Goal: Task Accomplishment & Management: Manage account settings

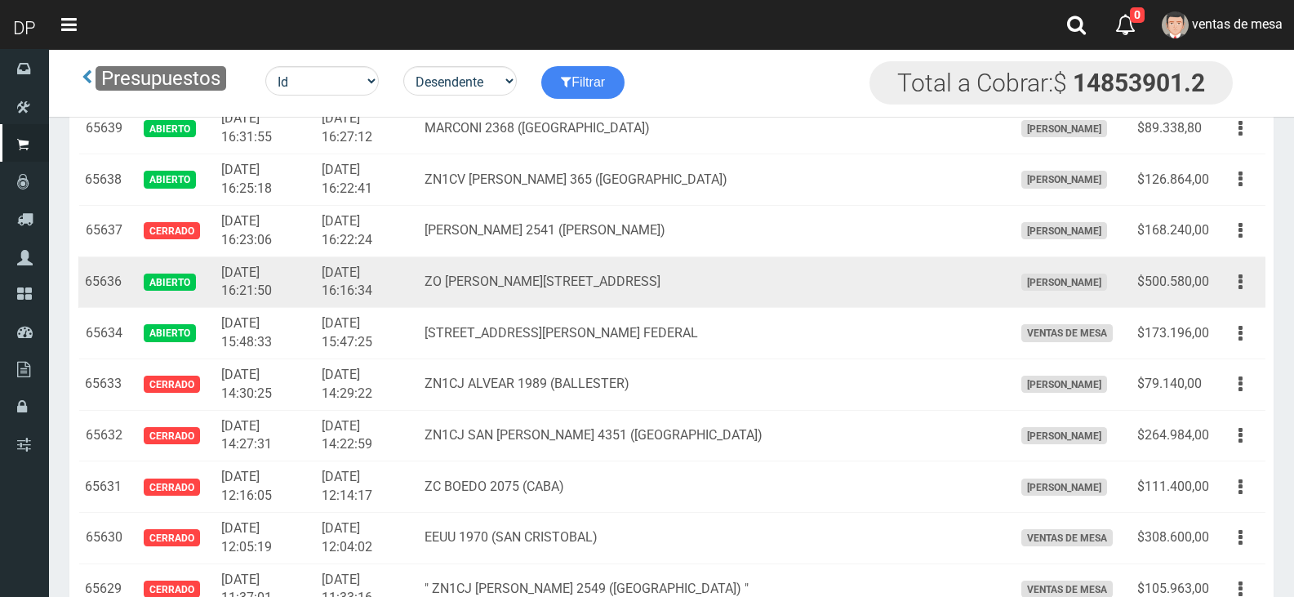
scroll to position [2693, 0]
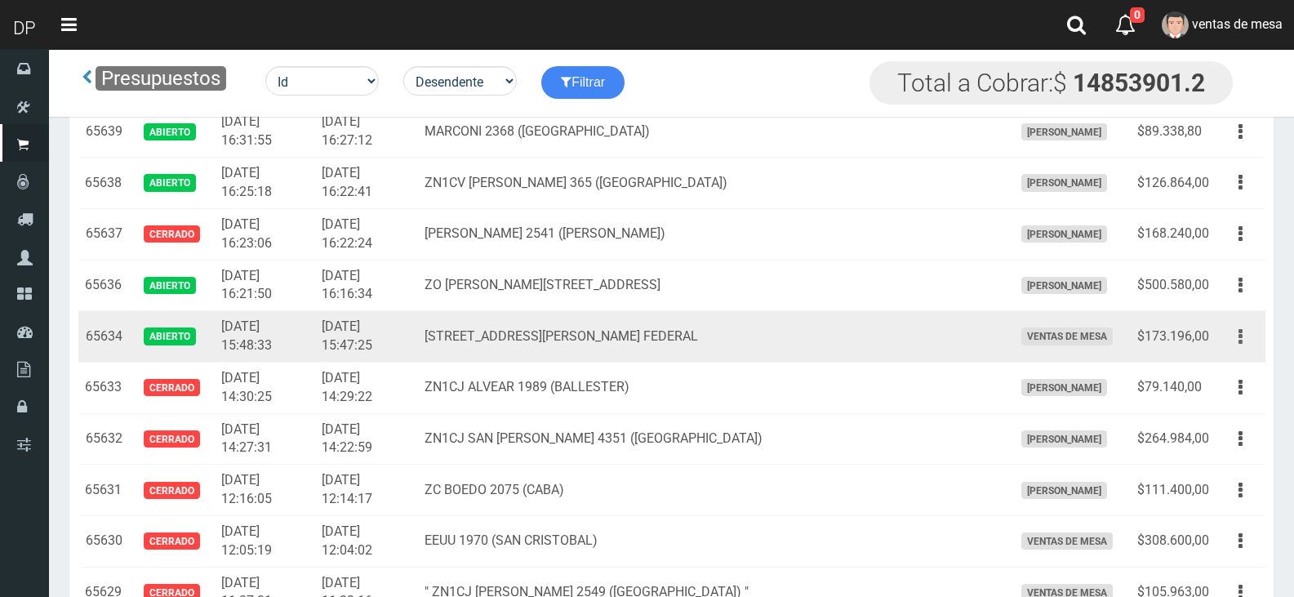
click at [1250, 337] on button "button" at bounding box center [1240, 336] width 37 height 29
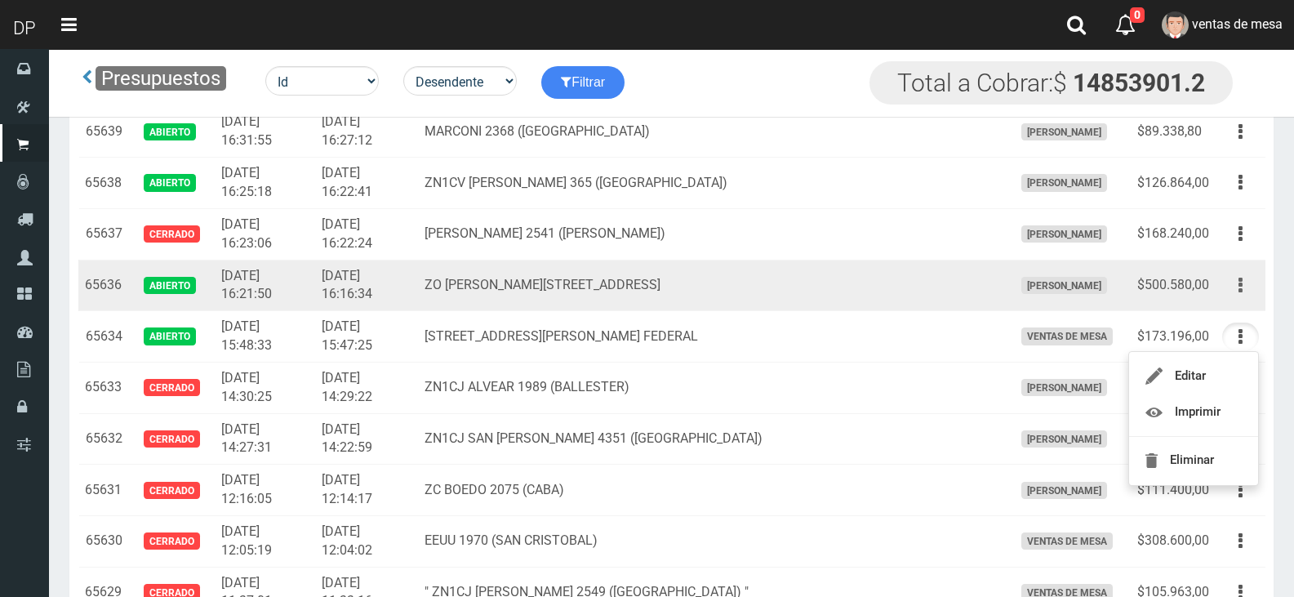
click at [1241, 289] on icon "button" at bounding box center [1240, 285] width 4 height 29
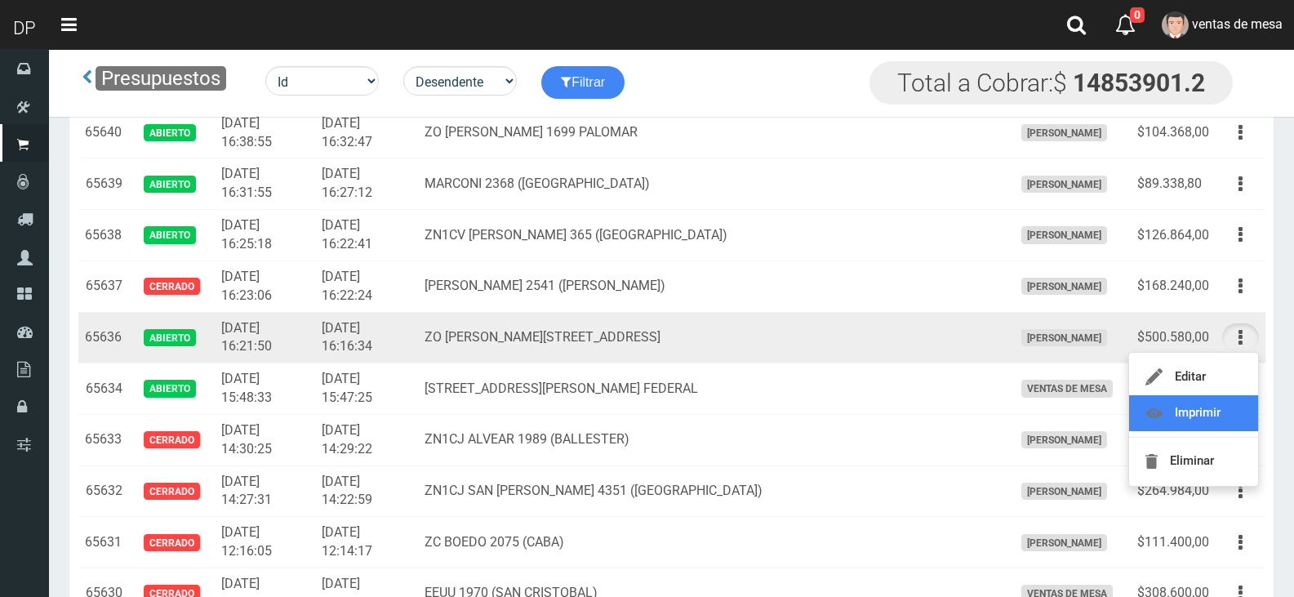
scroll to position [2612, 0]
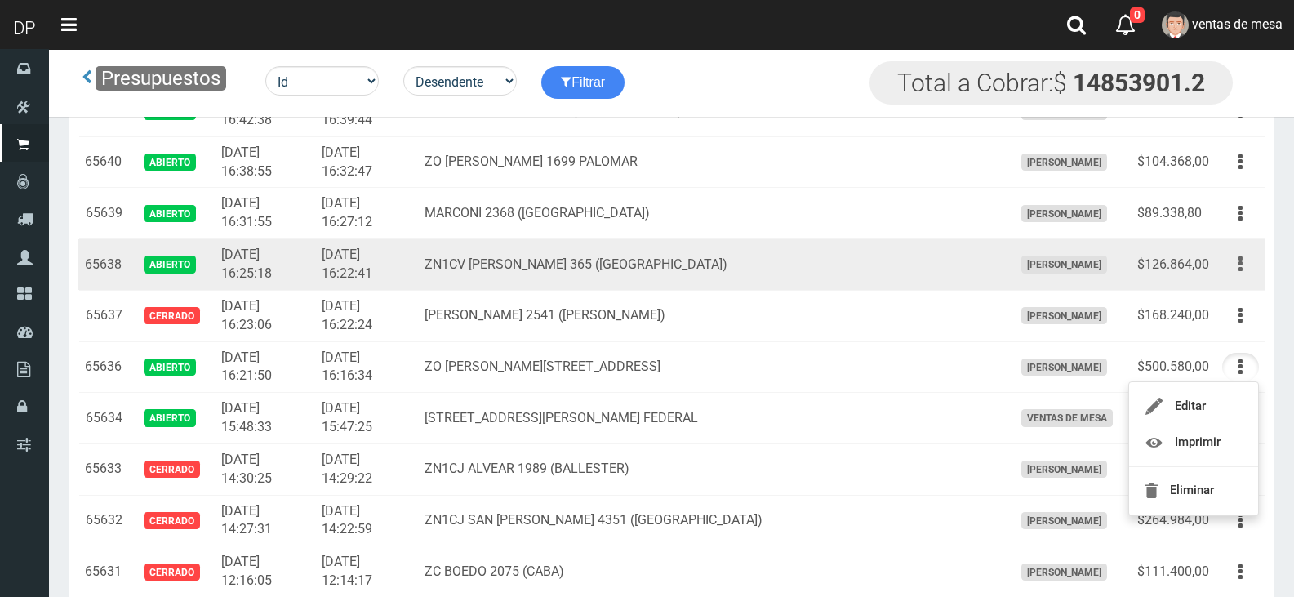
click at [1244, 270] on button "button" at bounding box center [1240, 264] width 37 height 29
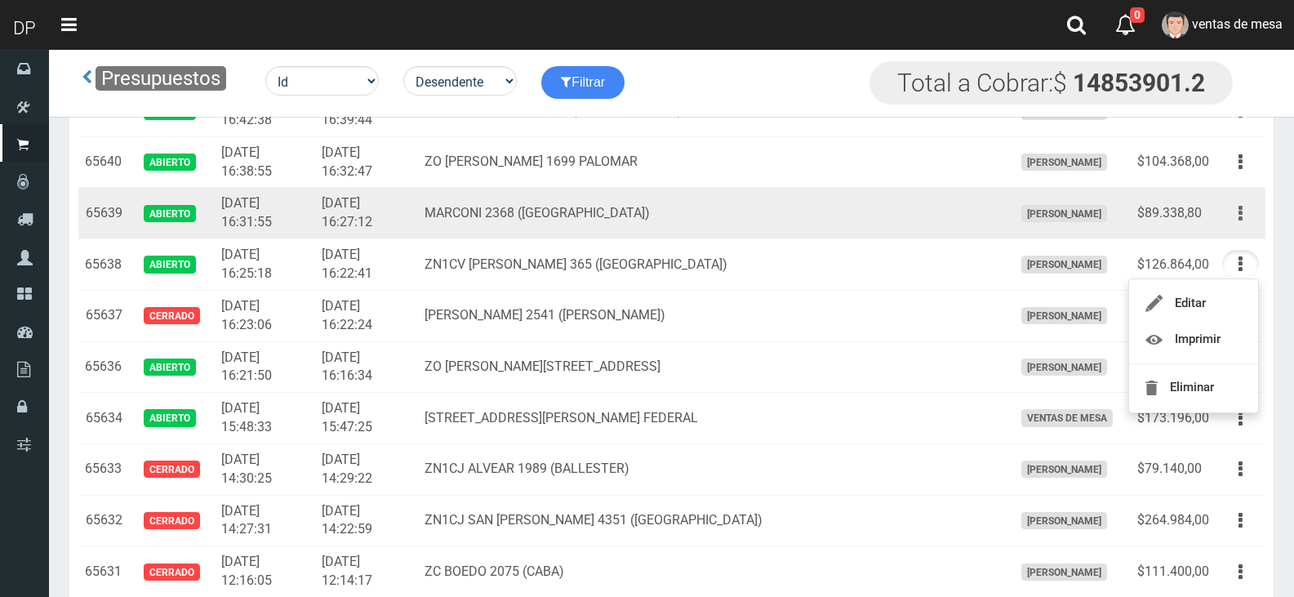
click at [1237, 218] on button "button" at bounding box center [1240, 213] width 37 height 29
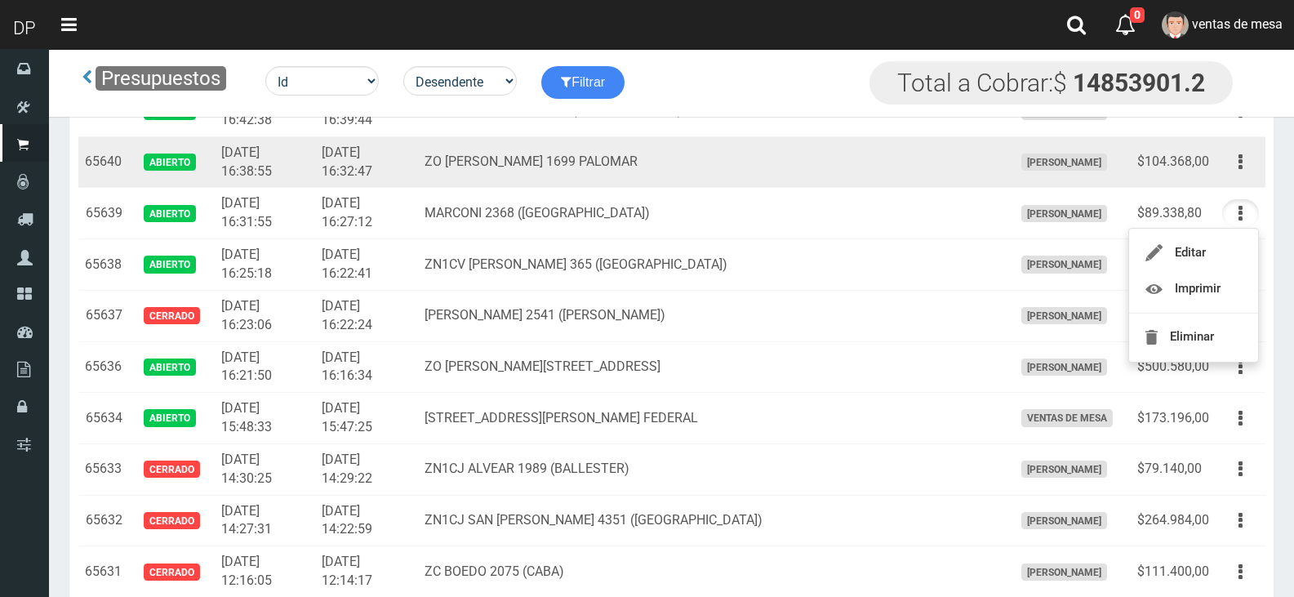
click at [1237, 147] on td "Editar Imprimir Eliminar" at bounding box center [1240, 161] width 50 height 51
click at [1241, 159] on icon "button" at bounding box center [1240, 162] width 4 height 29
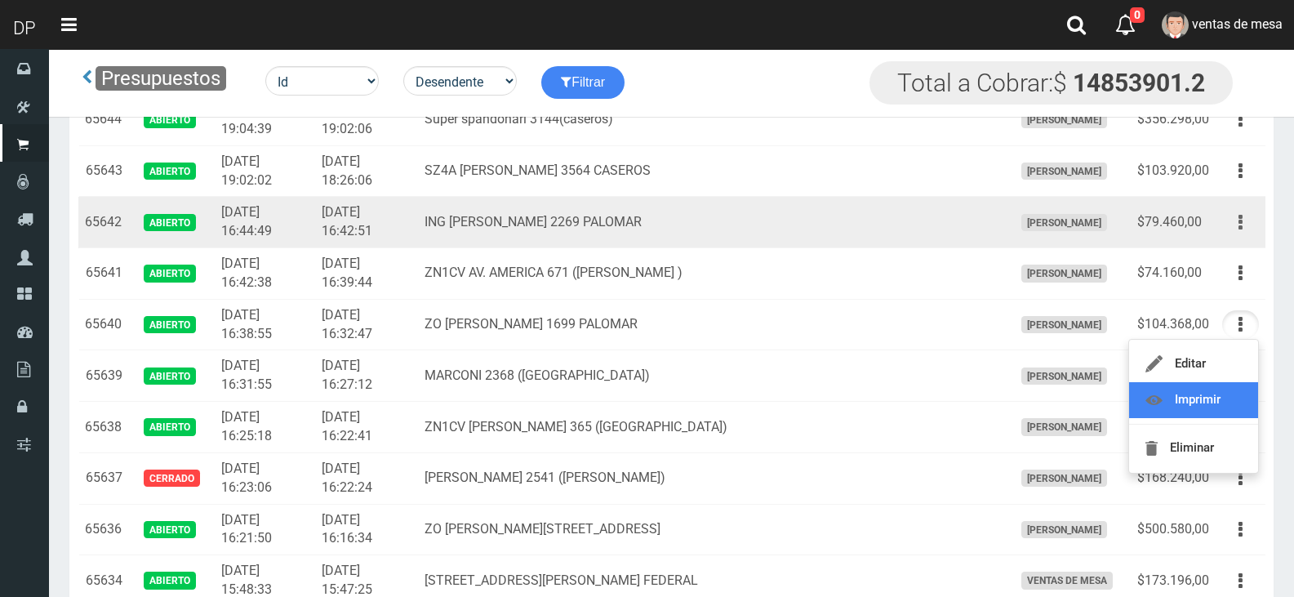
scroll to position [2448, 0]
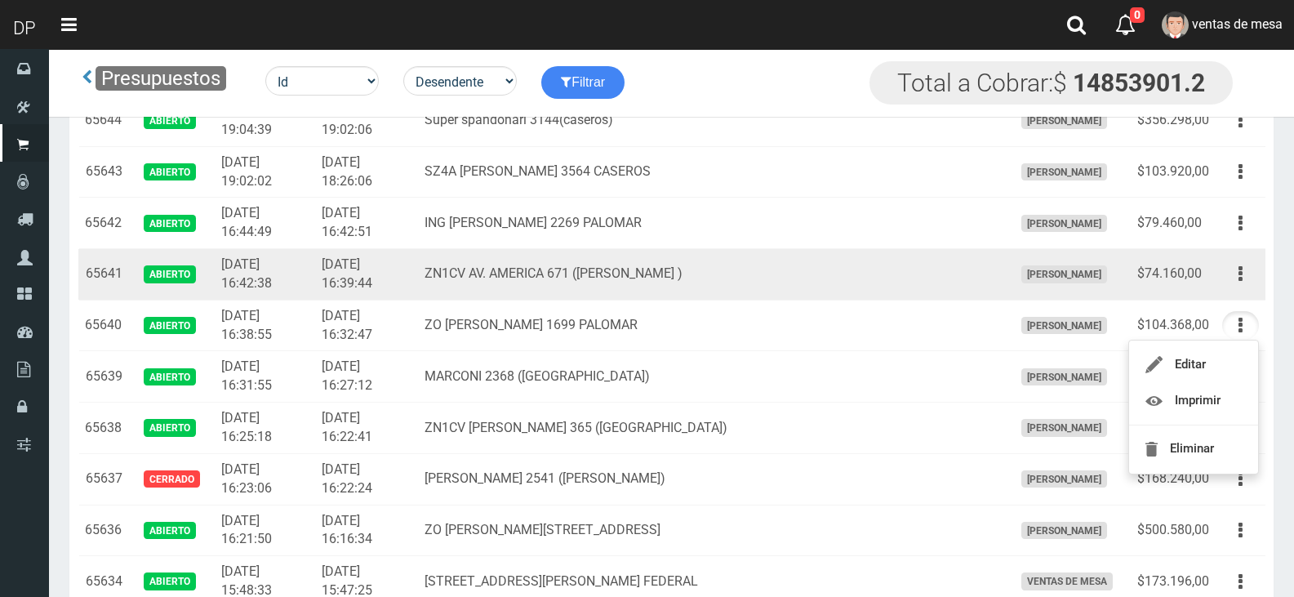
drag, startPoint x: 1239, startPoint y: 272, endPoint x: 1236, endPoint y: 291, distance: 19.9
click at [1240, 273] on icon "button" at bounding box center [1240, 274] width 4 height 29
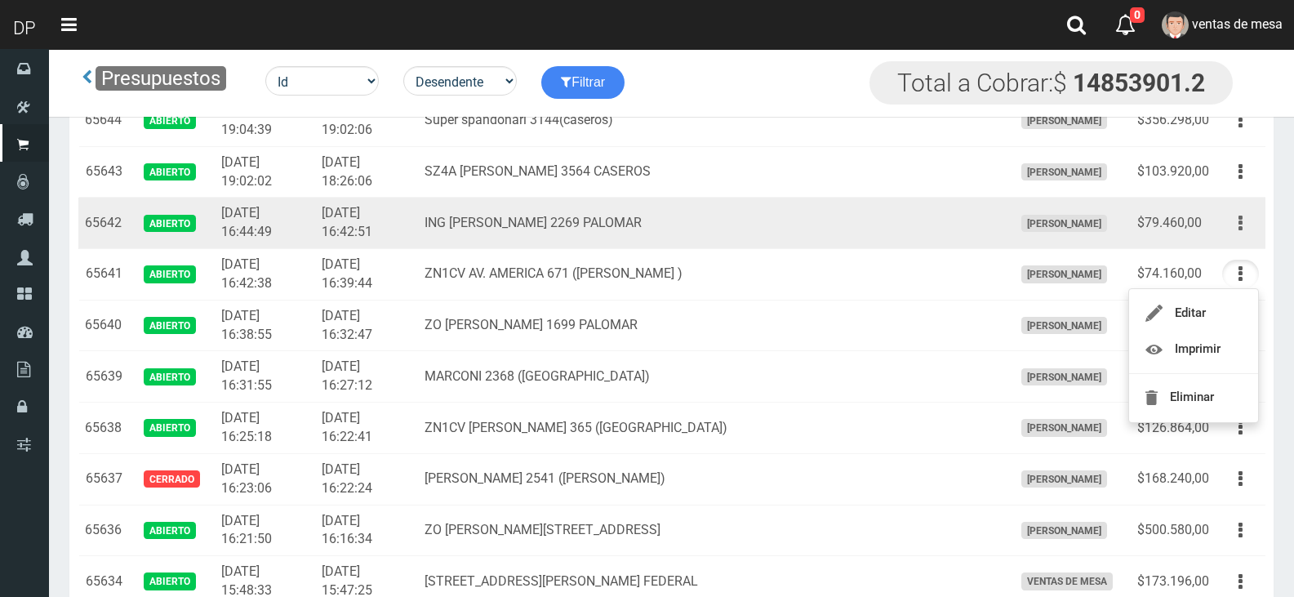
click at [1232, 225] on button "button" at bounding box center [1240, 223] width 37 height 29
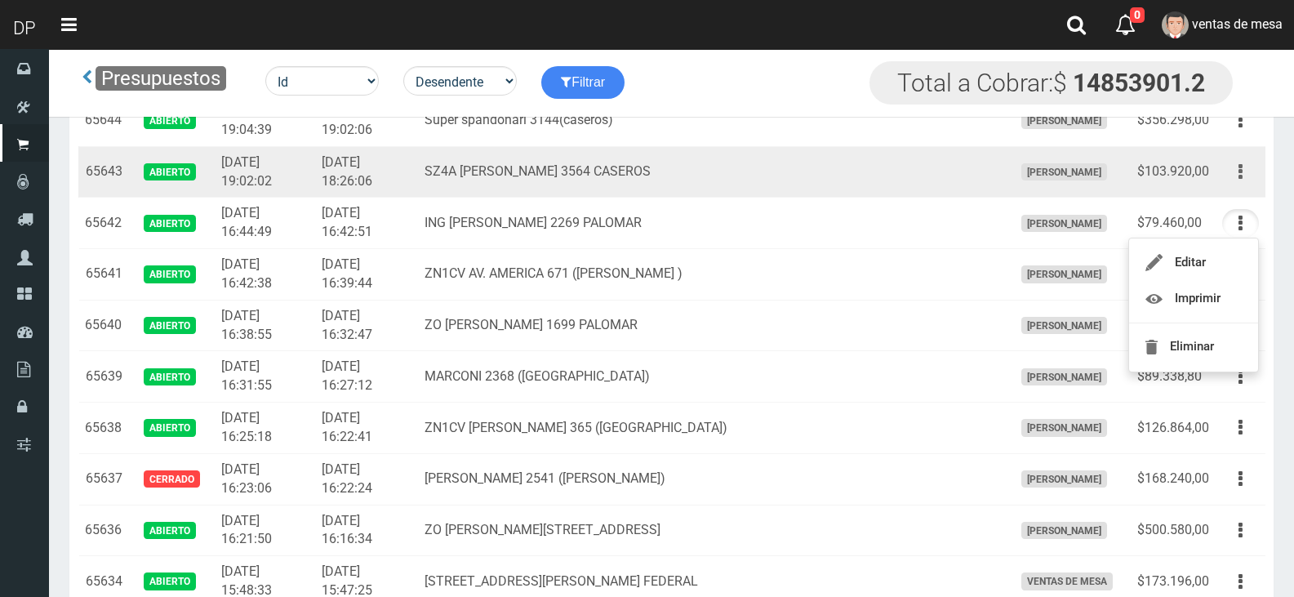
click at [1244, 172] on button "button" at bounding box center [1240, 172] width 37 height 29
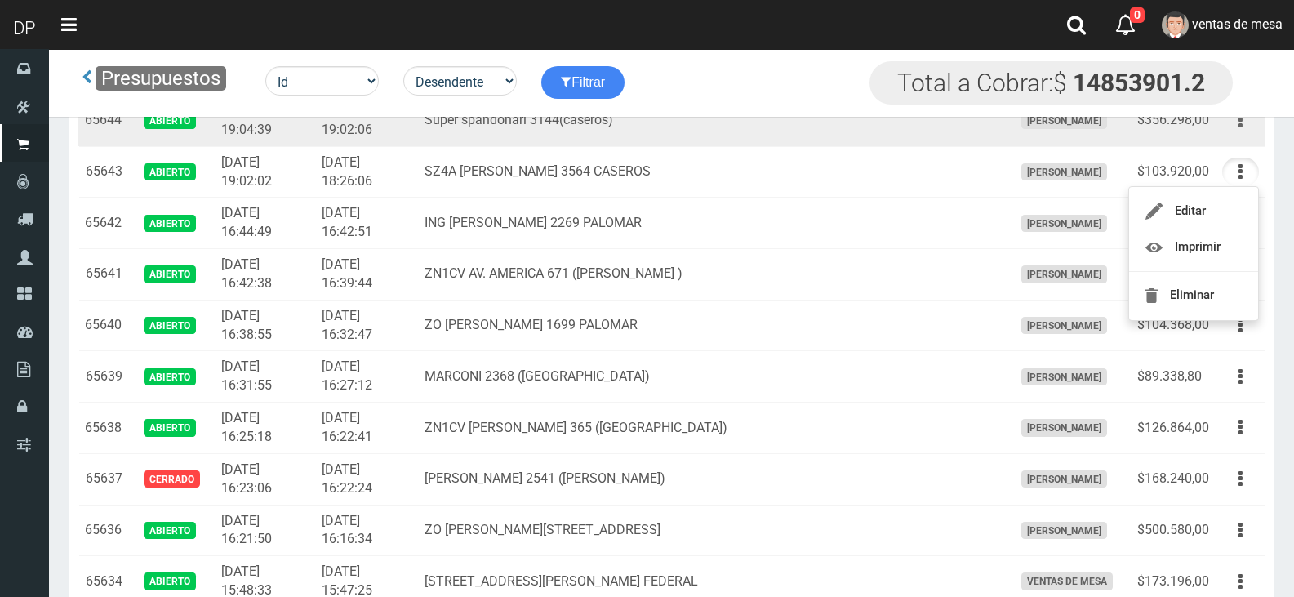
click at [1238, 123] on icon "button" at bounding box center [1240, 120] width 4 height 29
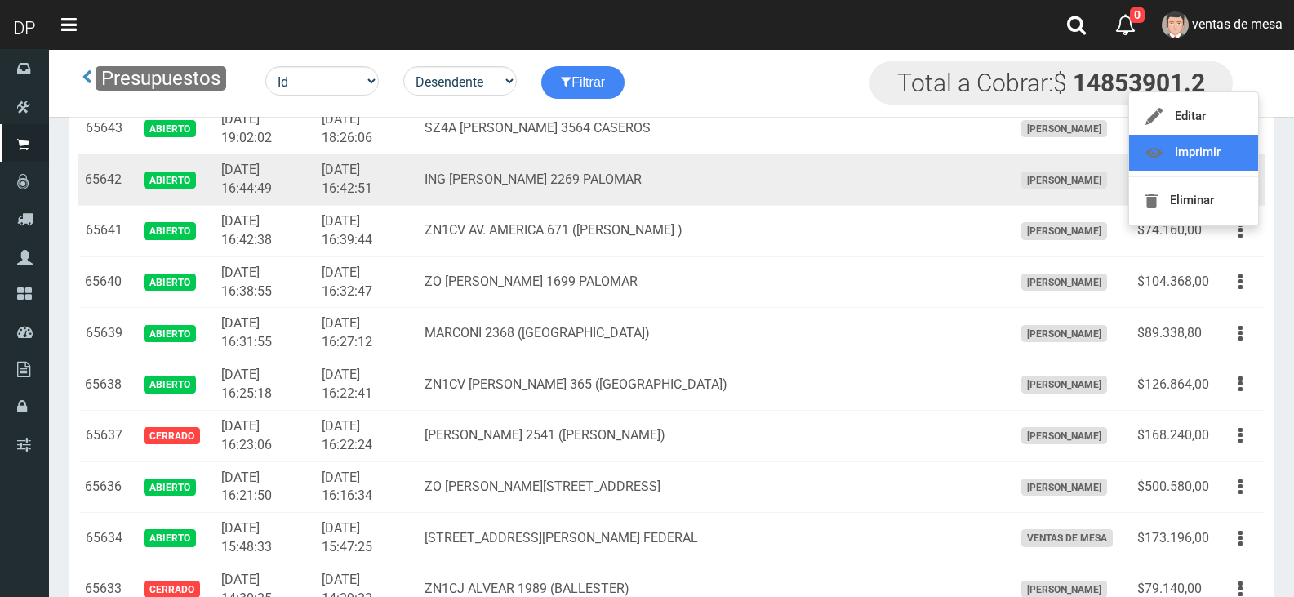
scroll to position [2530, 0]
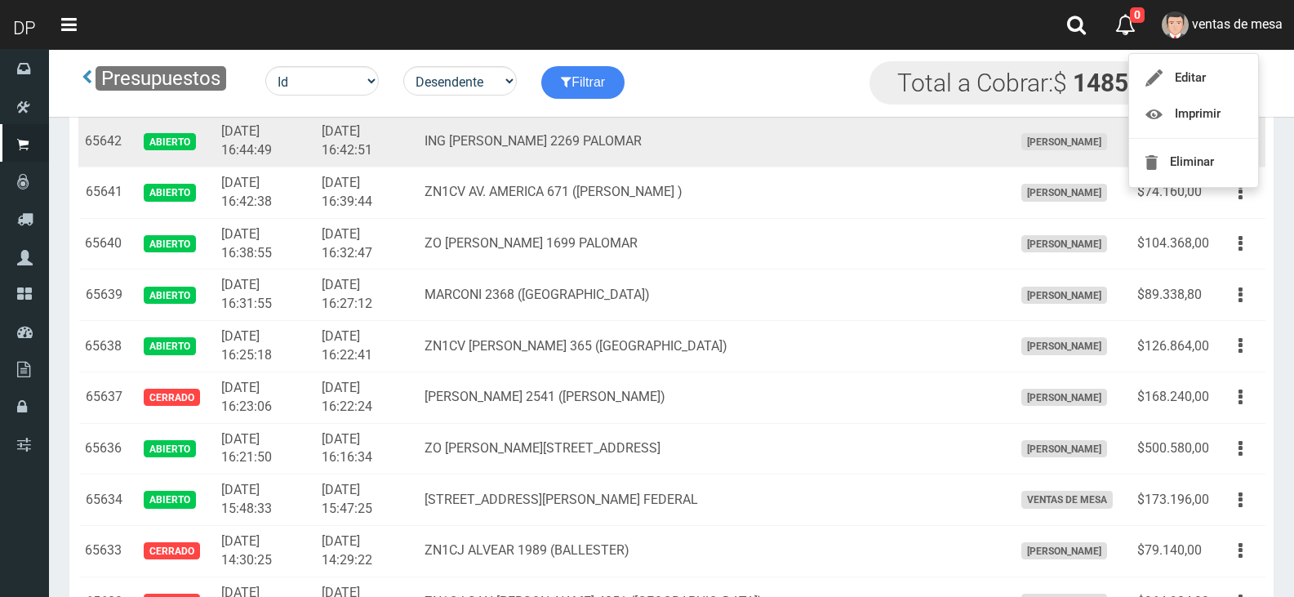
click at [950, 166] on td "ING GUILLERMO MARCONI 2269 PALOMAR" at bounding box center [712, 141] width 588 height 51
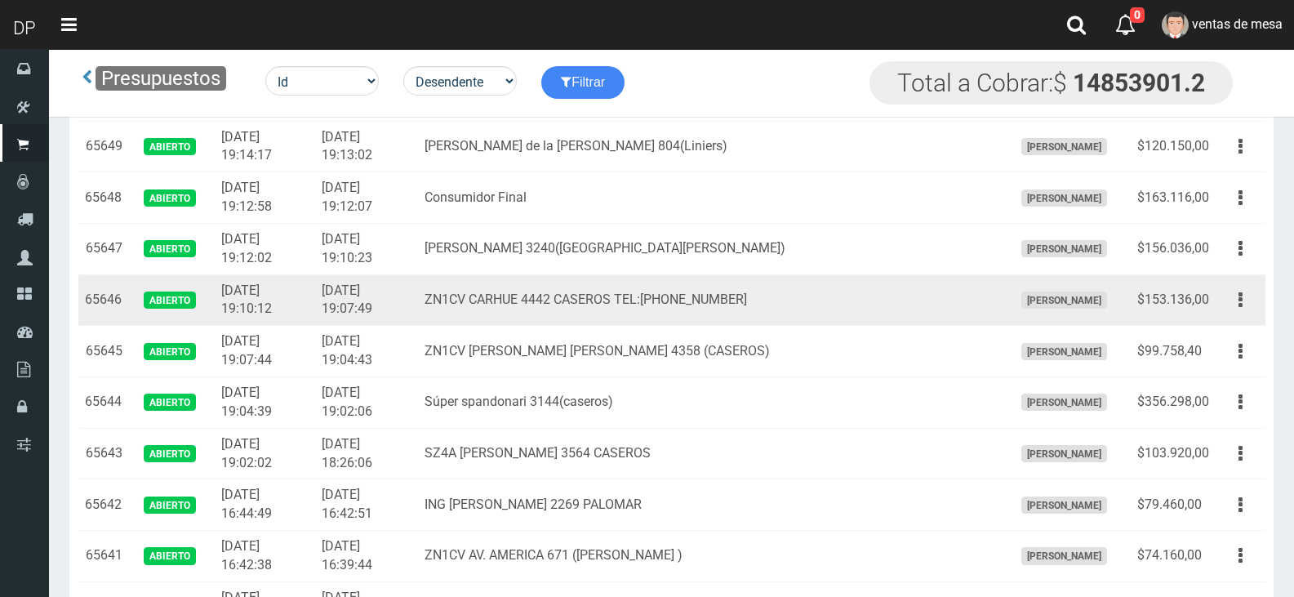
scroll to position [2122, 0]
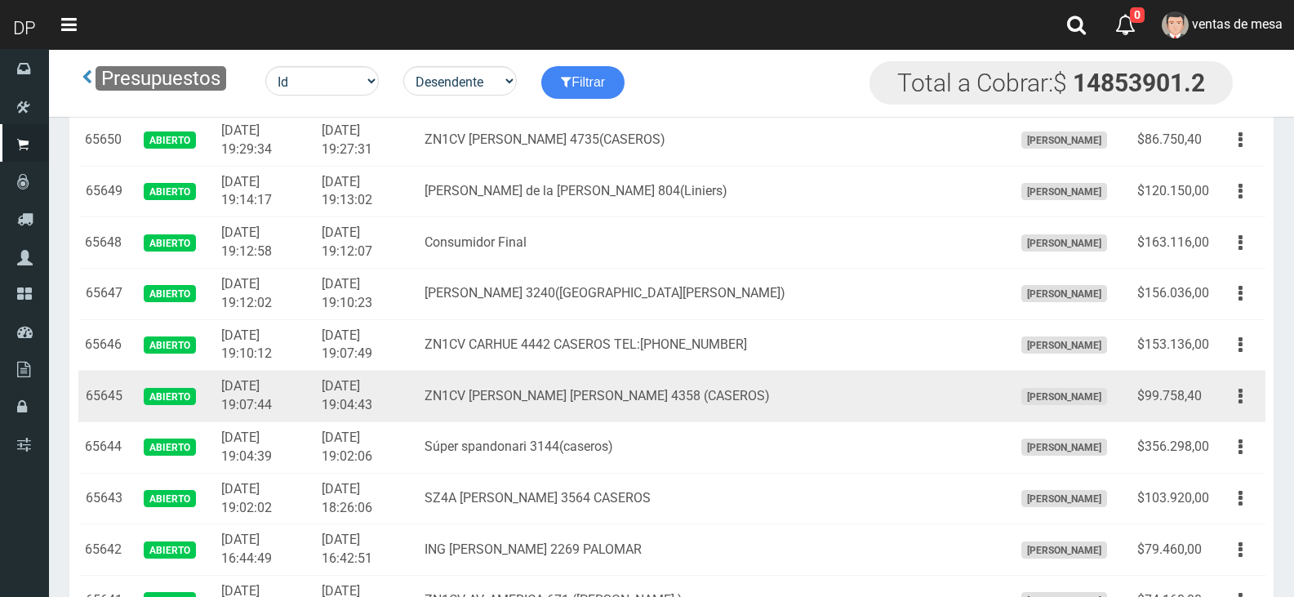
click at [1006, 380] on td "AXELL MOYA" at bounding box center [1068, 396] width 124 height 51
click at [1255, 397] on button "button" at bounding box center [1240, 396] width 37 height 29
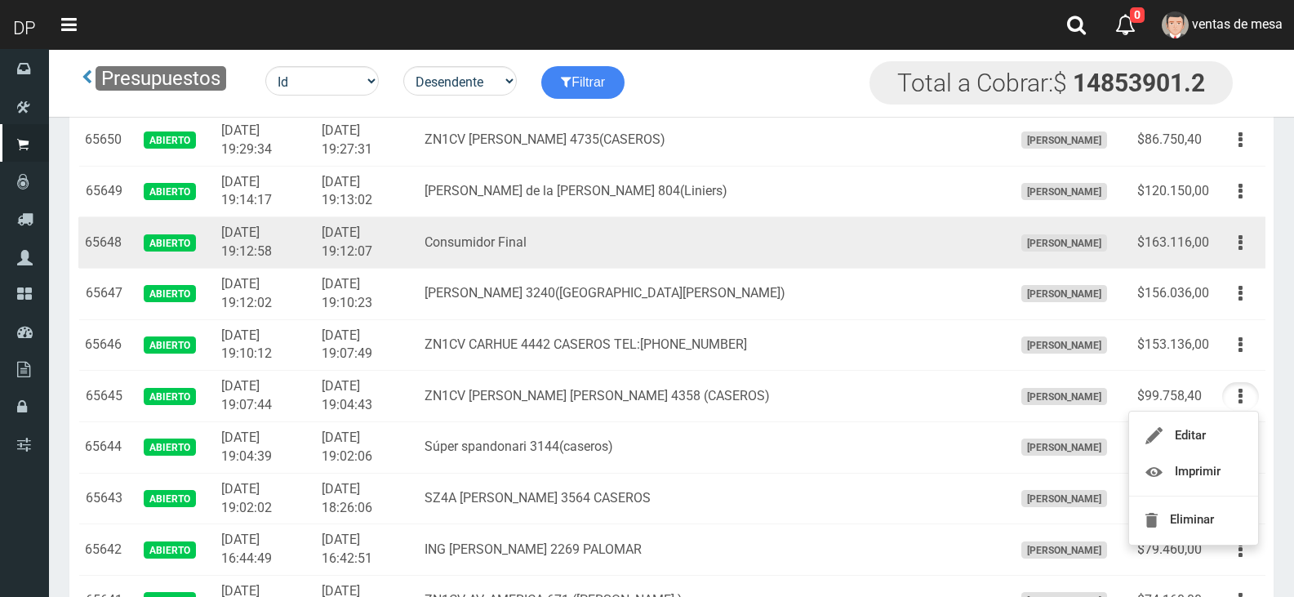
click at [1150, 222] on td "$163.116,00" at bounding box center [1172, 242] width 85 height 51
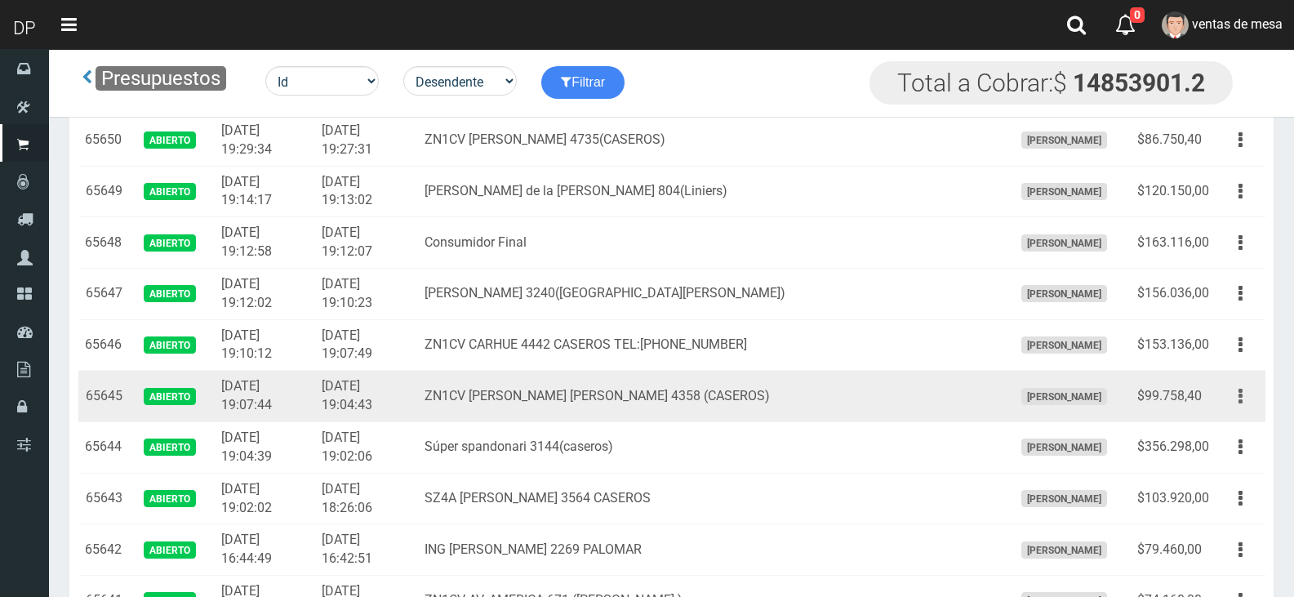
click at [1236, 405] on button "button" at bounding box center [1240, 396] width 37 height 29
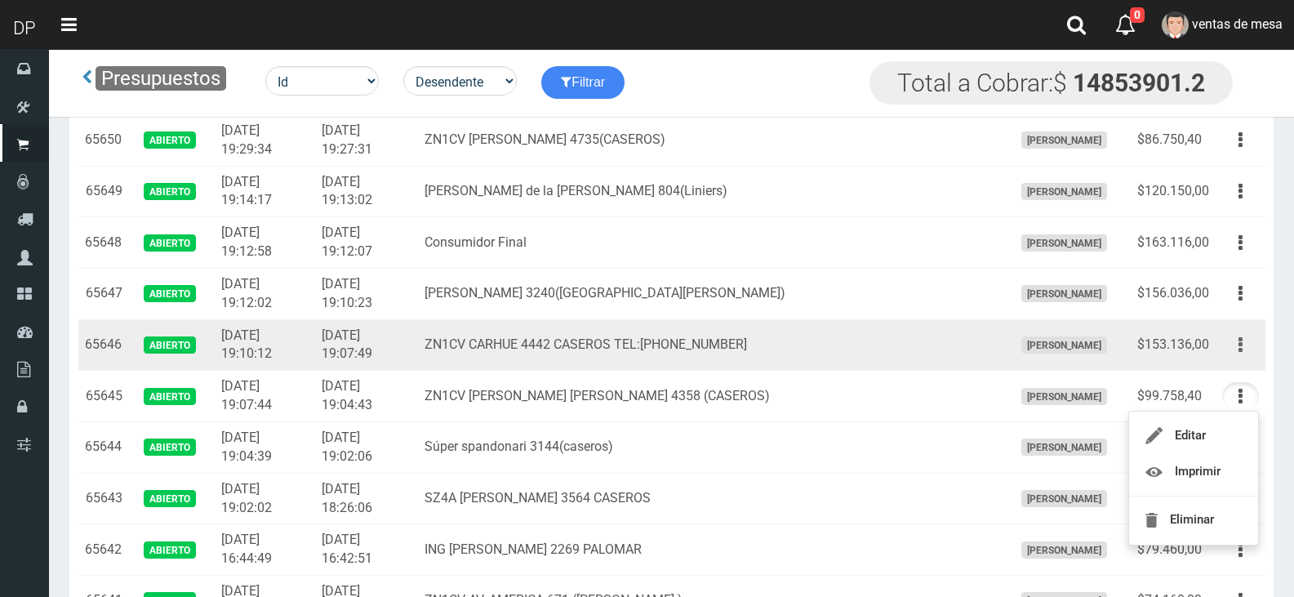
click at [1237, 340] on button "button" at bounding box center [1240, 345] width 37 height 29
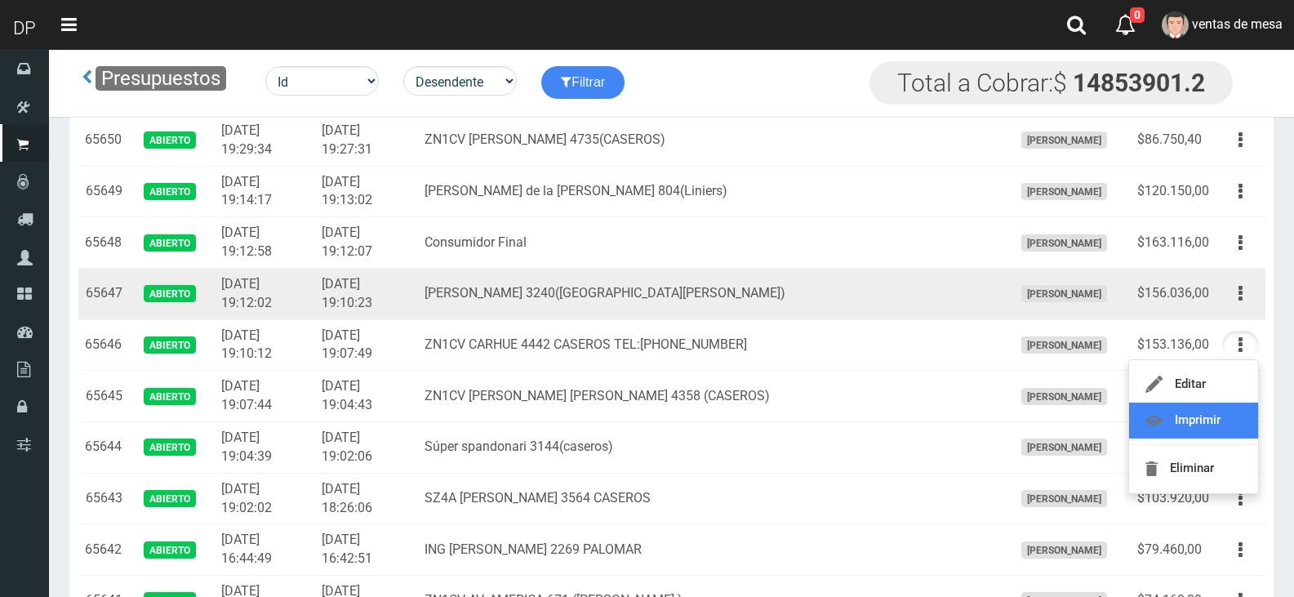
drag, startPoint x: 1214, startPoint y: 405, endPoint x: 1235, endPoint y: 309, distance: 97.8
click at [1240, 292] on icon "button" at bounding box center [1240, 293] width 4 height 29
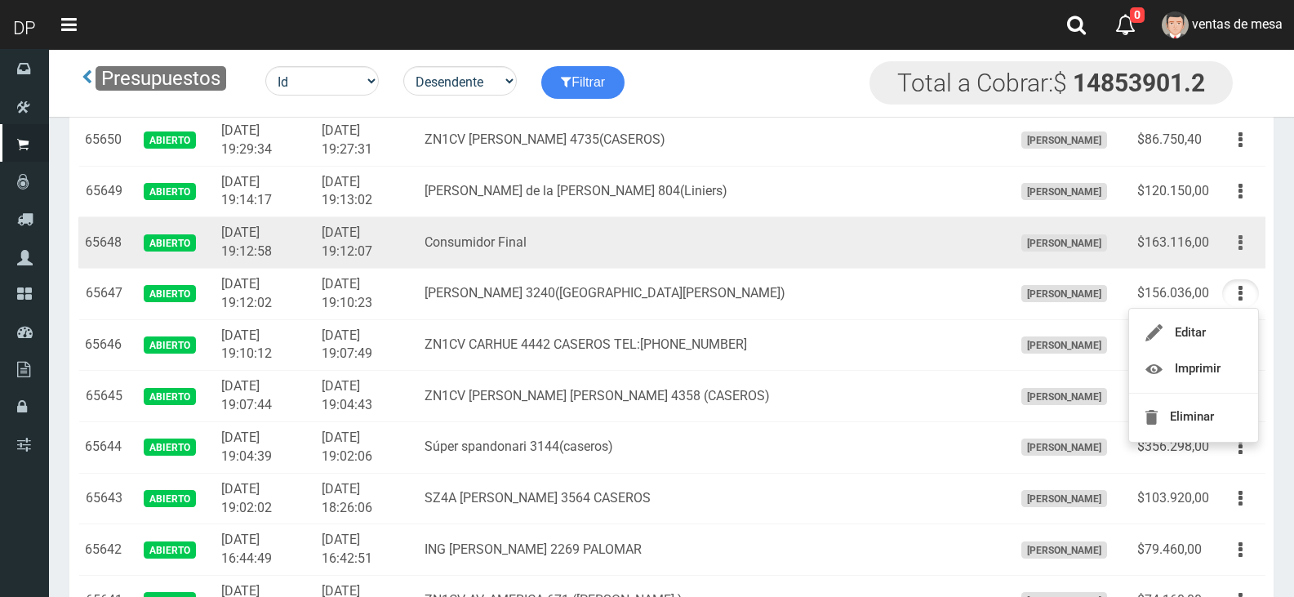
click at [1252, 239] on button "button" at bounding box center [1240, 243] width 37 height 29
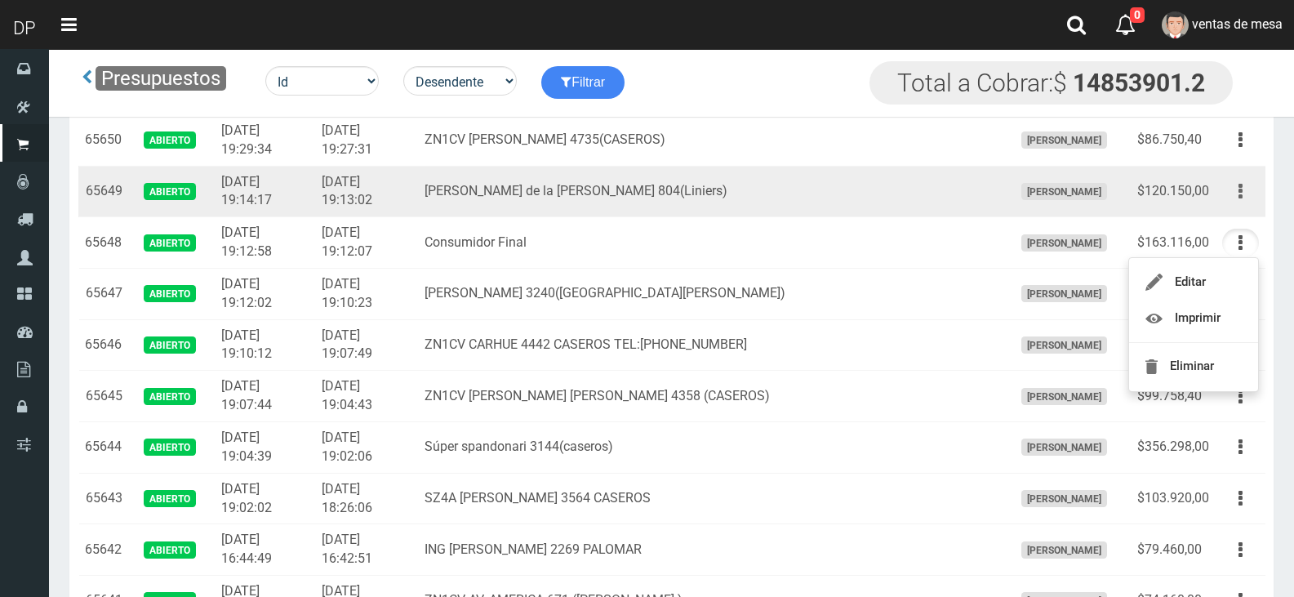
click at [1249, 197] on button "button" at bounding box center [1240, 191] width 37 height 29
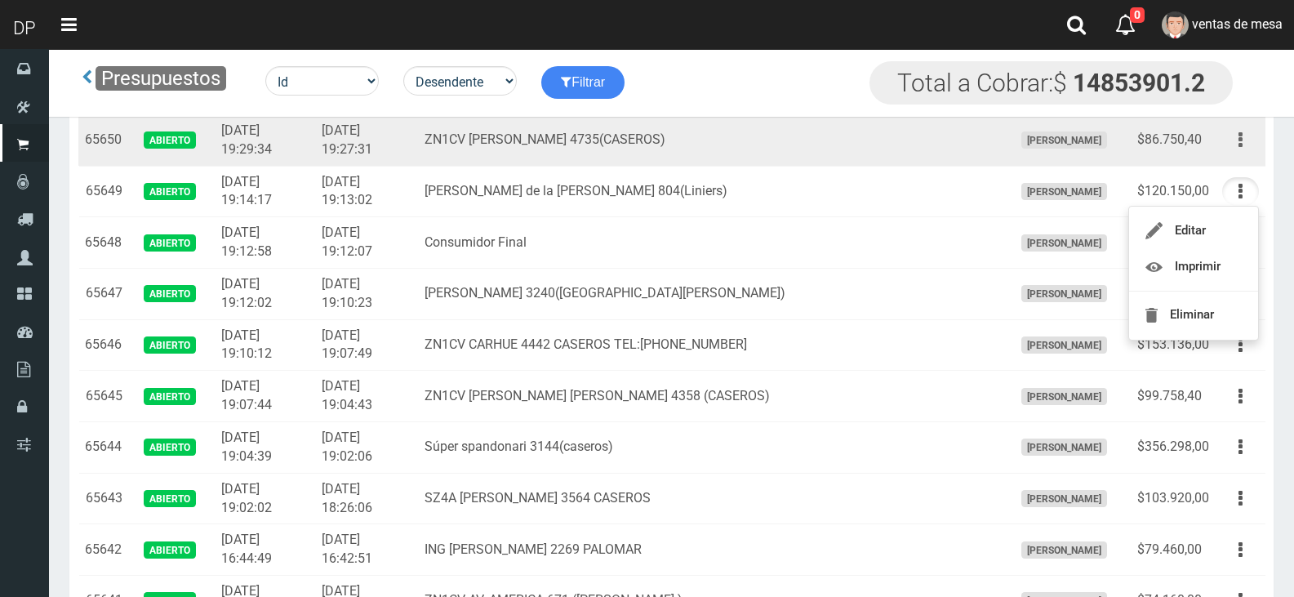
click at [1247, 145] on button "button" at bounding box center [1240, 140] width 37 height 29
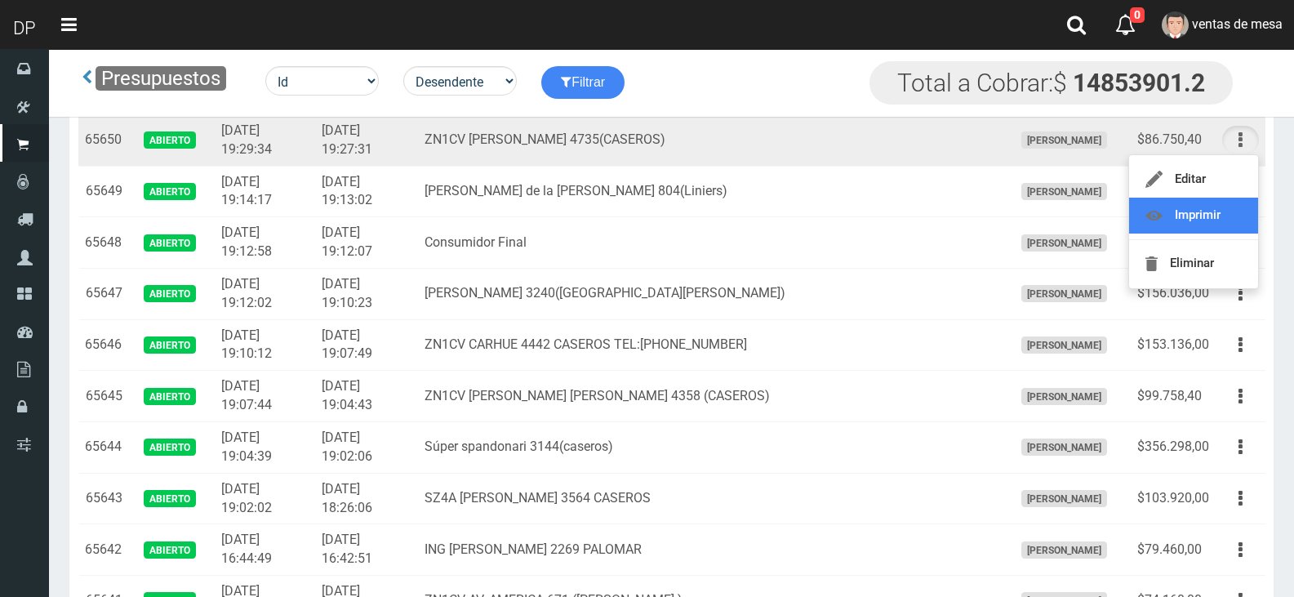
scroll to position [2040, 0]
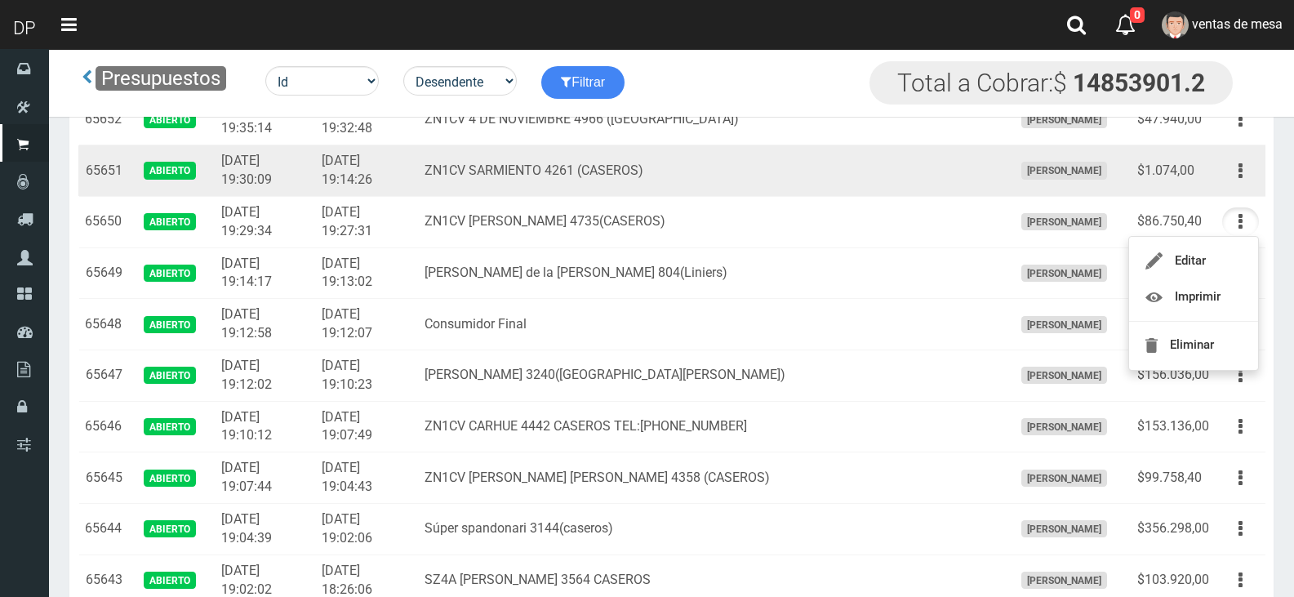
drag, startPoint x: 1237, startPoint y: 179, endPoint x: 1234, endPoint y: 237, distance: 58.0
click at [1237, 179] on button "button" at bounding box center [1240, 171] width 37 height 29
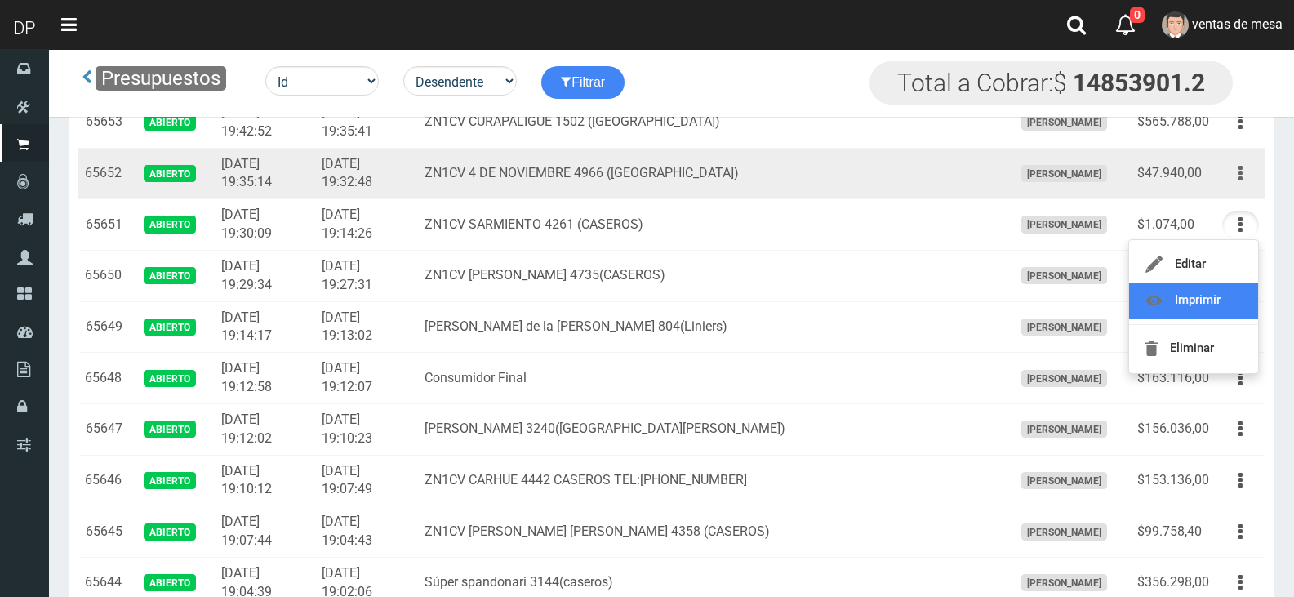
scroll to position [1959, 0]
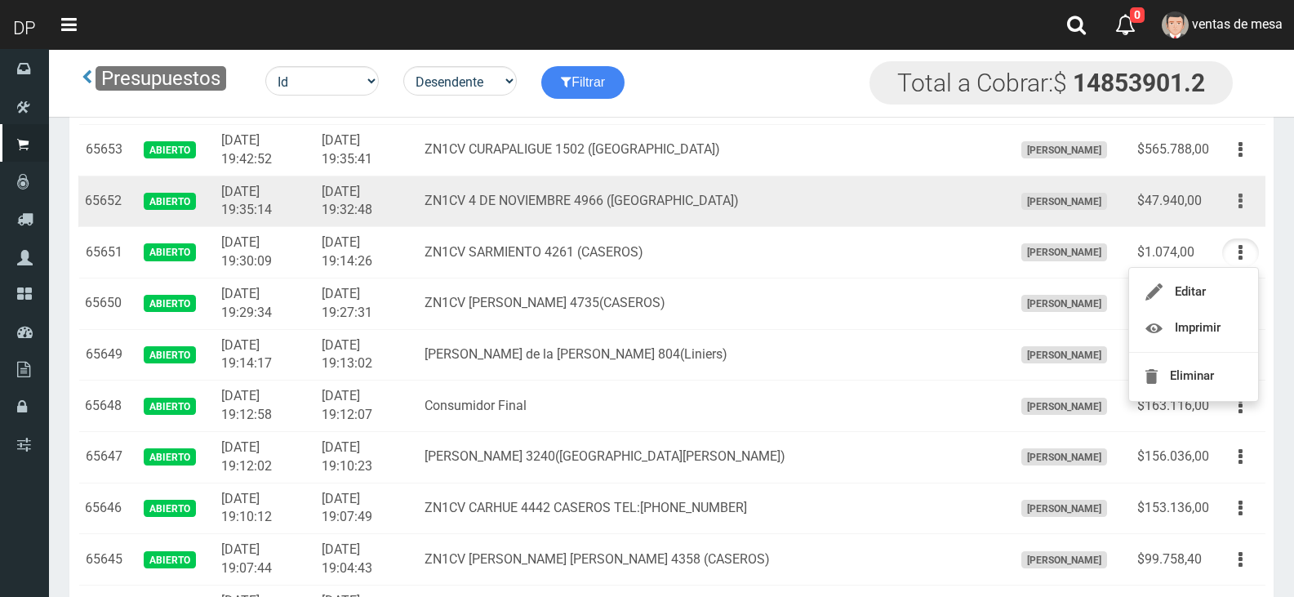
click at [1244, 210] on button "button" at bounding box center [1240, 201] width 37 height 29
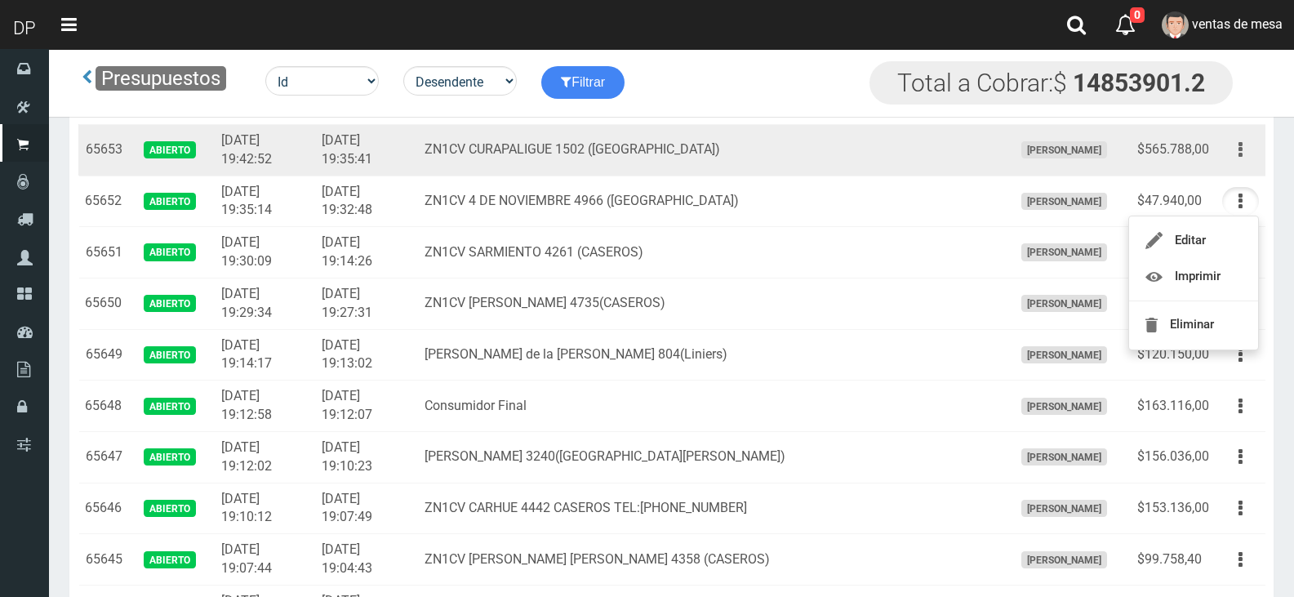
click at [1238, 160] on icon "button" at bounding box center [1240, 149] width 4 height 29
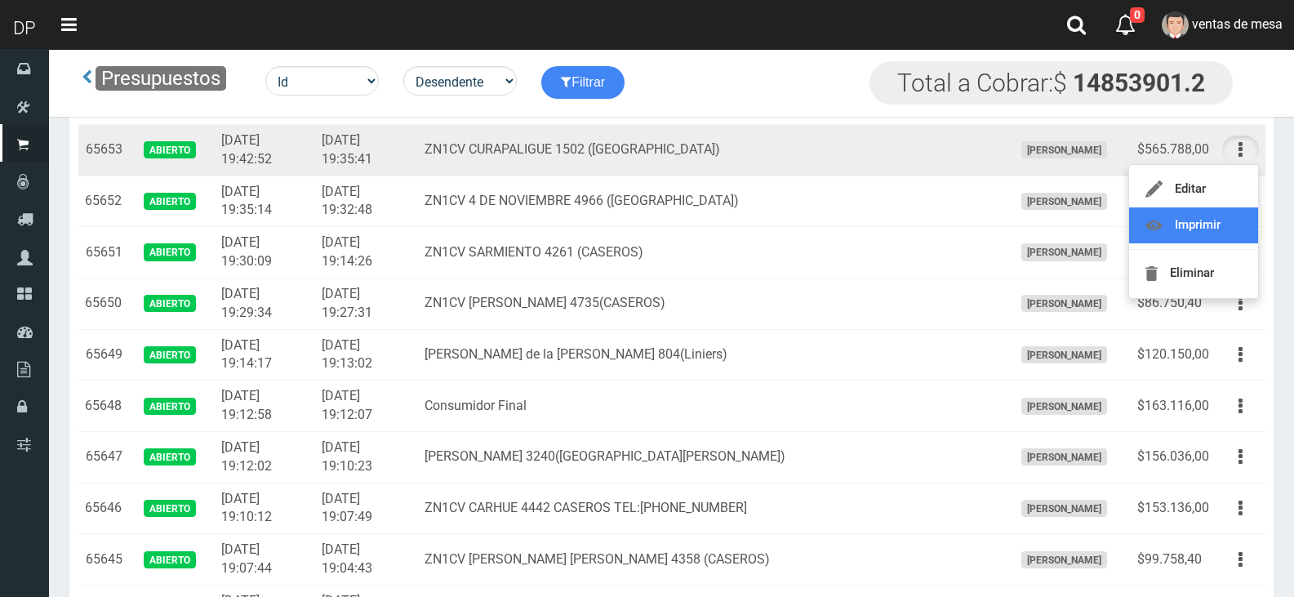
scroll to position [1877, 0]
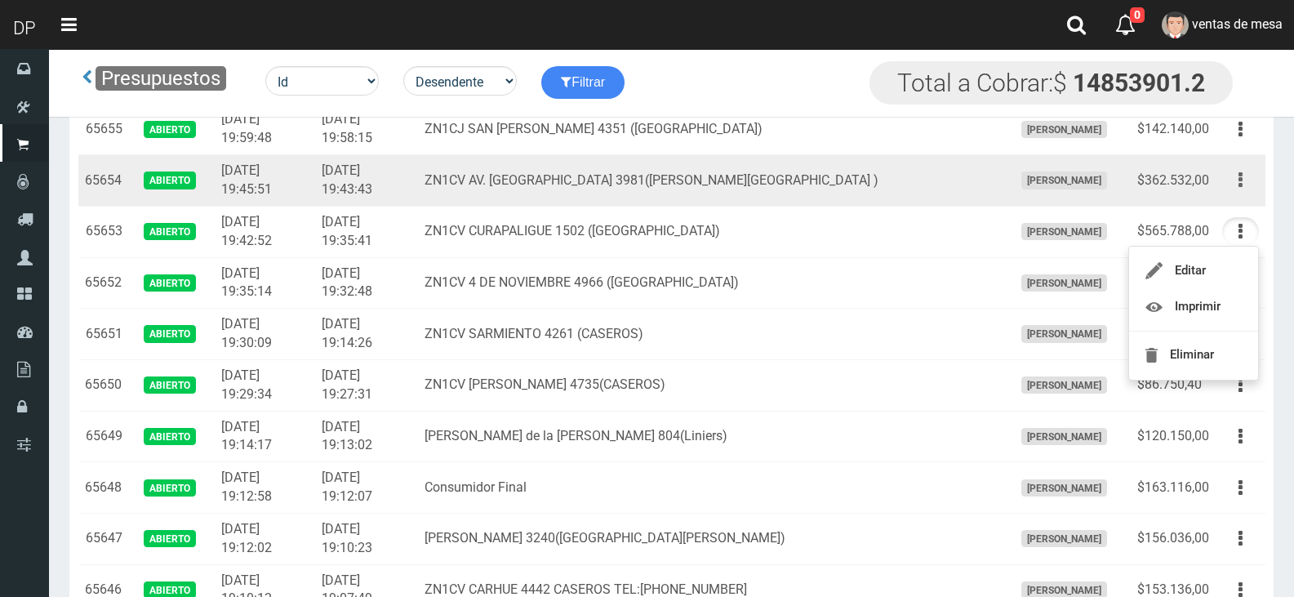
click at [1245, 175] on button "button" at bounding box center [1240, 180] width 37 height 29
drag, startPoint x: 986, startPoint y: 159, endPoint x: 989, endPoint y: 172, distance: 13.5
click at [1006, 159] on td "[PERSON_NAME]" at bounding box center [1068, 180] width 124 height 51
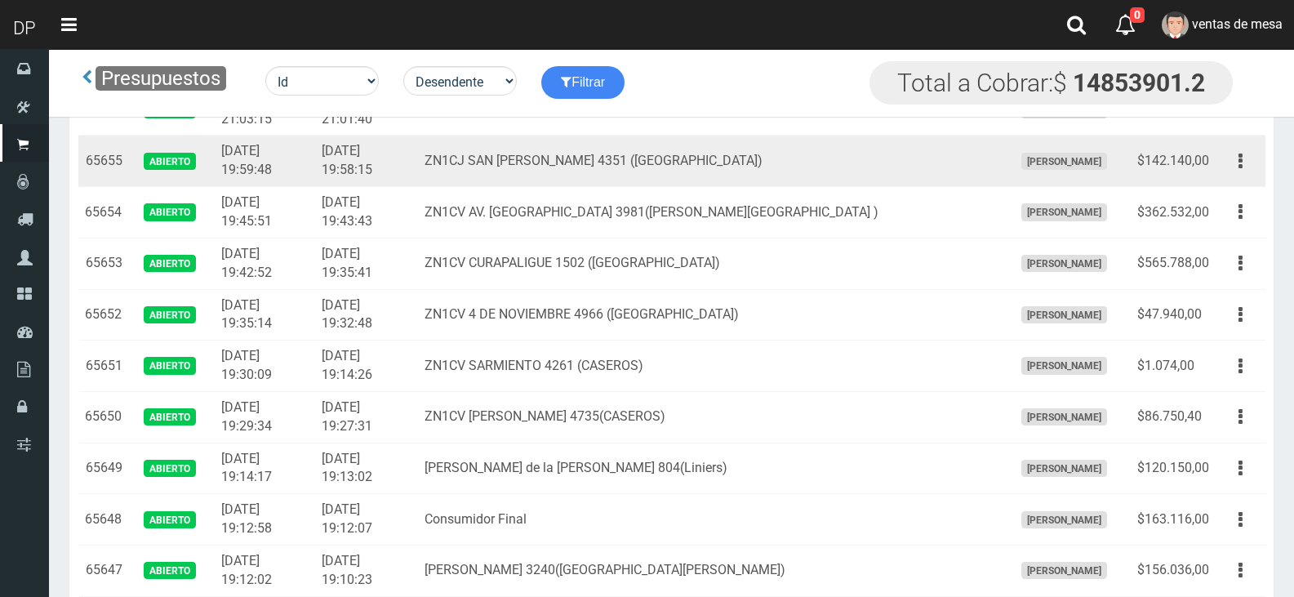
scroll to position [1795, 0]
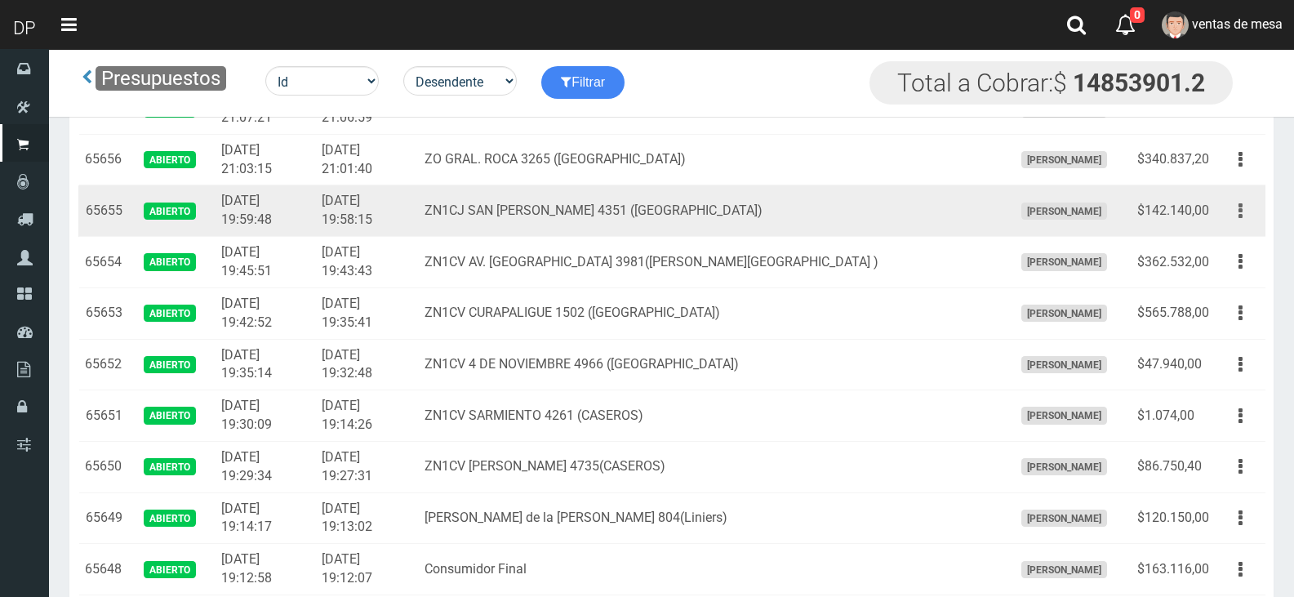
drag, startPoint x: 1242, startPoint y: 218, endPoint x: 1189, endPoint y: 215, distance: 53.1
click at [1242, 218] on button "button" at bounding box center [1240, 211] width 37 height 29
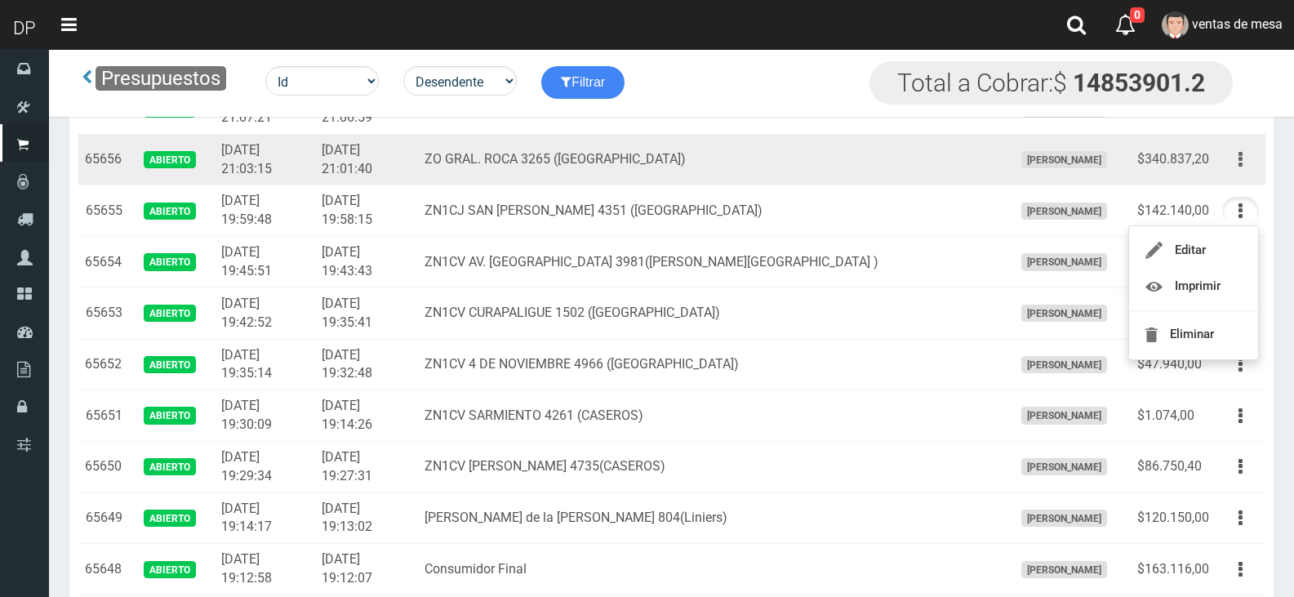
click at [1240, 168] on icon "button" at bounding box center [1240, 159] width 4 height 29
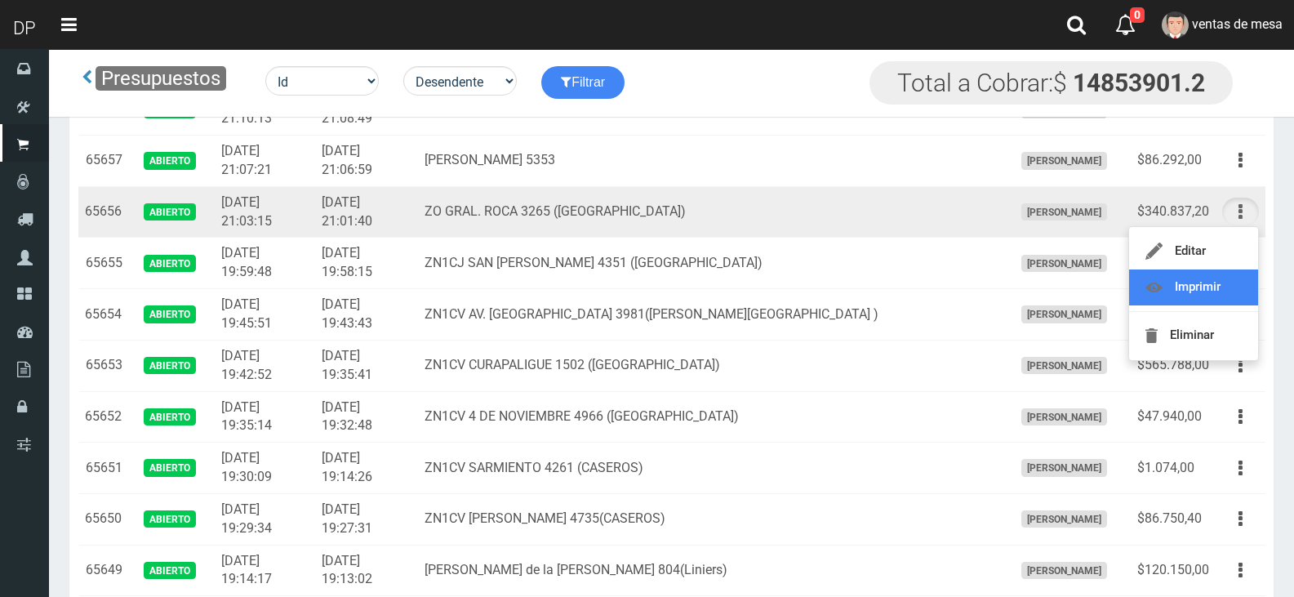
scroll to position [1714, 0]
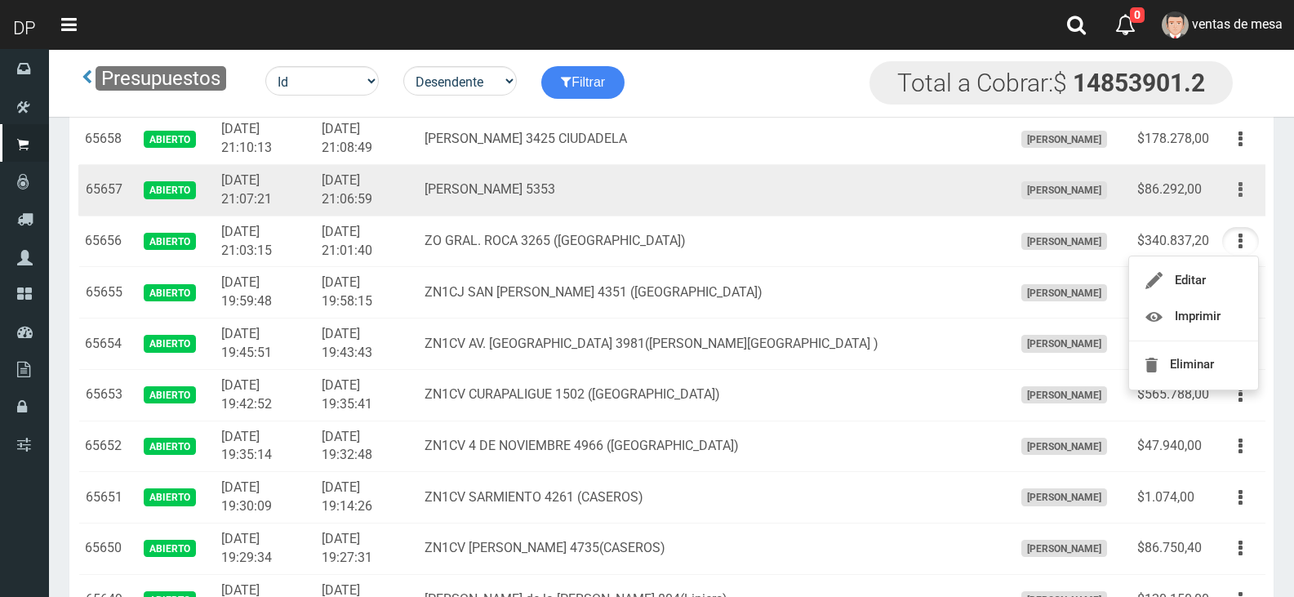
click at [1245, 201] on button "button" at bounding box center [1240, 189] width 37 height 29
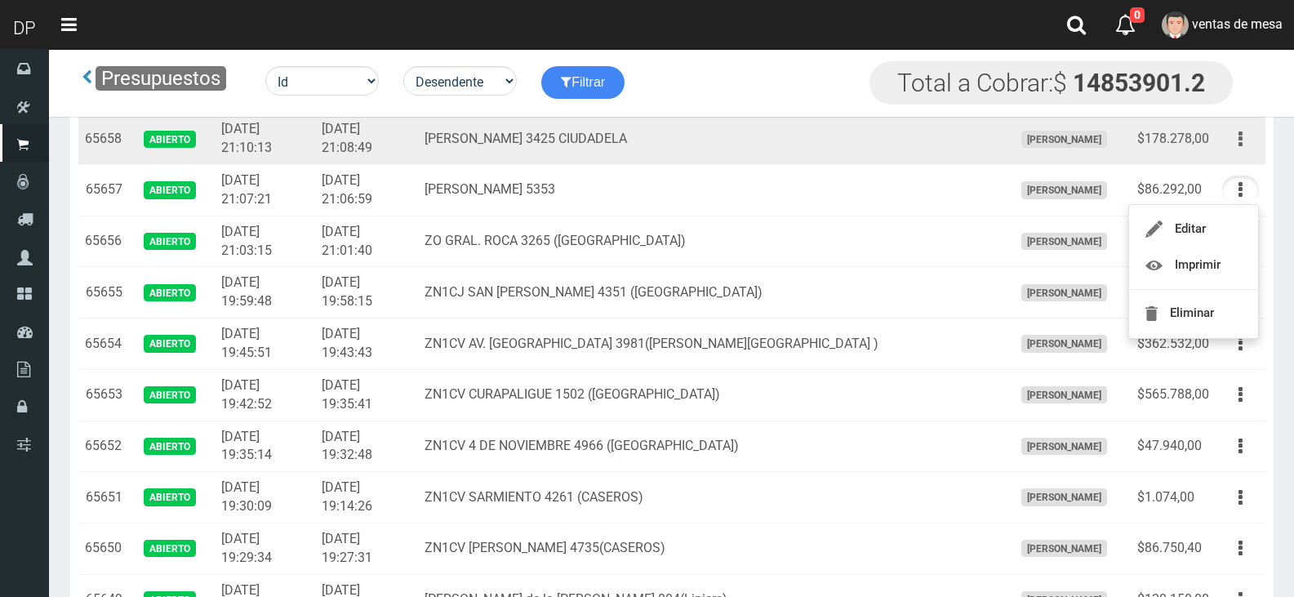
click at [1244, 144] on button "button" at bounding box center [1240, 139] width 37 height 29
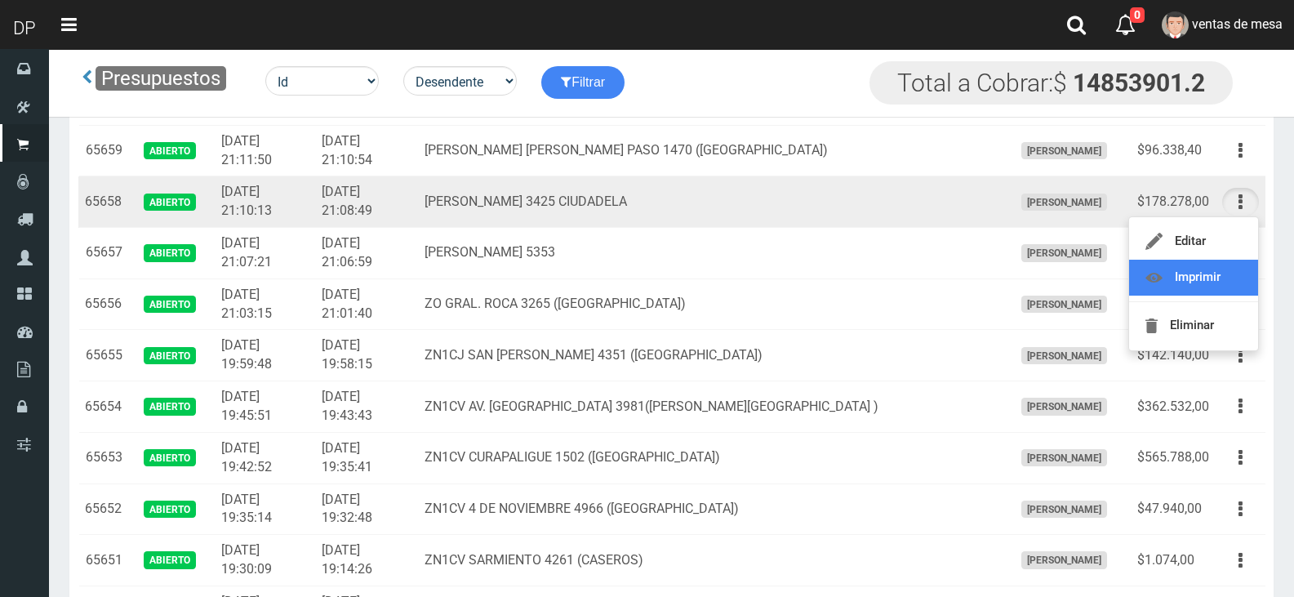
scroll to position [1632, 0]
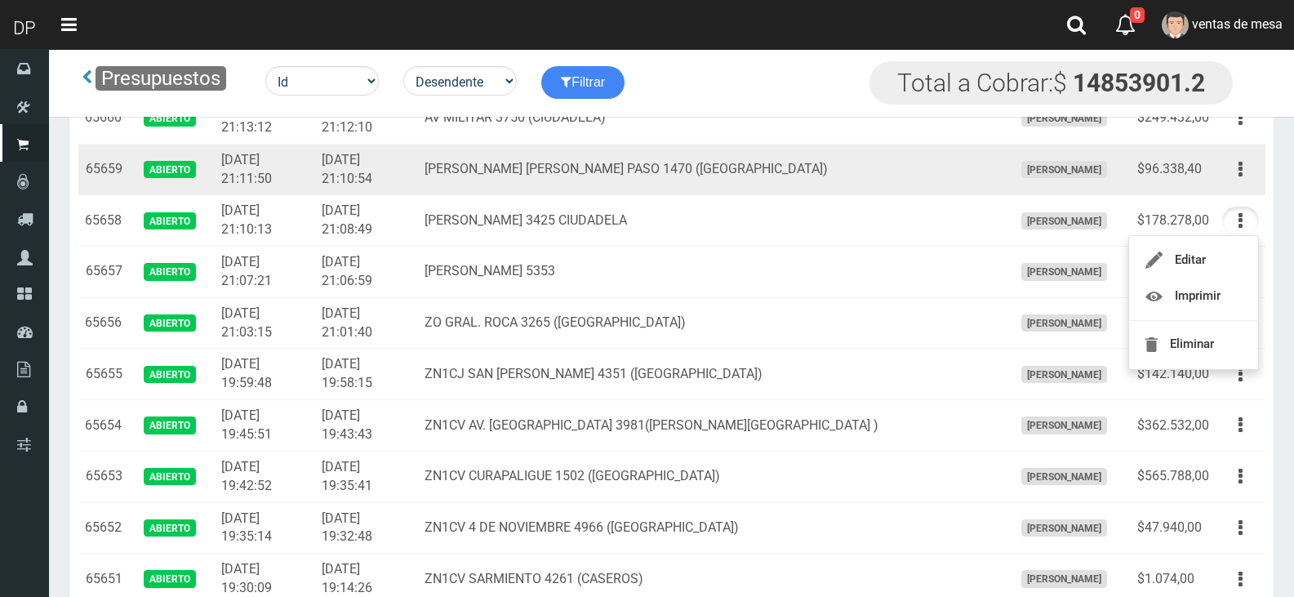
click at [1236, 186] on td "Editar Imprimir Eliminar" at bounding box center [1240, 169] width 50 height 51
click at [1236, 173] on button "button" at bounding box center [1240, 169] width 37 height 29
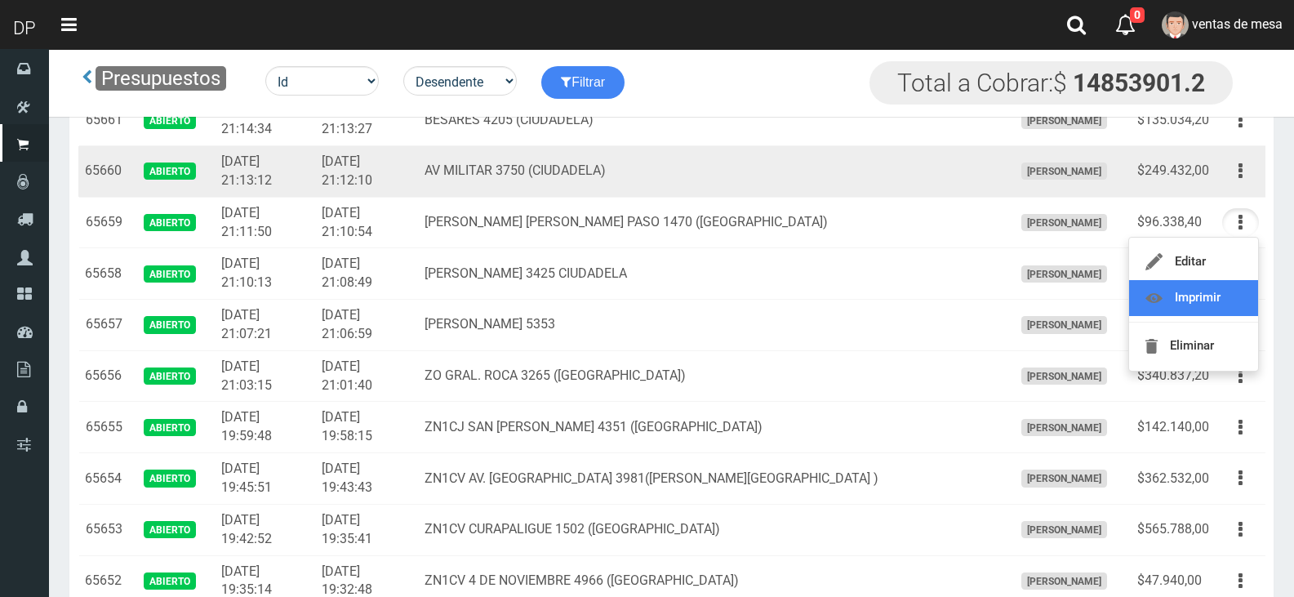
scroll to position [1551, 0]
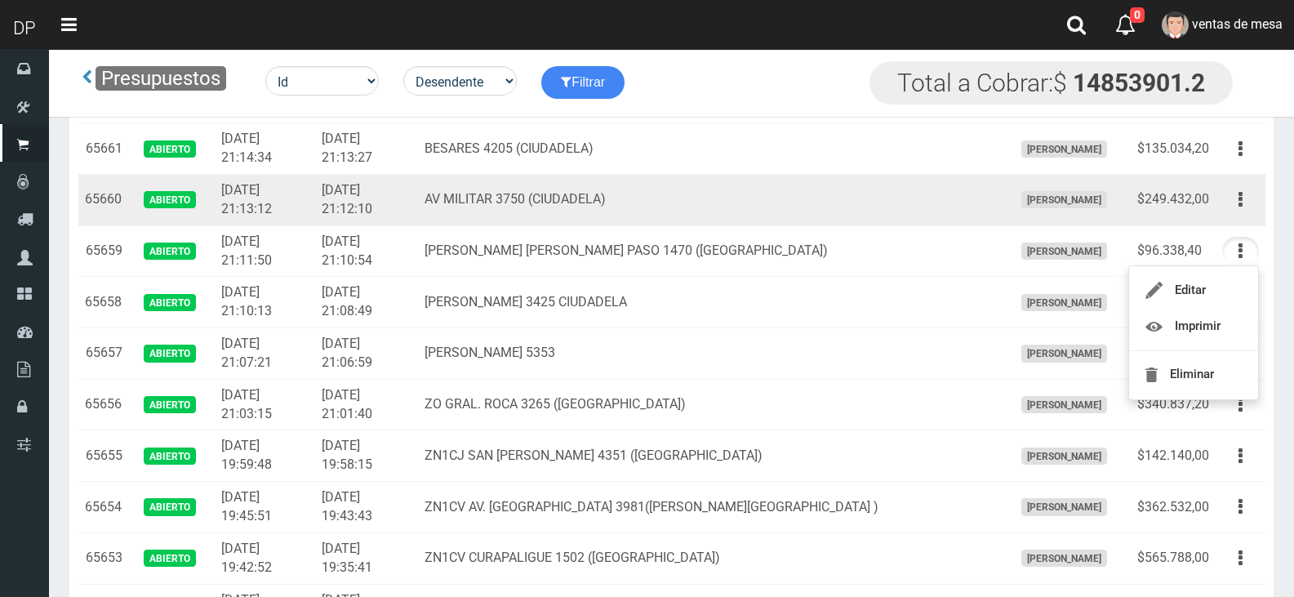
drag, startPoint x: 1236, startPoint y: 208, endPoint x: 1233, endPoint y: 224, distance: 15.8
click at [1236, 208] on button "button" at bounding box center [1240, 199] width 37 height 29
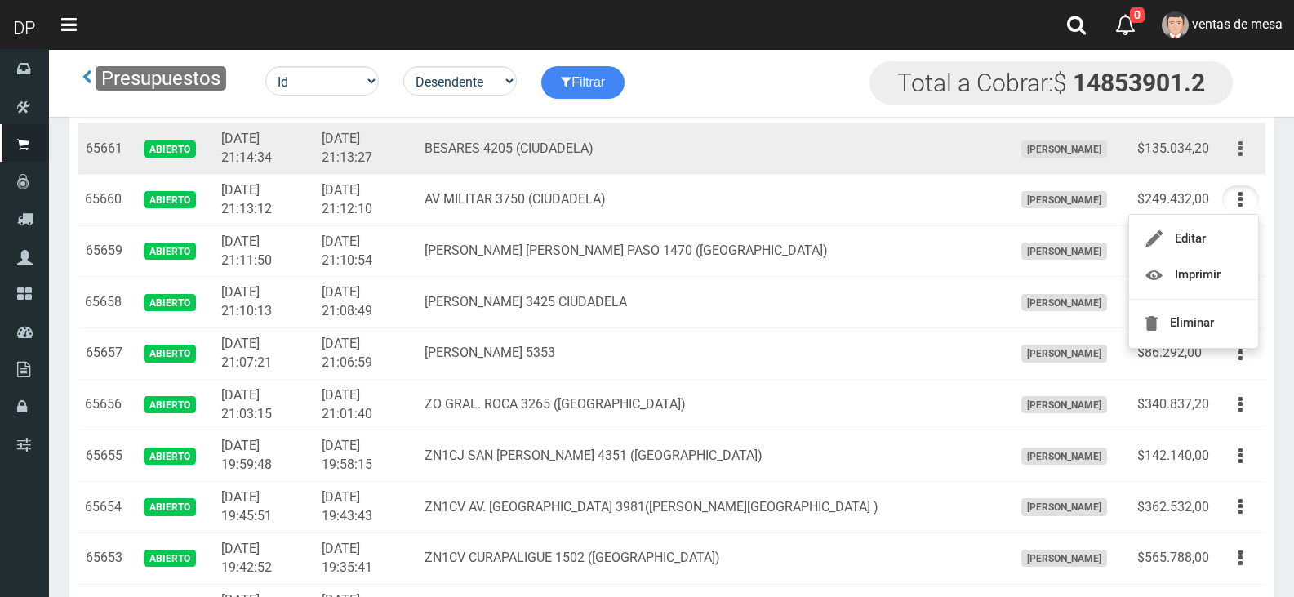
click at [1233, 149] on button "button" at bounding box center [1240, 149] width 37 height 29
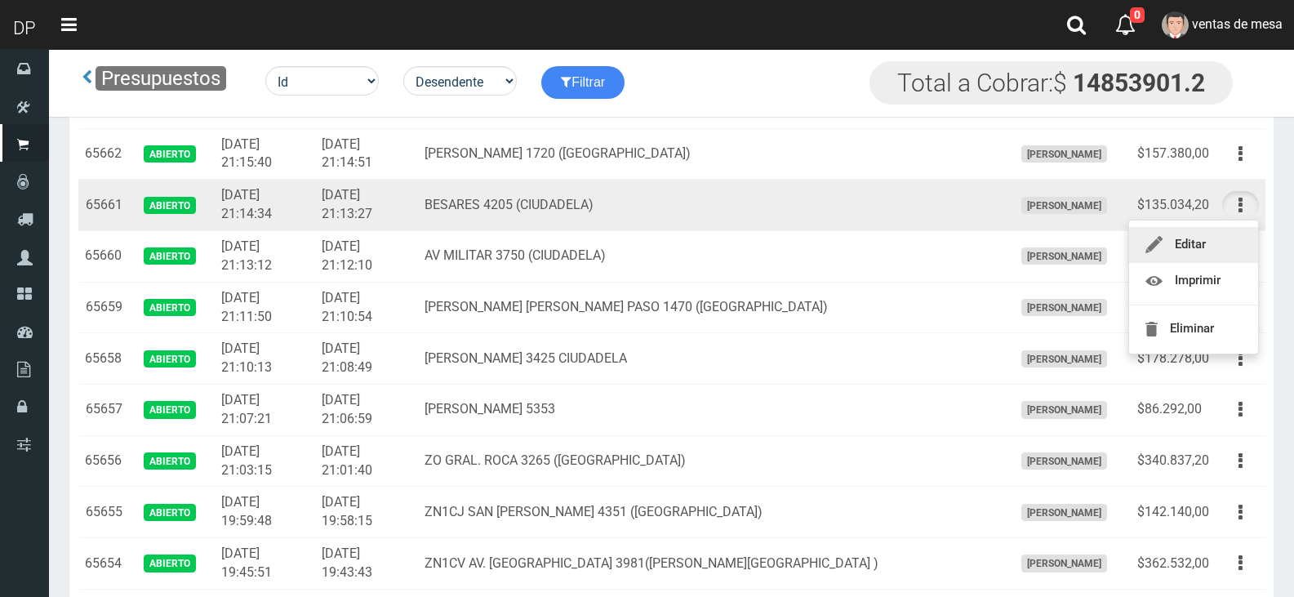
scroll to position [1469, 0]
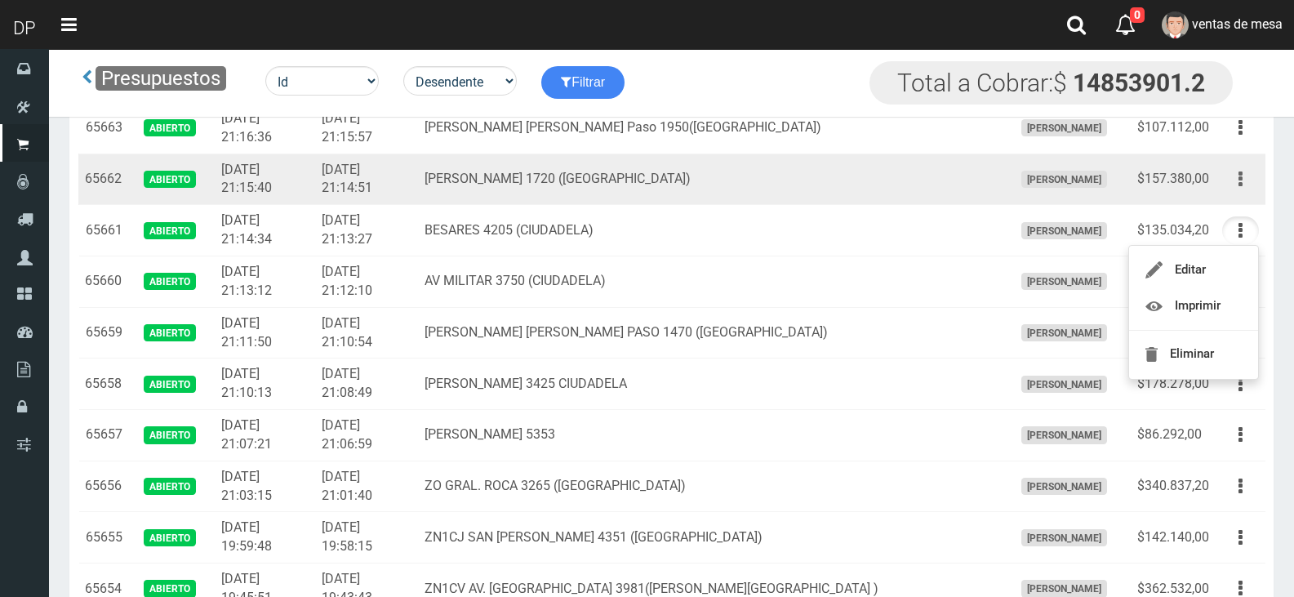
click at [1236, 181] on button "button" at bounding box center [1240, 179] width 37 height 29
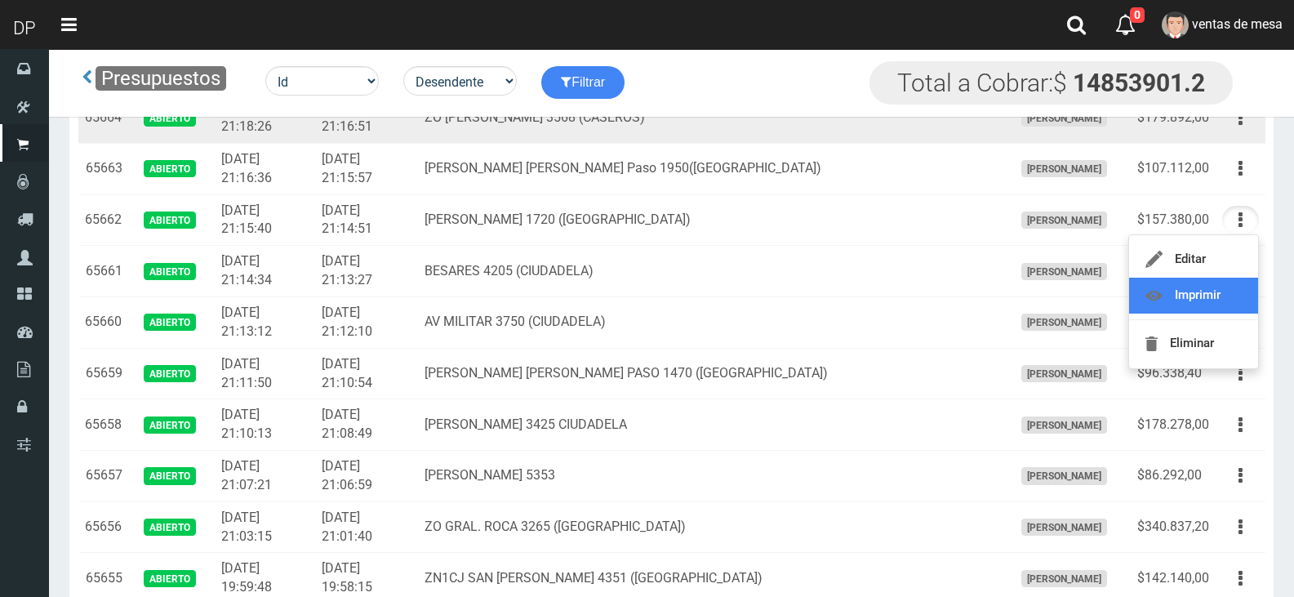
scroll to position [1387, 0]
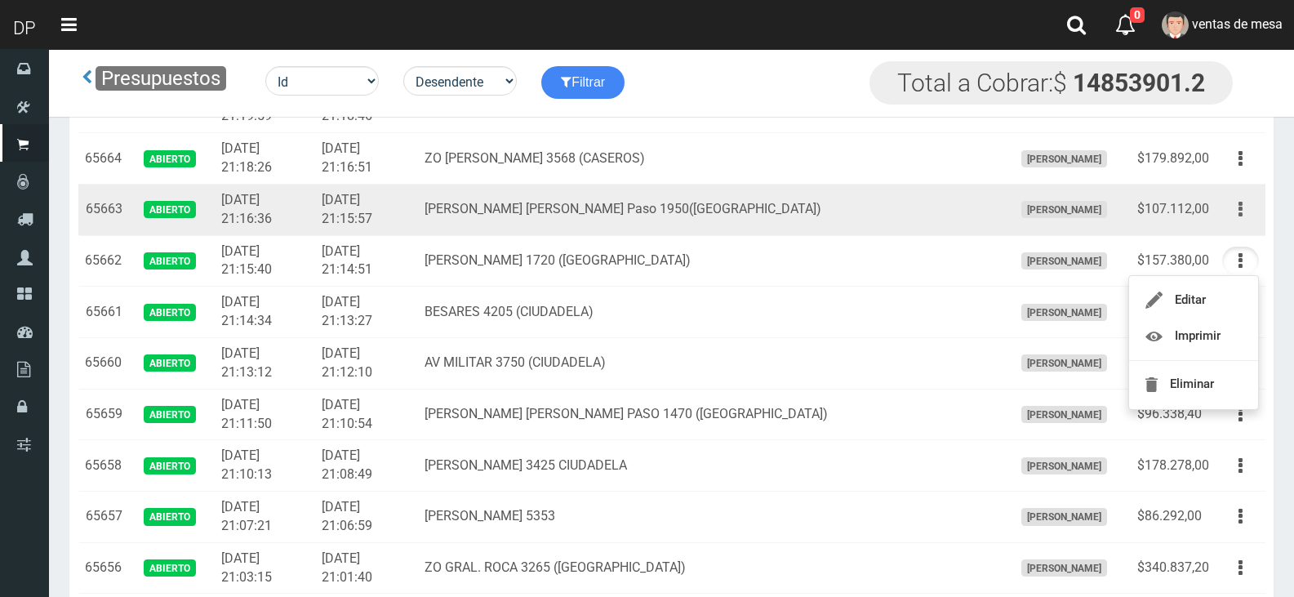
click at [1240, 203] on icon "button" at bounding box center [1240, 209] width 4 height 29
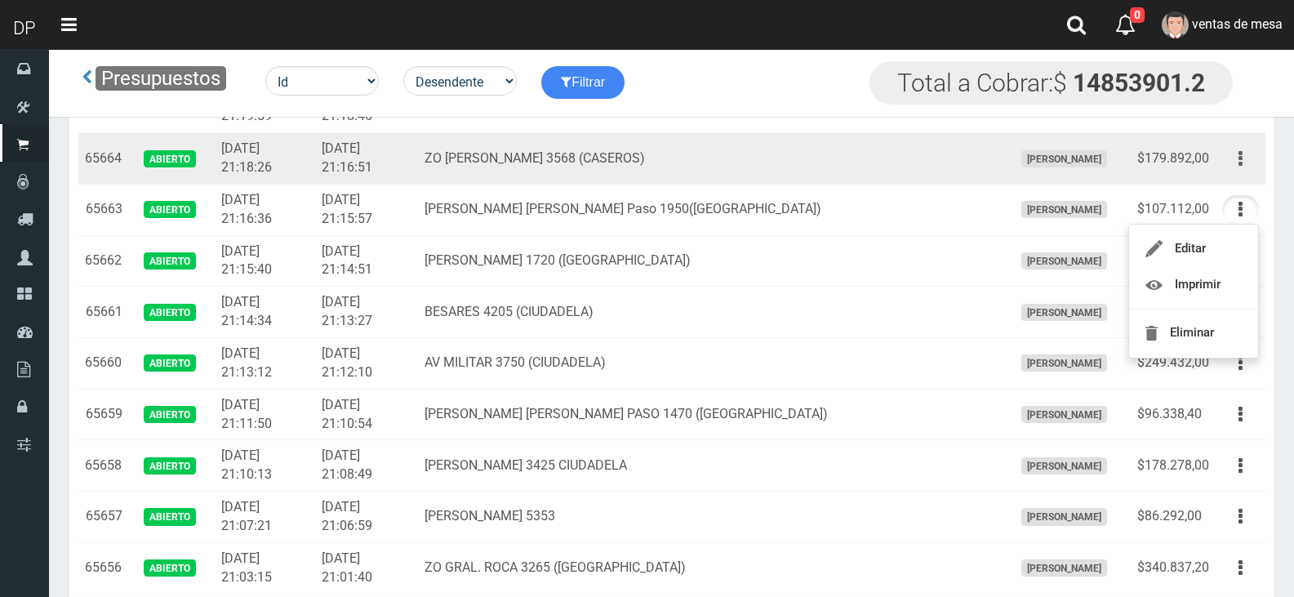
click at [1239, 151] on icon "button" at bounding box center [1240, 158] width 4 height 29
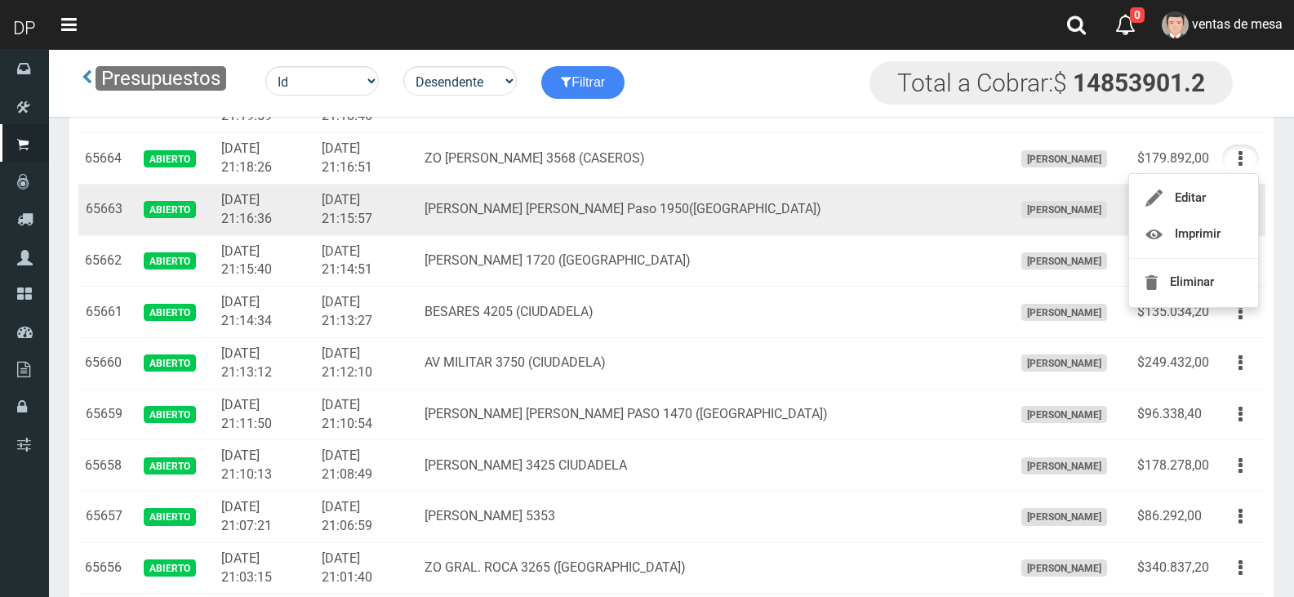
click at [872, 224] on td "[PERSON_NAME] [PERSON_NAME] Paso 1950([GEOGRAPHIC_DATA])" at bounding box center [712, 209] width 588 height 51
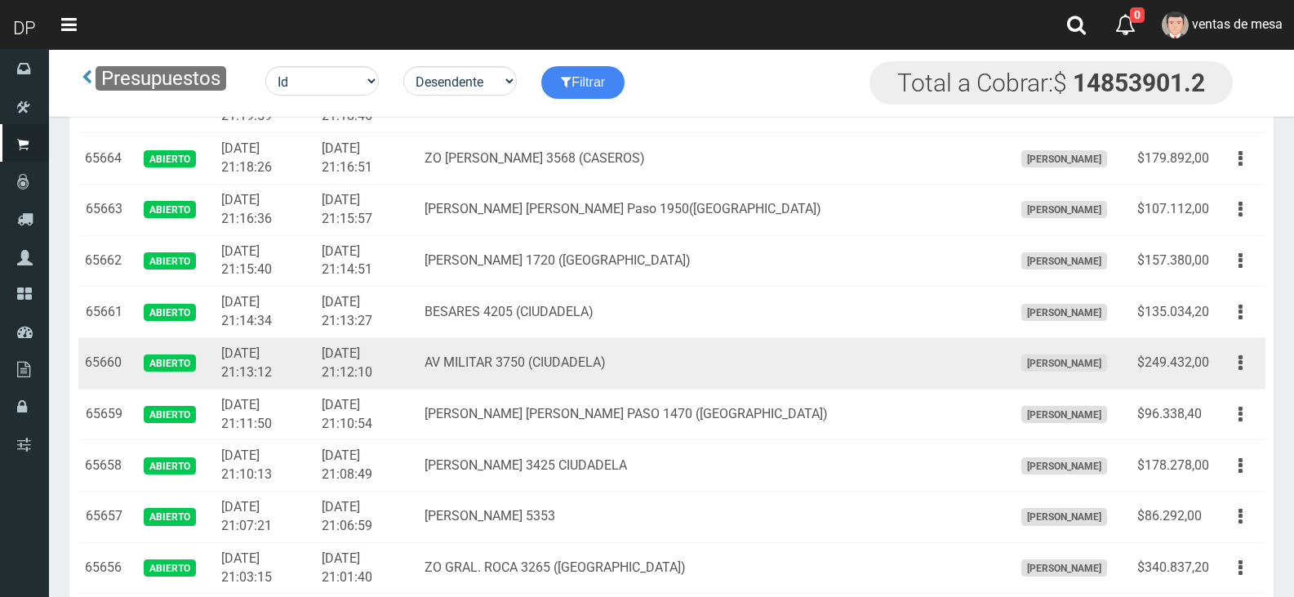
click at [716, 358] on td "AV MILITAR 3750 (CIUDADELA)" at bounding box center [712, 363] width 588 height 51
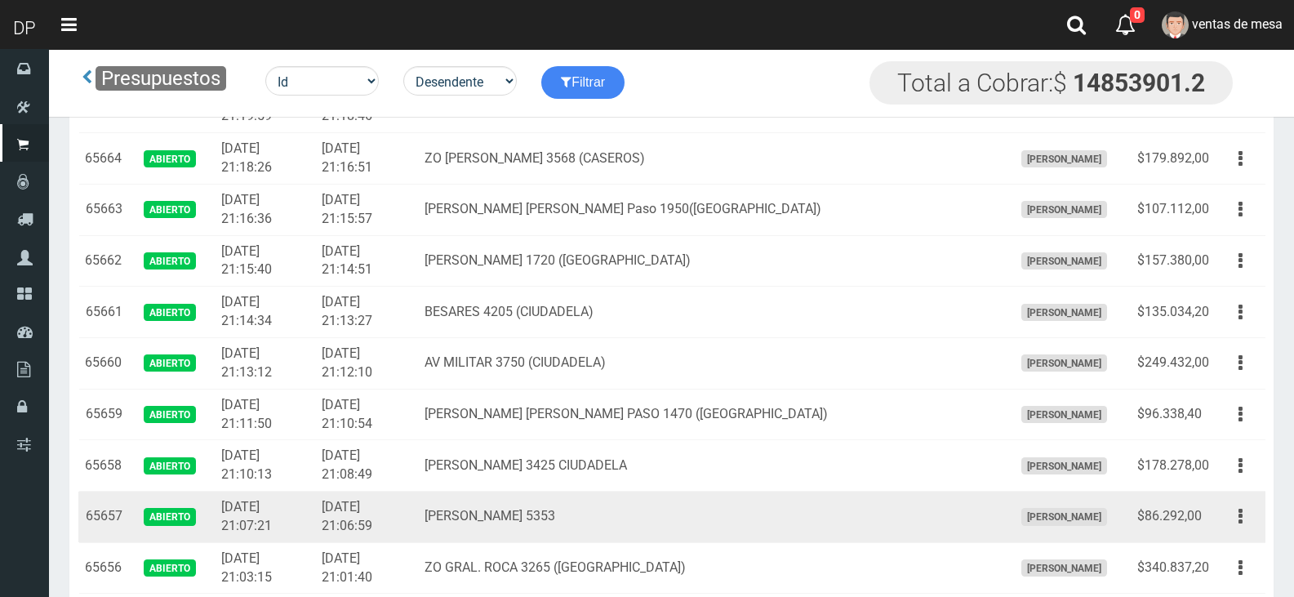
scroll to position [1469, 0]
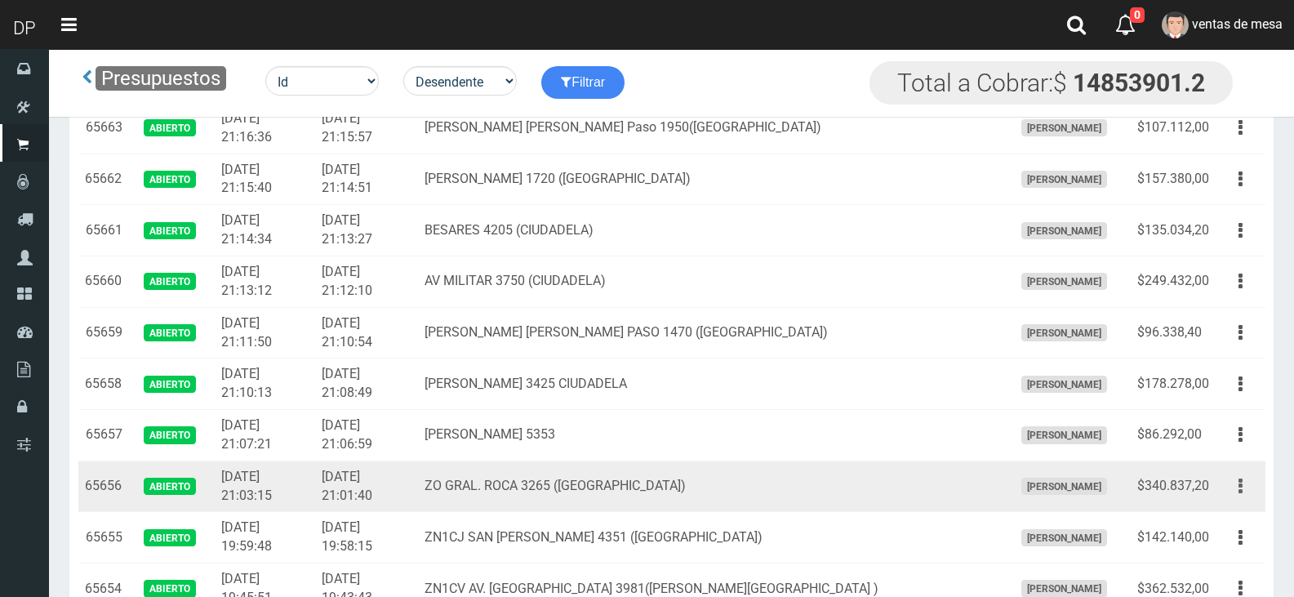
click at [1250, 484] on button "button" at bounding box center [1240, 486] width 37 height 29
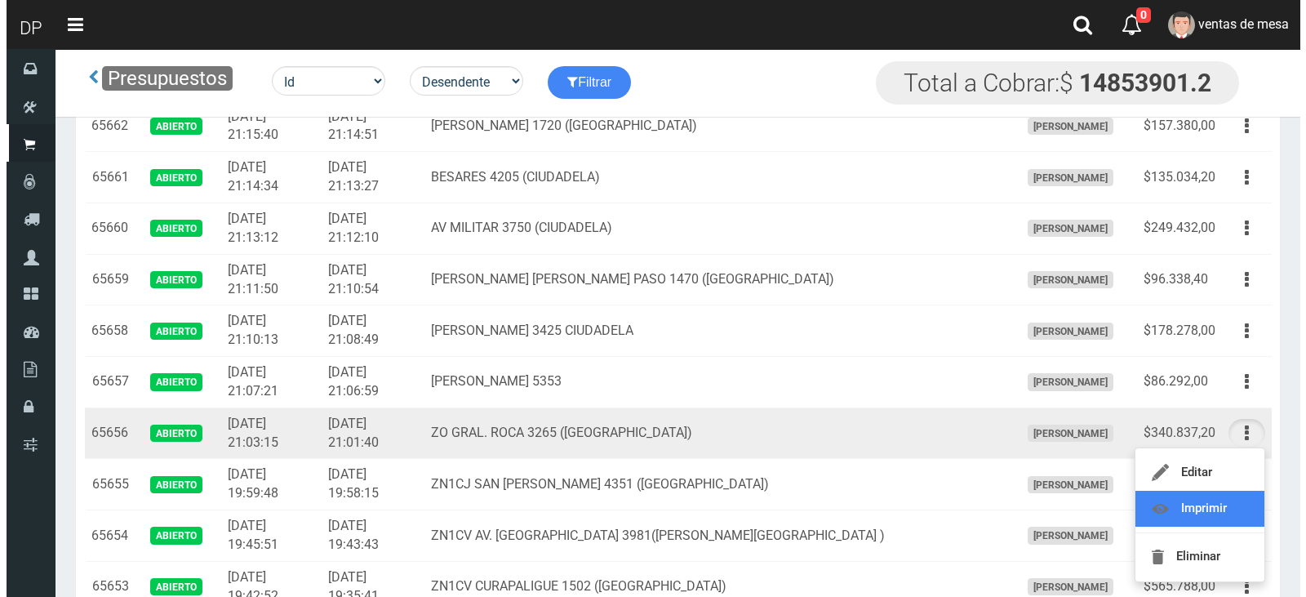
scroll to position [1551, 0]
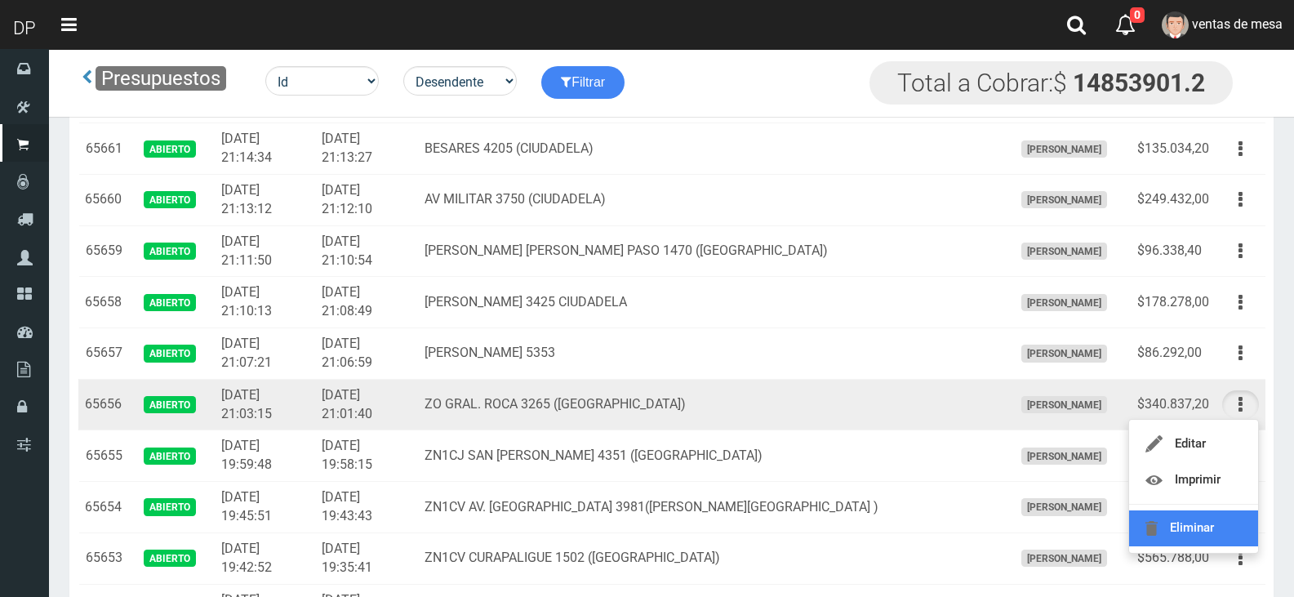
click at [1163, 515] on link "Eliminar" at bounding box center [1193, 528] width 129 height 36
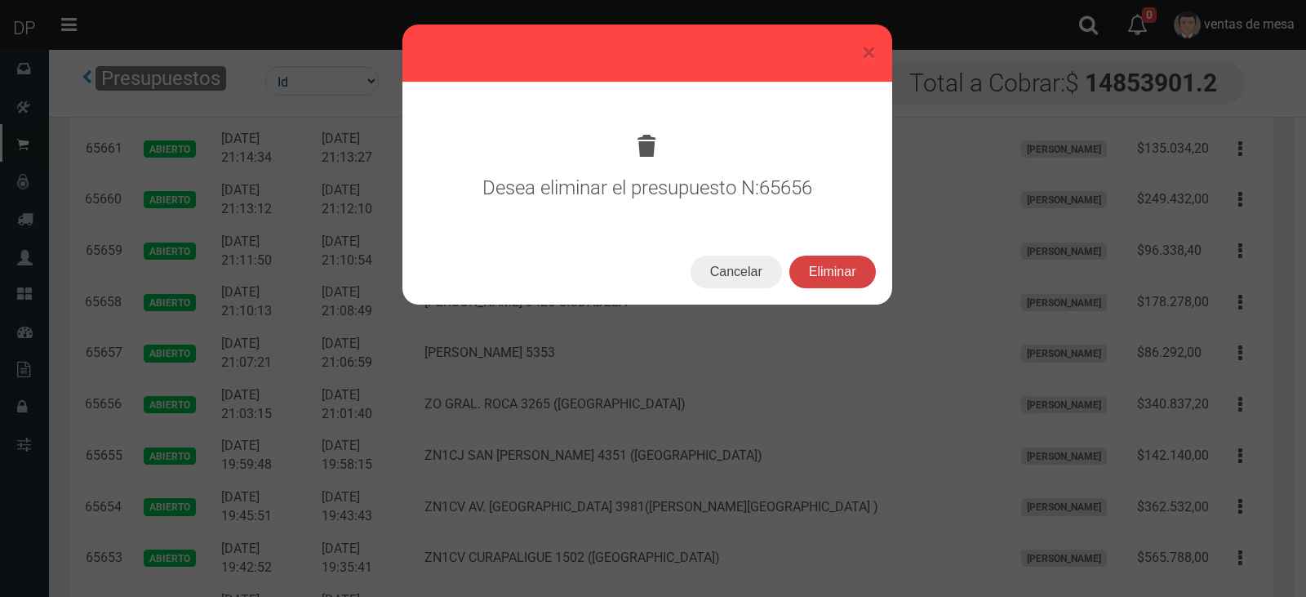
drag, startPoint x: 833, startPoint y: 271, endPoint x: 803, endPoint y: 294, distance: 37.9
click at [833, 271] on button "Eliminar" at bounding box center [832, 271] width 87 height 33
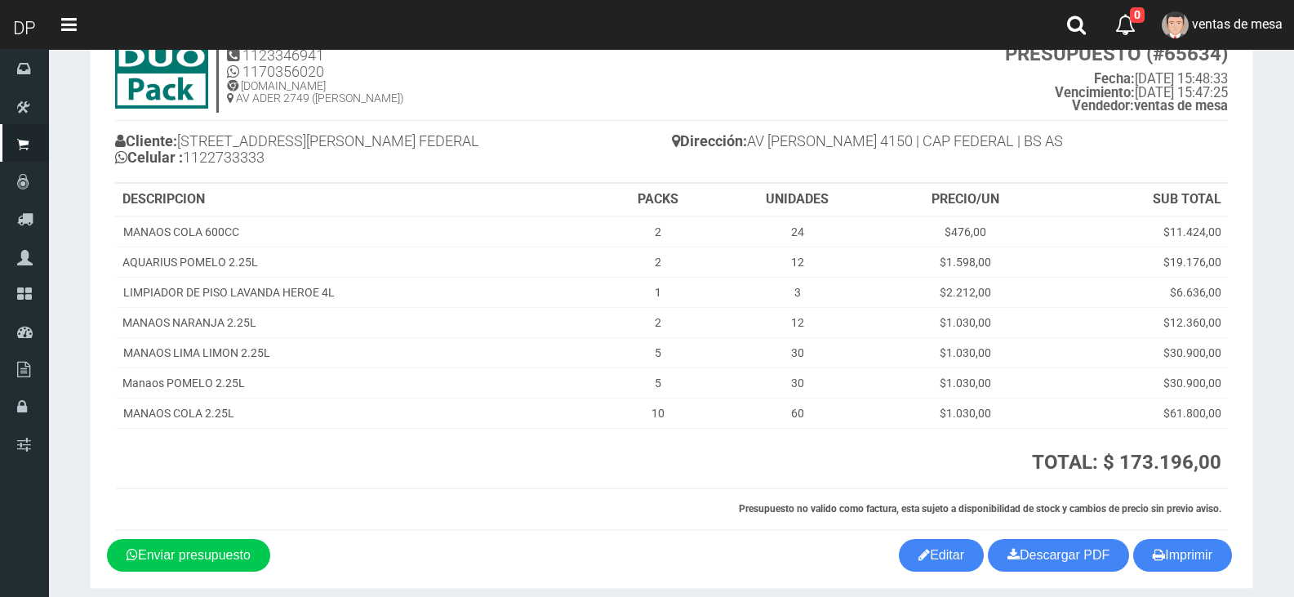
scroll to position [128, 0]
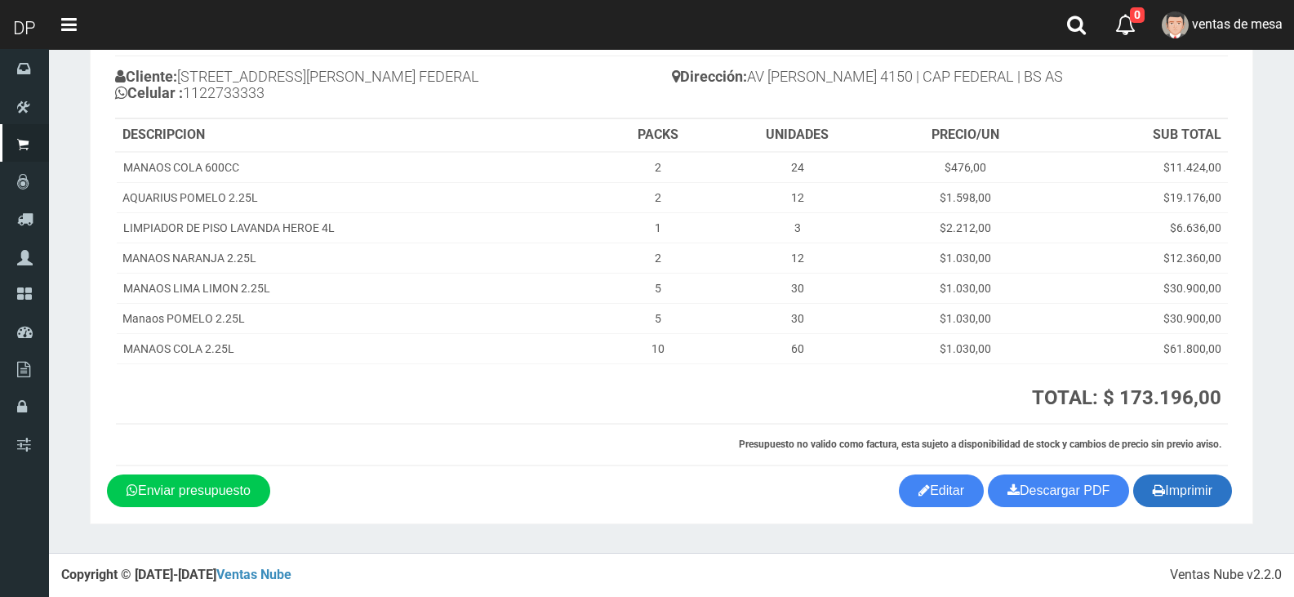
click at [1158, 482] on icon "button" at bounding box center [1158, 489] width 12 height 23
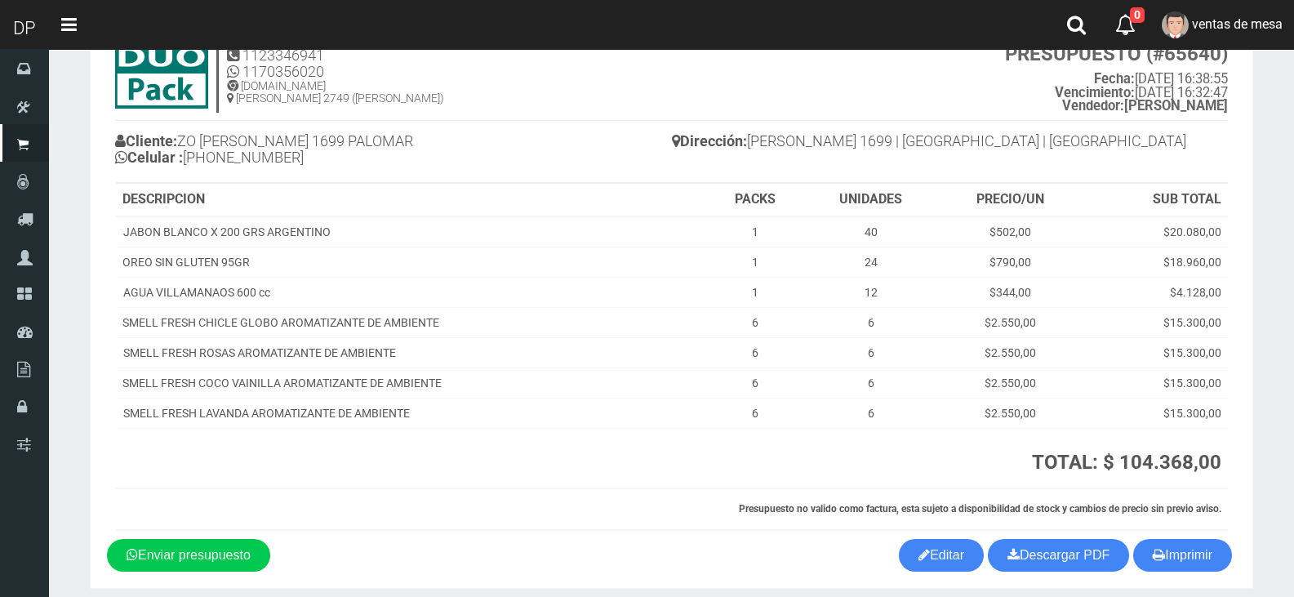
scroll to position [128, 0]
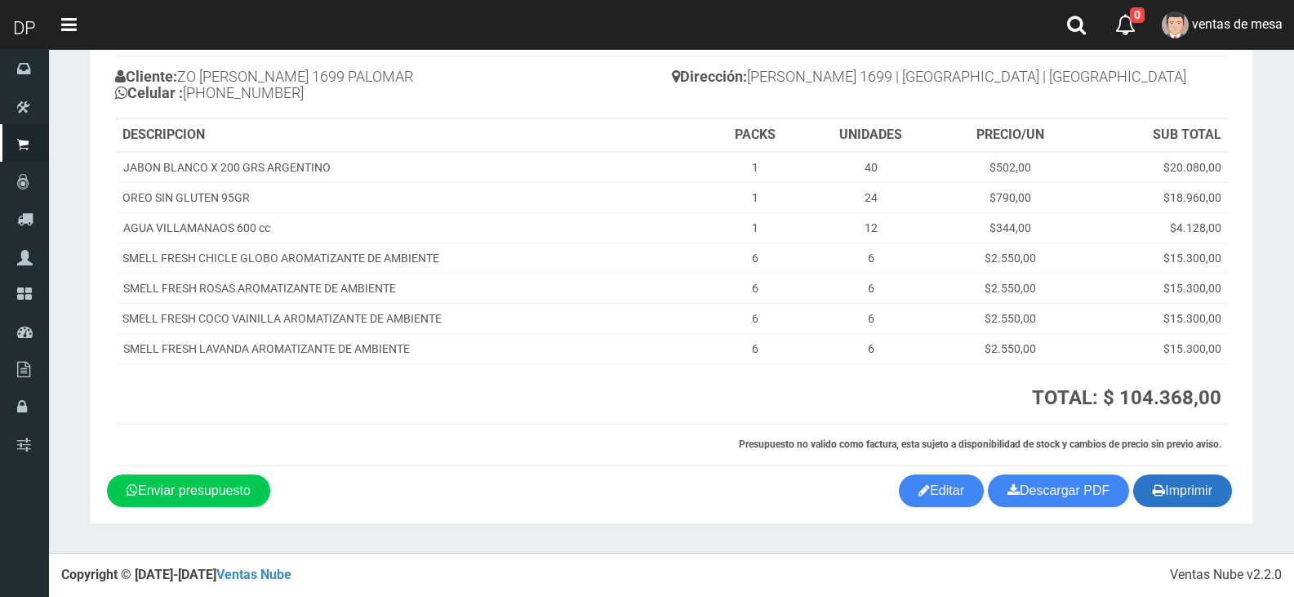
click at [1185, 486] on button "Imprimir" at bounding box center [1182, 490] width 99 height 33
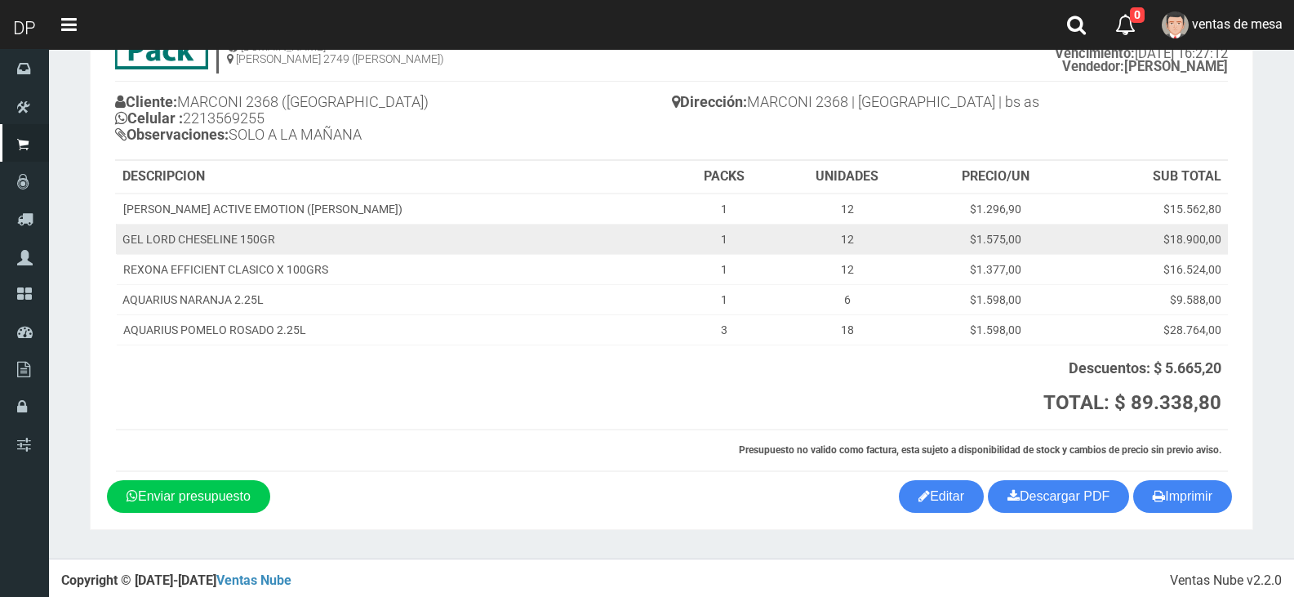
scroll to position [109, 0]
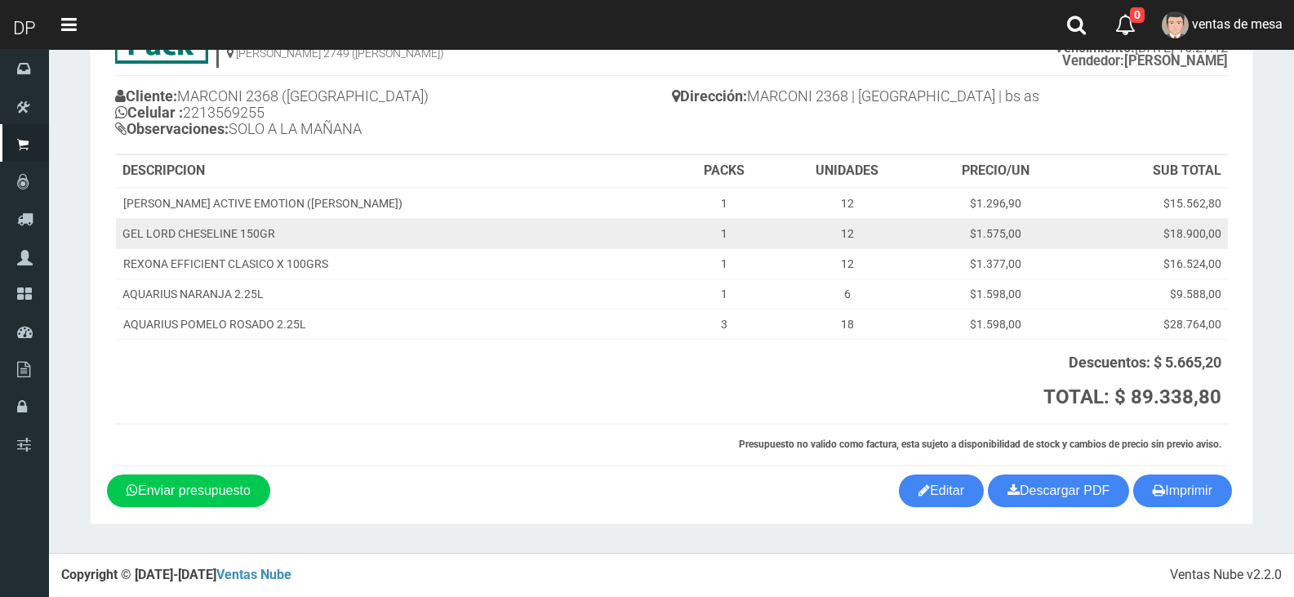
click at [1084, 233] on td "$18.900,00" at bounding box center [1149, 233] width 155 height 30
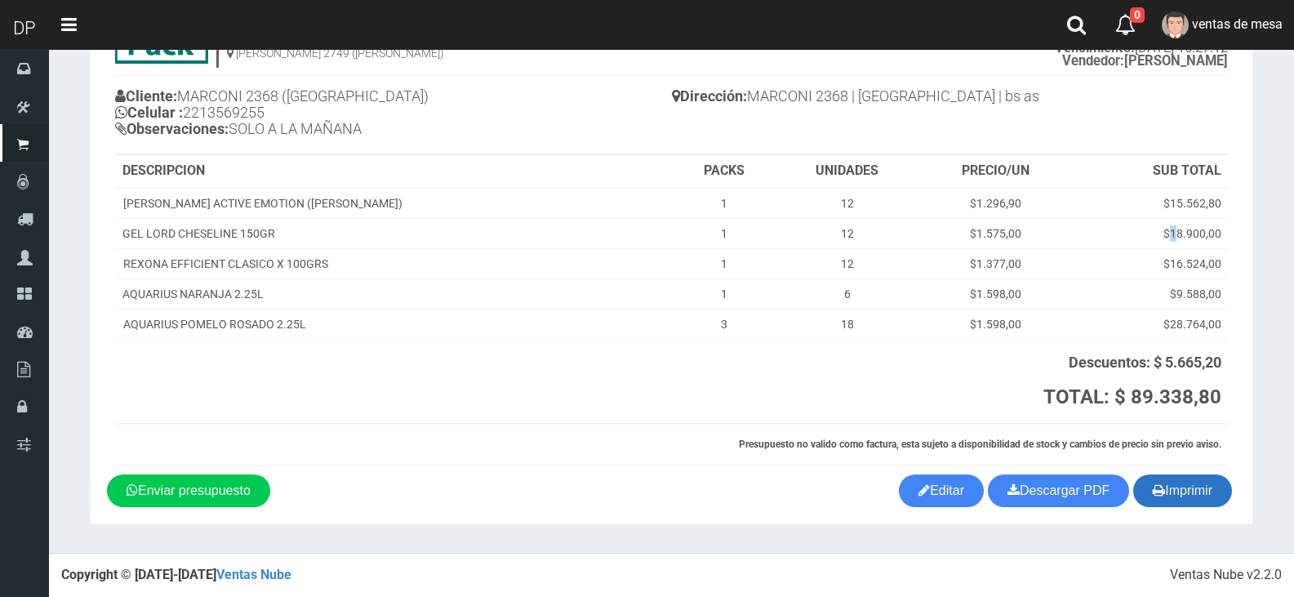
click at [1158, 494] on icon "button" at bounding box center [1158, 489] width 12 height 23
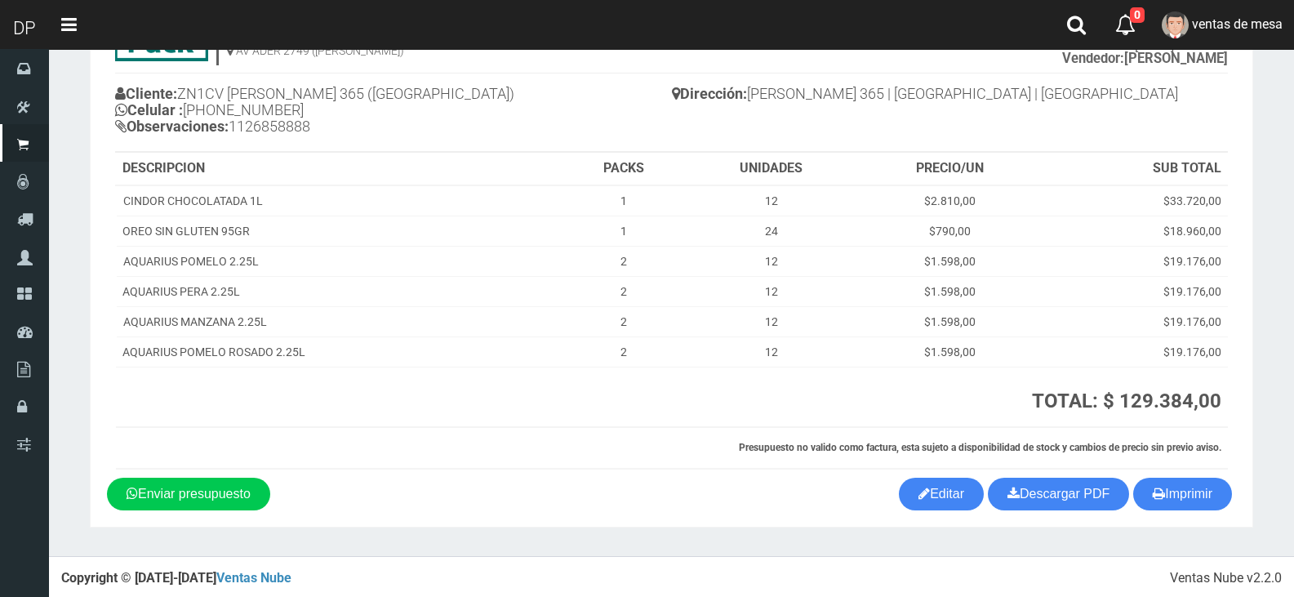
scroll to position [114, 0]
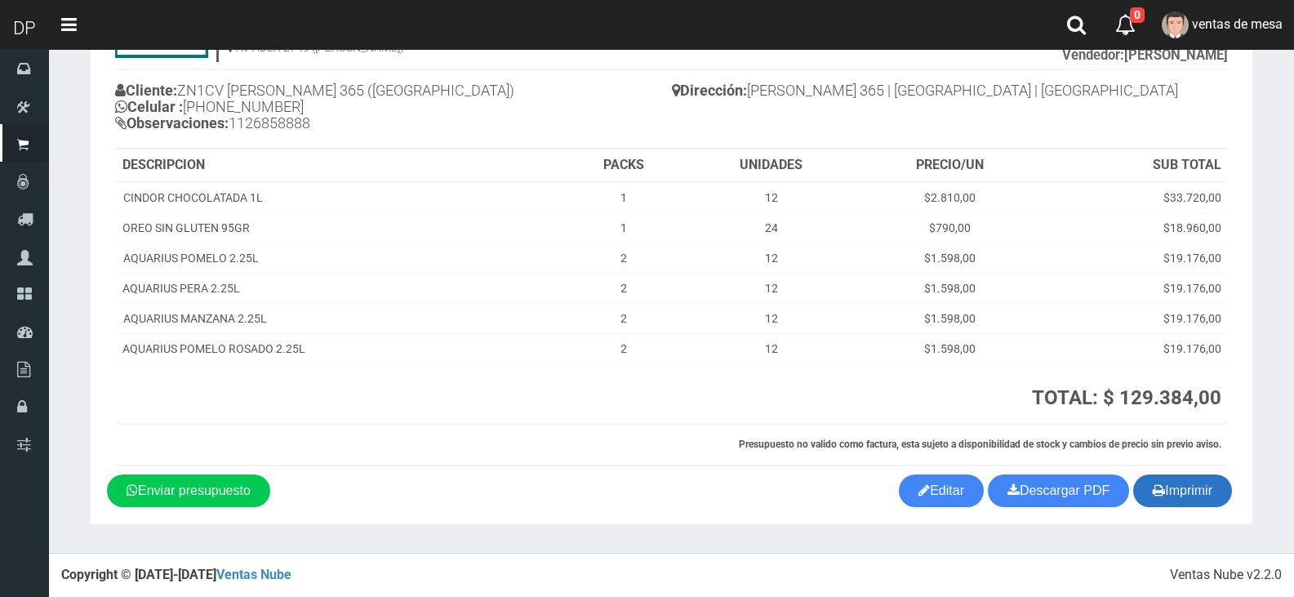
click at [1201, 484] on button "Imprimir" at bounding box center [1182, 490] width 99 height 33
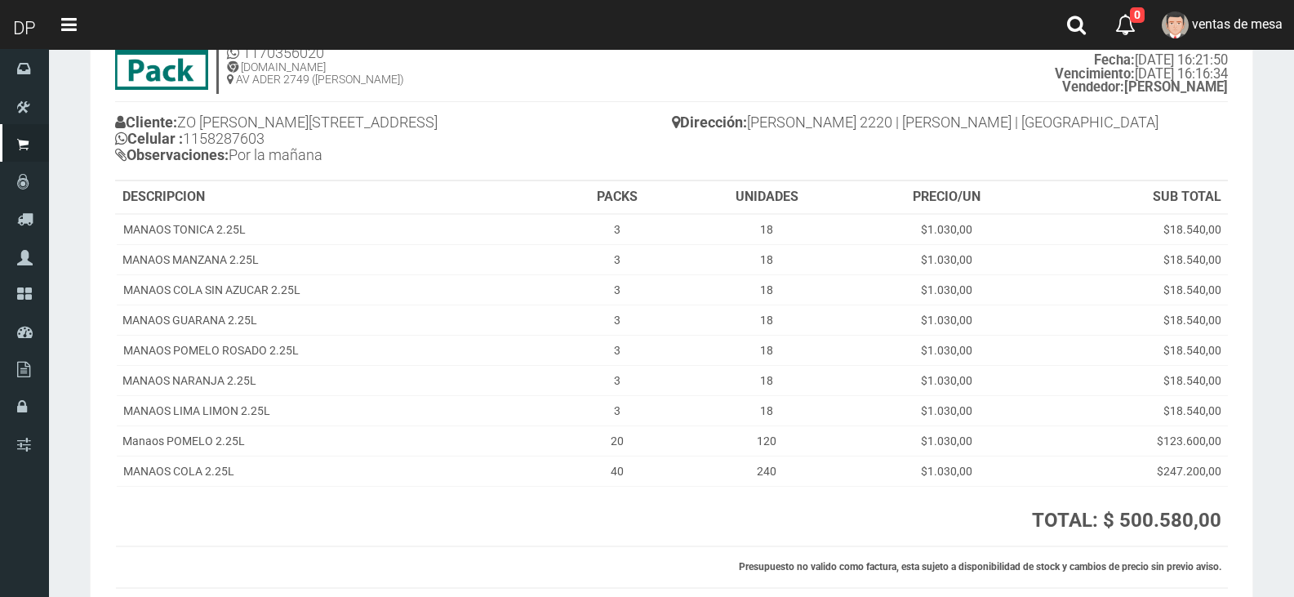
scroll to position [205, 0]
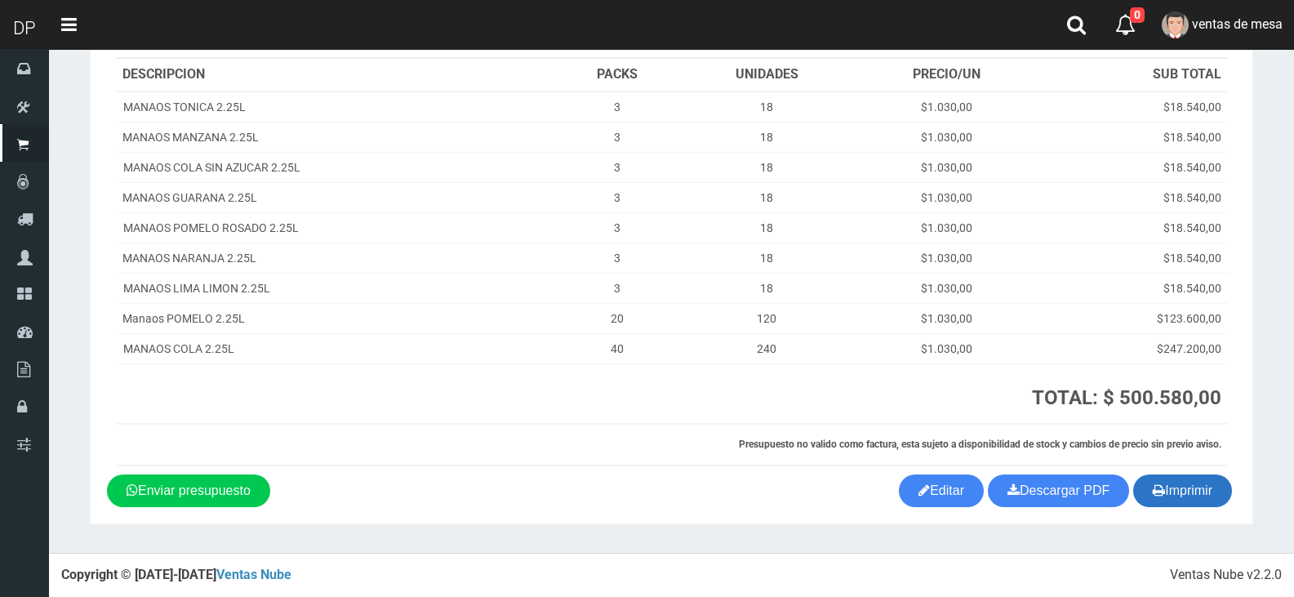
click at [1174, 477] on button "Imprimir" at bounding box center [1182, 490] width 99 height 33
click at [1204, 510] on section "1123346941 1170356020 [DOMAIN_NAME] AV ADER 2749 ([PERSON_NAME]) PRESUPUESTO (#…" at bounding box center [671, 198] width 1163 height 651
click at [1201, 501] on button "Imprimir" at bounding box center [1182, 490] width 99 height 33
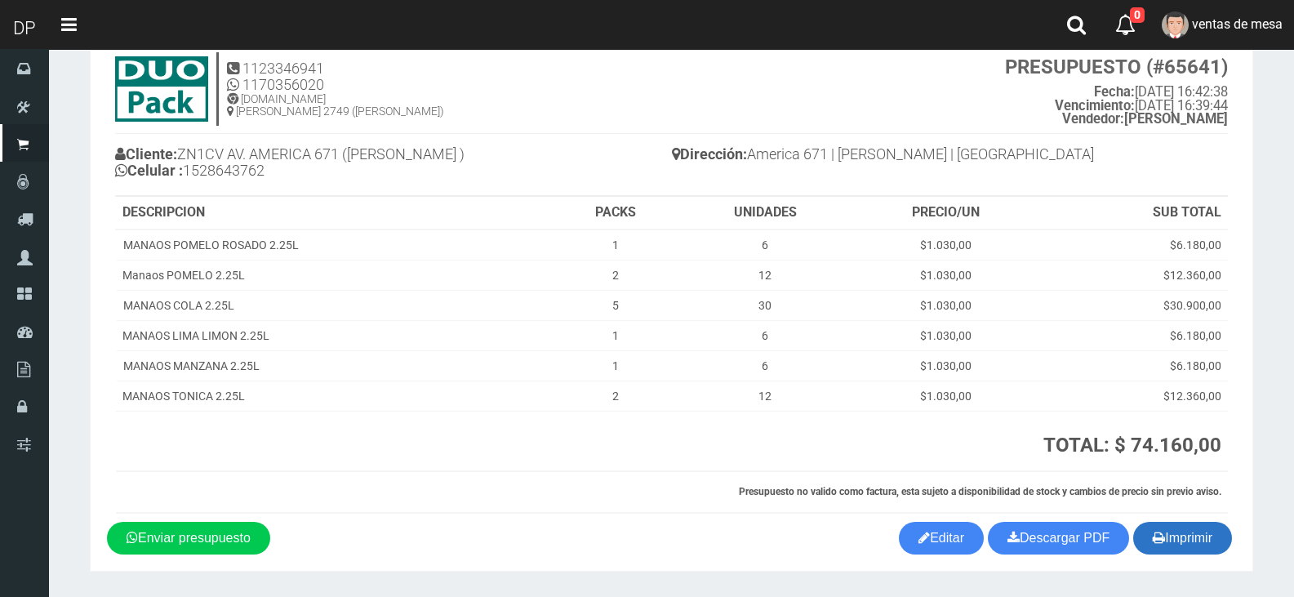
scroll to position [98, 0]
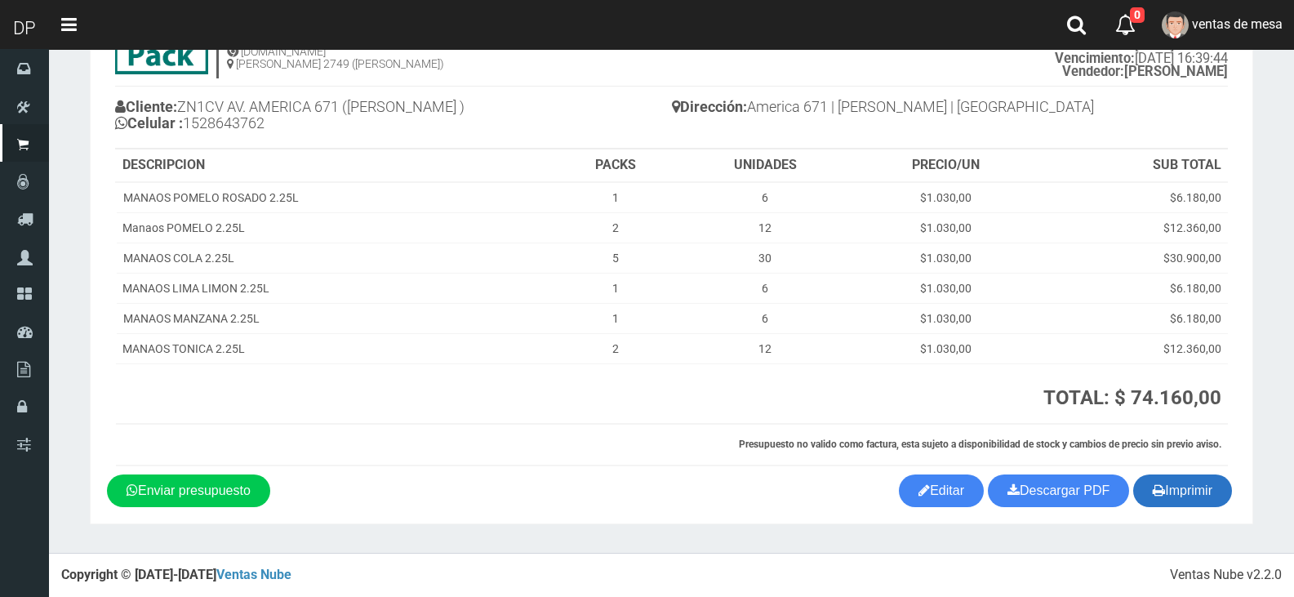
click at [1167, 496] on button "Imprimir" at bounding box center [1182, 490] width 99 height 33
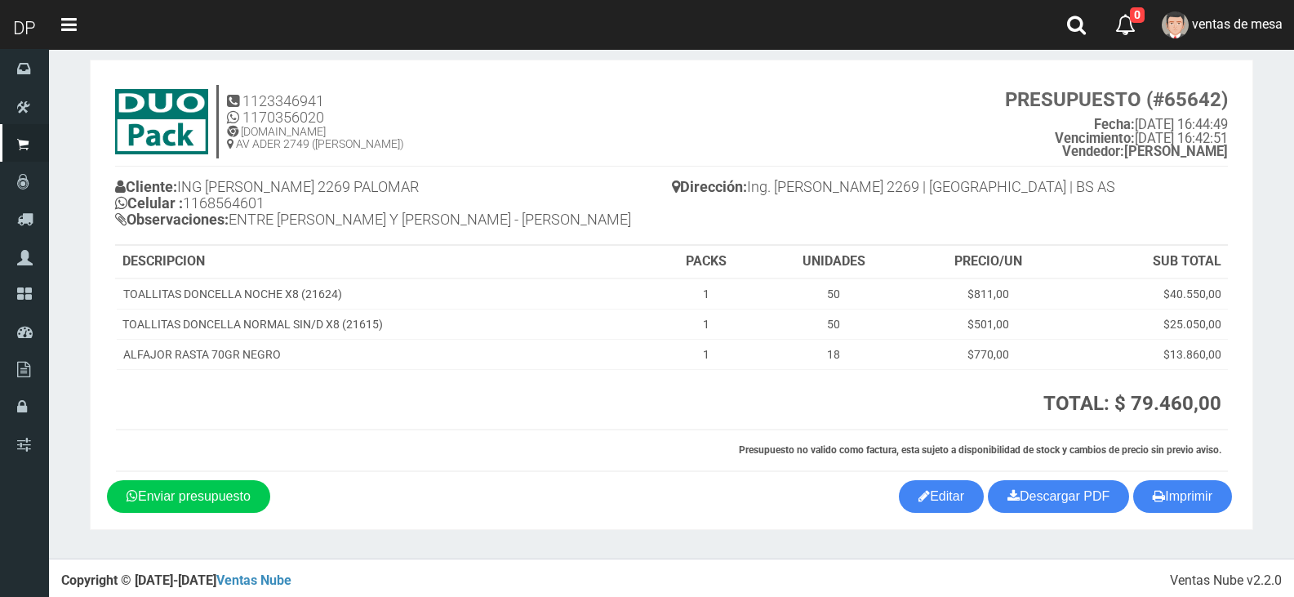
scroll to position [24, 0]
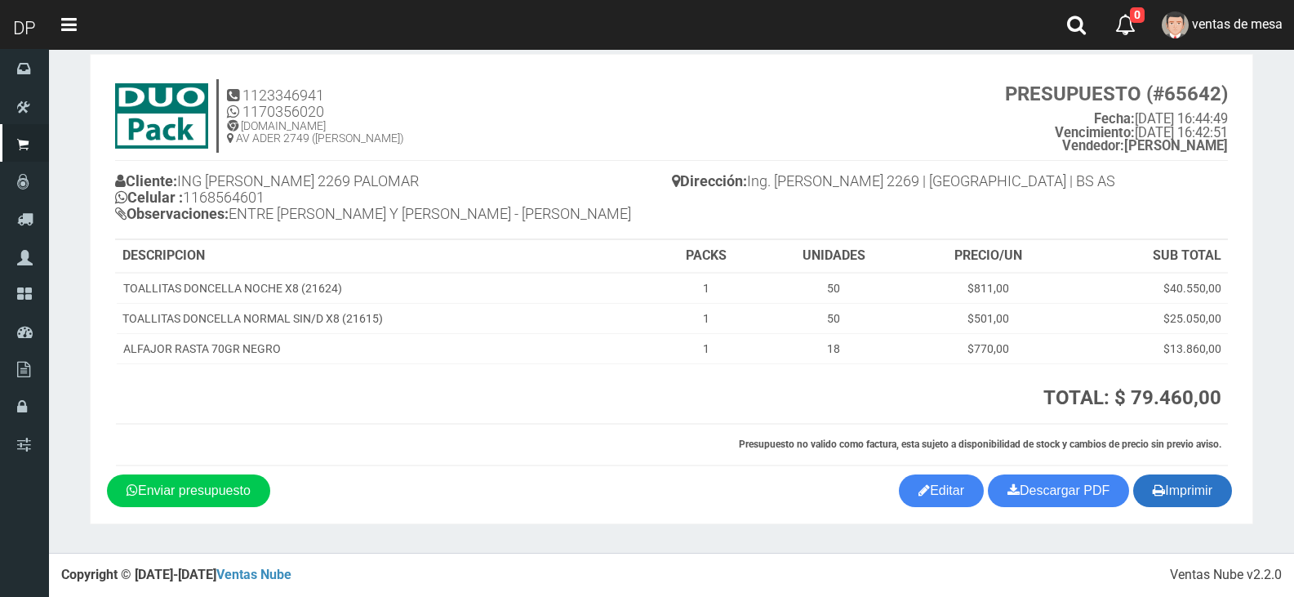
click at [1170, 485] on button "Imprimir" at bounding box center [1182, 490] width 99 height 33
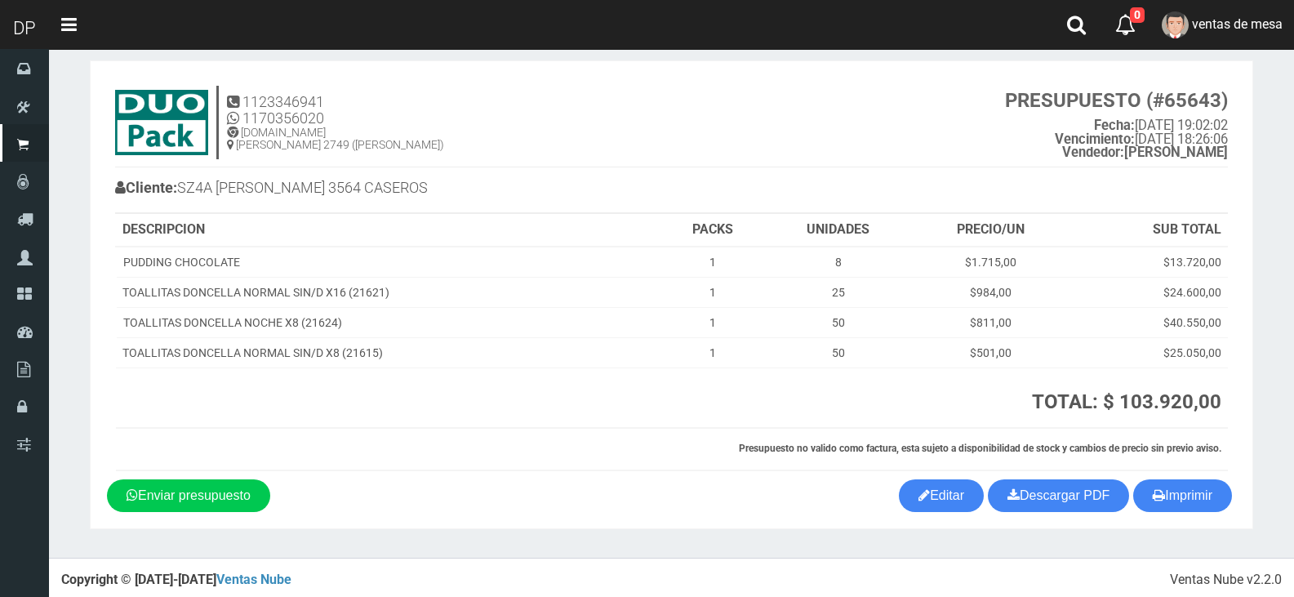
scroll to position [21, 0]
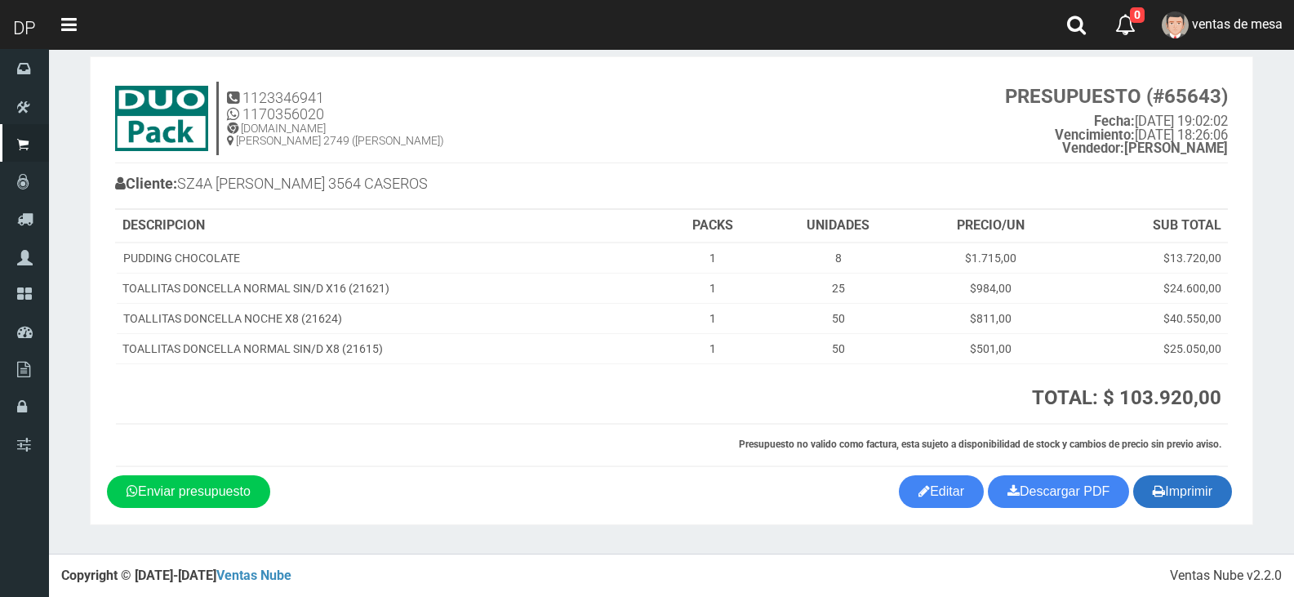
drag, startPoint x: 1137, startPoint y: 455, endPoint x: 1158, endPoint y: 483, distance: 35.6
click at [1138, 459] on th "Presupuesto no valido como factura, esta sujeto a disponibilidad de stock y cam…" at bounding box center [672, 445] width 1112 height 42
click at [1158, 484] on icon "button" at bounding box center [1158, 490] width 12 height 23
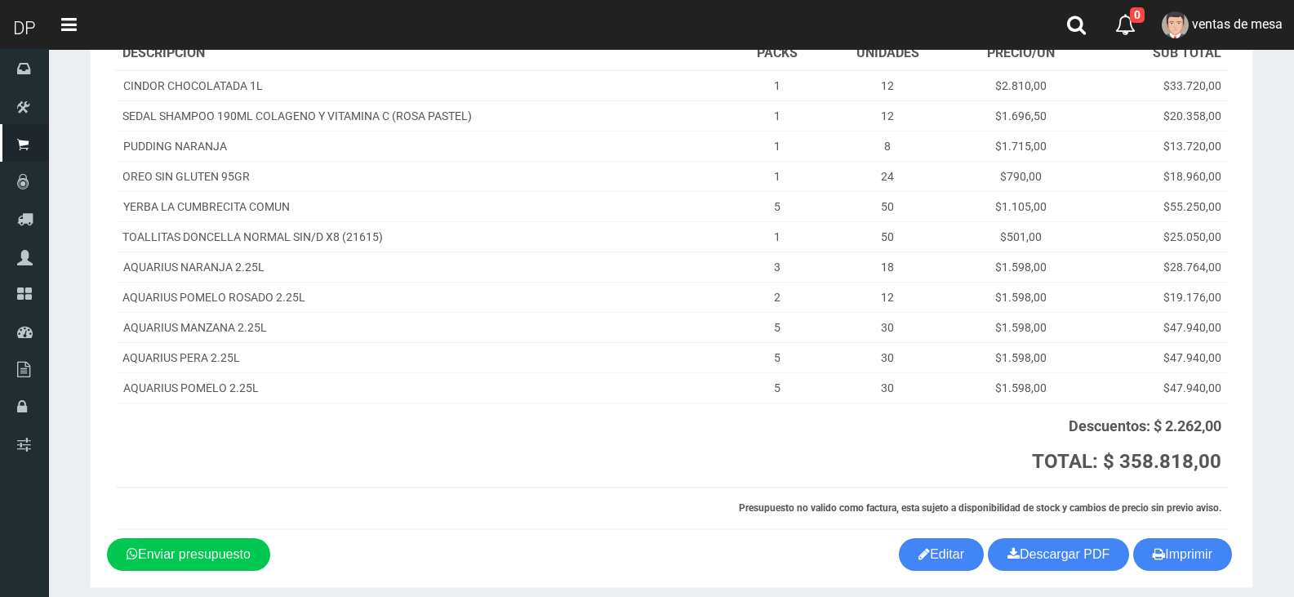
scroll to position [273, 0]
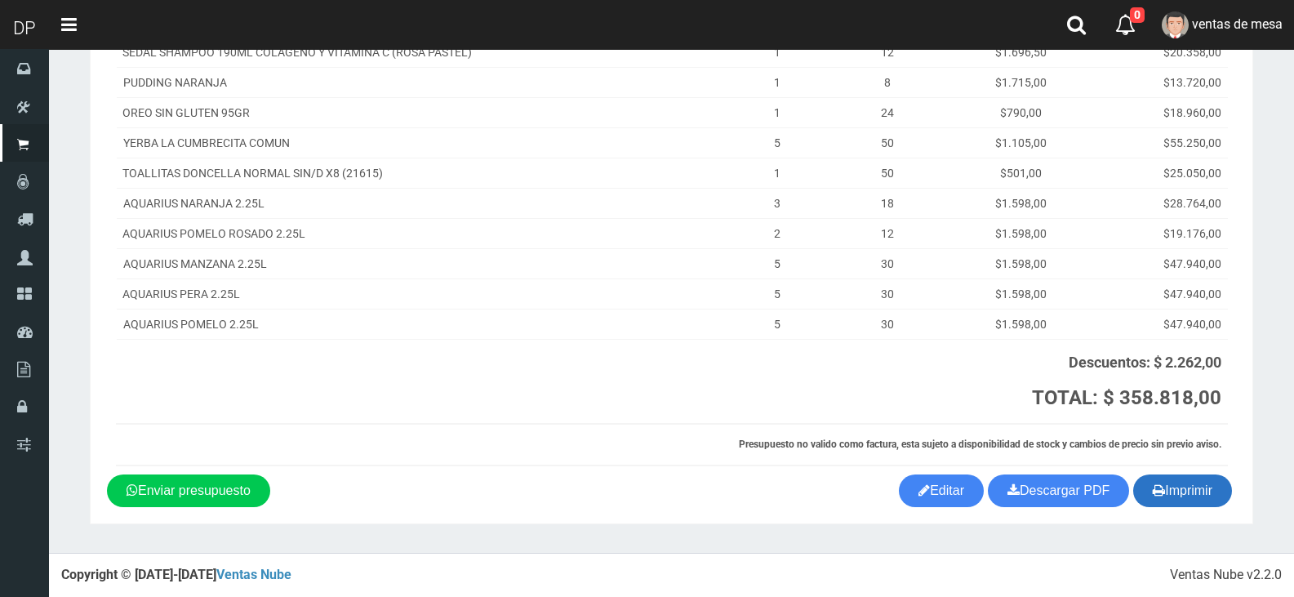
click at [1178, 485] on button "Imprimir" at bounding box center [1182, 490] width 99 height 33
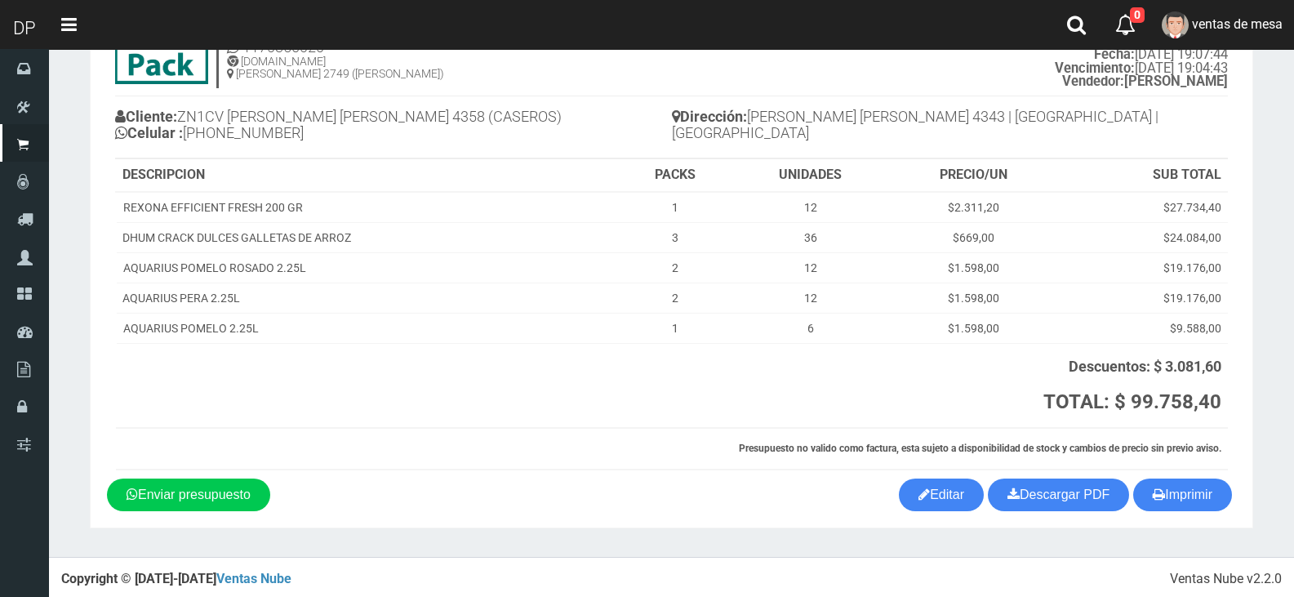
scroll to position [92, 0]
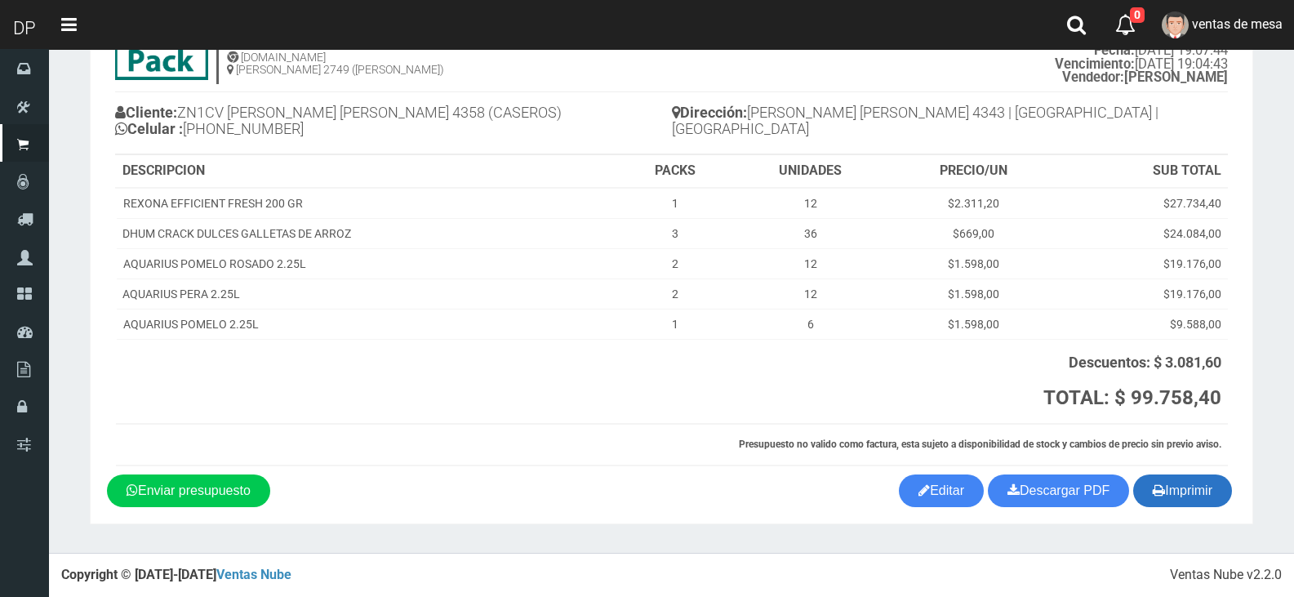
click at [1152, 482] on icon "button" at bounding box center [1158, 489] width 12 height 23
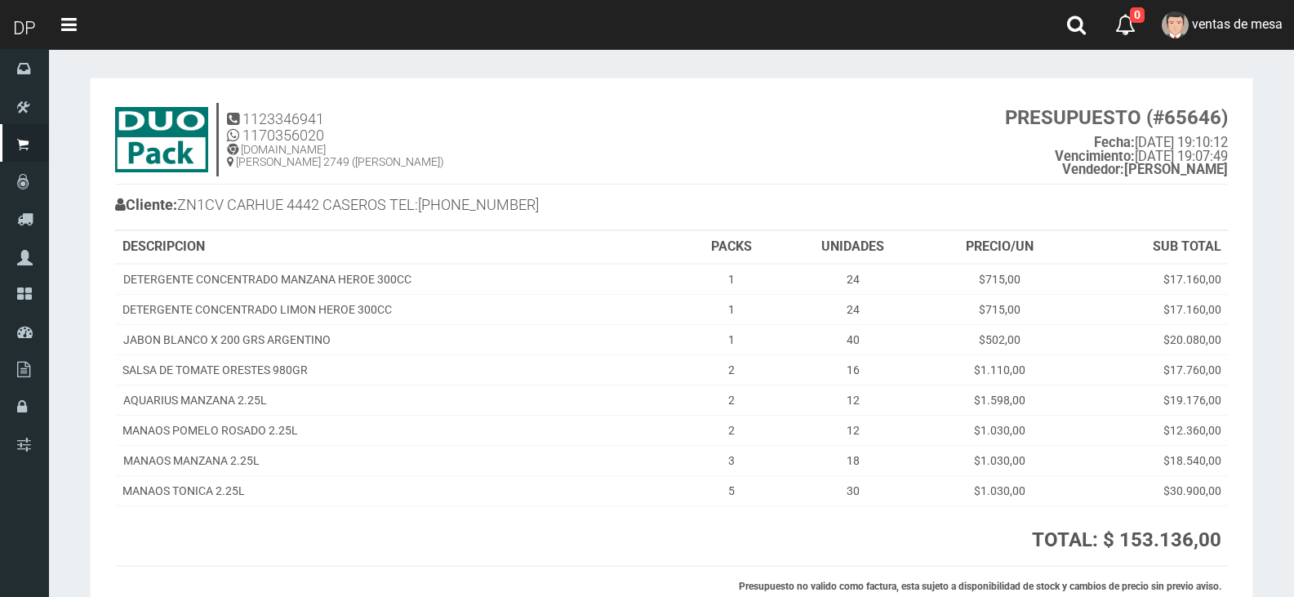
click at [827, 236] on th "UNIDADES" at bounding box center [853, 247] width 142 height 33
drag, startPoint x: 827, startPoint y: 236, endPoint x: 846, endPoint y: 262, distance: 32.6
click at [827, 236] on th "UNIDADES" at bounding box center [853, 247] width 142 height 33
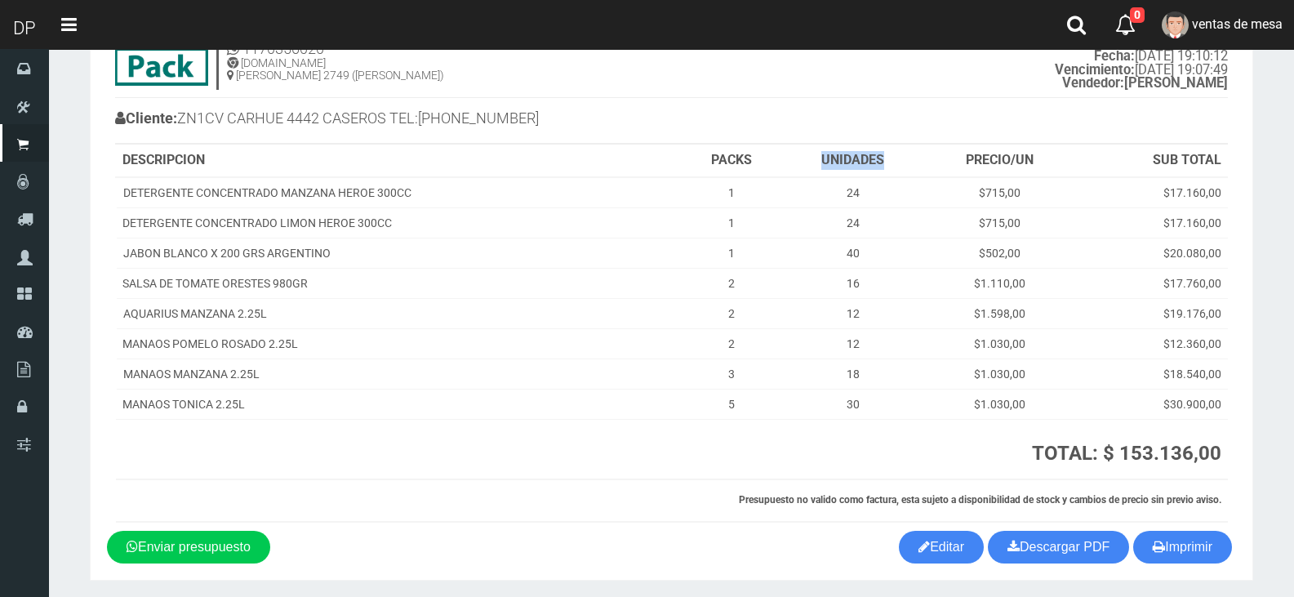
scroll to position [142, 0]
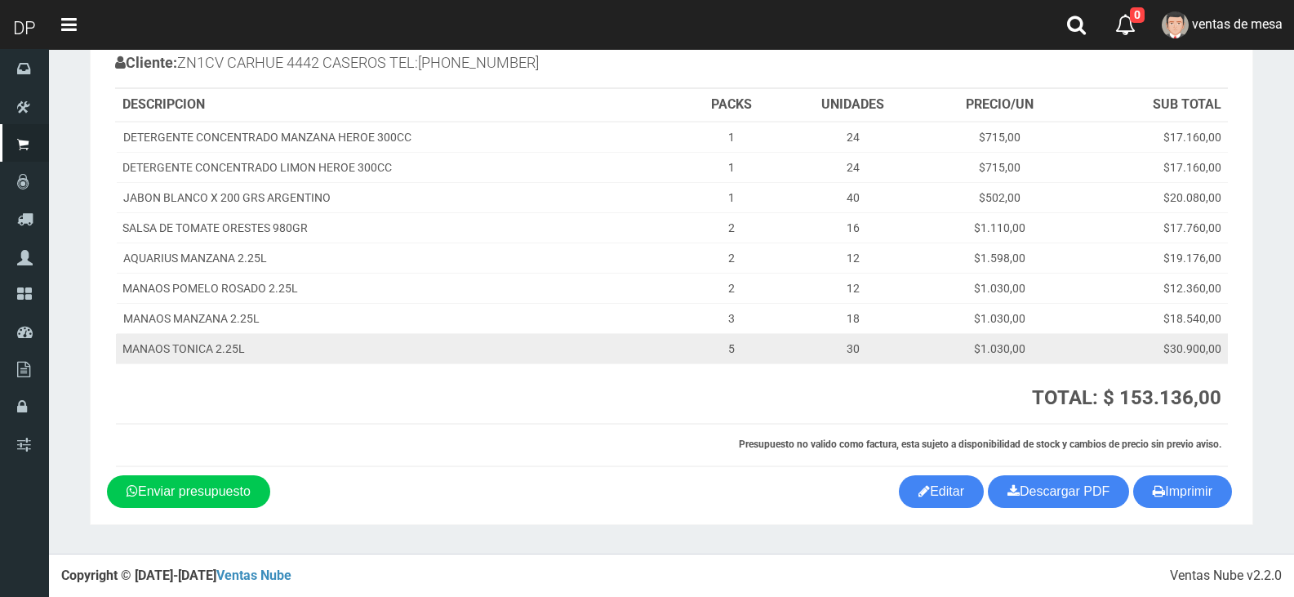
click at [1018, 337] on td "$1.030,00" at bounding box center [999, 349] width 151 height 30
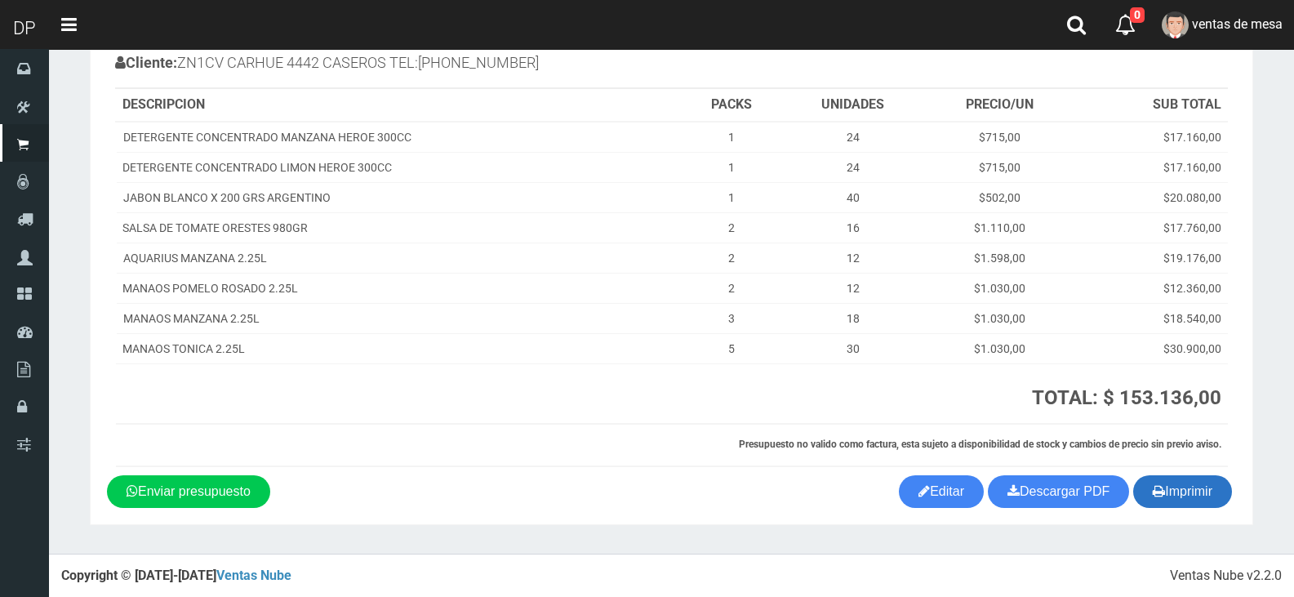
click at [1155, 479] on icon "button" at bounding box center [1158, 490] width 12 height 23
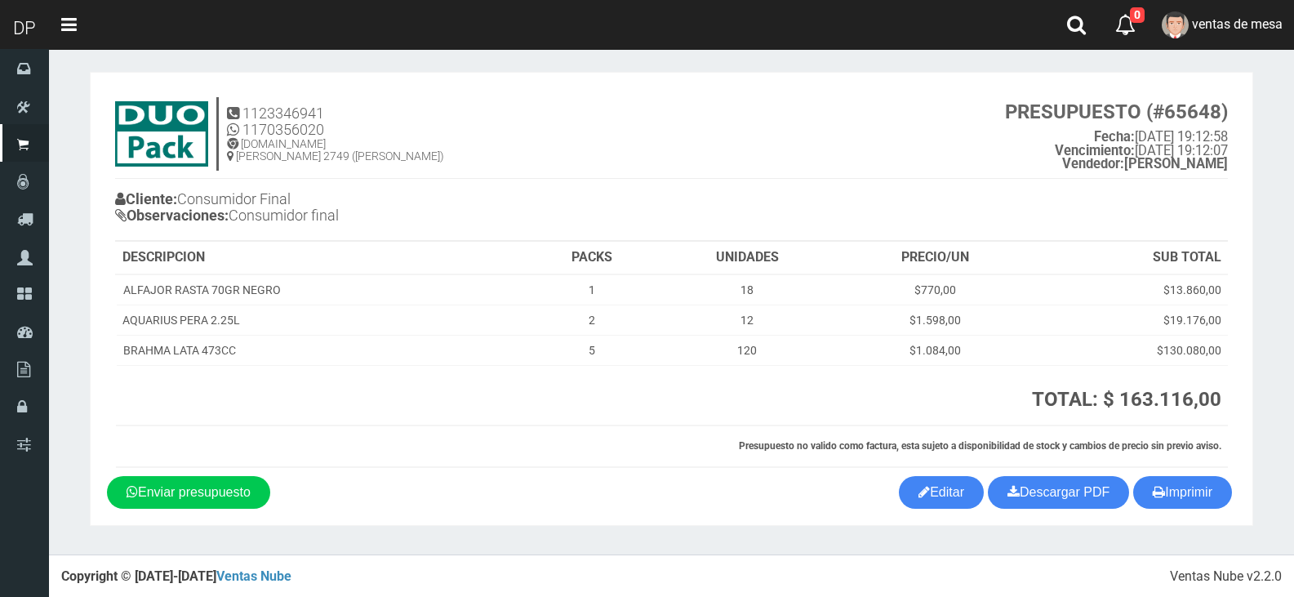
scroll to position [7, 0]
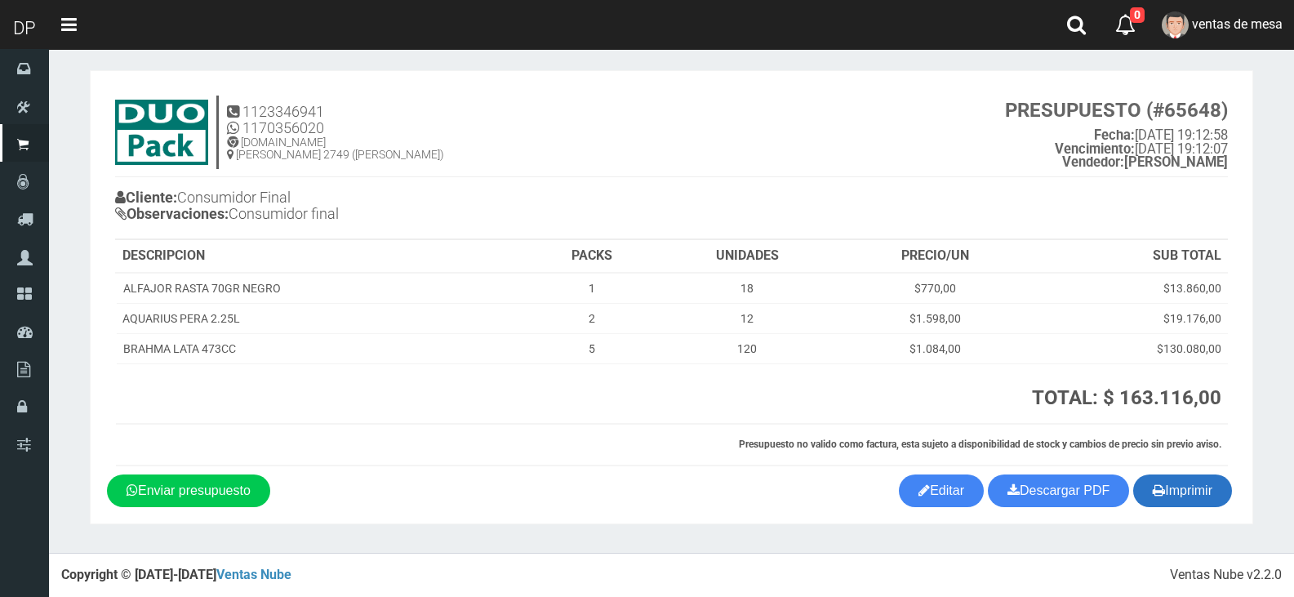
click at [1155, 492] on icon "button" at bounding box center [1158, 489] width 12 height 23
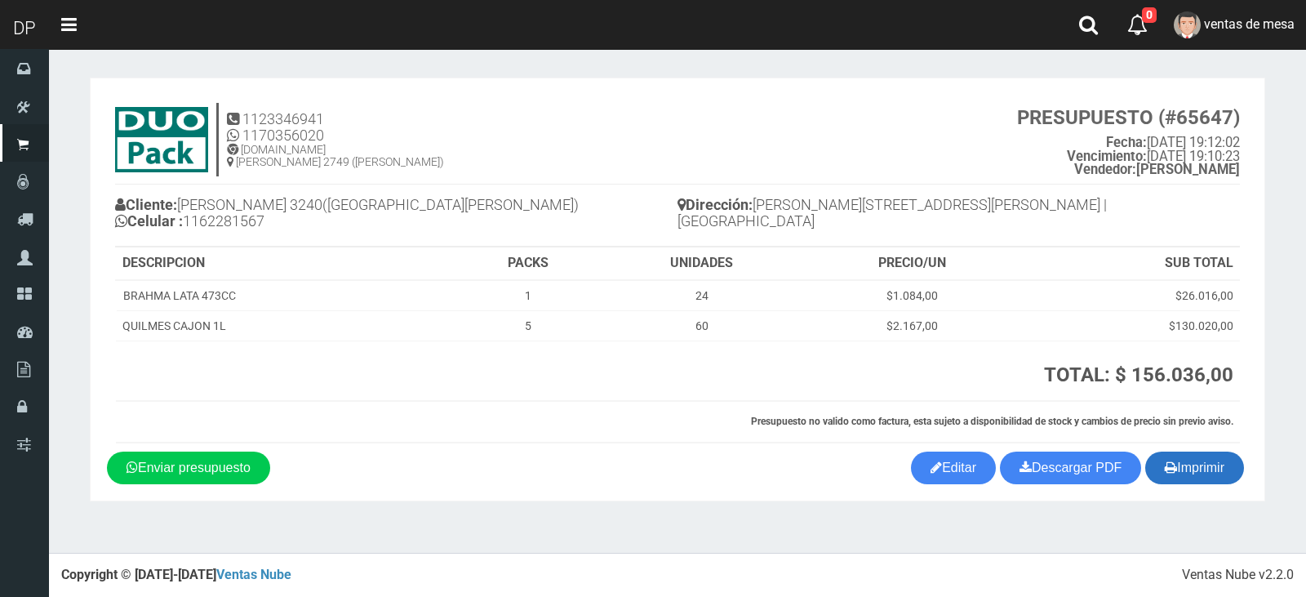
click at [1148, 462] on button "Imprimir" at bounding box center [1194, 467] width 99 height 33
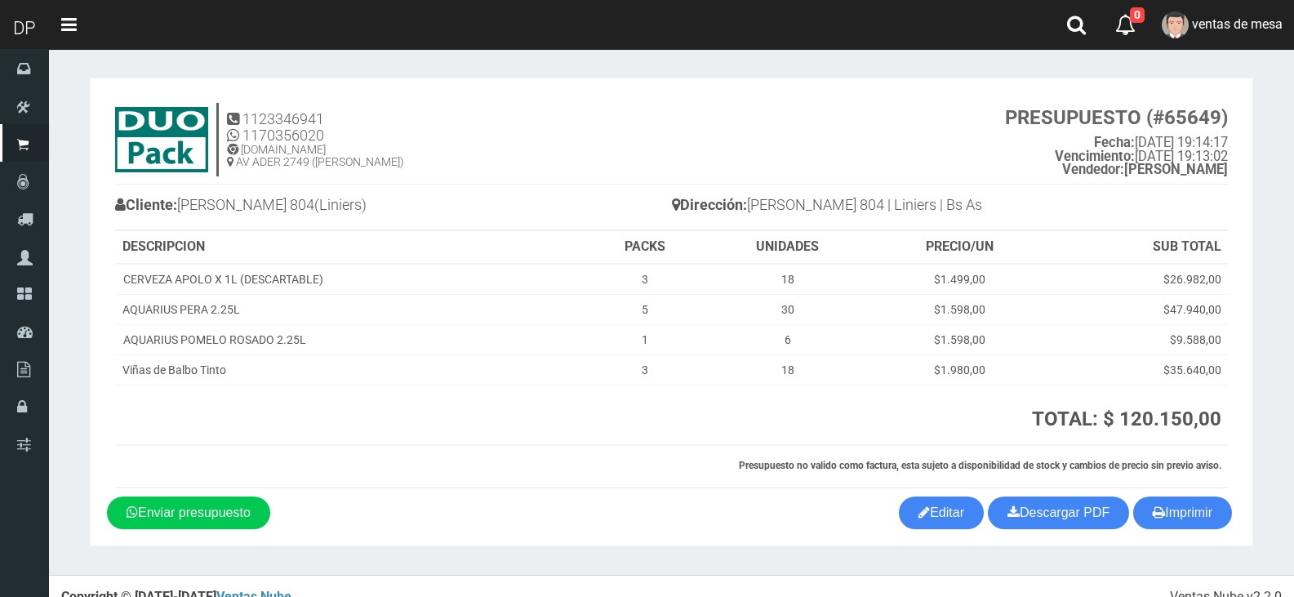
scroll to position [21, 0]
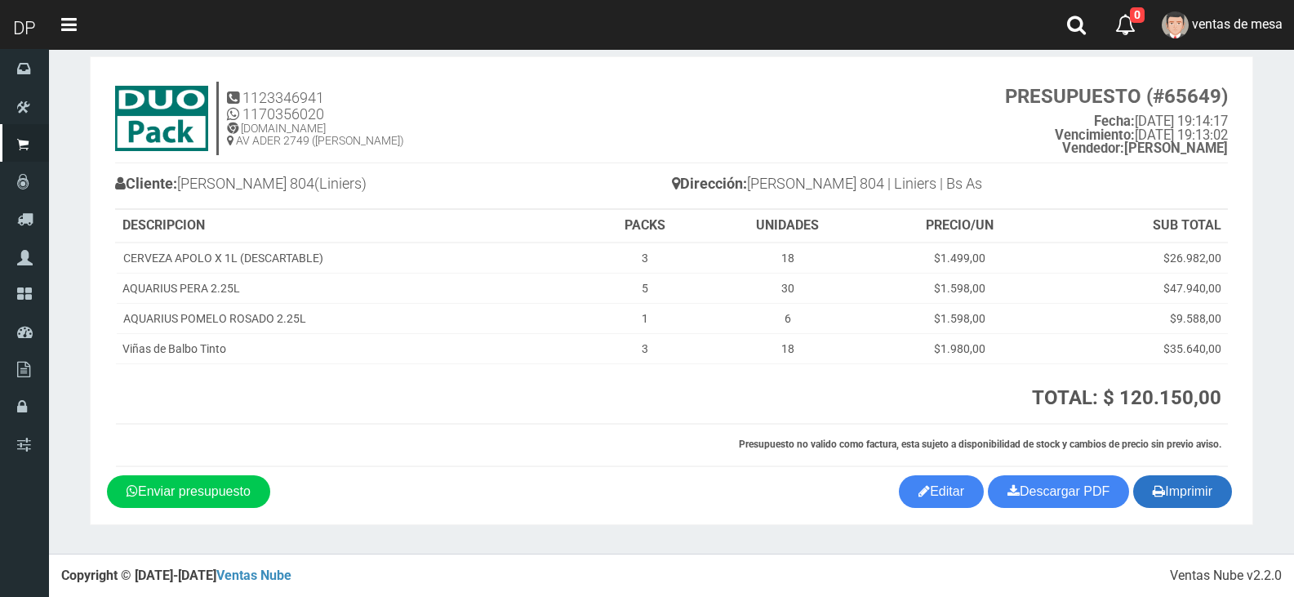
click at [1193, 481] on button "Imprimir" at bounding box center [1182, 491] width 99 height 33
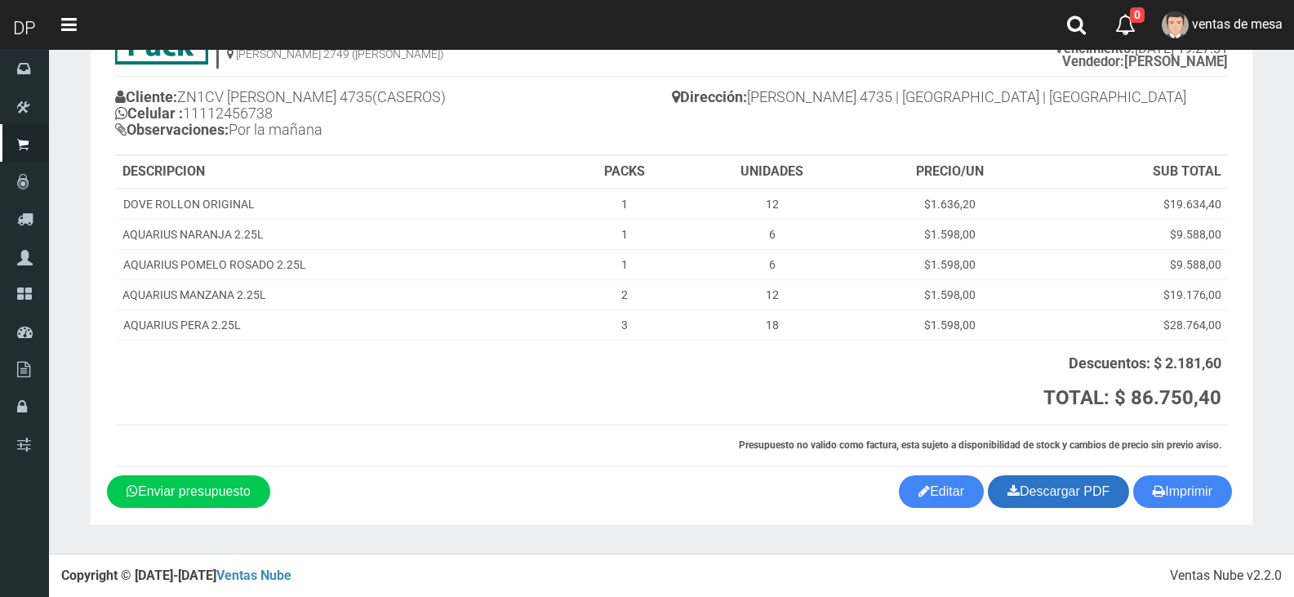
scroll to position [109, 0]
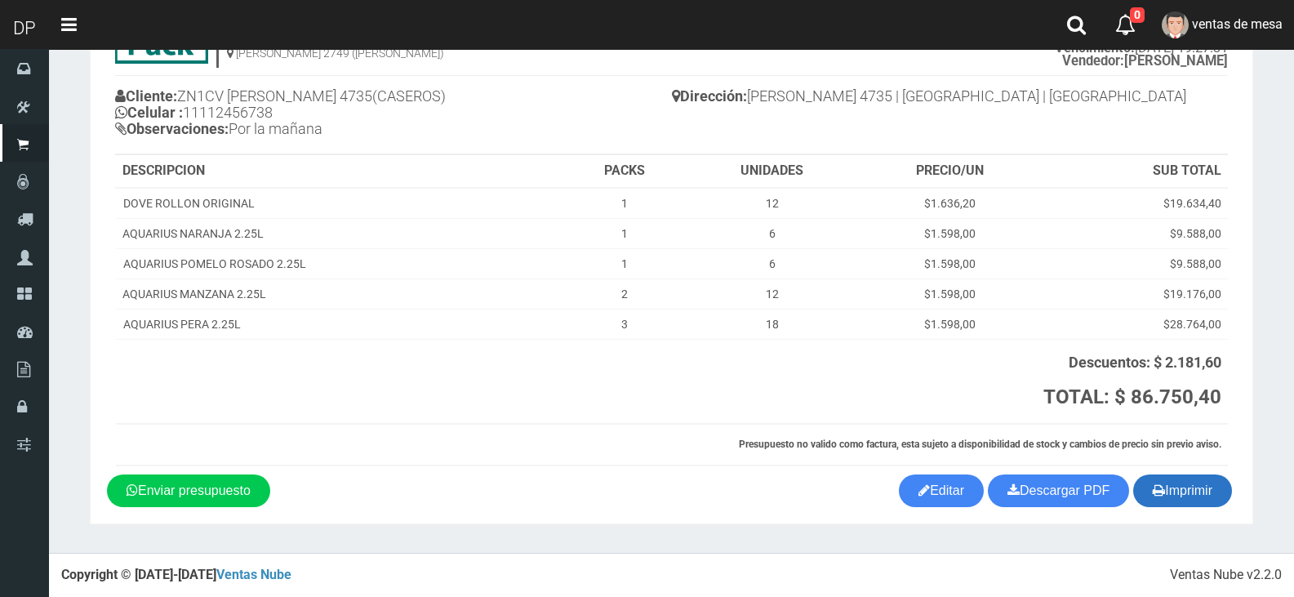
click at [1140, 499] on button "Imprimir" at bounding box center [1182, 490] width 99 height 33
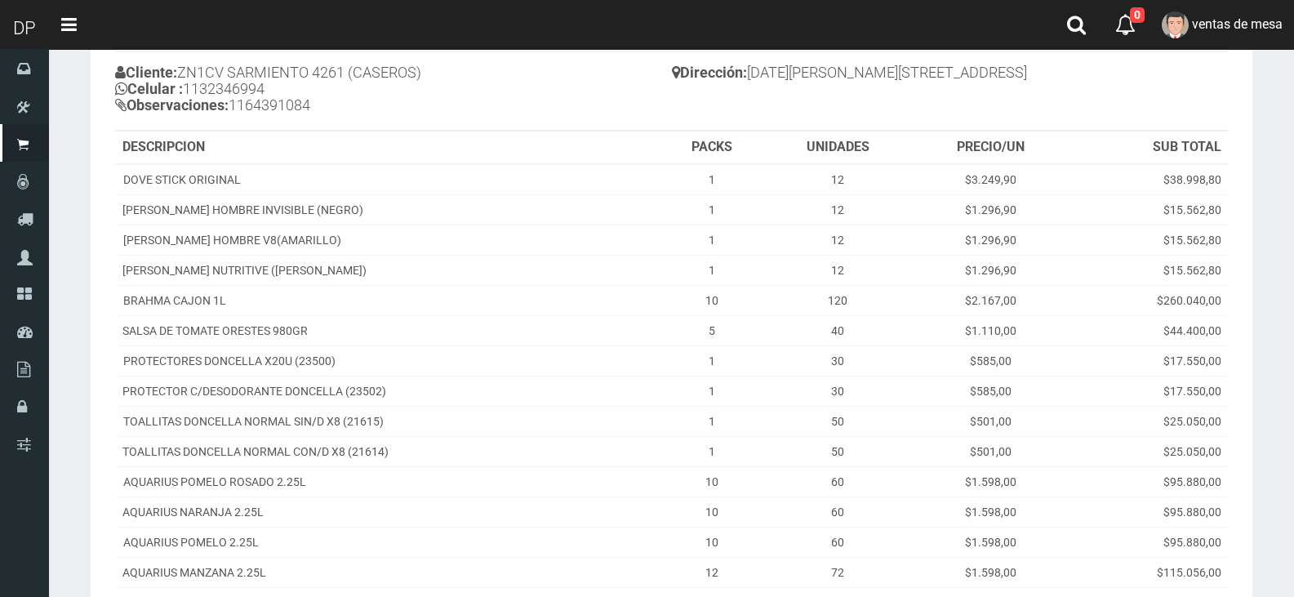
scroll to position [411, 0]
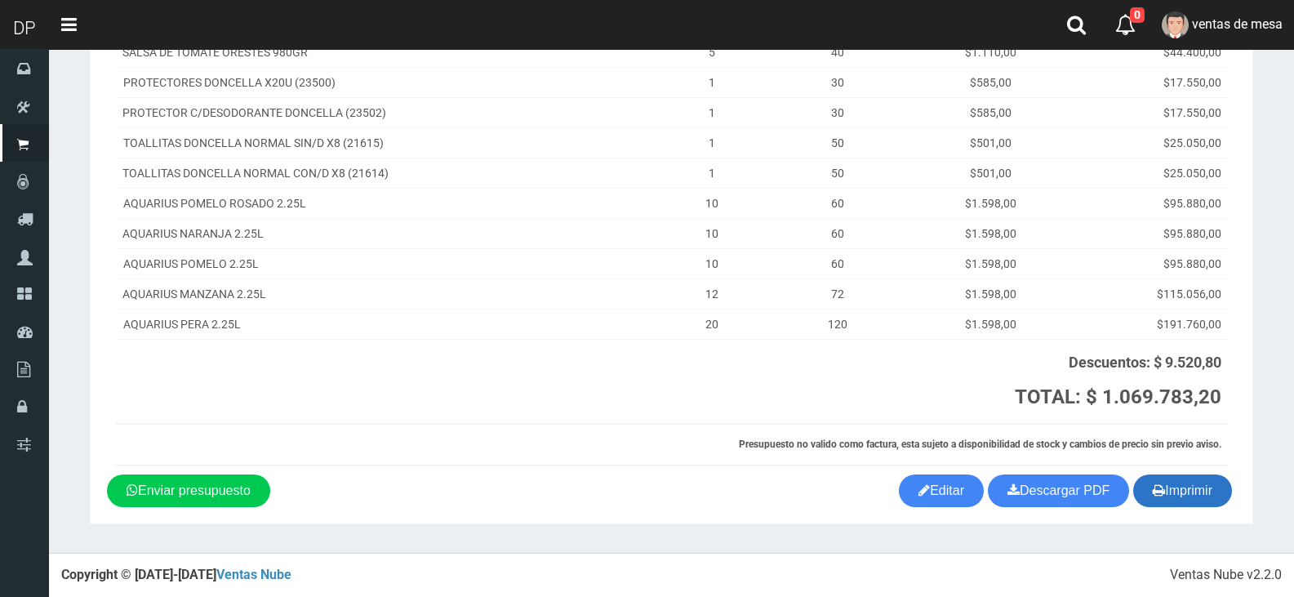
click at [1156, 475] on button "Imprimir" at bounding box center [1182, 490] width 99 height 33
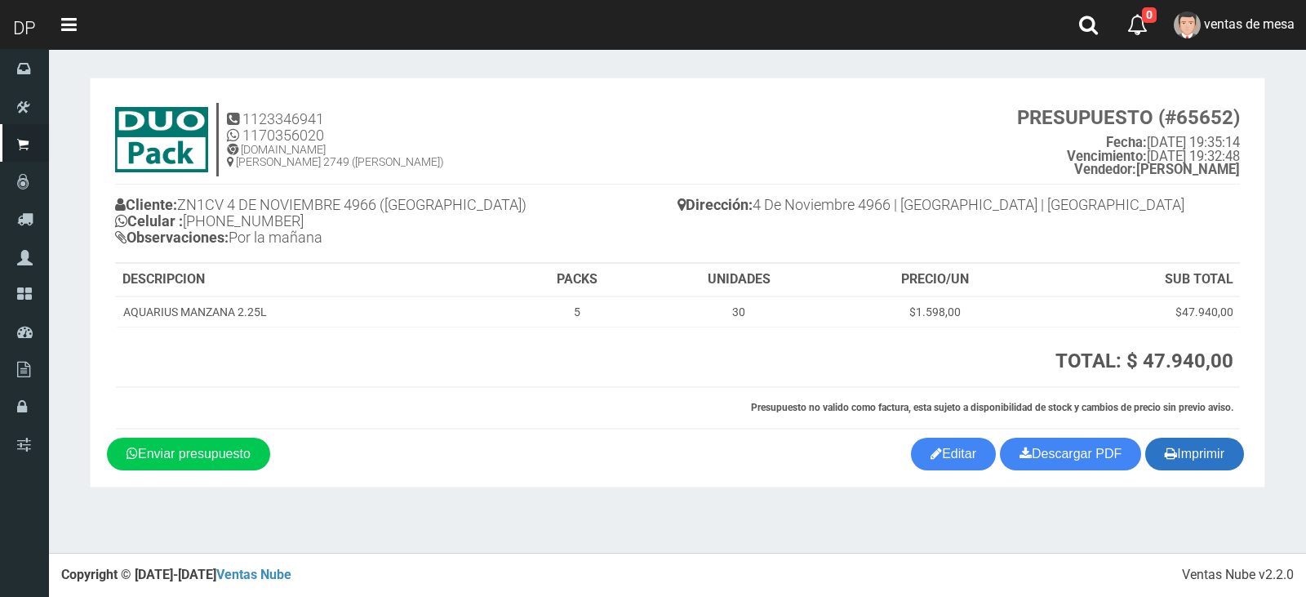
click at [1166, 449] on icon "button" at bounding box center [1171, 453] width 12 height 23
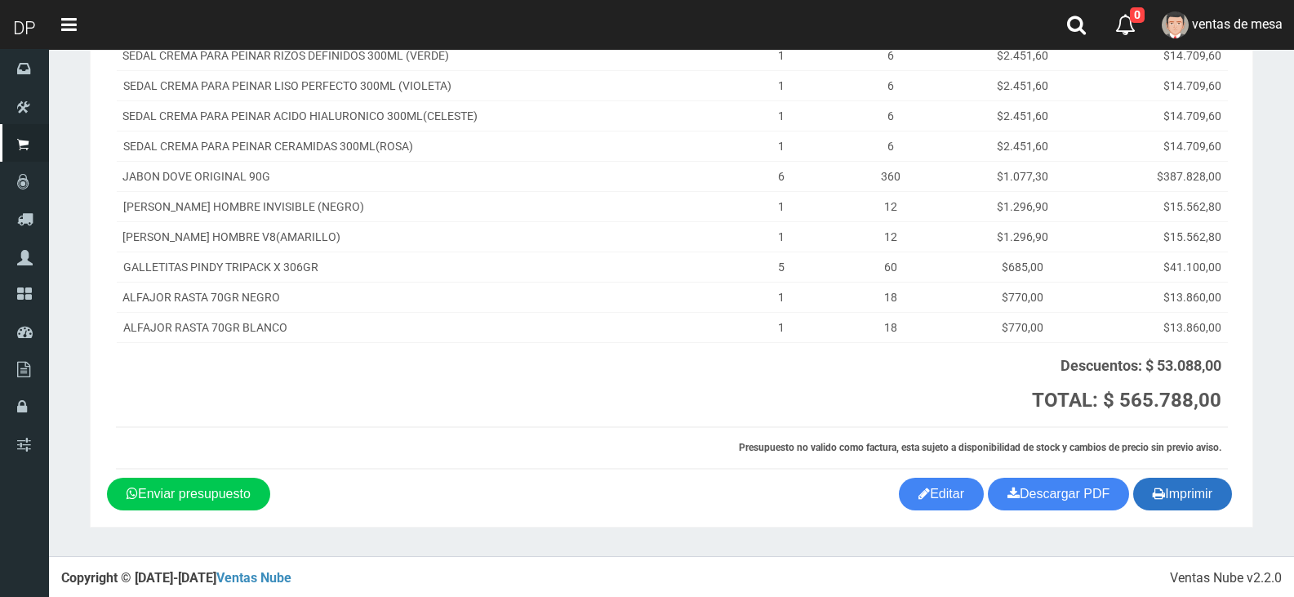
scroll to position [290, 0]
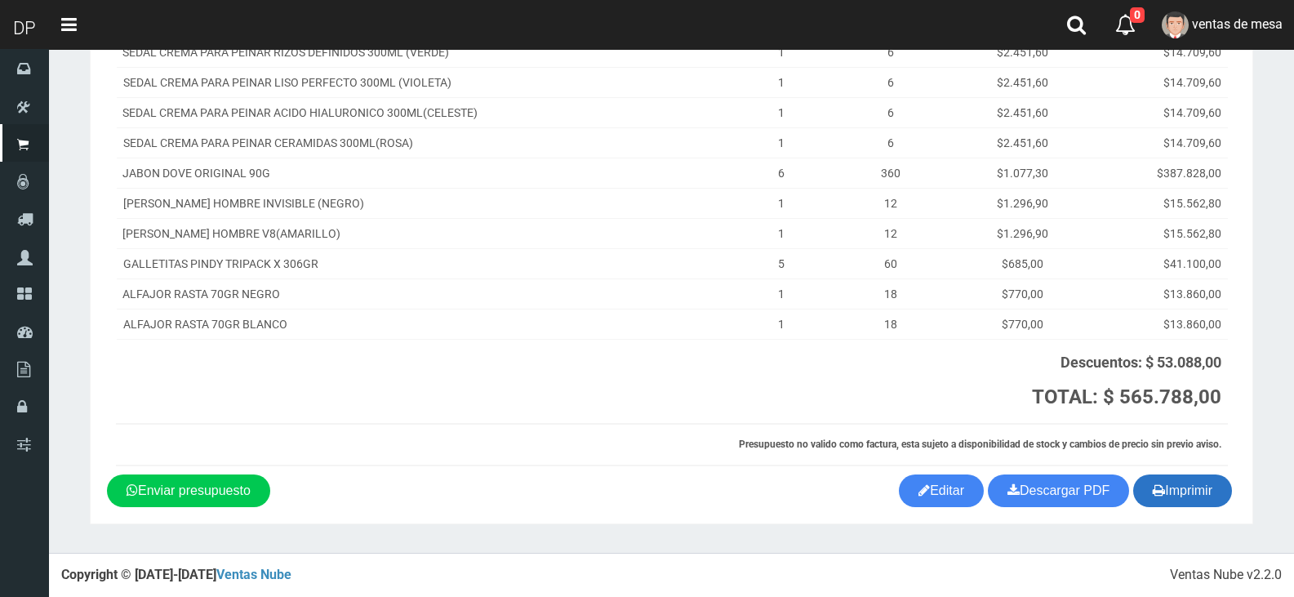
click at [1179, 489] on button "Imprimir" at bounding box center [1182, 490] width 99 height 33
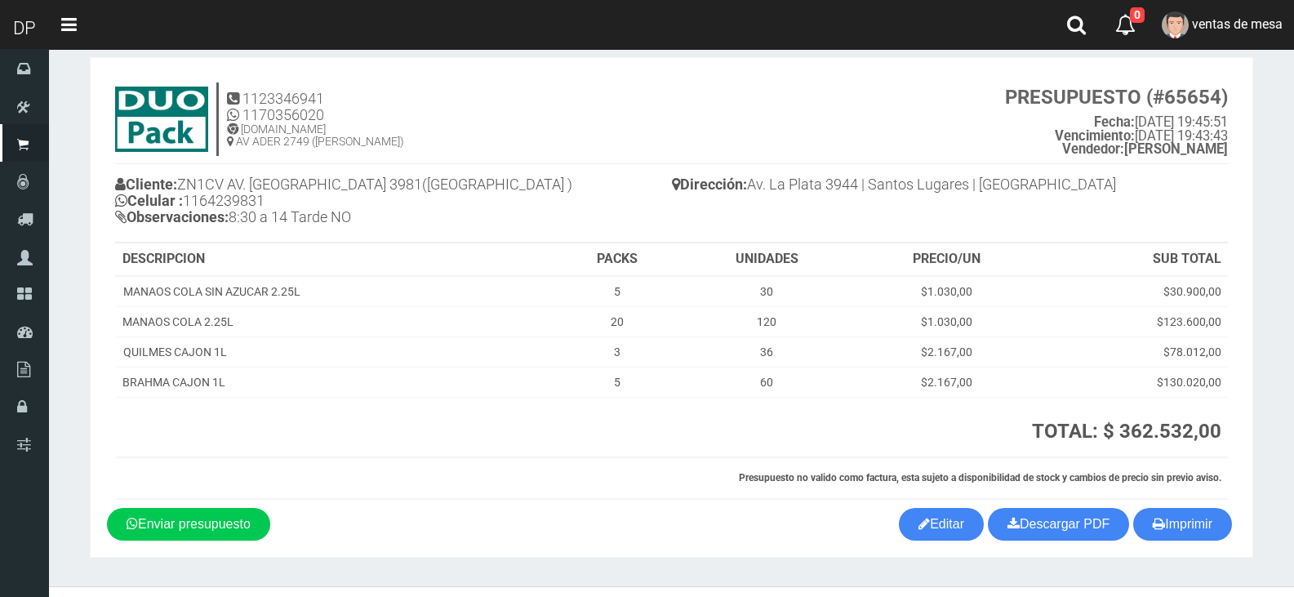
scroll to position [54, 0]
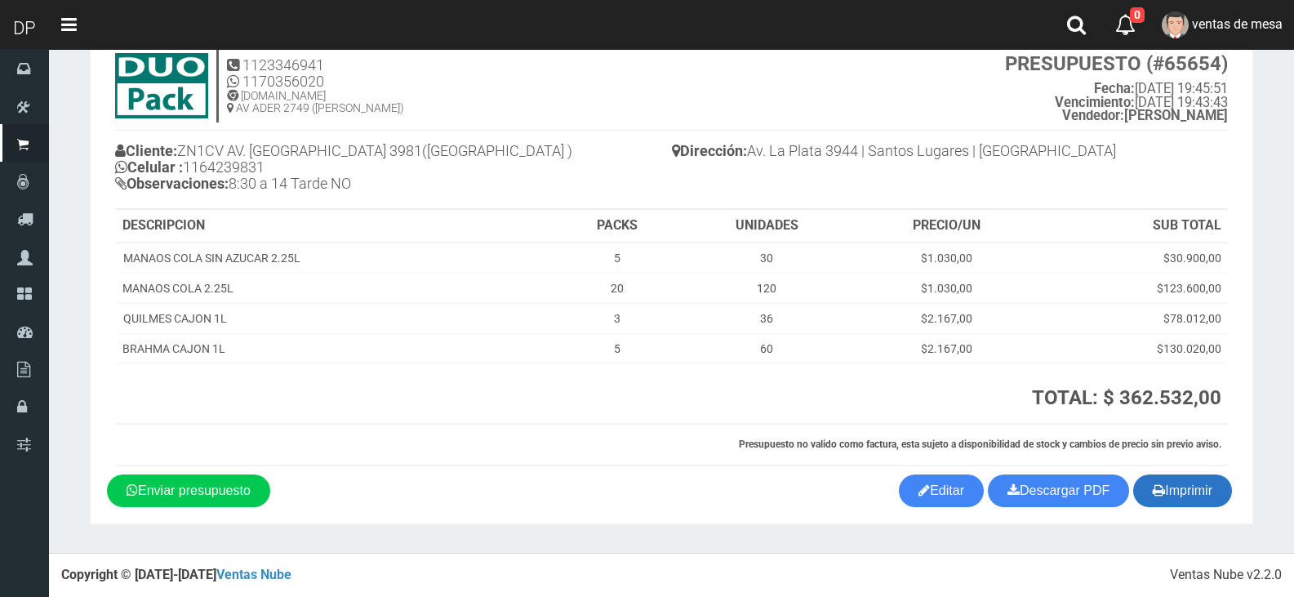
click at [1152, 495] on icon "button" at bounding box center [1158, 489] width 12 height 23
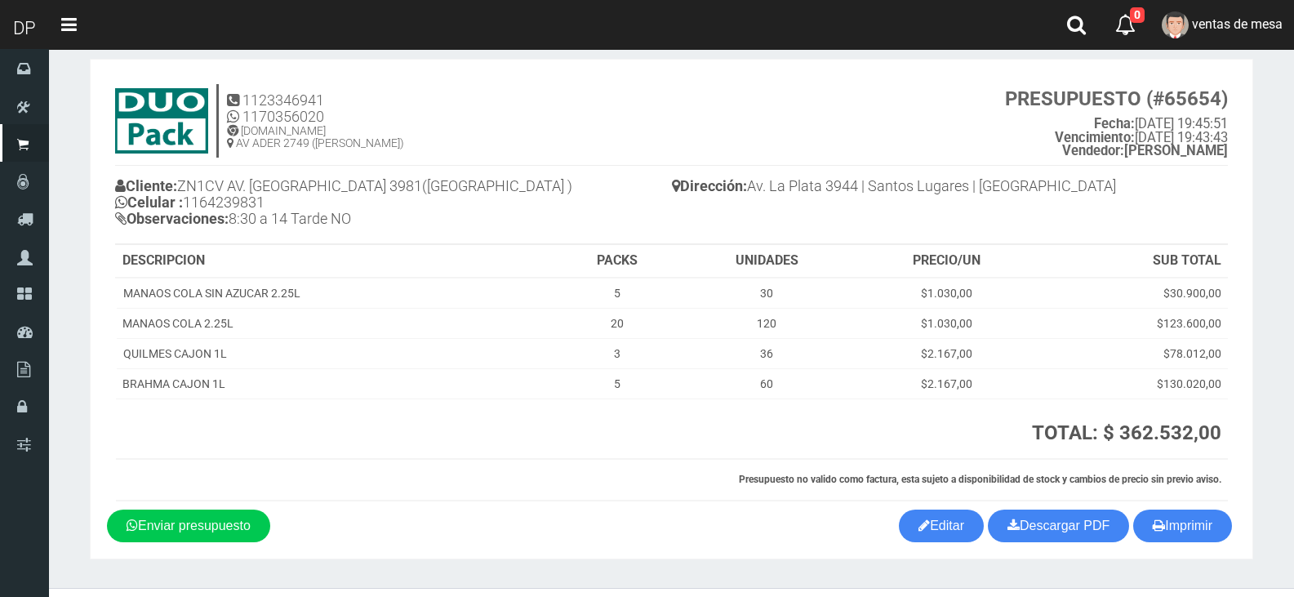
scroll to position [0, 0]
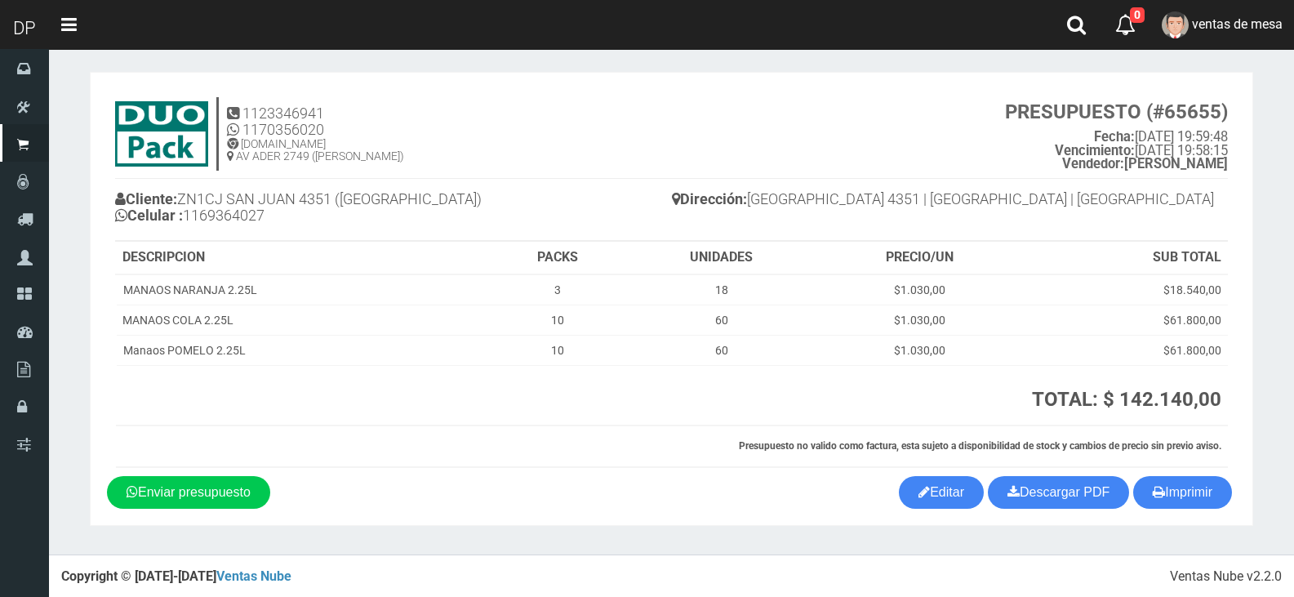
scroll to position [7, 0]
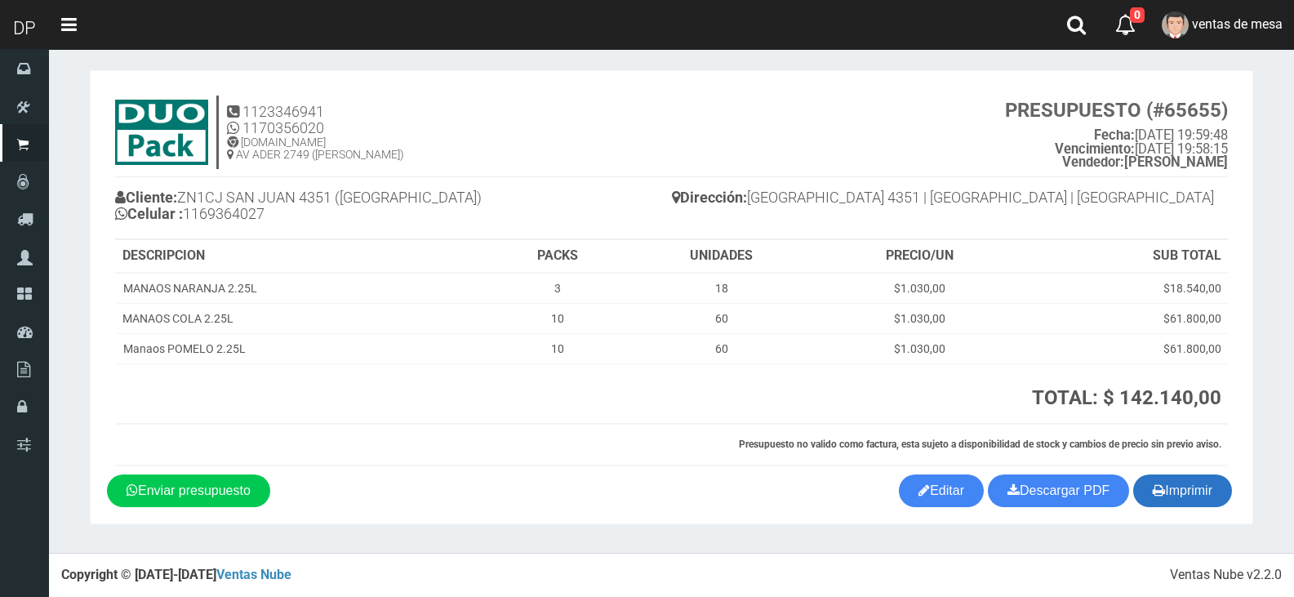
click at [1194, 496] on button "Imprimir" at bounding box center [1182, 490] width 99 height 33
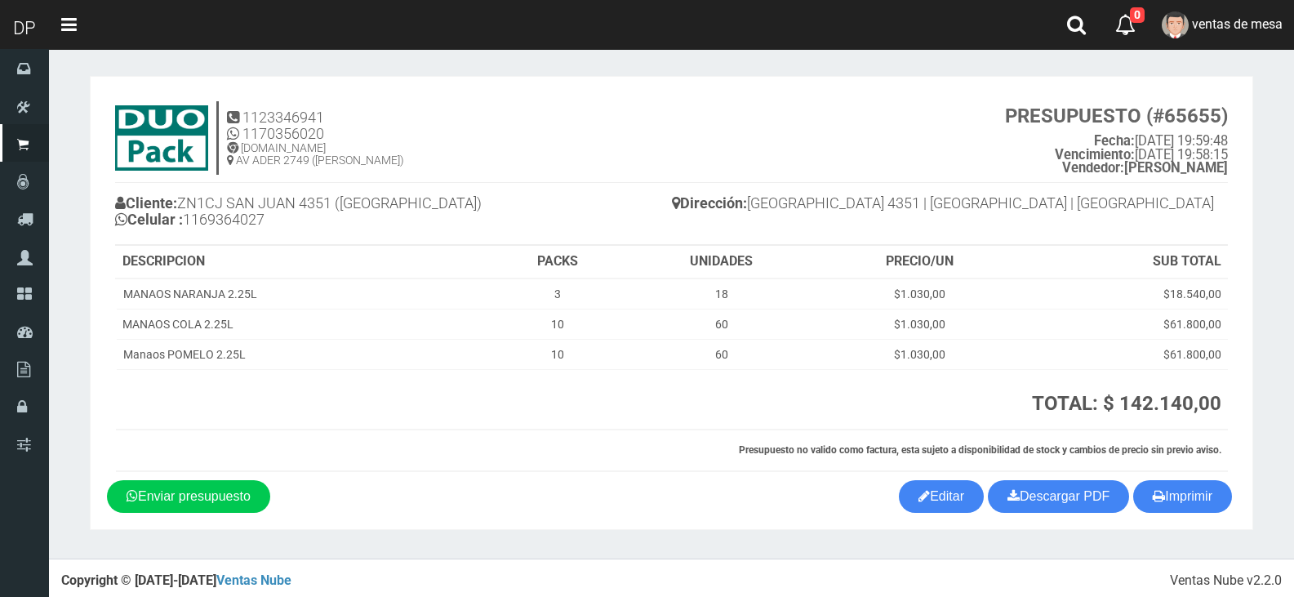
scroll to position [0, 0]
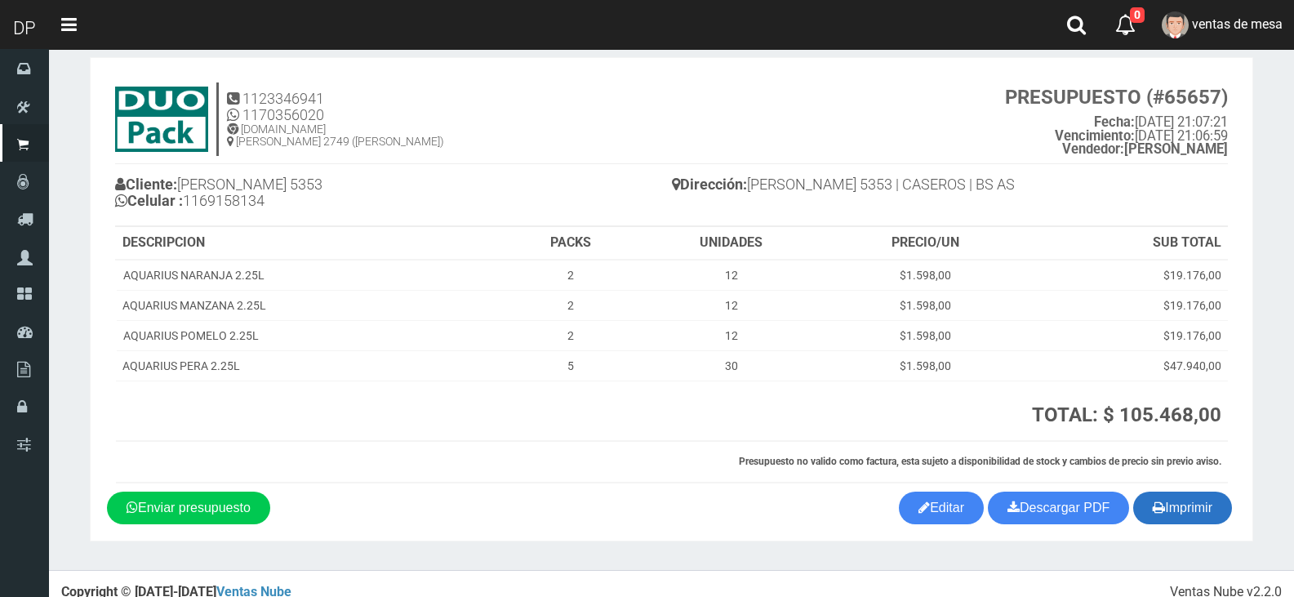
scroll to position [38, 0]
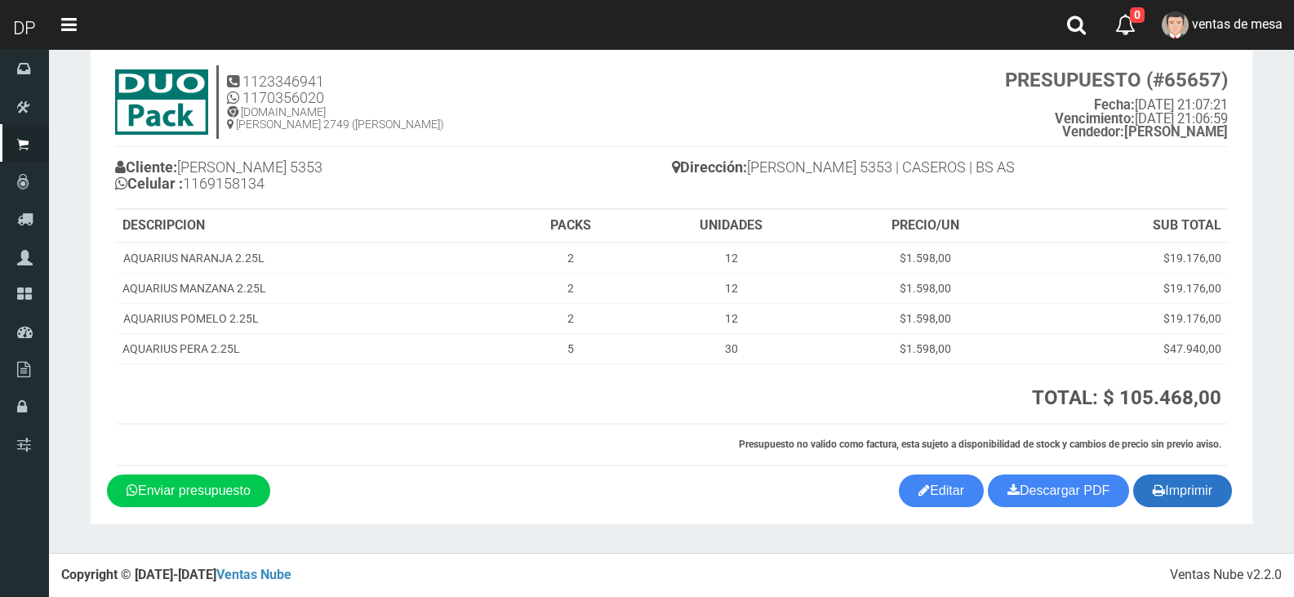
click at [1204, 497] on button "Imprimir" at bounding box center [1182, 490] width 99 height 33
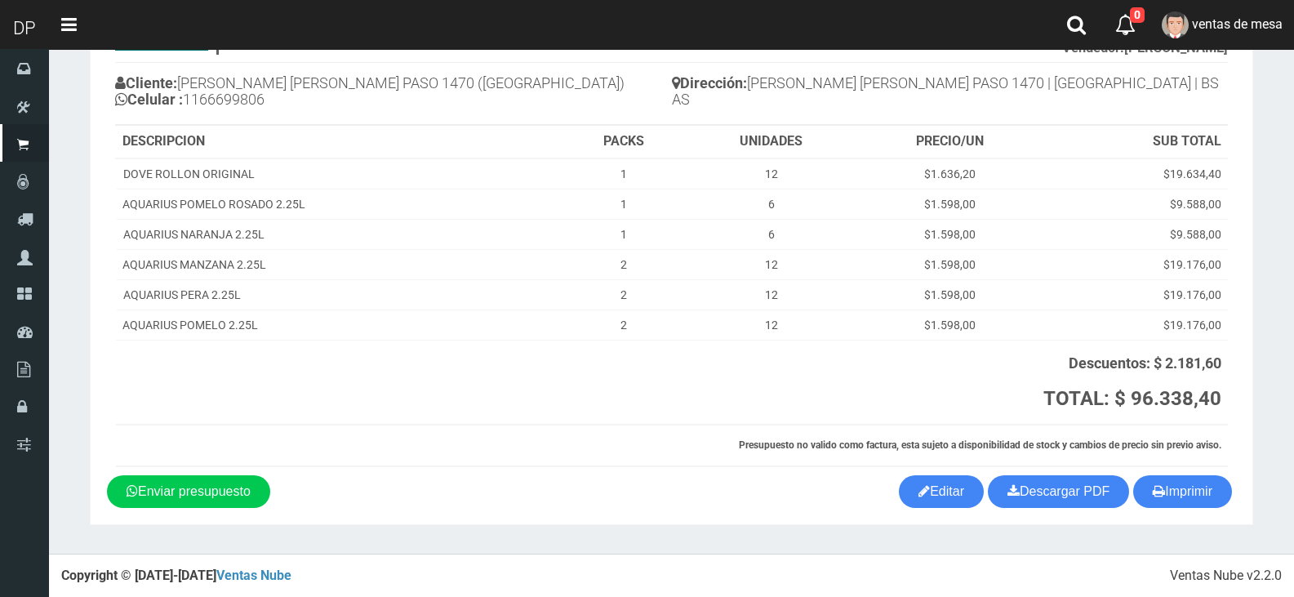
scroll to position [122, 0]
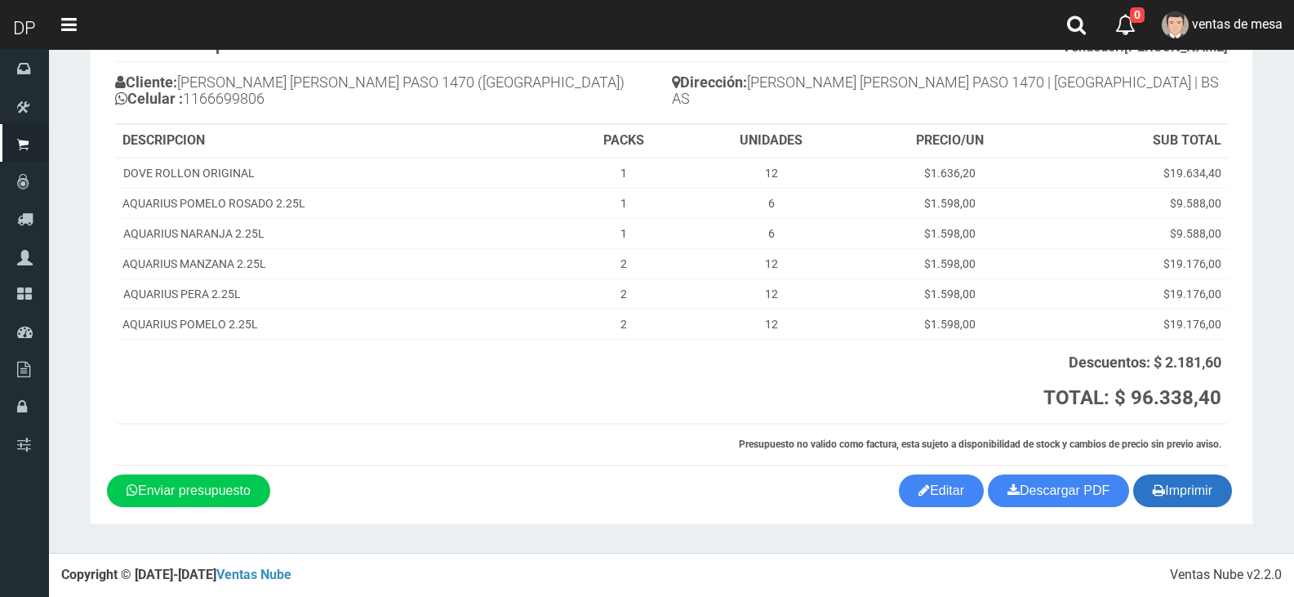
click at [1189, 496] on button "Imprimir" at bounding box center [1182, 490] width 99 height 33
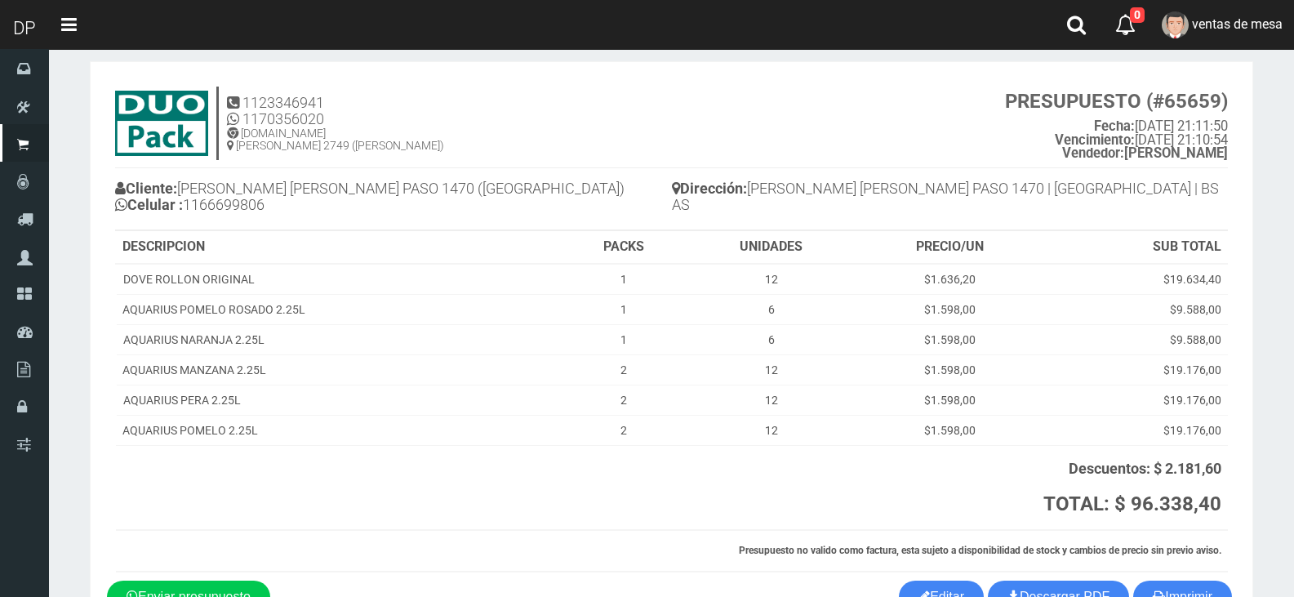
scroll to position [0, 0]
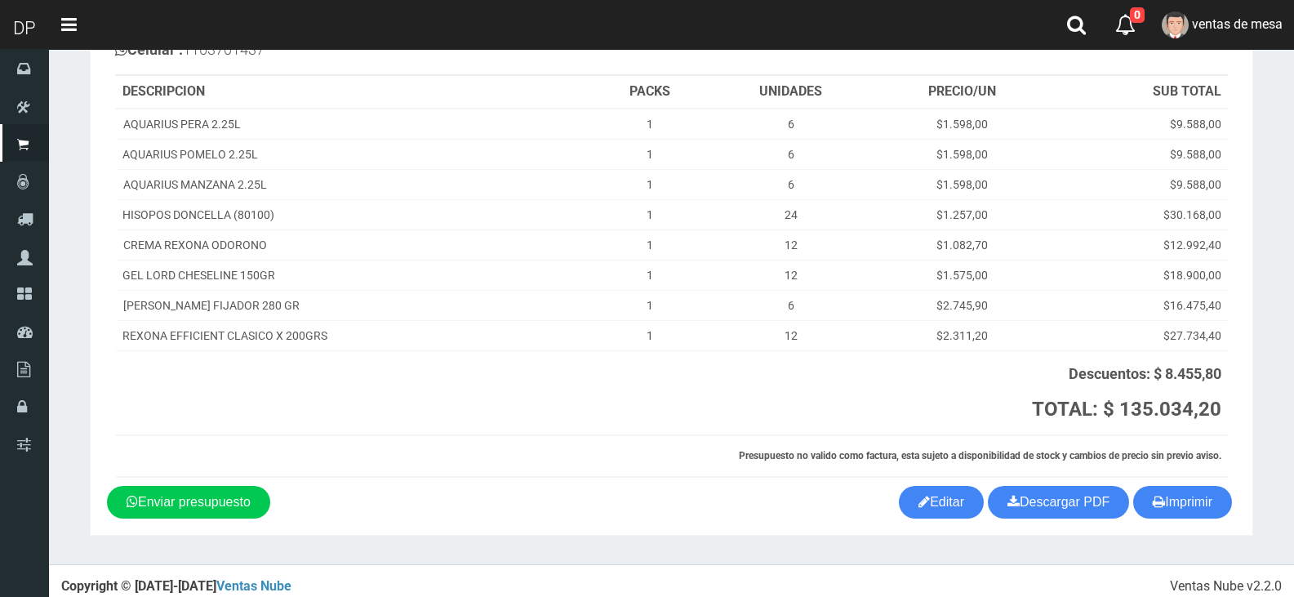
scroll to position [183, 0]
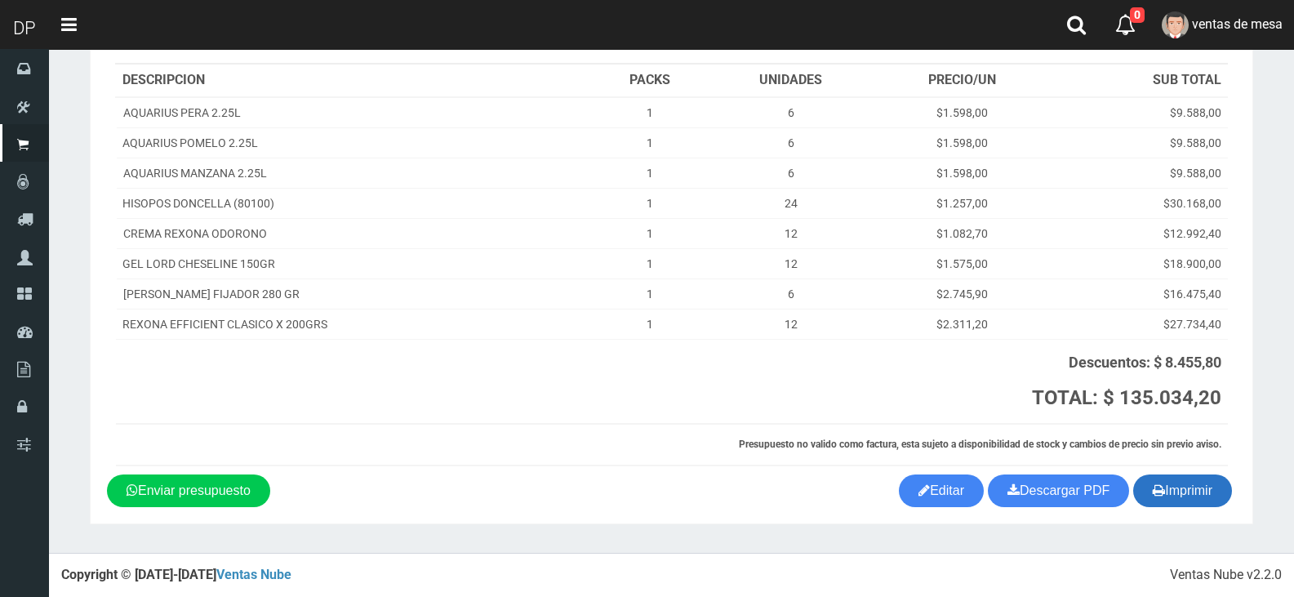
click at [1223, 495] on button "Imprimir" at bounding box center [1182, 490] width 99 height 33
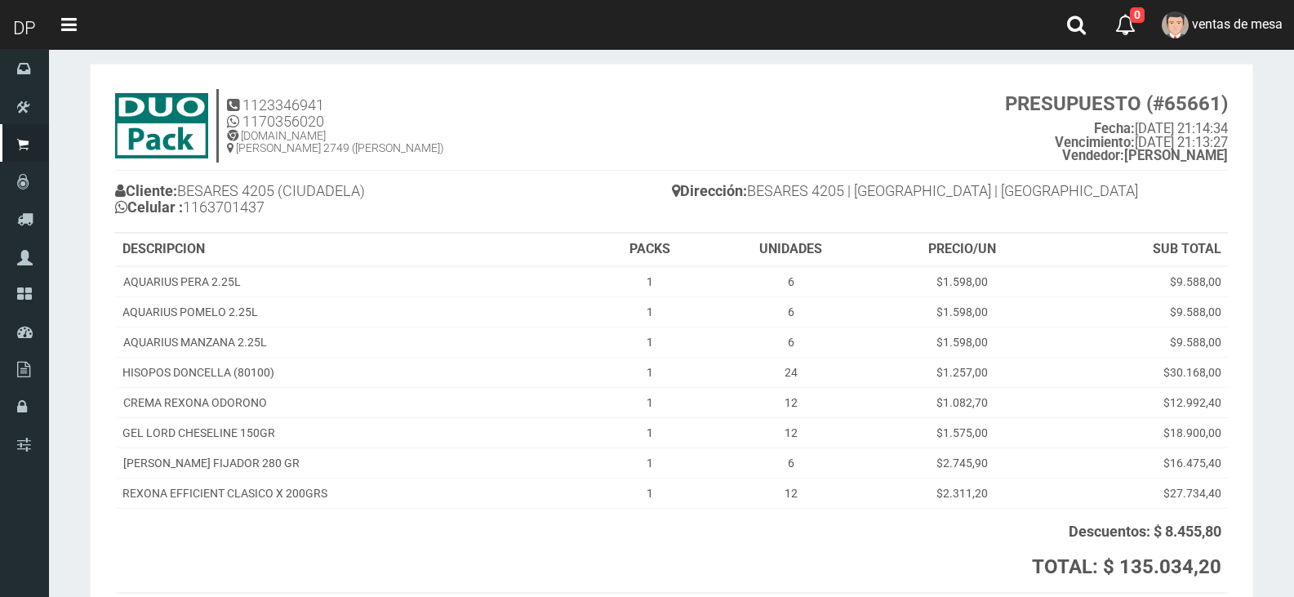
scroll to position [0, 0]
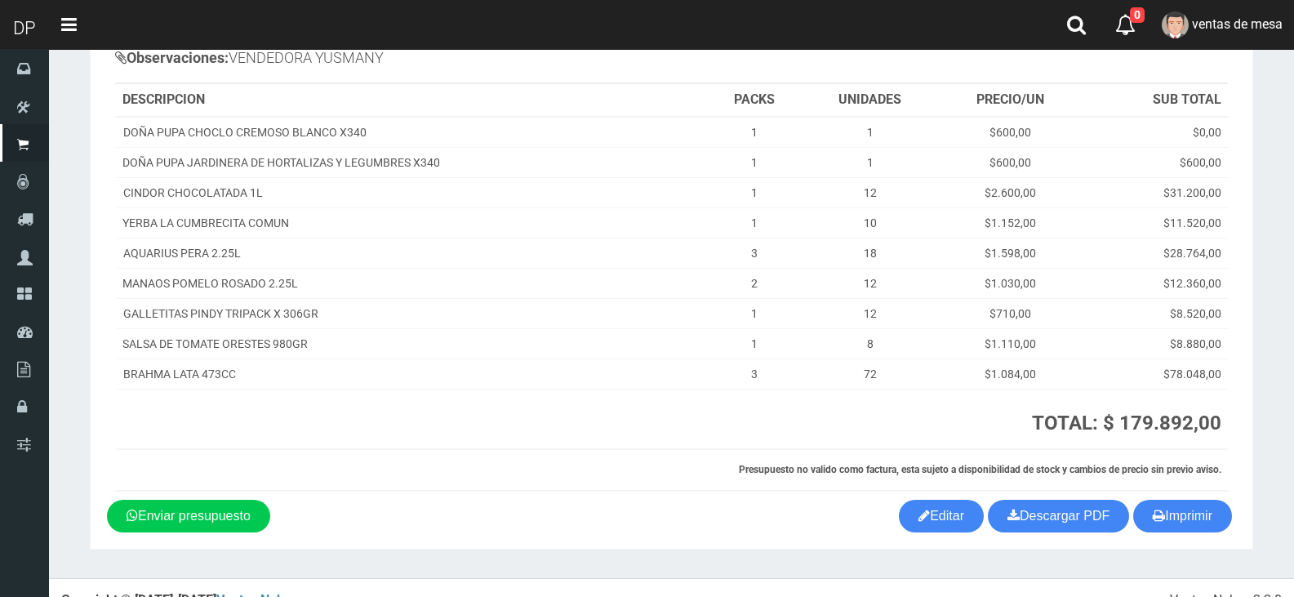
scroll to position [205, 0]
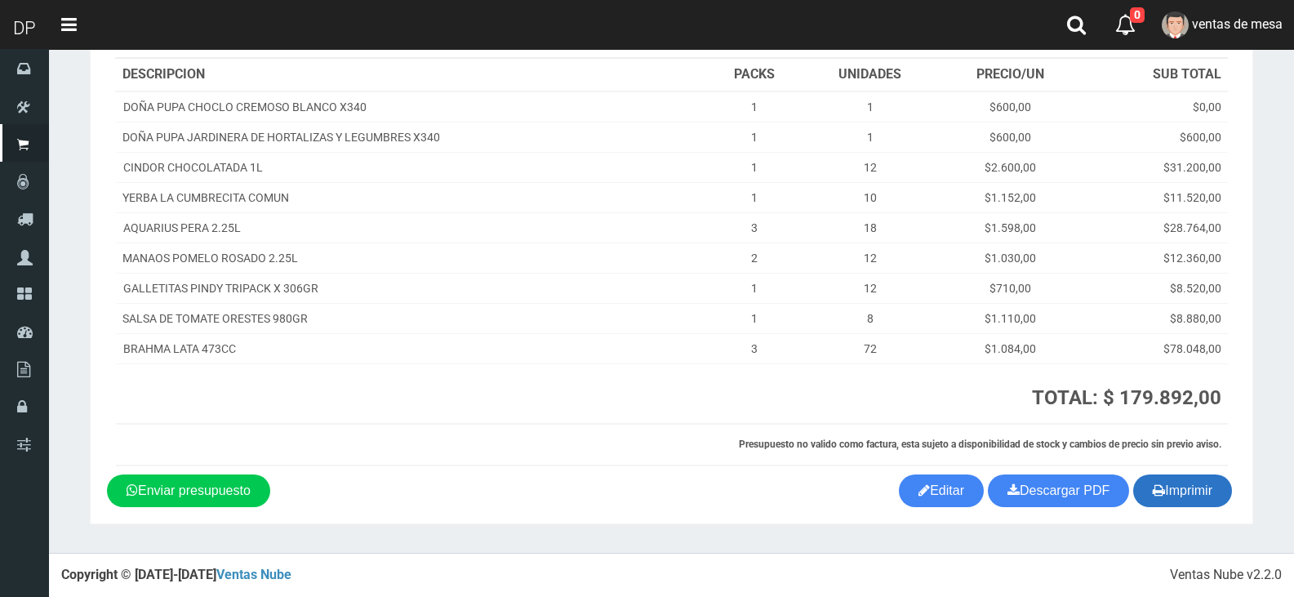
click at [1193, 489] on button "Imprimir" at bounding box center [1182, 490] width 99 height 33
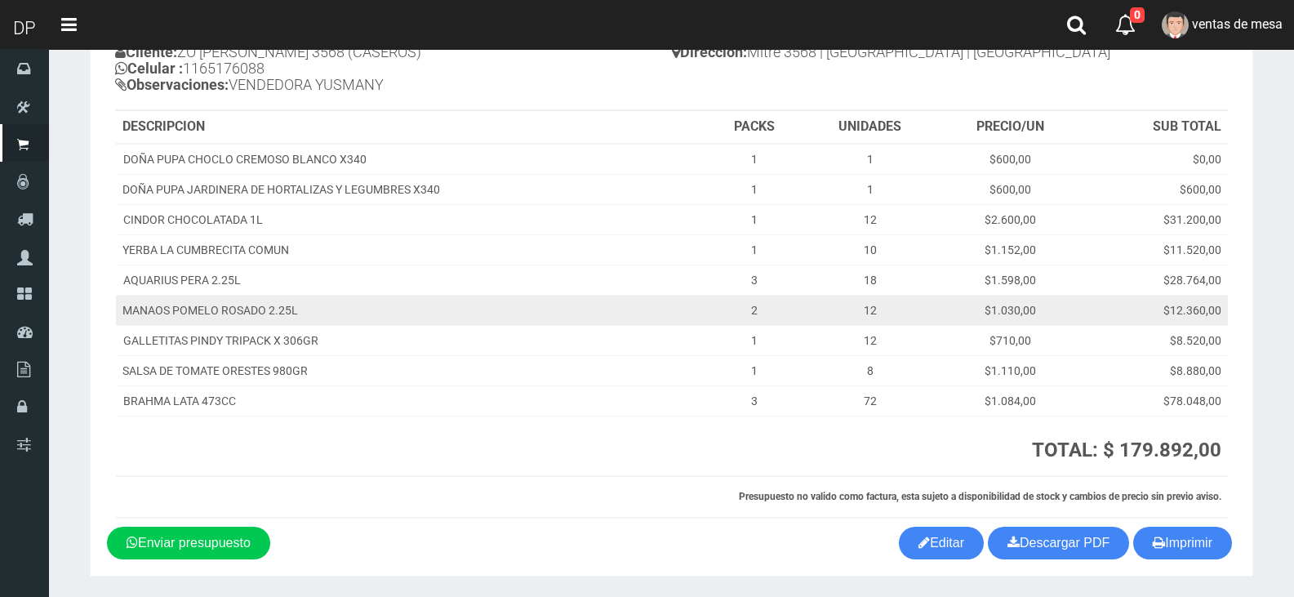
scroll to position [0, 0]
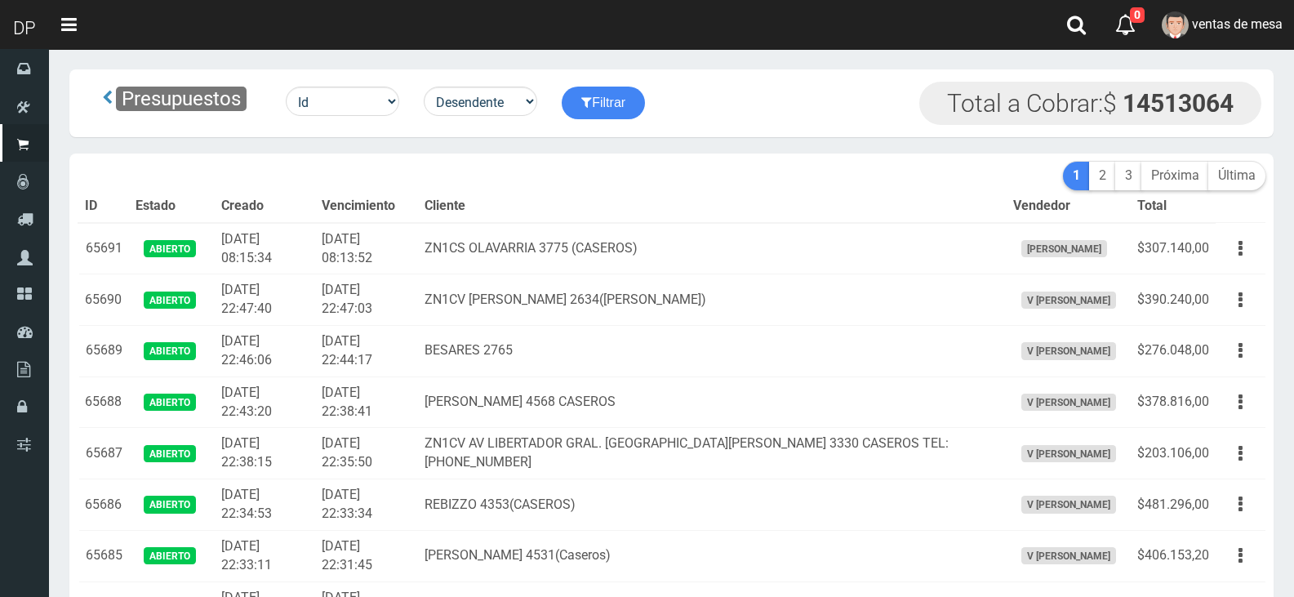
click at [501, 379] on td "[PERSON_NAME] 4568 CASEROS" at bounding box center [712, 401] width 588 height 51
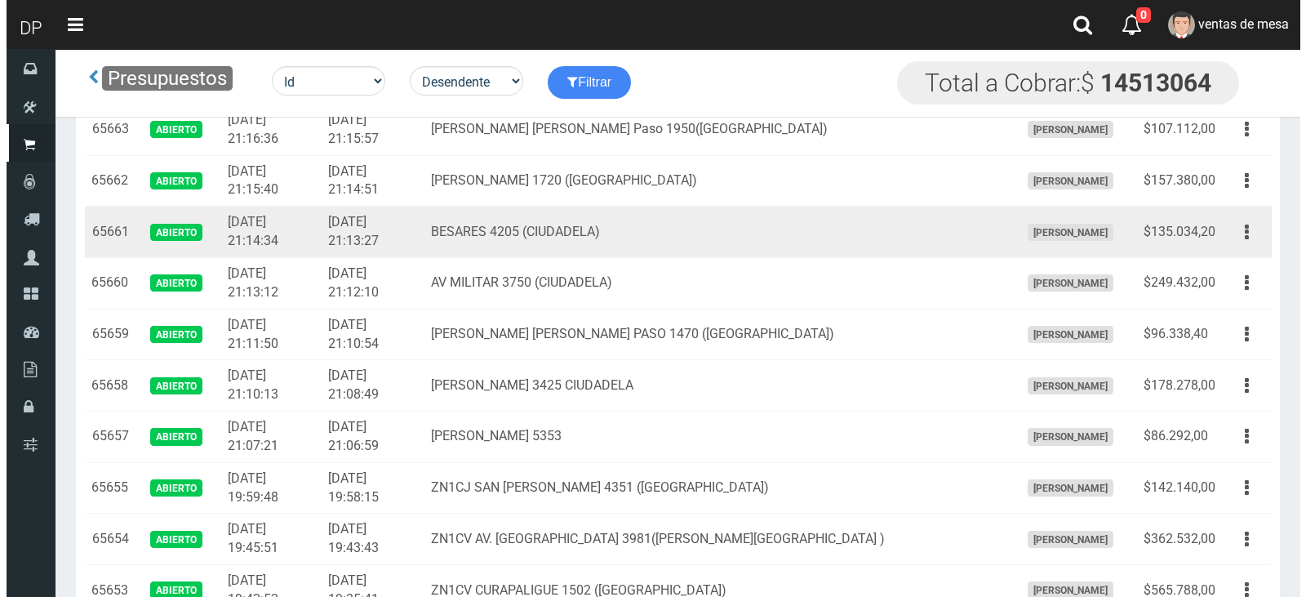
scroll to position [1469, 0]
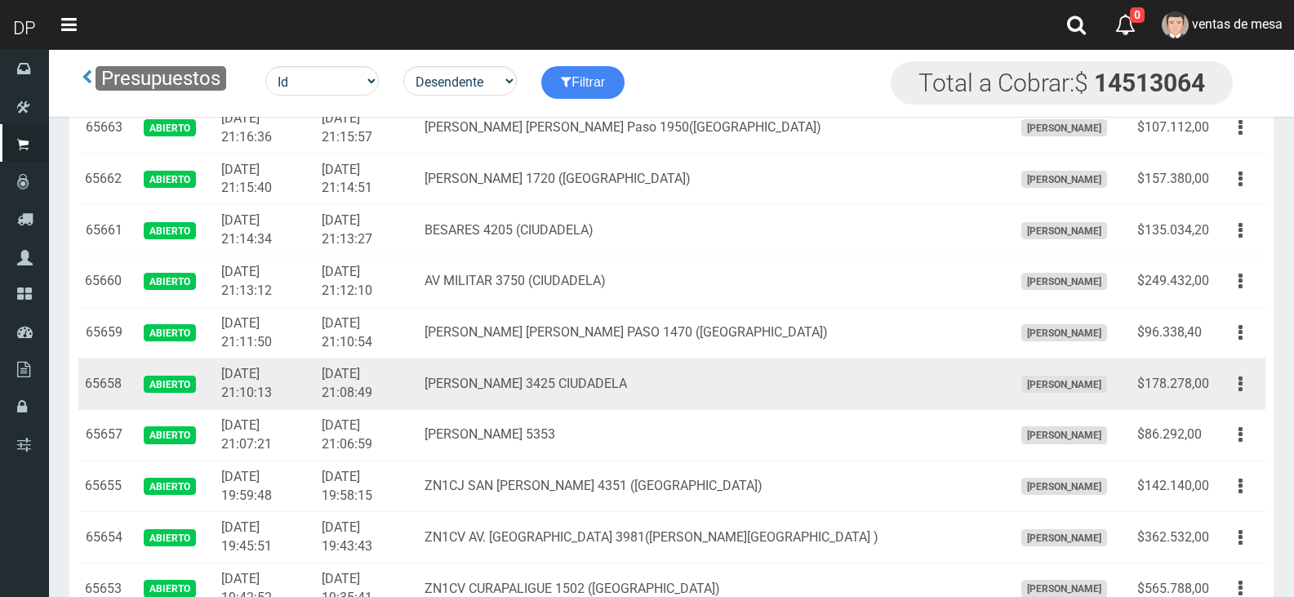
click at [510, 381] on td "[PERSON_NAME] 3425 CIUDADELA" at bounding box center [712, 383] width 588 height 51
drag, startPoint x: 1246, startPoint y: 380, endPoint x: 1214, endPoint y: 451, distance: 78.1
click at [1245, 380] on button "button" at bounding box center [1240, 384] width 37 height 29
click at [1213, 451] on link "Imprimir" at bounding box center [1193, 460] width 129 height 36
click at [1226, 387] on button "button" at bounding box center [1240, 384] width 37 height 29
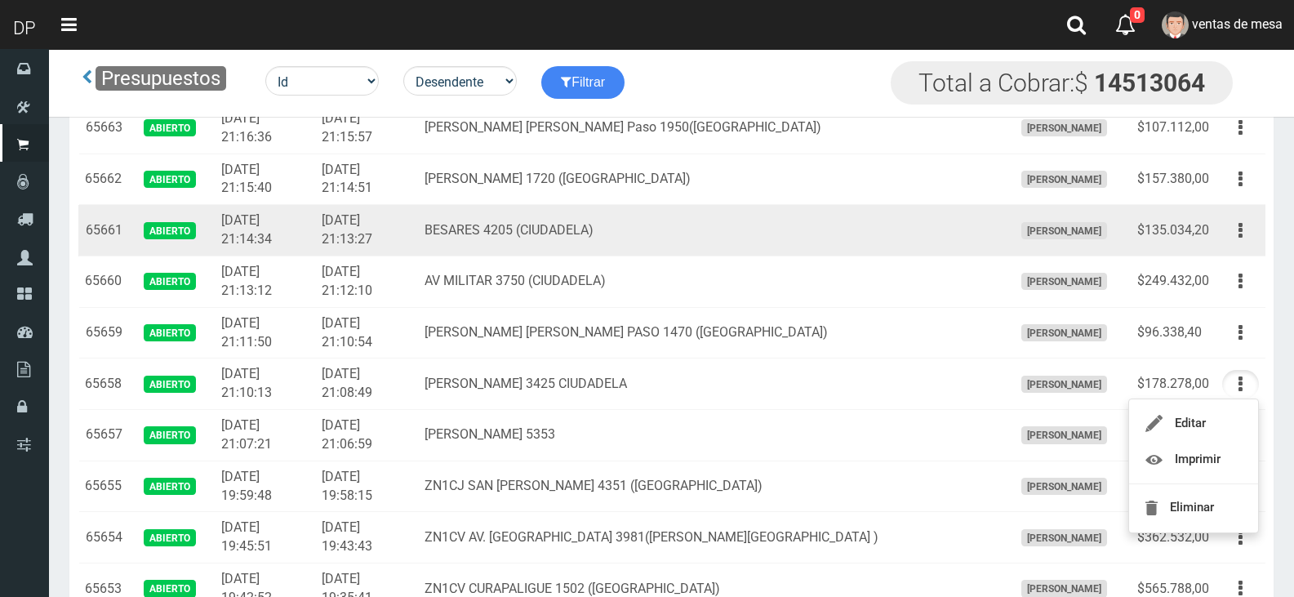
click at [1161, 231] on td "$135.034,20" at bounding box center [1172, 230] width 85 height 51
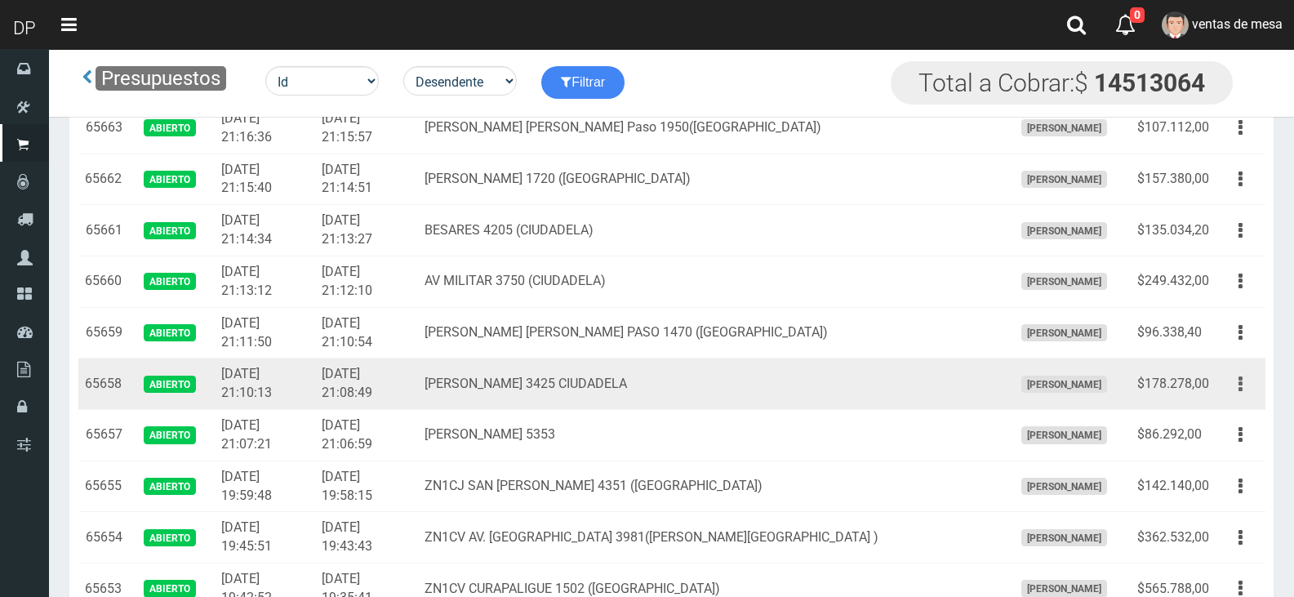
click at [1242, 378] on button "button" at bounding box center [1240, 384] width 37 height 29
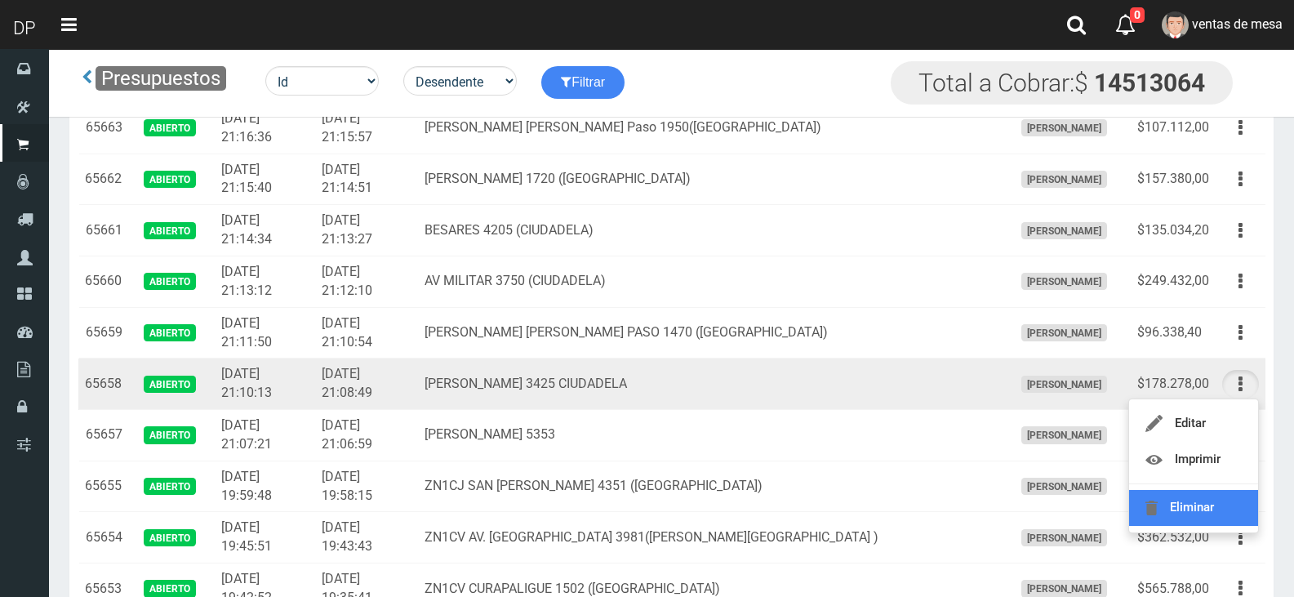
click at [1218, 497] on link "Eliminar" at bounding box center [1193, 508] width 129 height 36
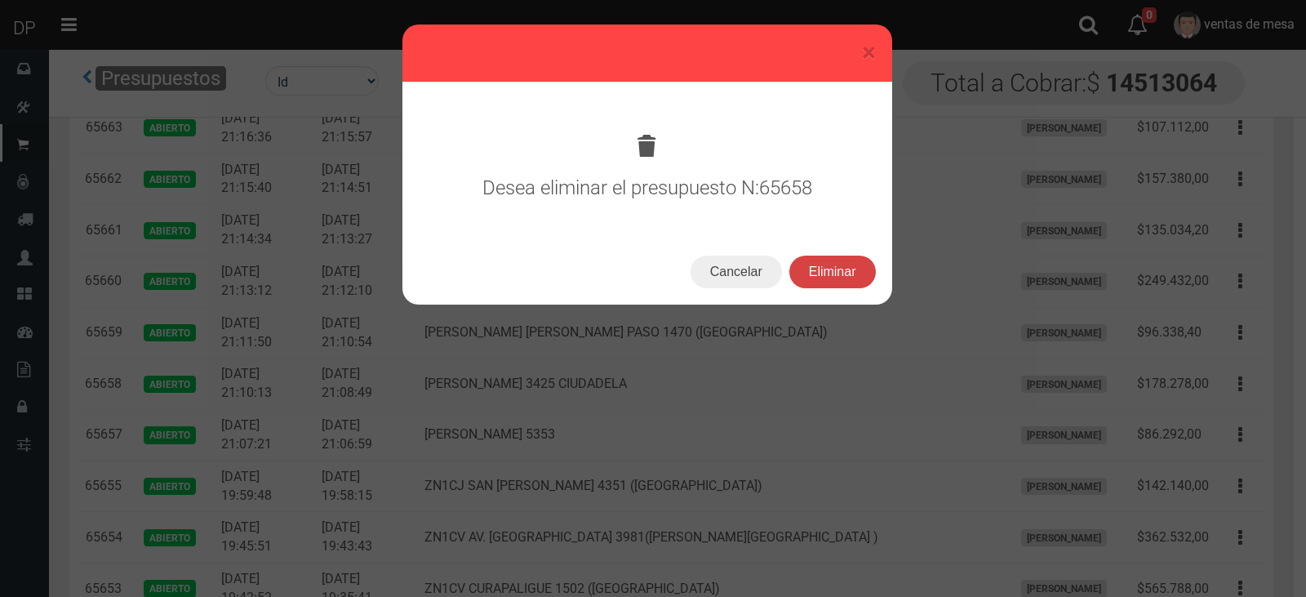
click at [864, 279] on button "Eliminar" at bounding box center [832, 271] width 87 height 33
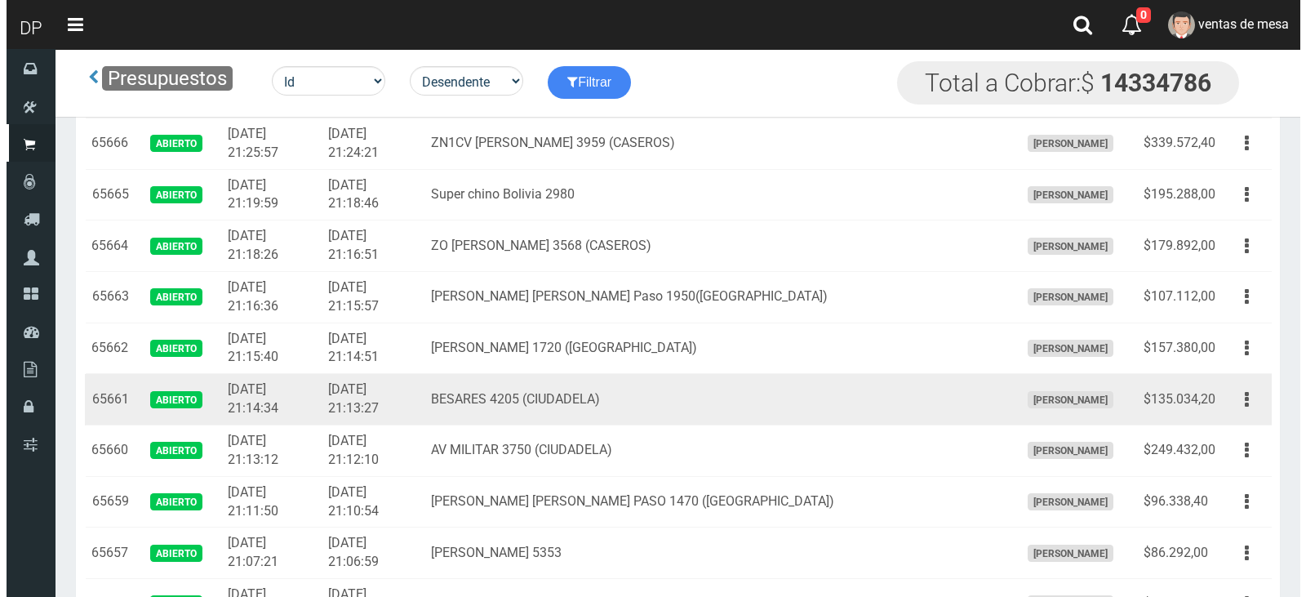
scroll to position [1306, 0]
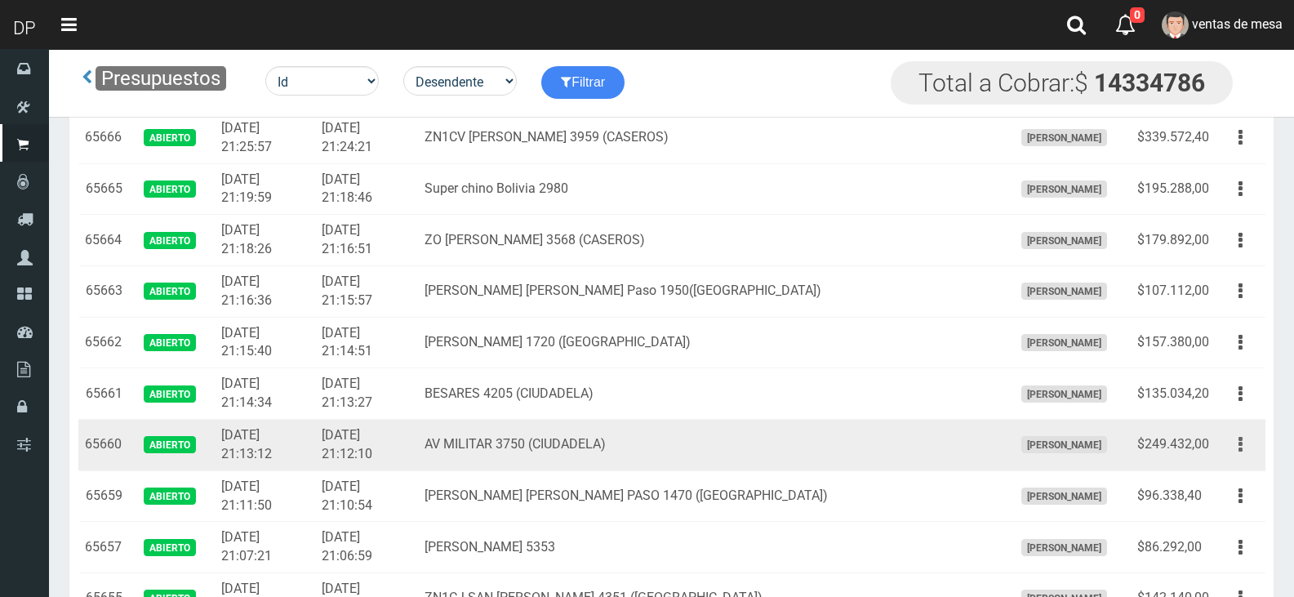
click at [1223, 441] on button "button" at bounding box center [1240, 444] width 37 height 29
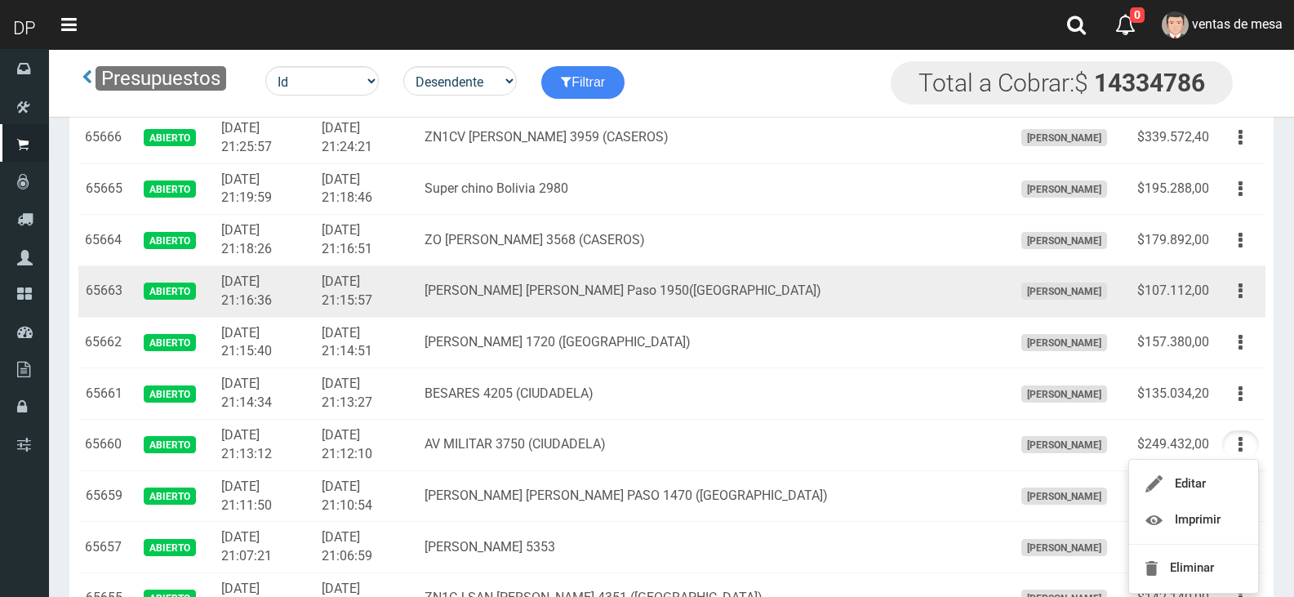
drag, startPoint x: 1127, startPoint y: 215, endPoint x: 1130, endPoint y: 273, distance: 58.0
click at [1127, 215] on td "[PERSON_NAME]" at bounding box center [1068, 240] width 124 height 51
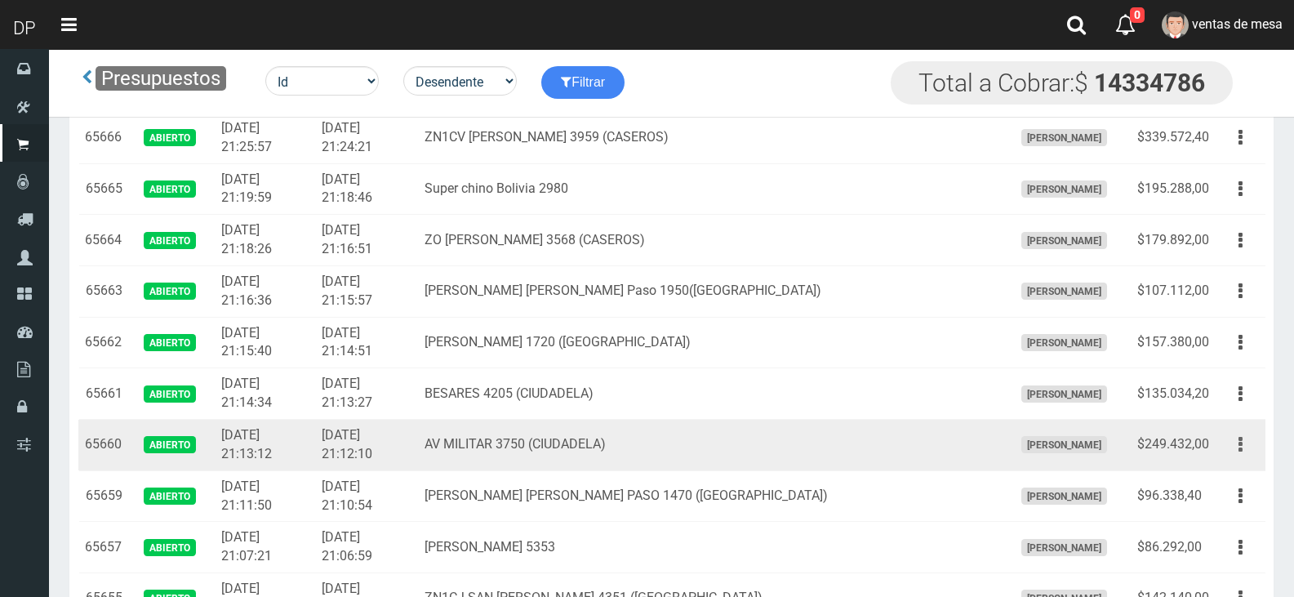
click at [1223, 442] on button "button" at bounding box center [1240, 444] width 37 height 29
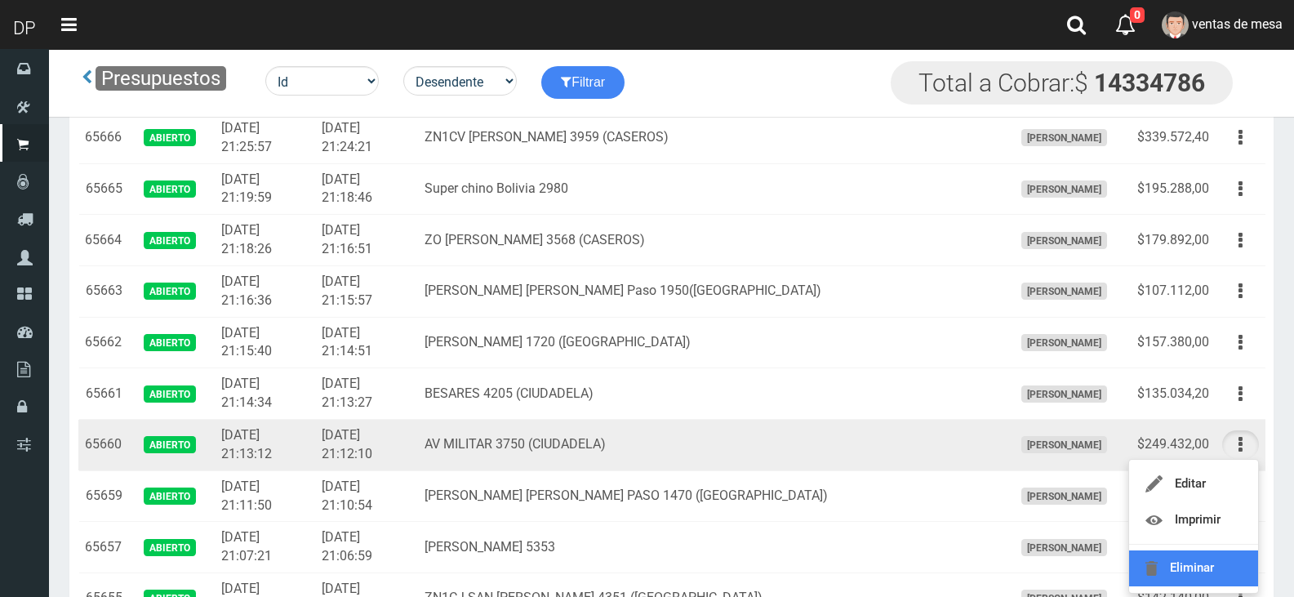
click at [1214, 558] on link "Eliminar" at bounding box center [1193, 568] width 129 height 36
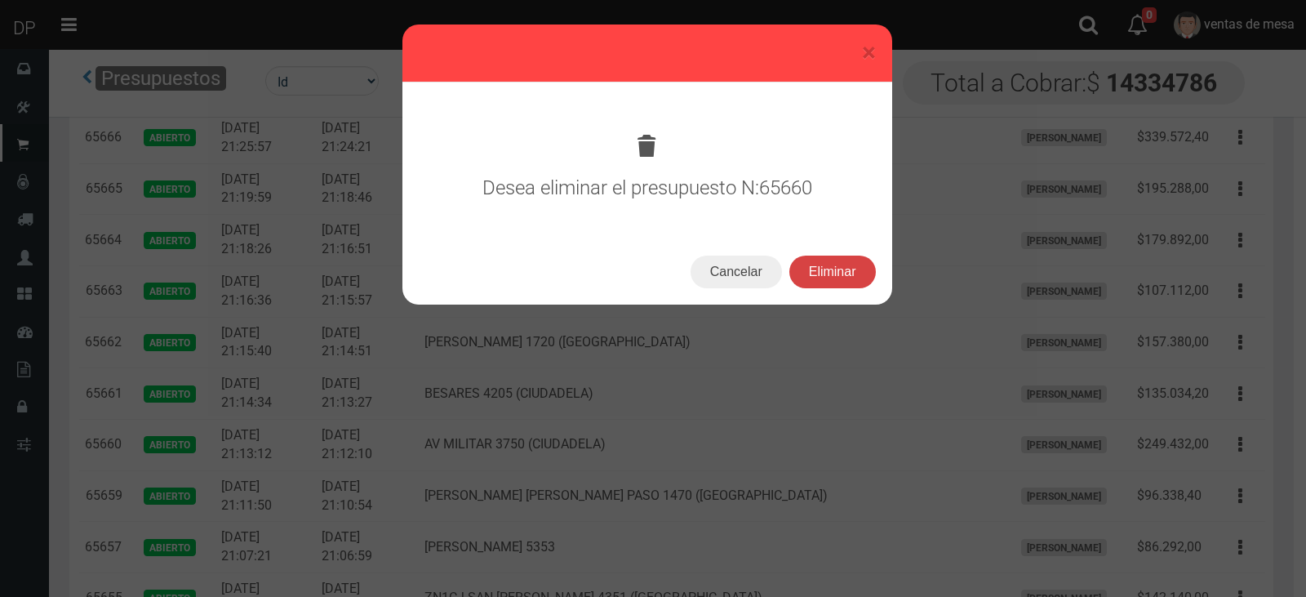
drag, startPoint x: 834, startPoint y: 275, endPoint x: 826, endPoint y: 273, distance: 8.3
click at [834, 275] on button "Eliminar" at bounding box center [832, 271] width 87 height 33
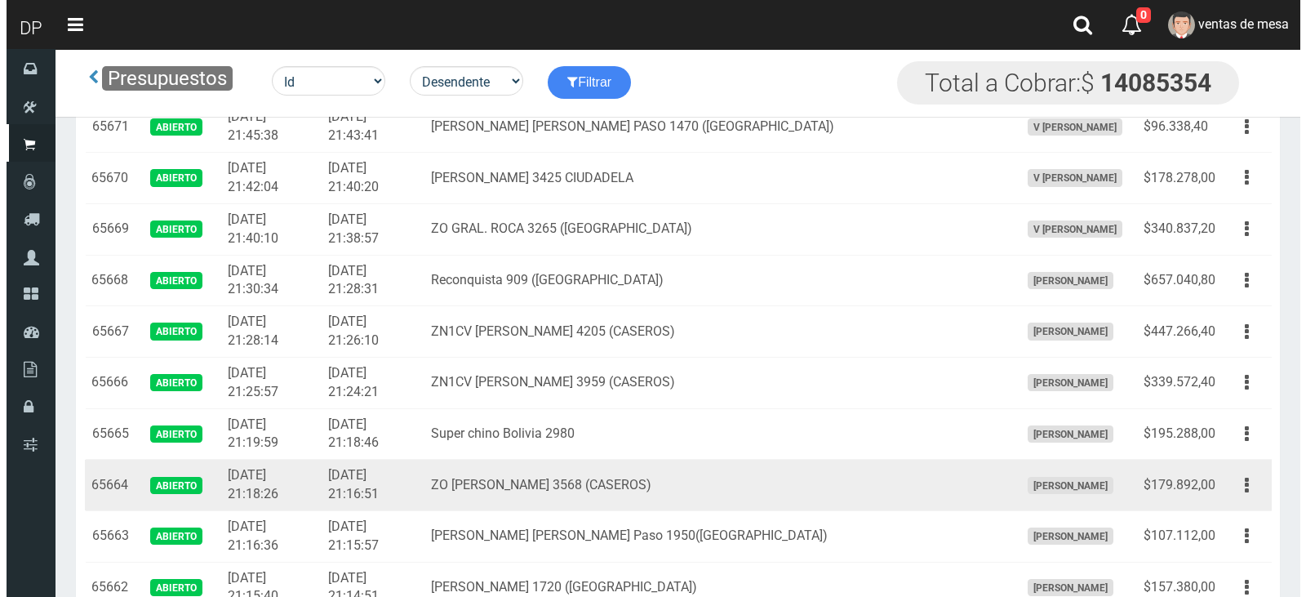
scroll to position [1224, 0]
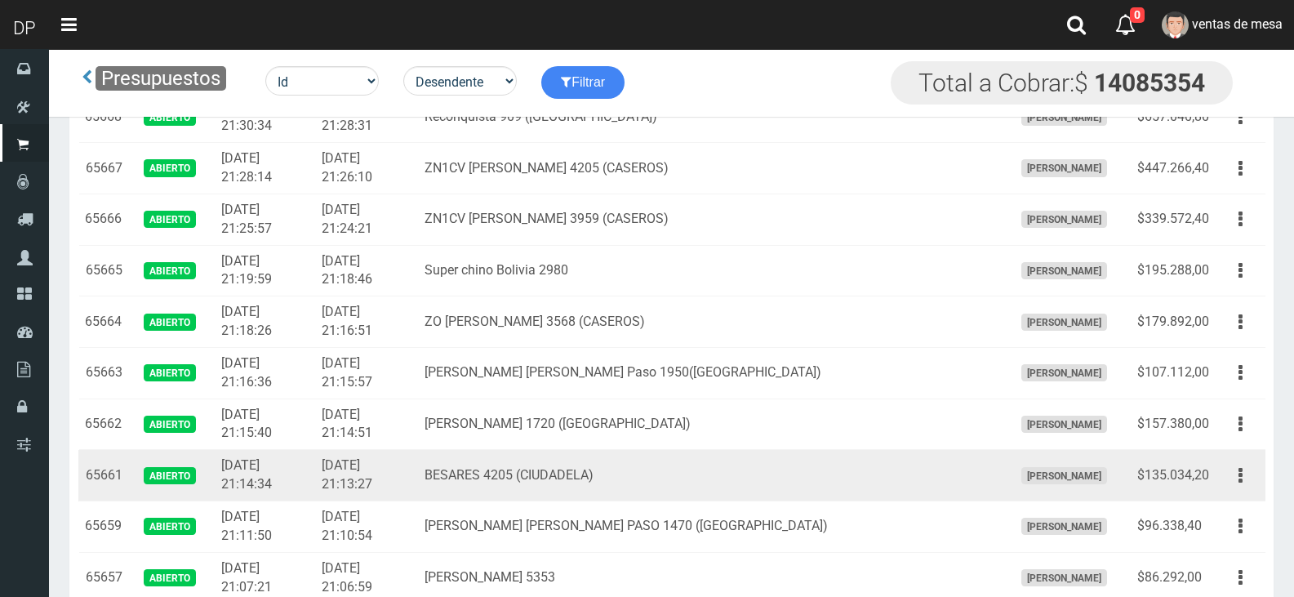
click at [624, 459] on td "BESARES 4205 (CIUDADELA)" at bounding box center [712, 475] width 588 height 51
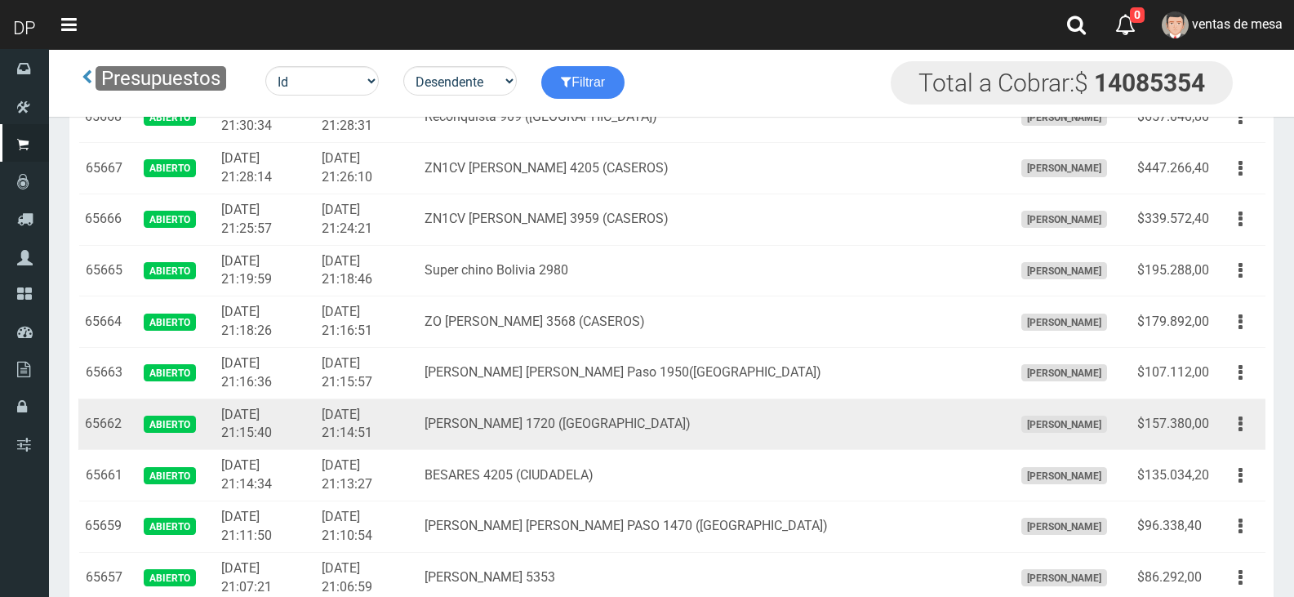
click at [1258, 429] on div "Editar Imprimir Eliminar" at bounding box center [1240, 424] width 37 height 29
click at [1240, 436] on icon "button" at bounding box center [1240, 424] width 4 height 29
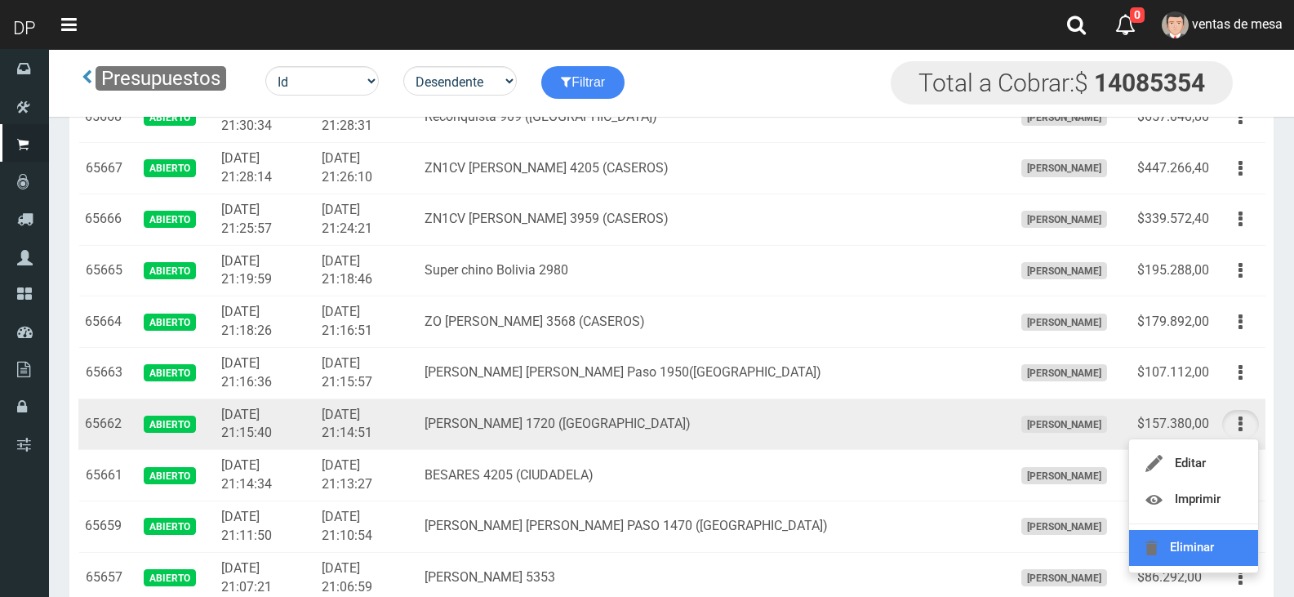
click at [1214, 537] on link "Eliminar" at bounding box center [1193, 548] width 129 height 36
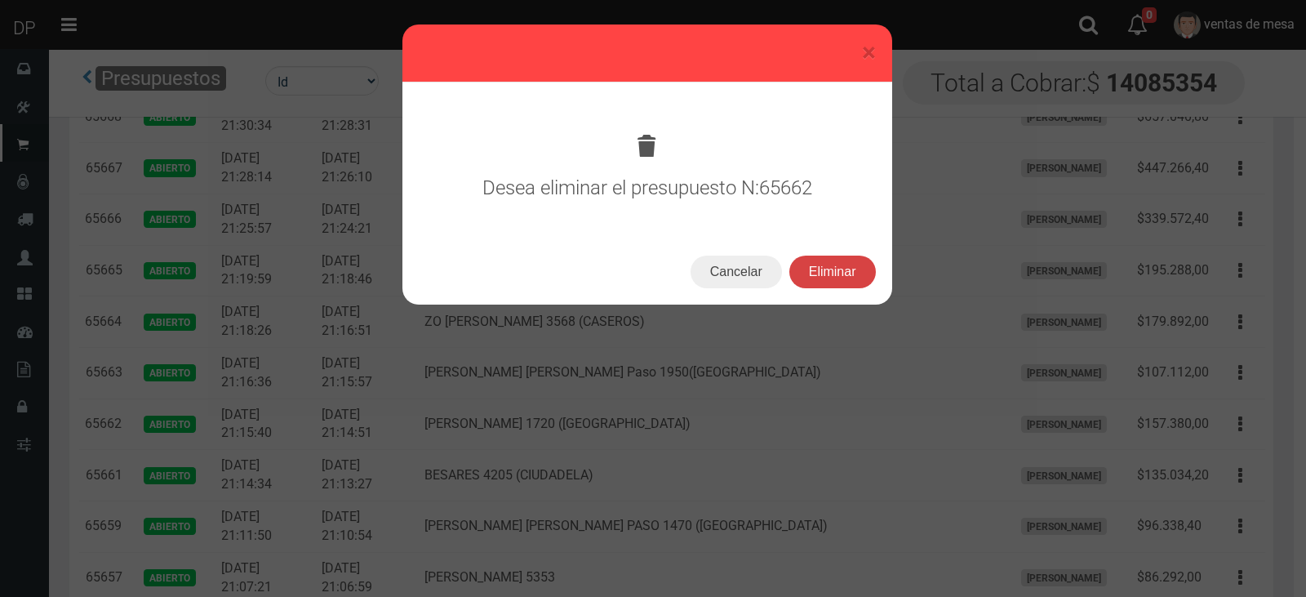
click at [821, 278] on button "Eliminar" at bounding box center [832, 271] width 87 height 33
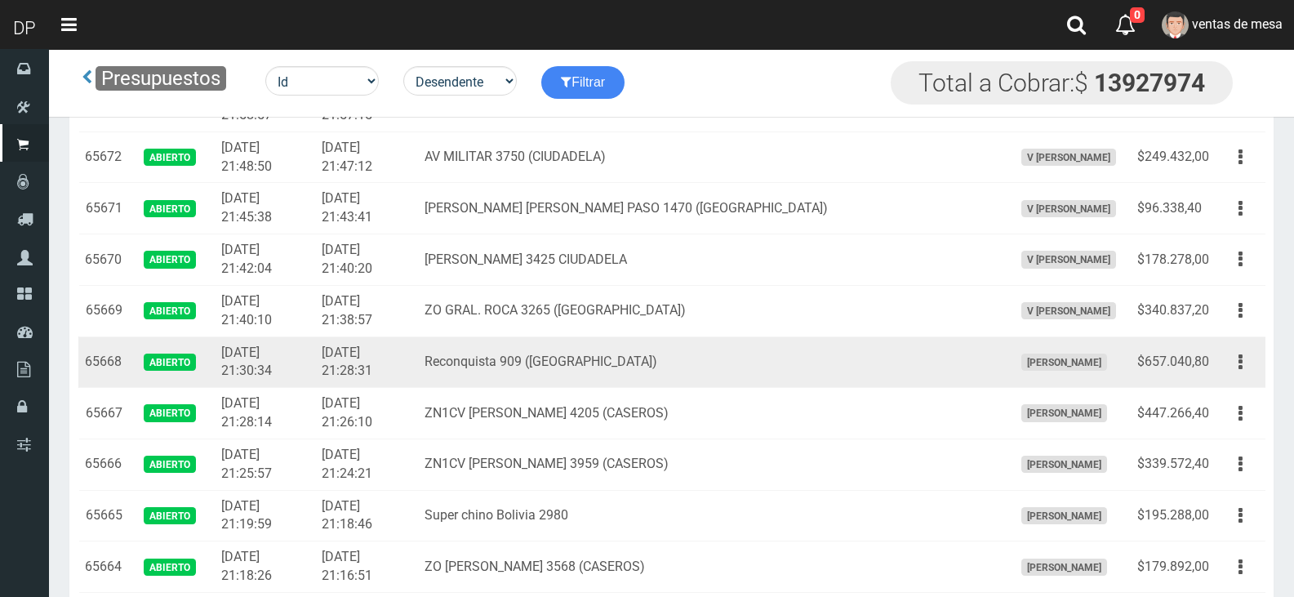
click at [686, 363] on td "Reconquista 909 ([GEOGRAPHIC_DATA])" at bounding box center [712, 361] width 588 height 51
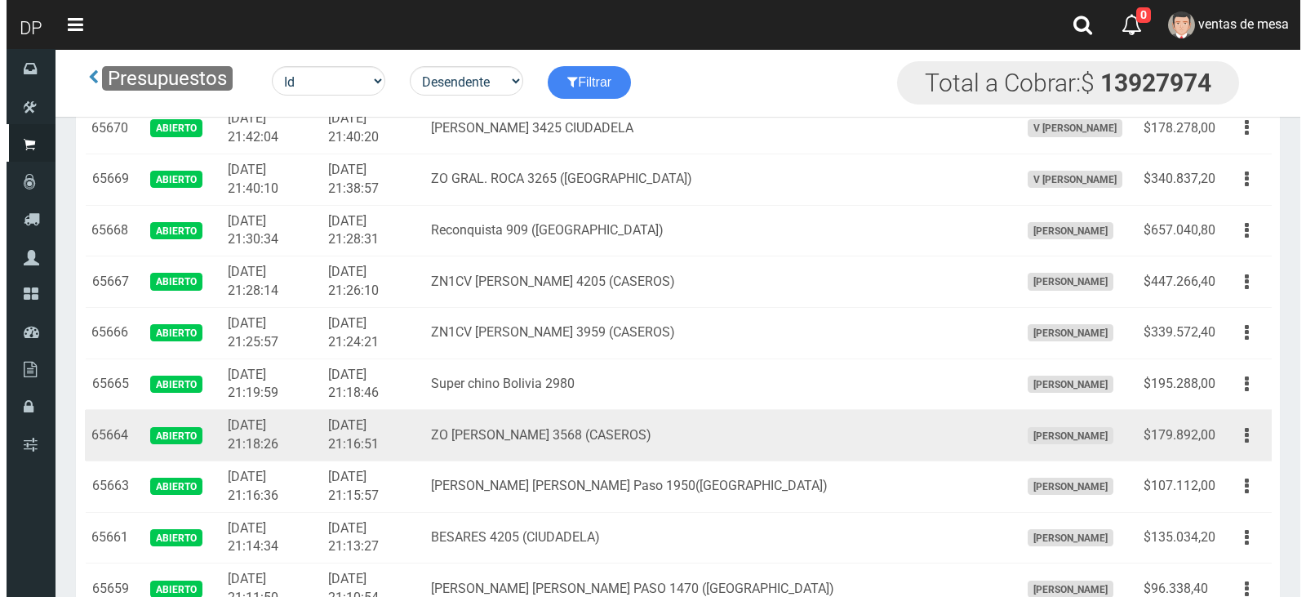
scroll to position [1143, 0]
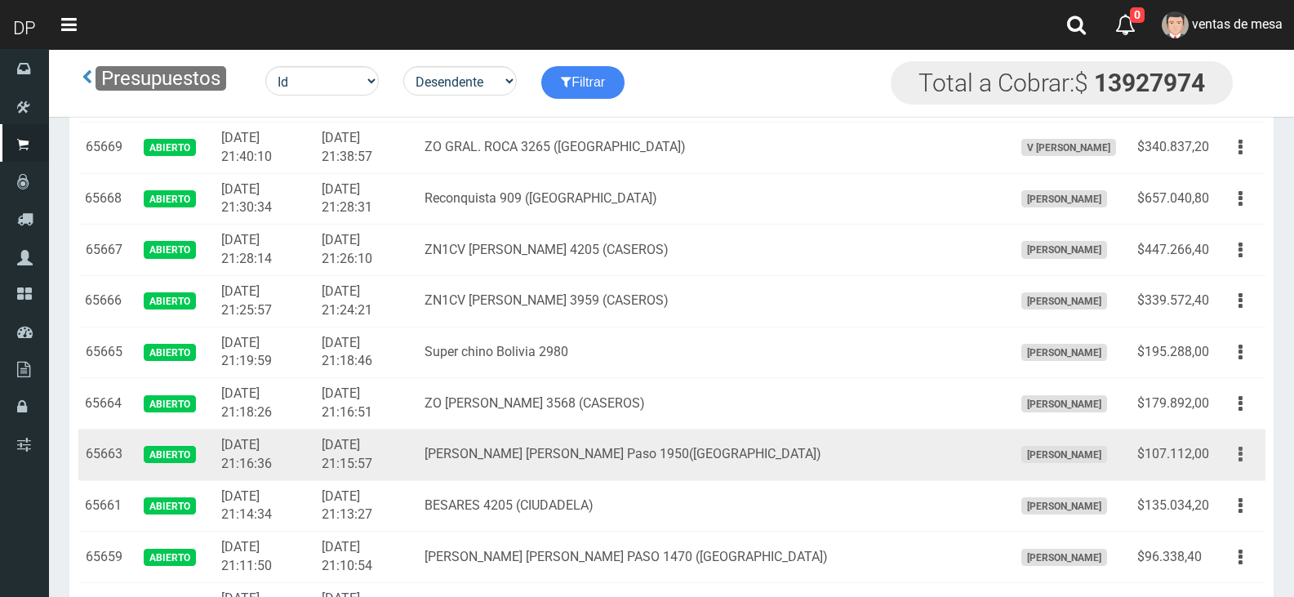
click at [1228, 456] on button "button" at bounding box center [1240, 454] width 37 height 29
click at [1212, 568] on link "Eliminar" at bounding box center [1193, 578] width 129 height 36
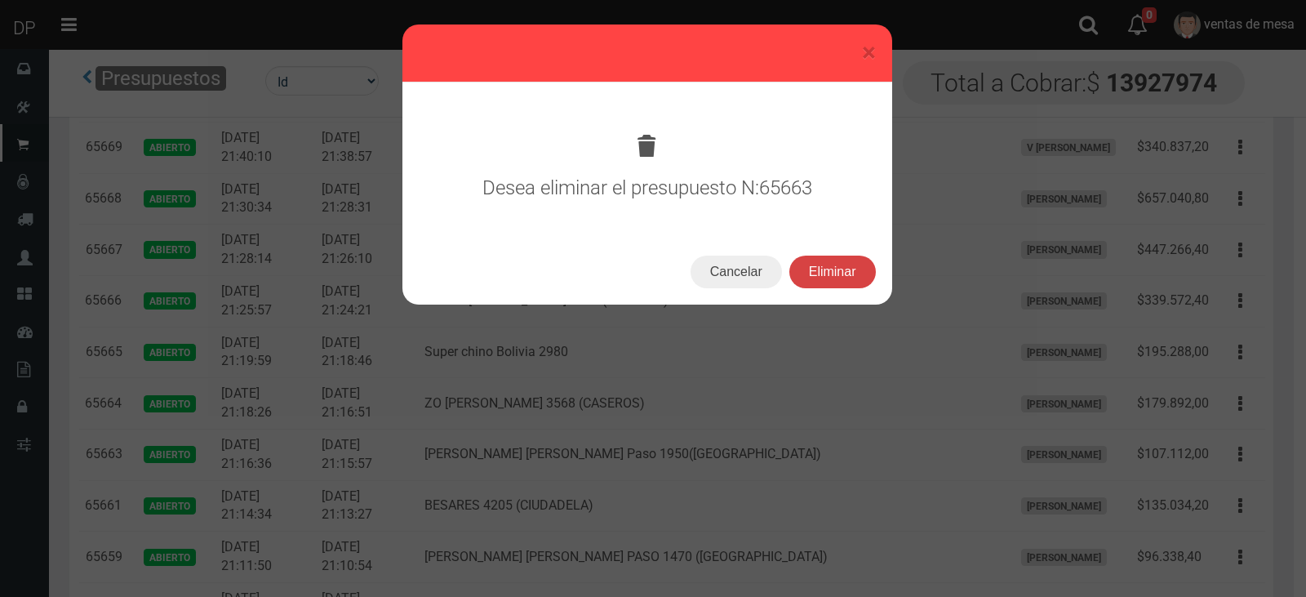
click at [830, 275] on button "Eliminar" at bounding box center [832, 271] width 87 height 33
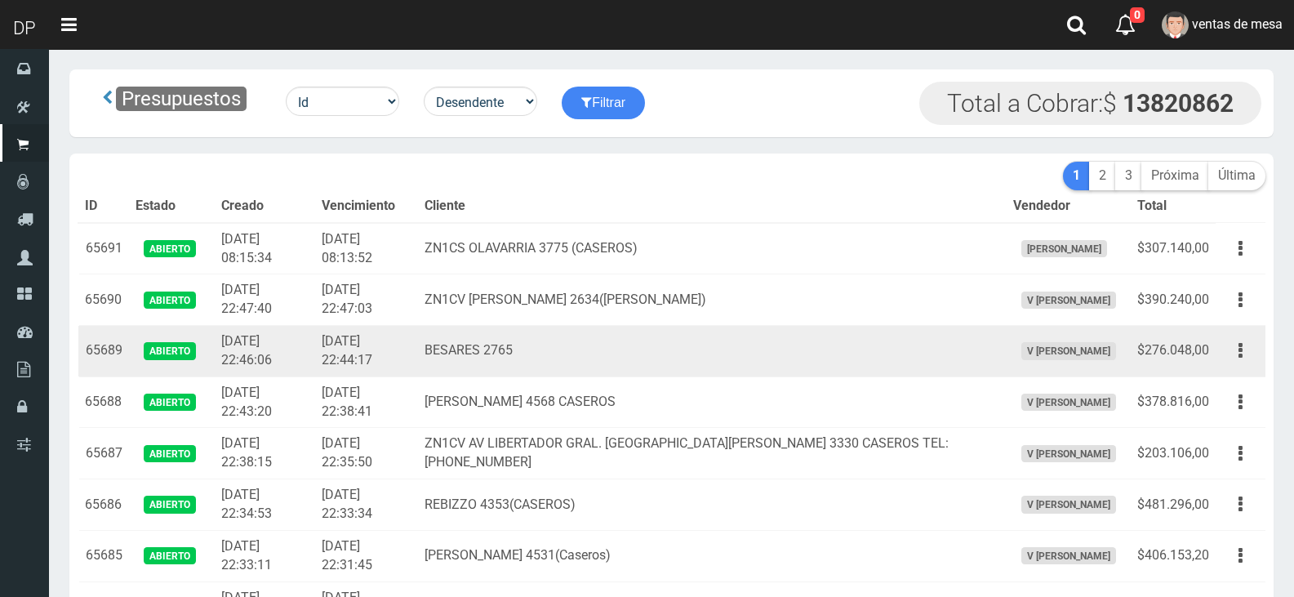
click at [923, 366] on td "BESARES 2765" at bounding box center [712, 351] width 588 height 51
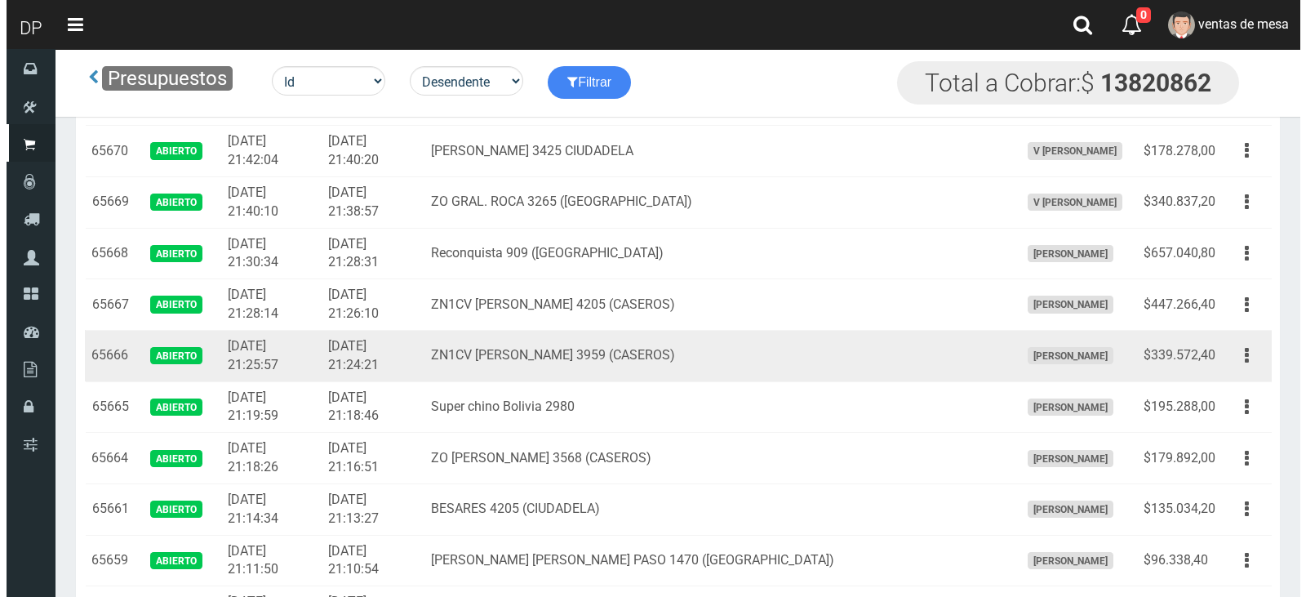
scroll to position [1061, 0]
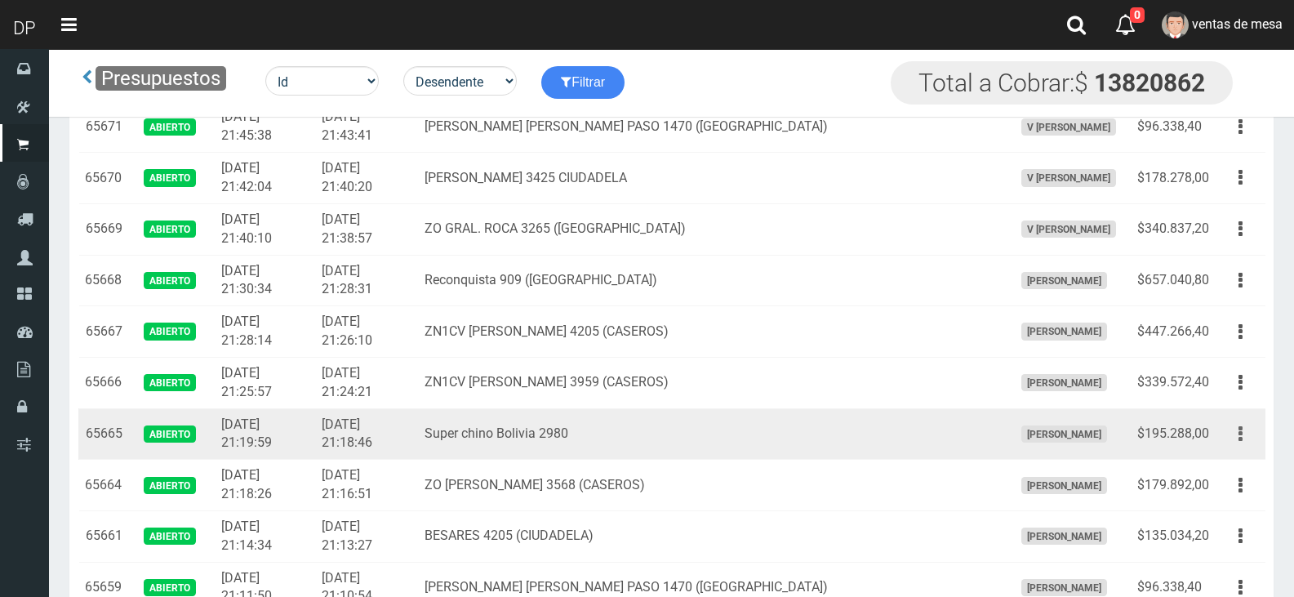
click at [1250, 437] on button "button" at bounding box center [1240, 433] width 37 height 29
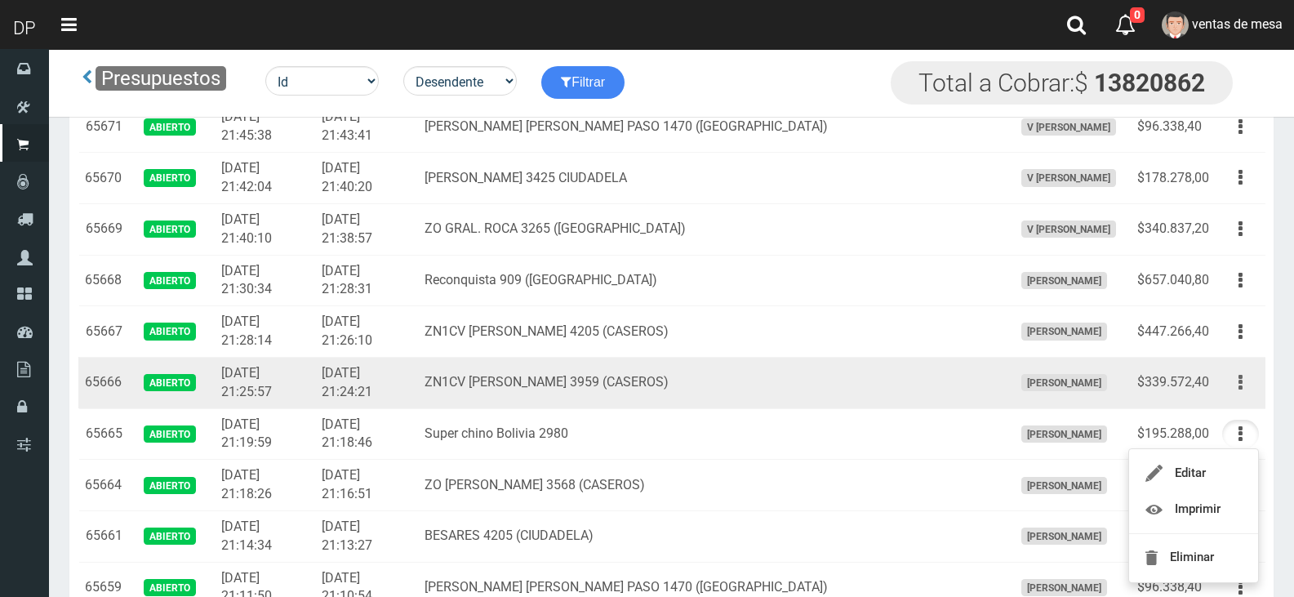
click at [1240, 382] on icon "button" at bounding box center [1240, 382] width 4 height 29
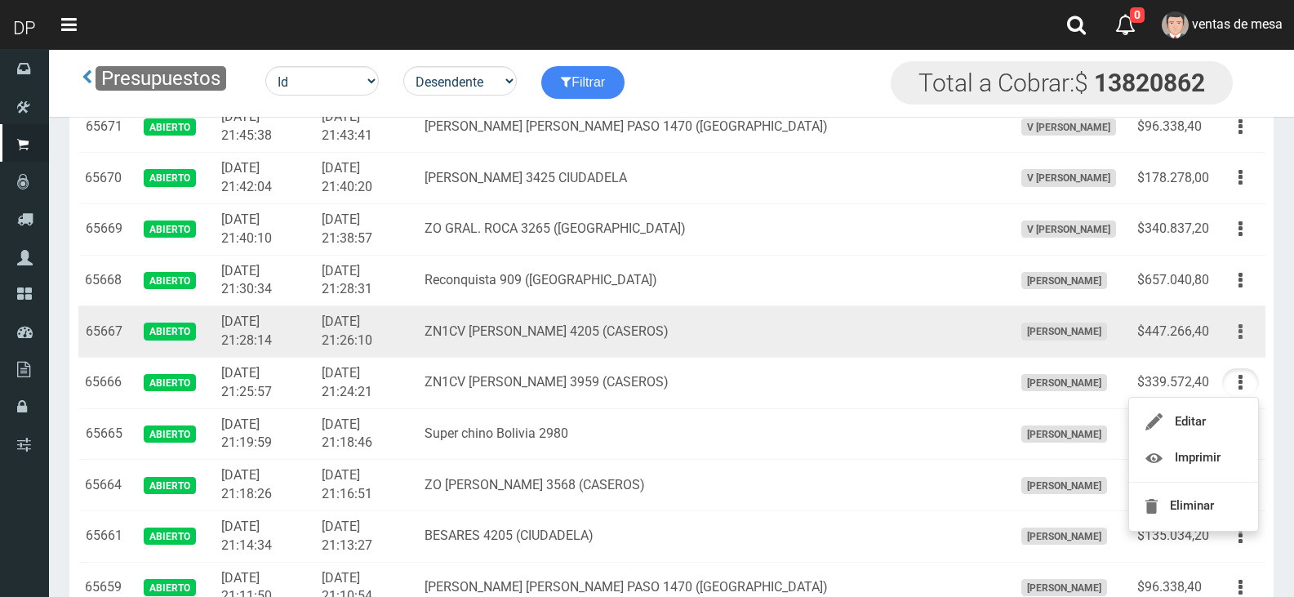
click at [1239, 344] on icon "button" at bounding box center [1240, 331] width 4 height 29
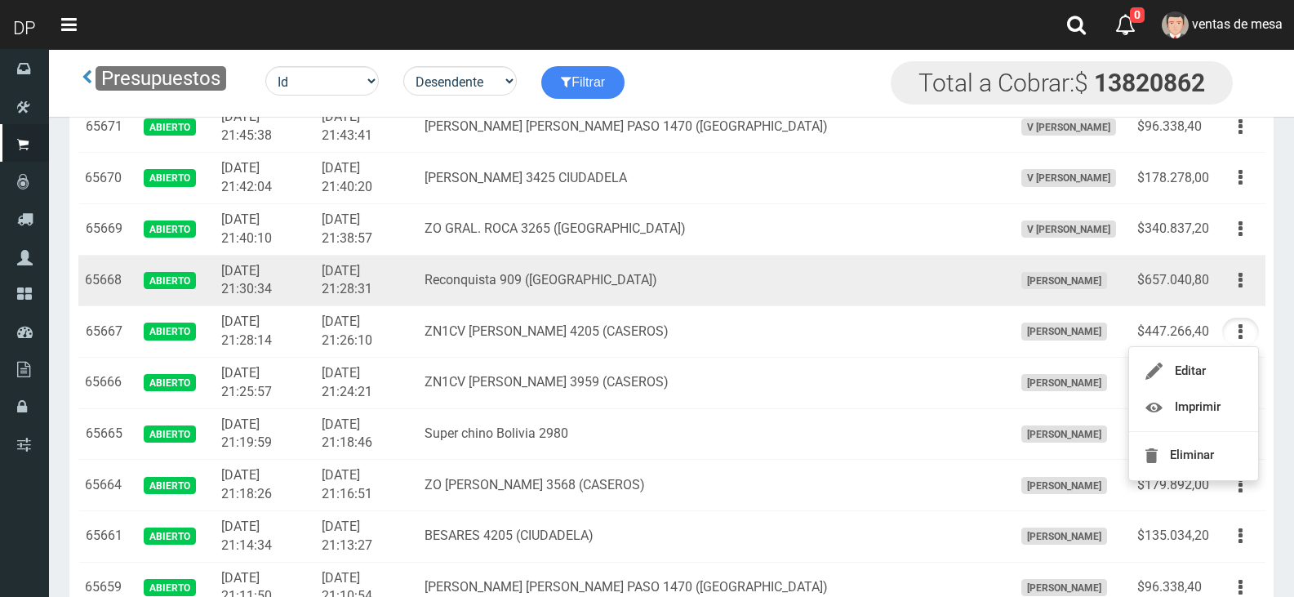
click at [1261, 284] on td "Editar Imprimir Eliminar" at bounding box center [1240, 280] width 50 height 51
drag, startPoint x: 1252, startPoint y: 282, endPoint x: 1242, endPoint y: 313, distance: 32.5
click at [1248, 282] on button "button" at bounding box center [1240, 280] width 37 height 29
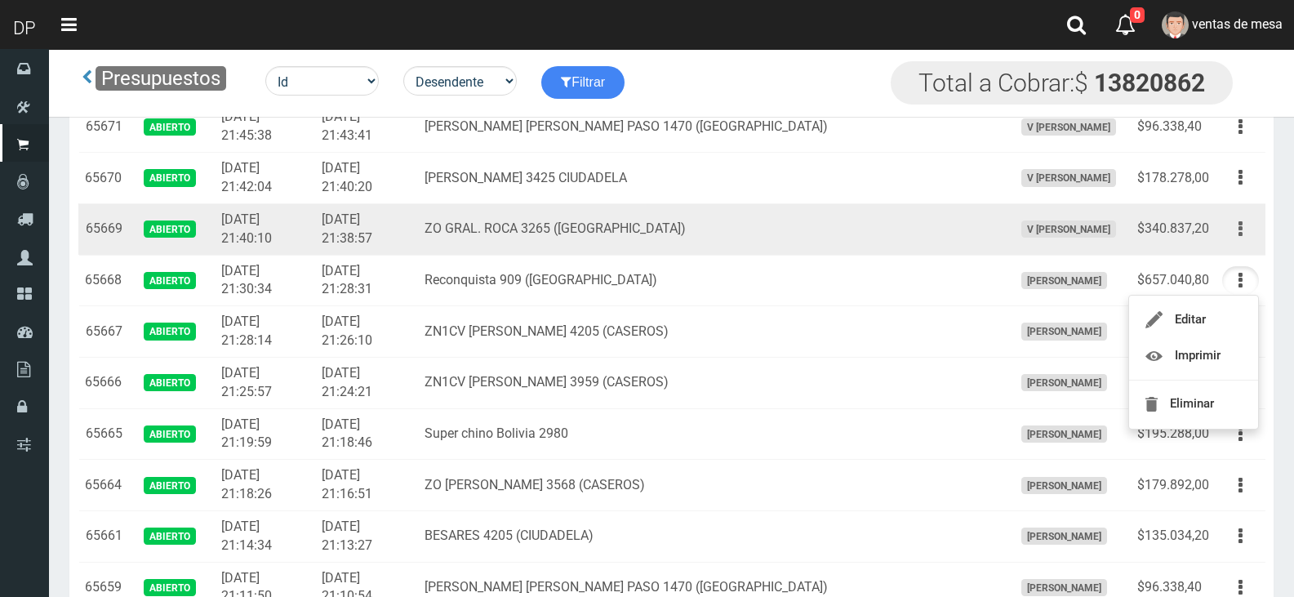
click at [1250, 234] on button "button" at bounding box center [1240, 229] width 37 height 29
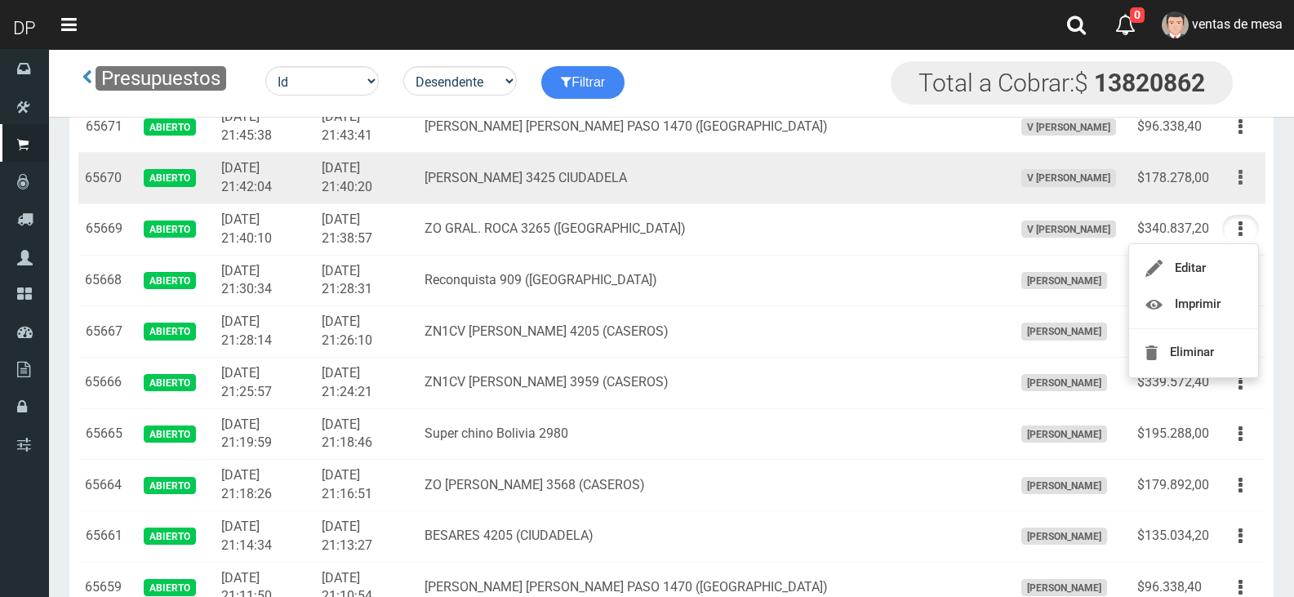
click at [1242, 175] on button "button" at bounding box center [1240, 177] width 37 height 29
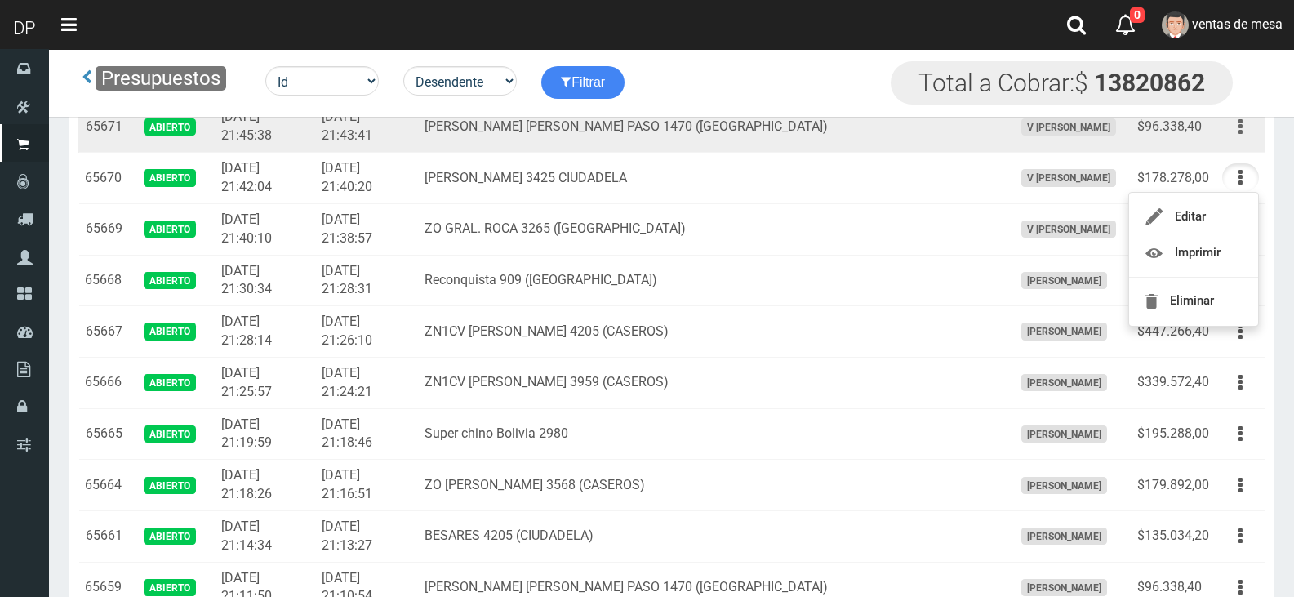
click at [1241, 127] on icon "button" at bounding box center [1240, 127] width 4 height 29
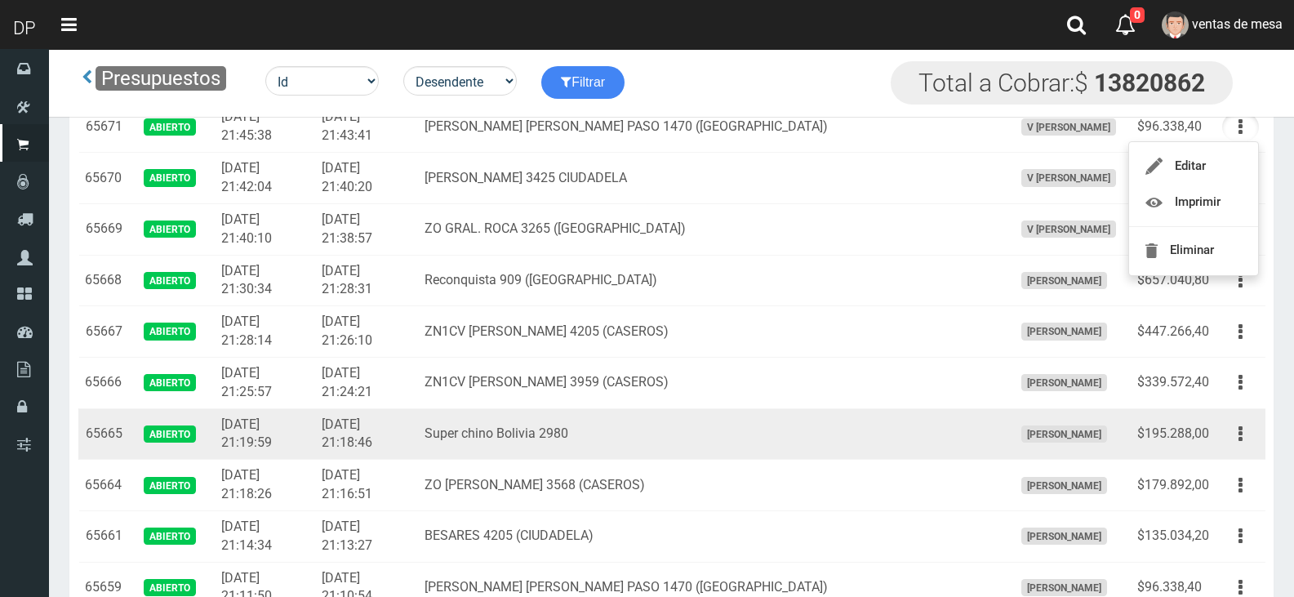
click at [675, 437] on td "Super chino Bolivia 2980" at bounding box center [712, 433] width 588 height 51
click at [1228, 436] on button "button" at bounding box center [1240, 433] width 37 height 29
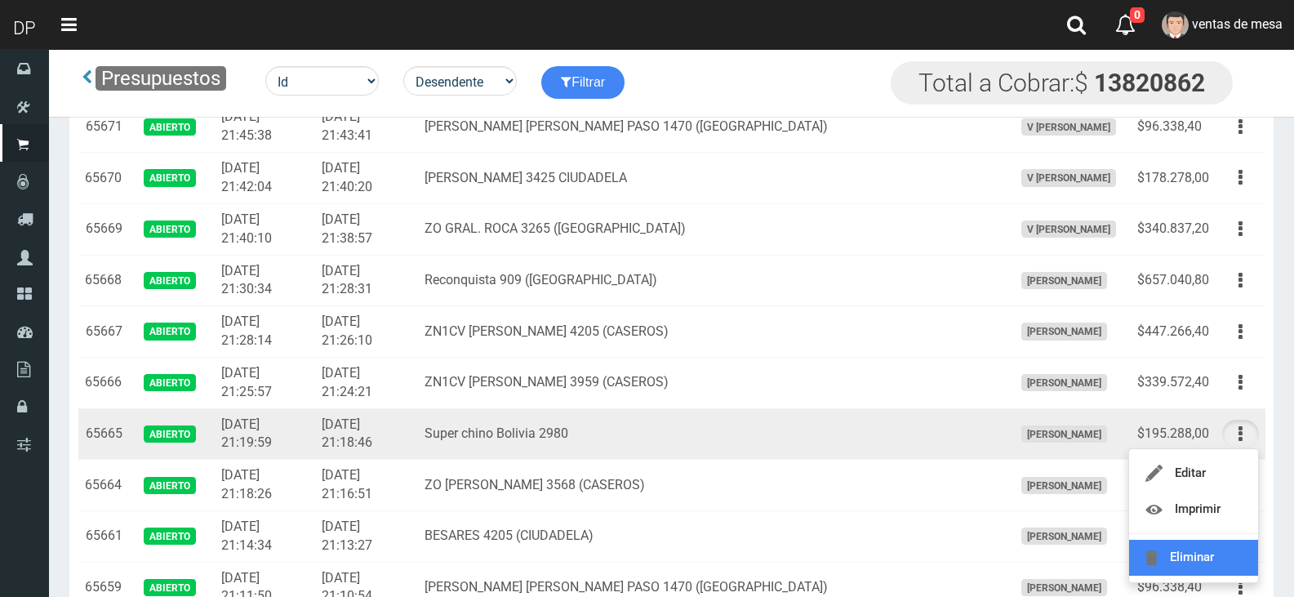
click at [1208, 543] on link "Eliminar" at bounding box center [1193, 557] width 129 height 36
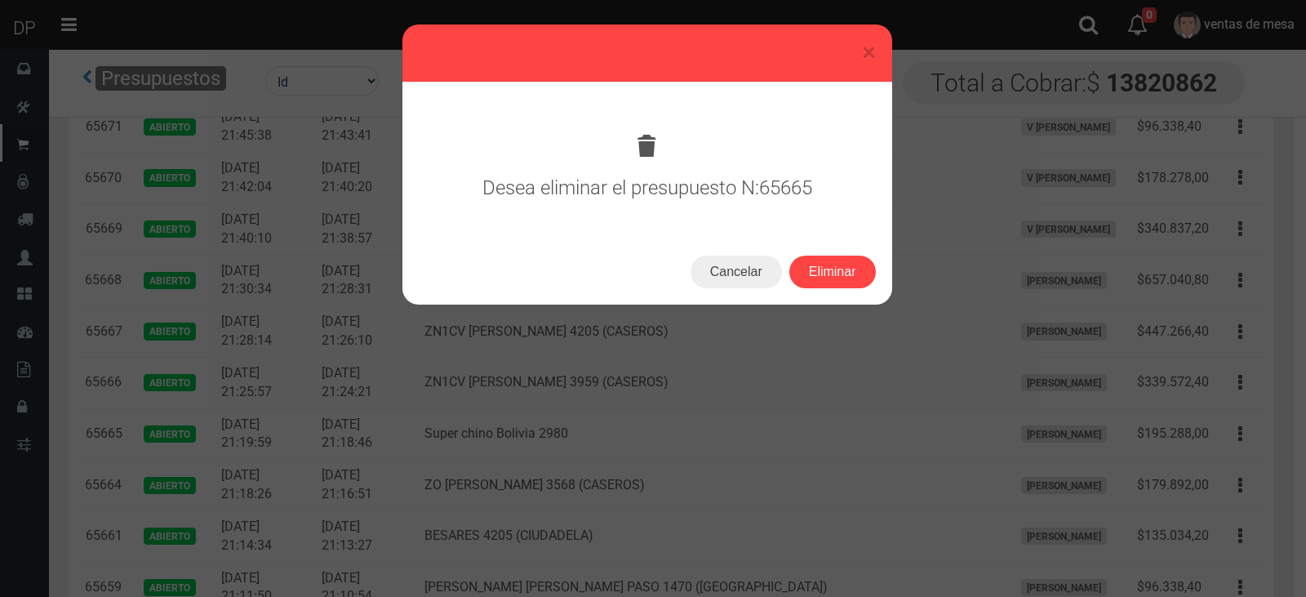
drag, startPoint x: 1208, startPoint y: 543, endPoint x: 881, endPoint y: 295, distance: 409.5
click at [881, 295] on div "Cancelar Eliminar" at bounding box center [647, 271] width 490 height 65
click at [863, 282] on button "Eliminar" at bounding box center [832, 271] width 87 height 33
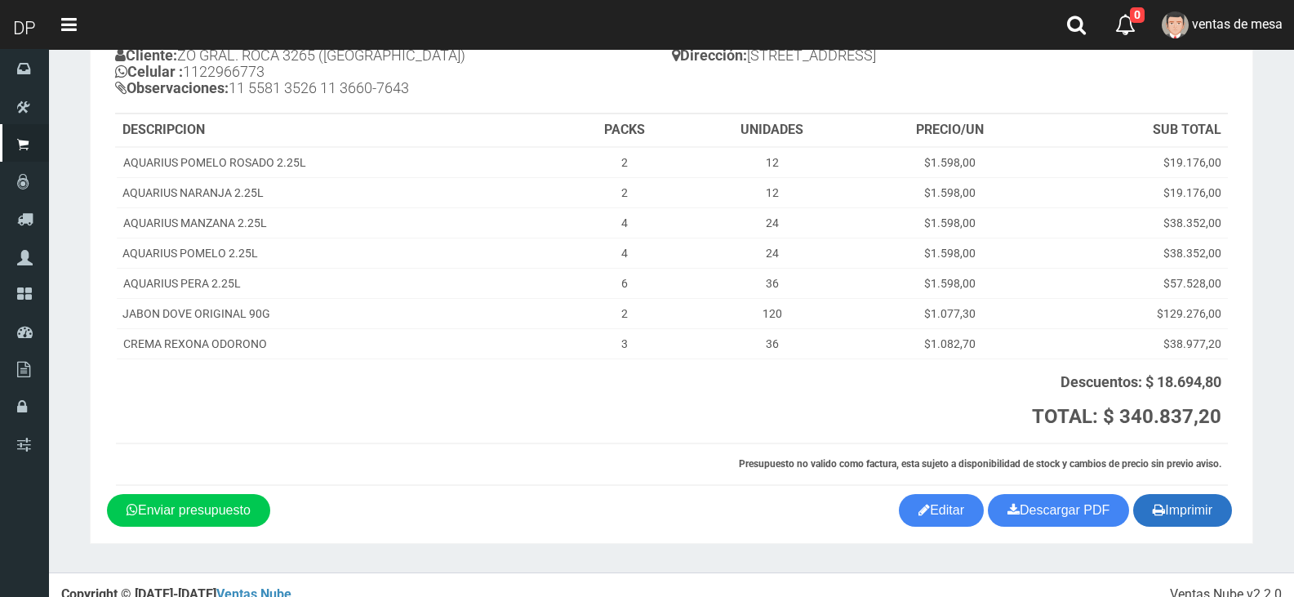
scroll to position [169, 0]
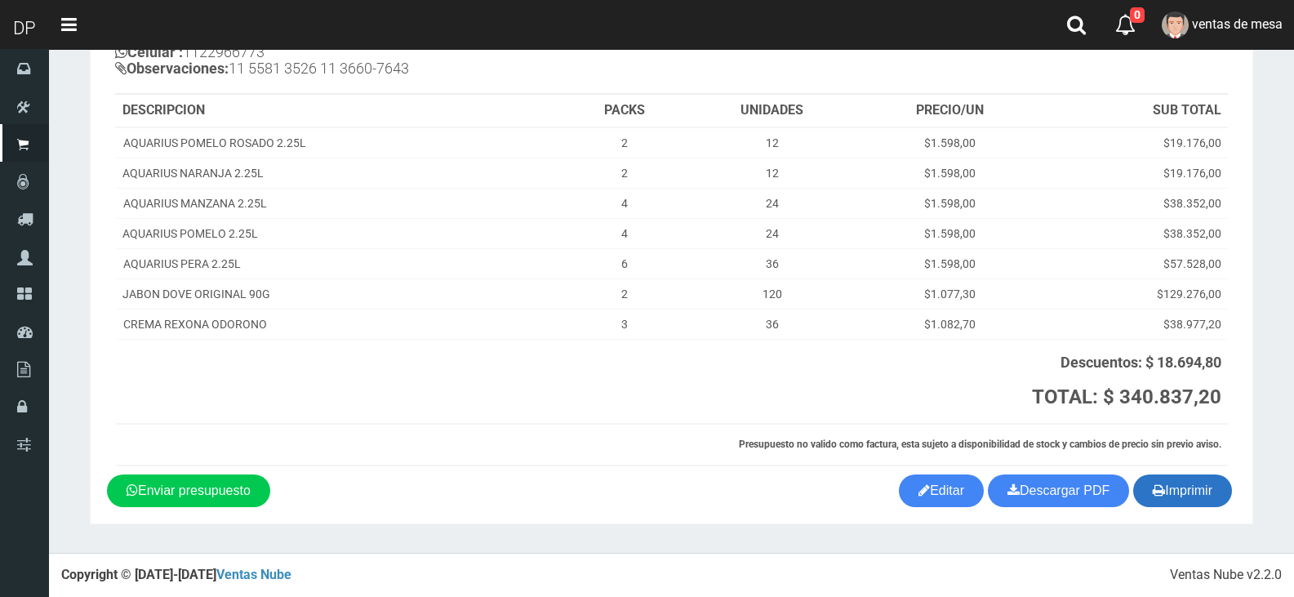
click at [1152, 495] on icon "button" at bounding box center [1158, 489] width 12 height 23
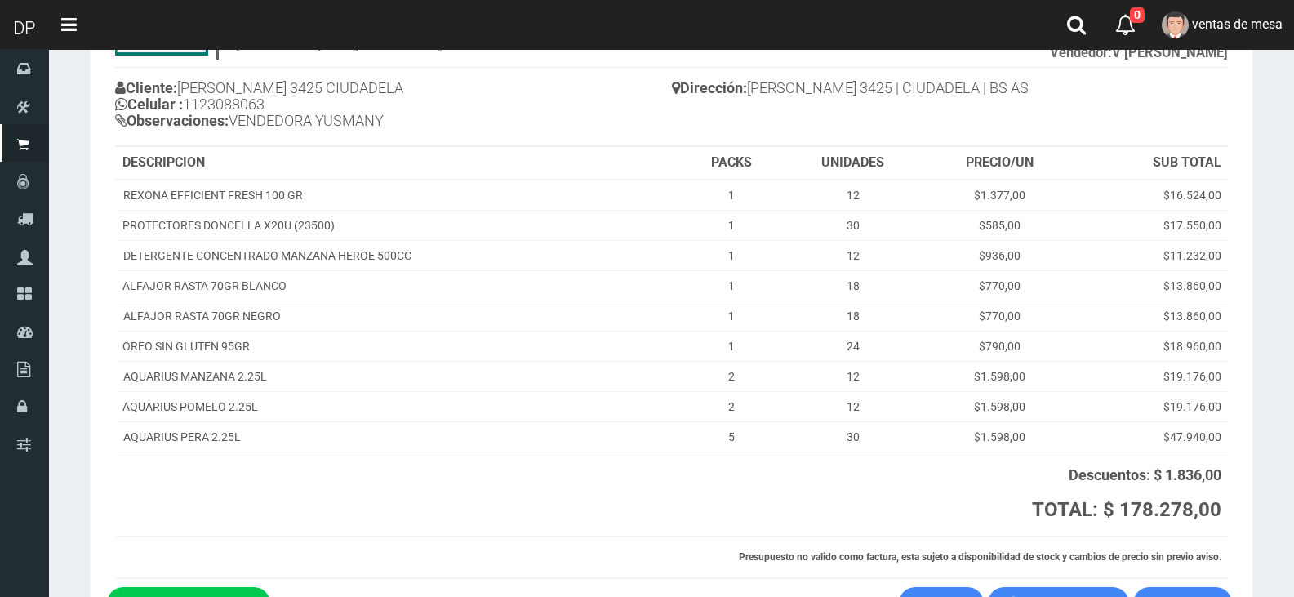
scroll to position [229, 0]
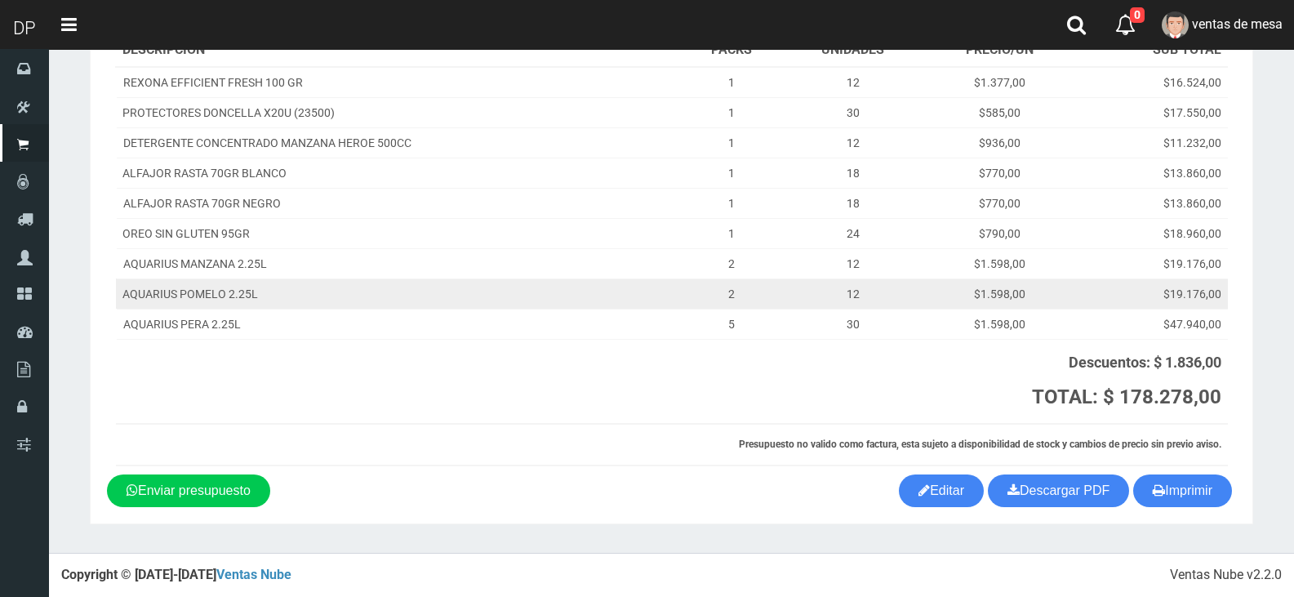
click at [850, 296] on td "12" at bounding box center [853, 293] width 142 height 30
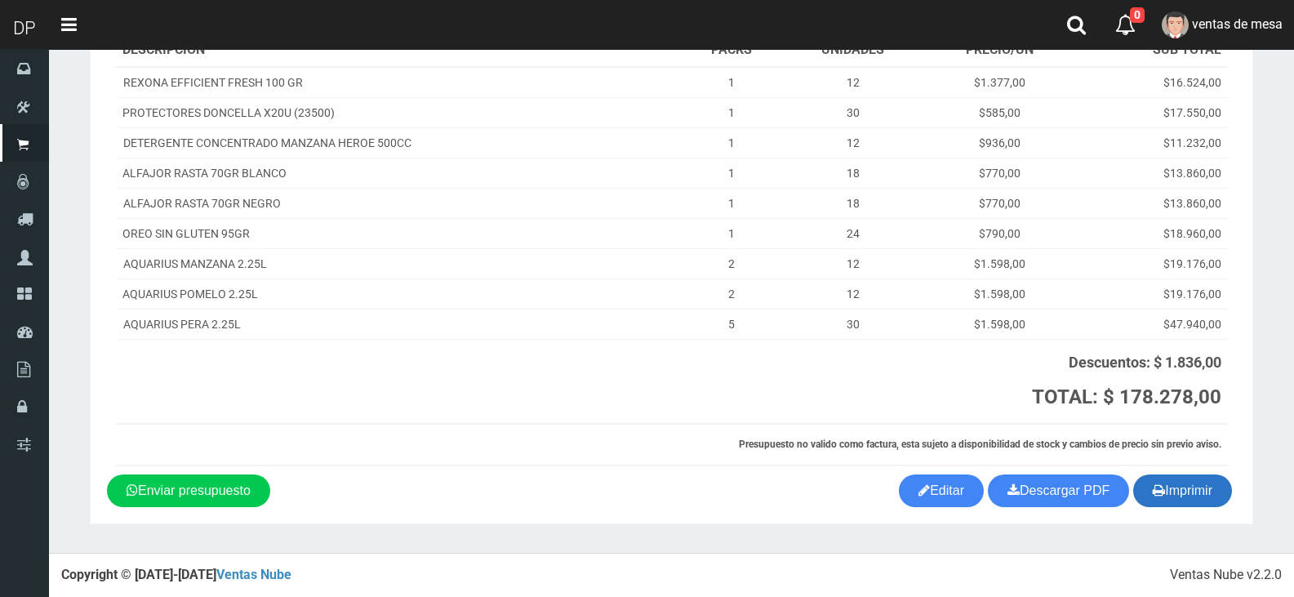
click at [1209, 502] on button "Imprimir" at bounding box center [1182, 490] width 99 height 33
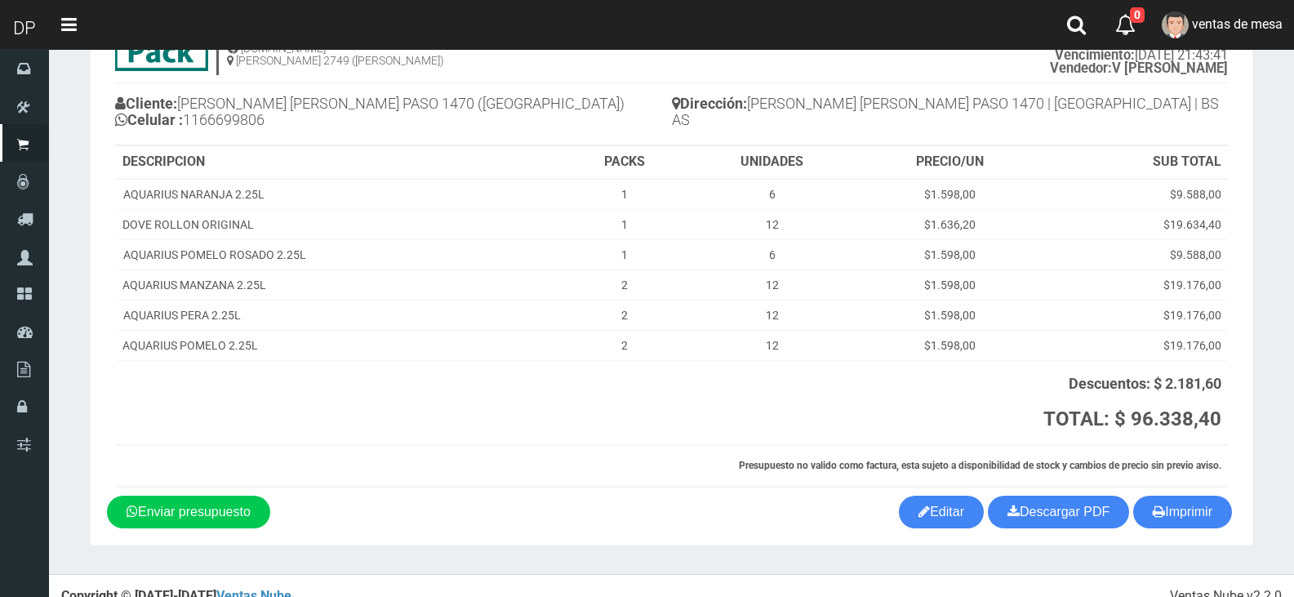
scroll to position [122, 0]
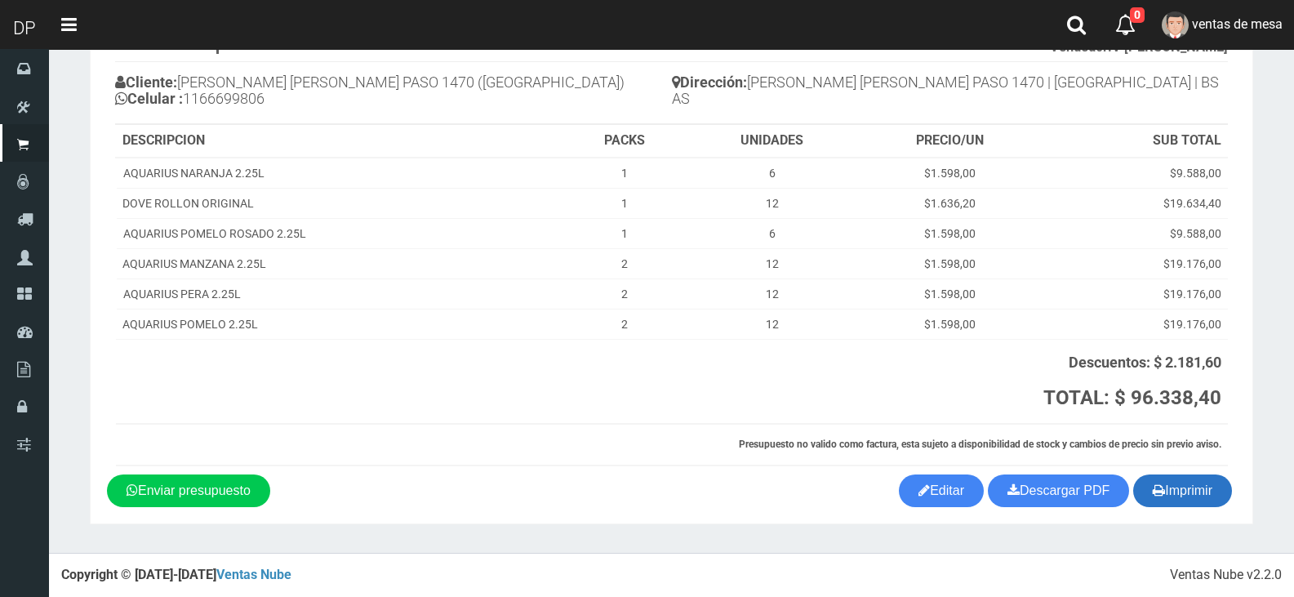
click at [1144, 477] on button "Imprimir" at bounding box center [1182, 490] width 99 height 33
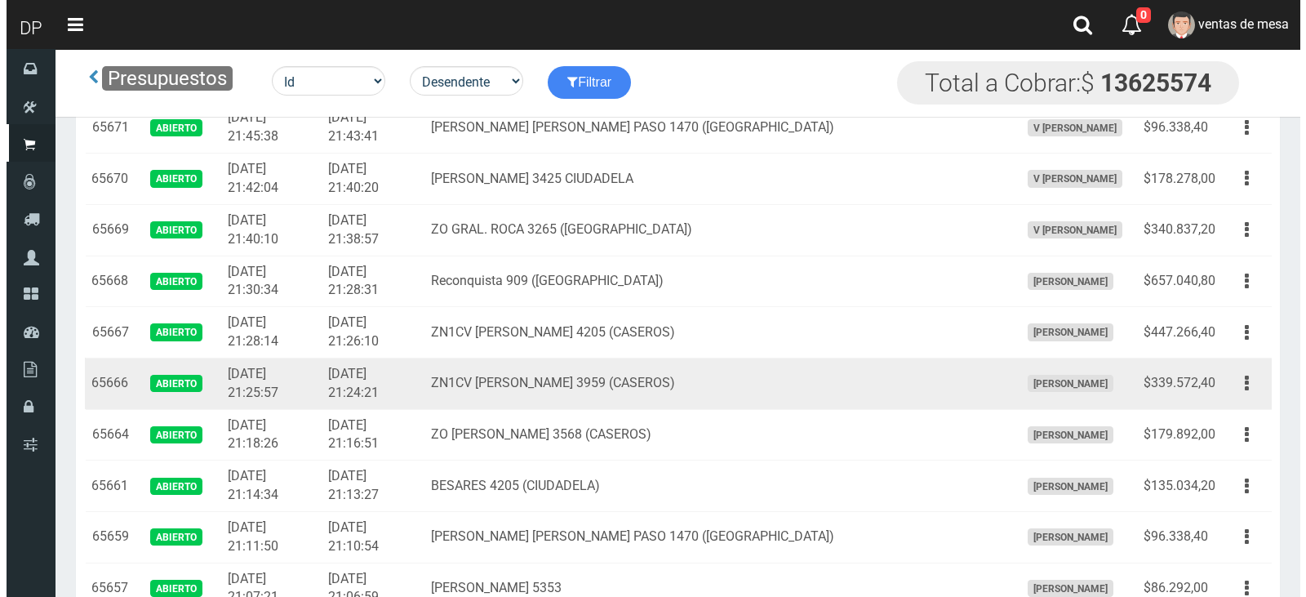
scroll to position [1061, 0]
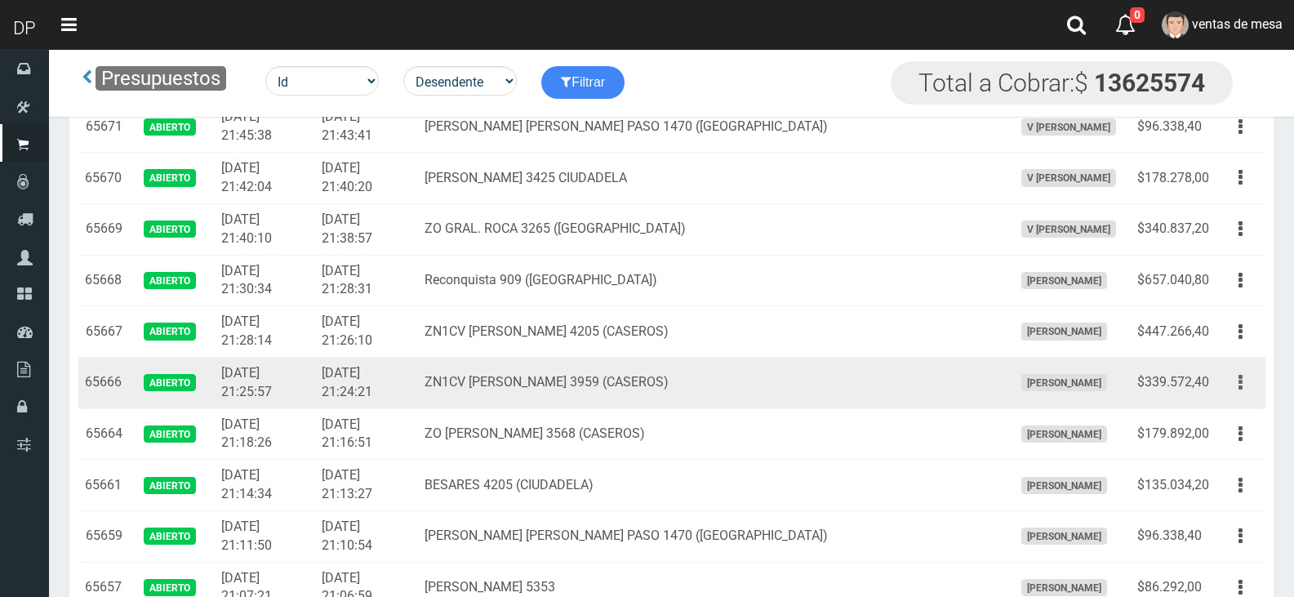
click at [1241, 389] on icon "button" at bounding box center [1240, 382] width 4 height 29
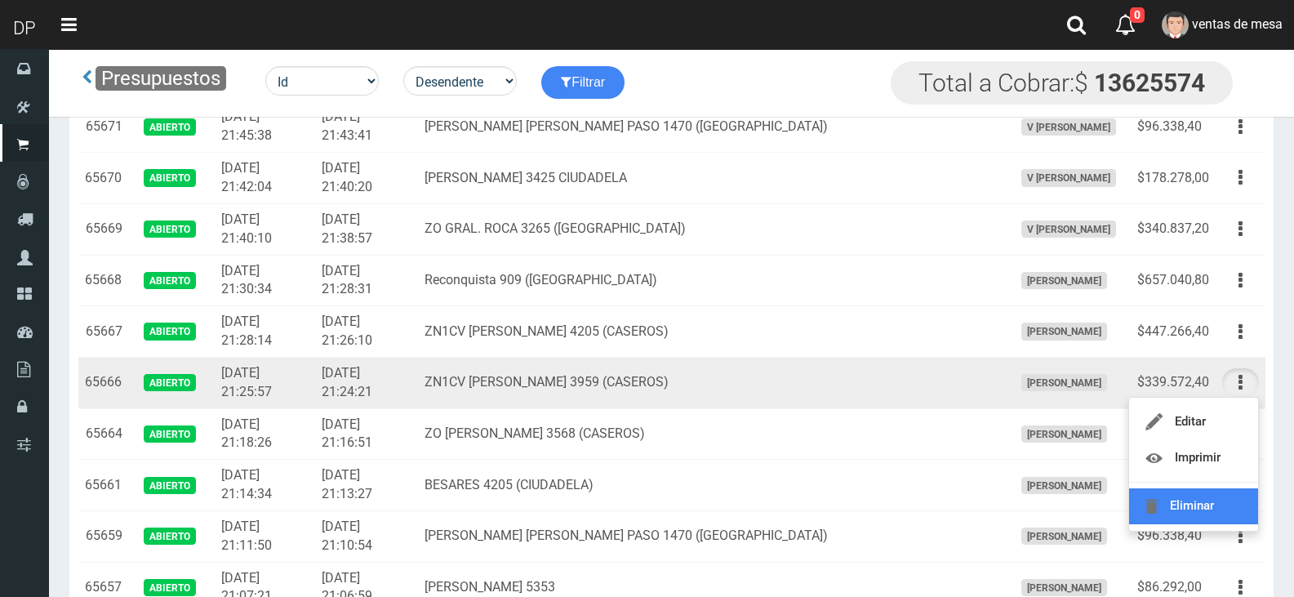
click at [1232, 491] on link "Eliminar" at bounding box center [1193, 506] width 129 height 36
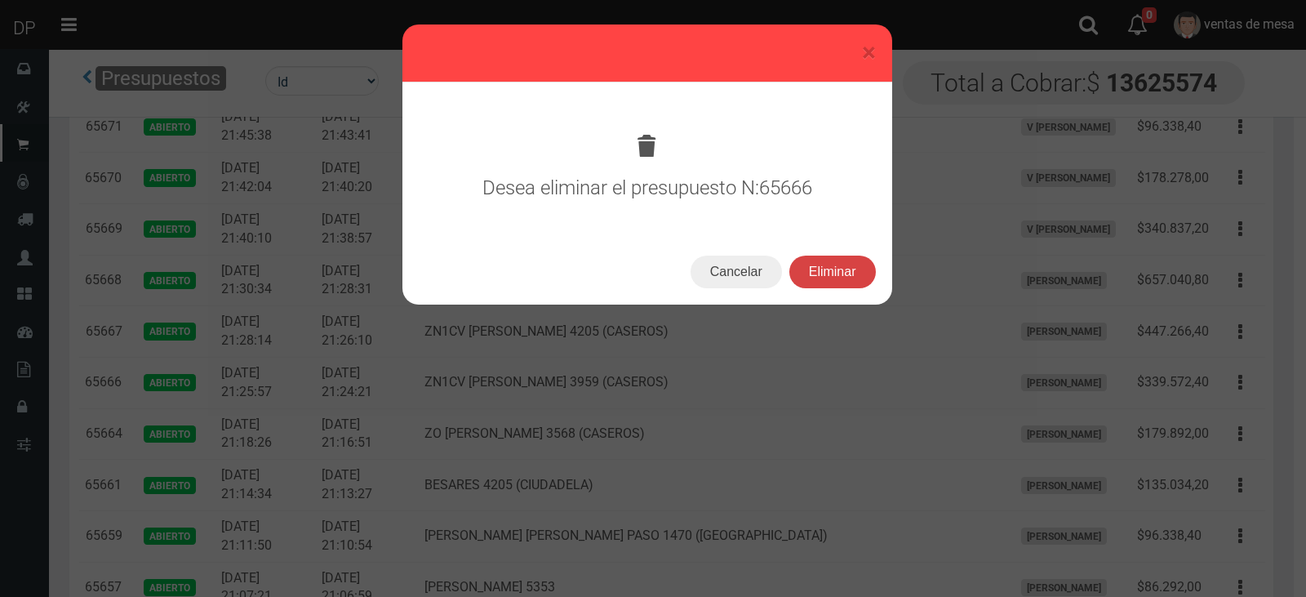
click at [841, 270] on button "Eliminar" at bounding box center [832, 271] width 87 height 33
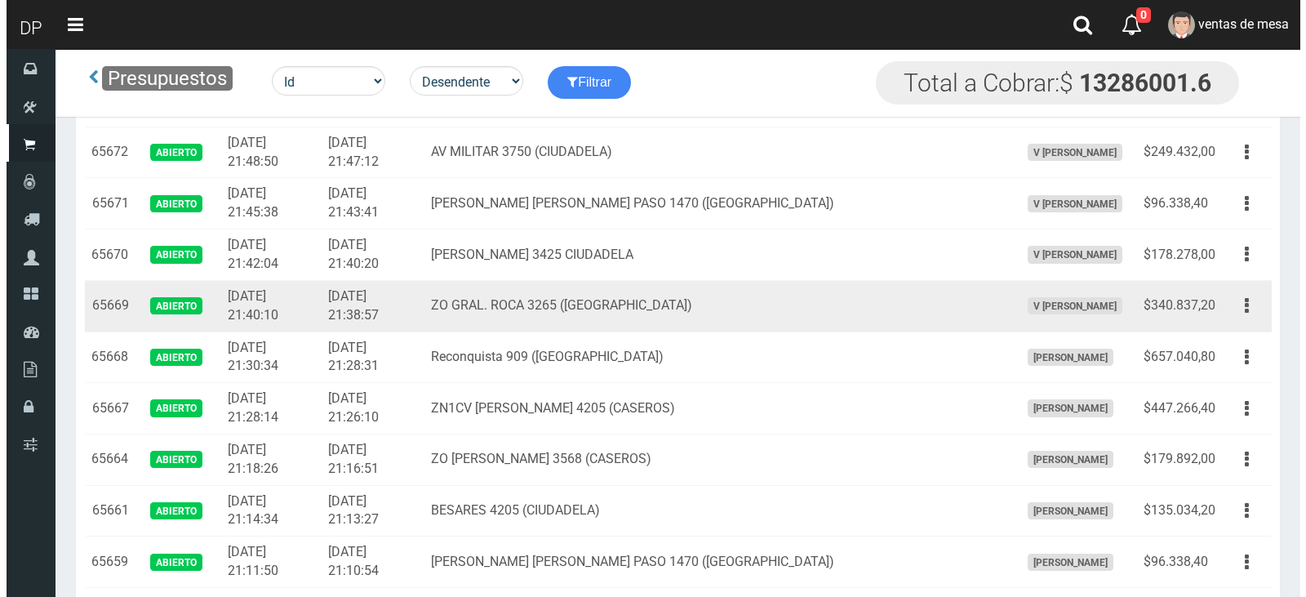
scroll to position [1143, 0]
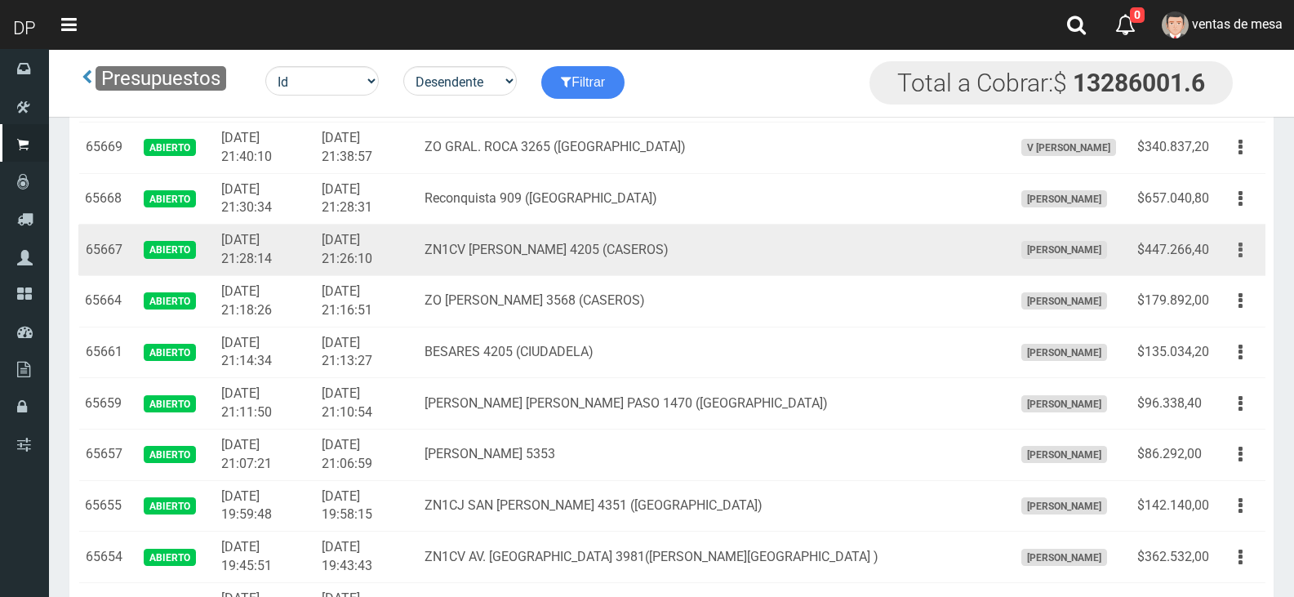
click at [1238, 261] on icon "button" at bounding box center [1240, 250] width 4 height 29
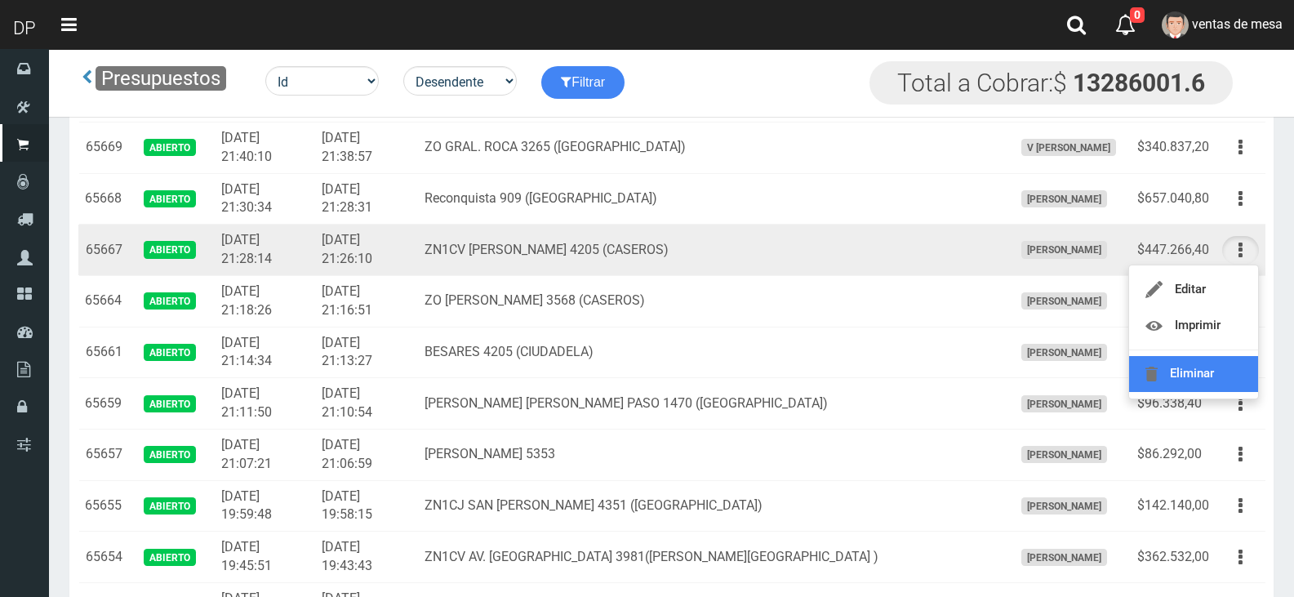
click at [1214, 374] on link "Eliminar" at bounding box center [1193, 374] width 129 height 36
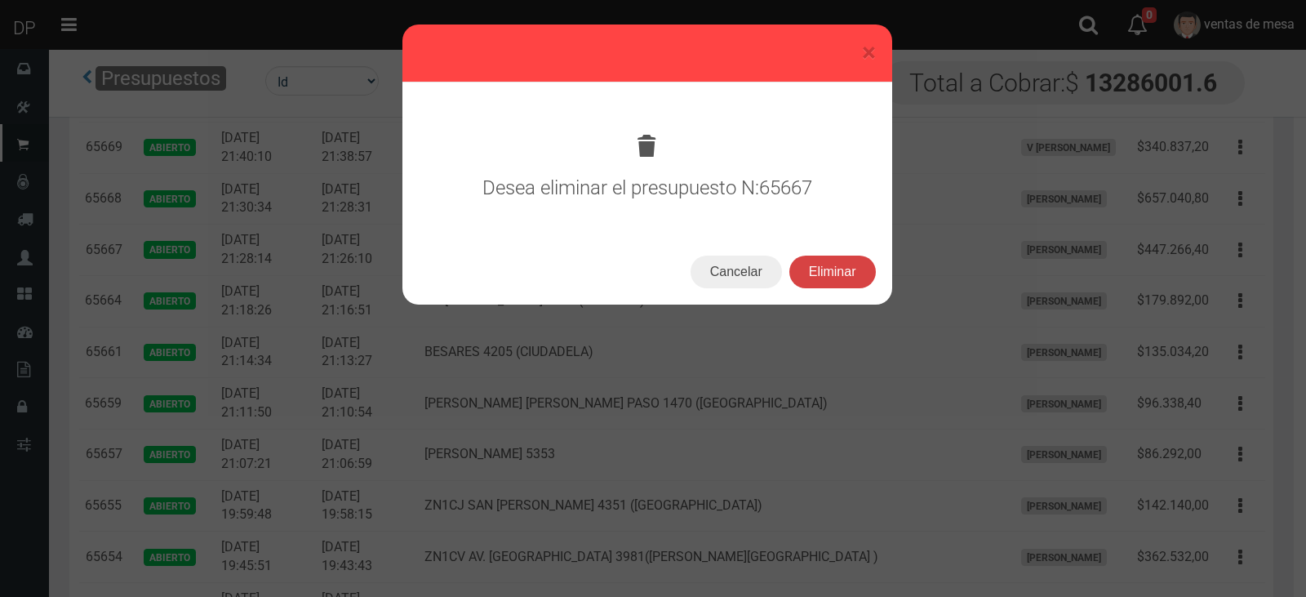
click at [866, 272] on button "Eliminar" at bounding box center [832, 271] width 87 height 33
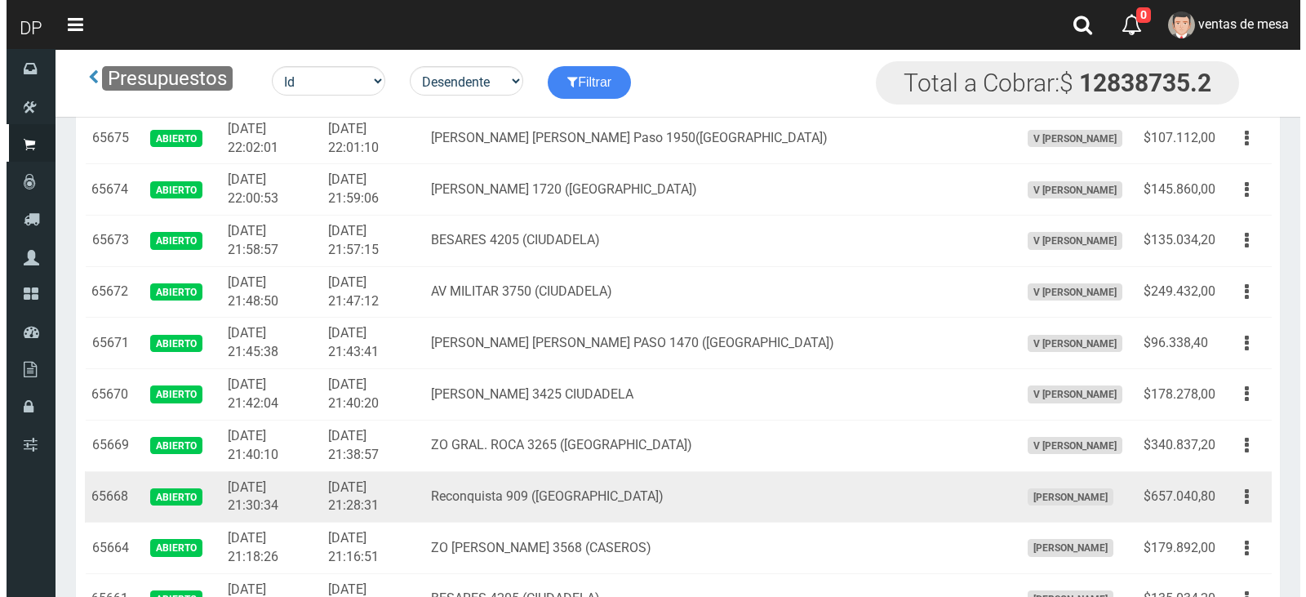
scroll to position [979, 0]
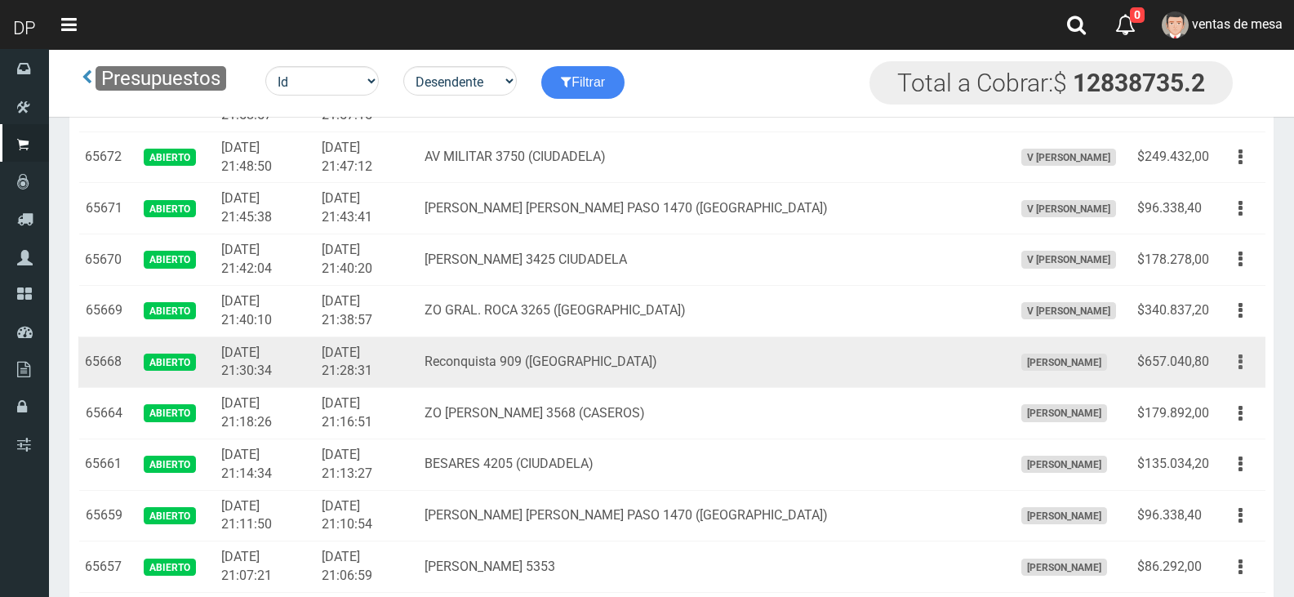
click at [1226, 363] on button "button" at bounding box center [1240, 362] width 37 height 29
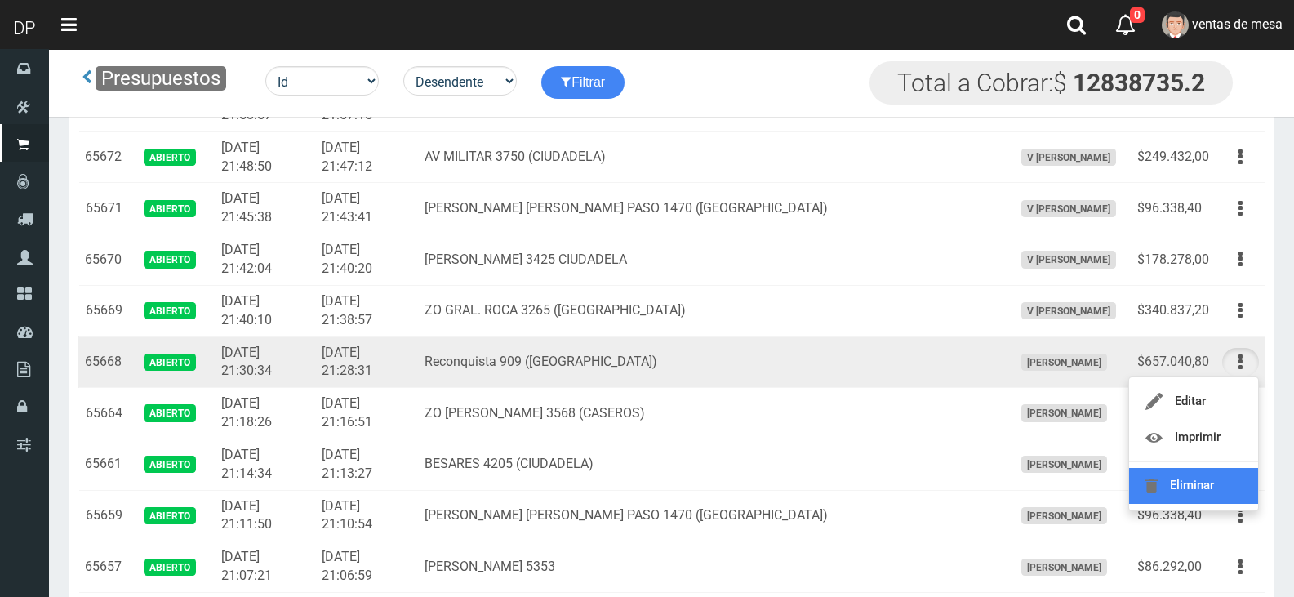
click at [1215, 478] on link "Eliminar" at bounding box center [1193, 486] width 129 height 36
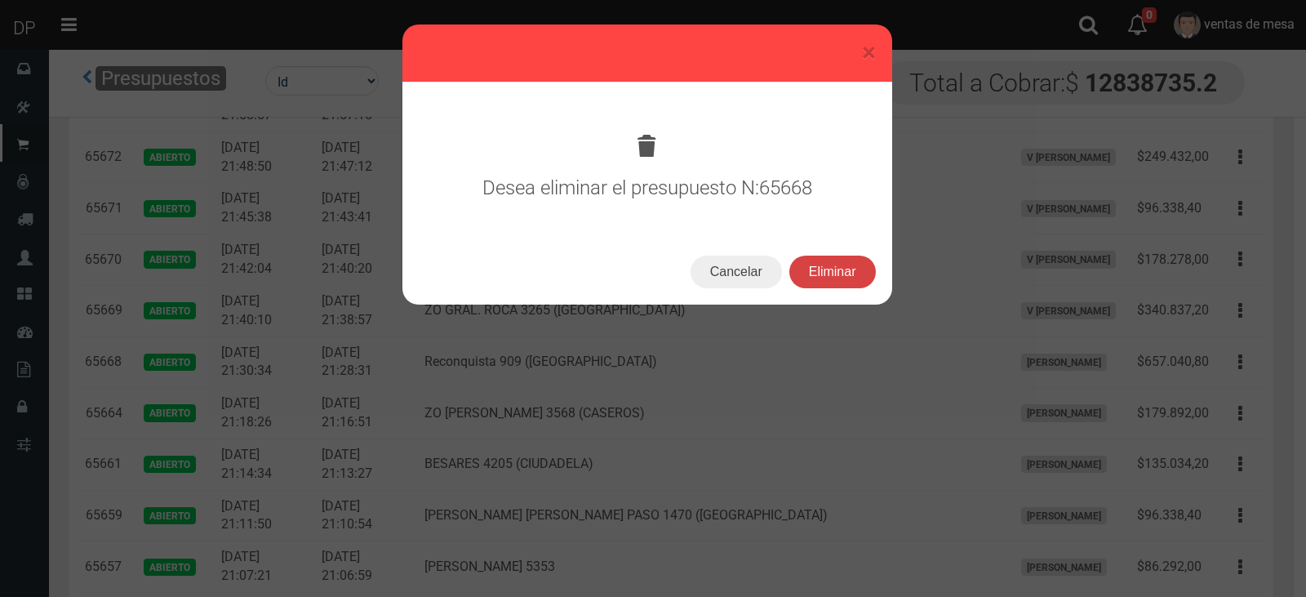
drag, startPoint x: 811, startPoint y: 255, endPoint x: 827, endPoint y: 274, distance: 25.0
click at [812, 257] on div "Cancelar Eliminar" at bounding box center [647, 271] width 490 height 65
click at [833, 276] on button "Eliminar" at bounding box center [832, 271] width 87 height 33
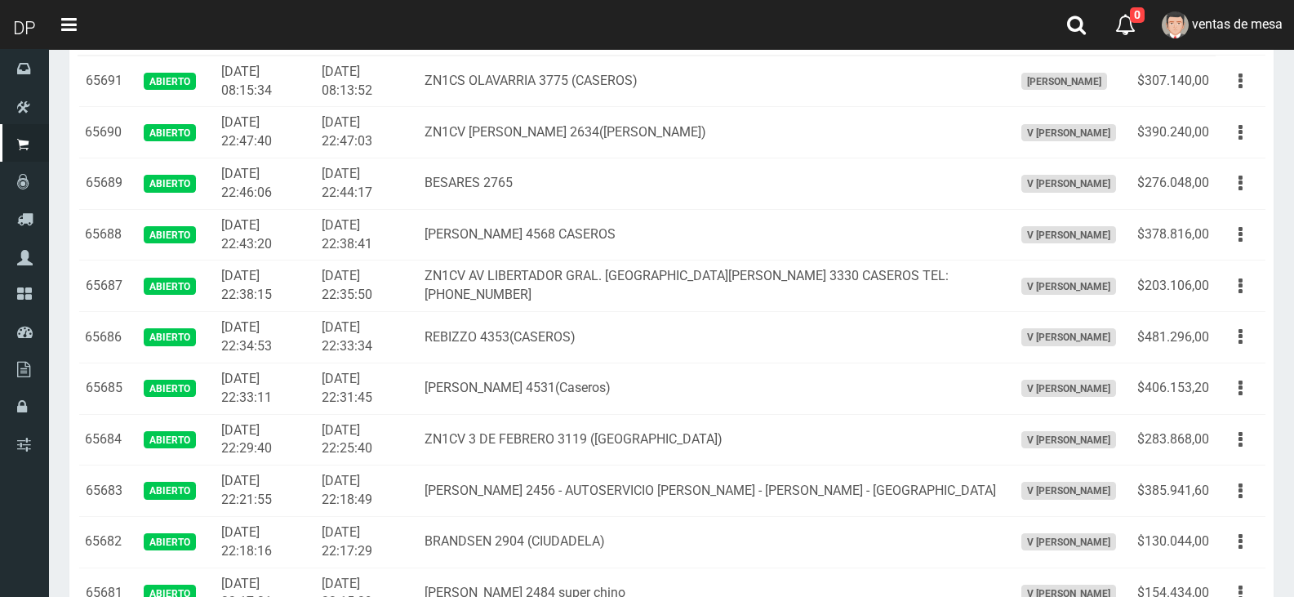
scroll to position [490, 0]
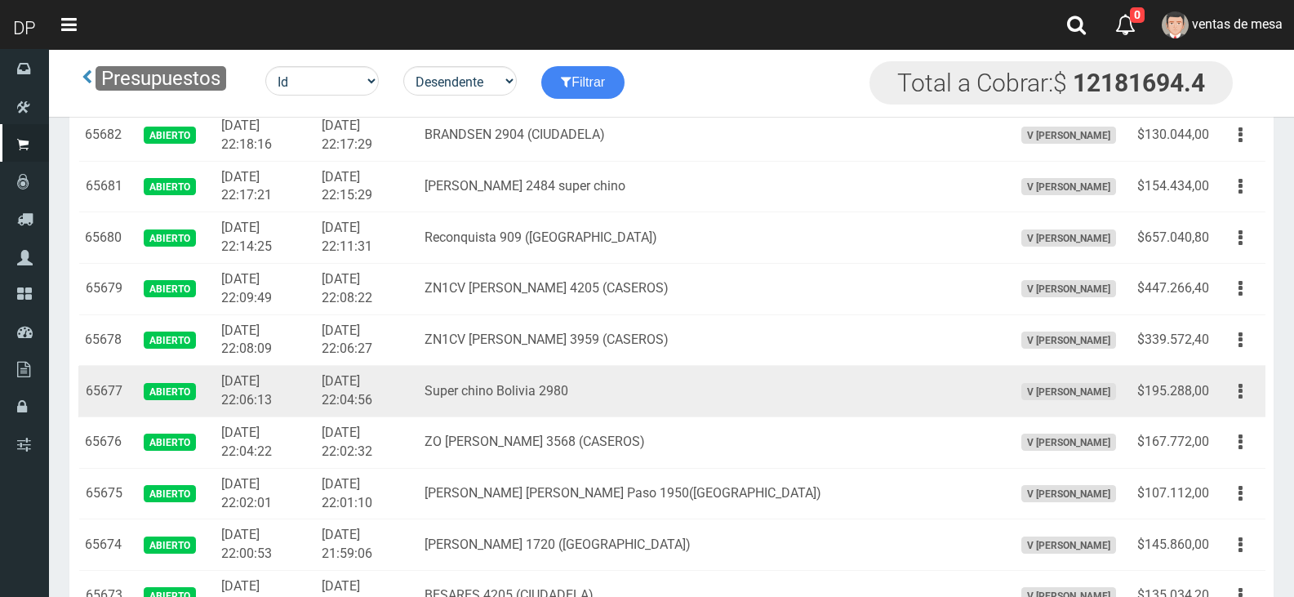
click at [866, 380] on td "Super chino Bolivia 2980" at bounding box center [712, 391] width 588 height 51
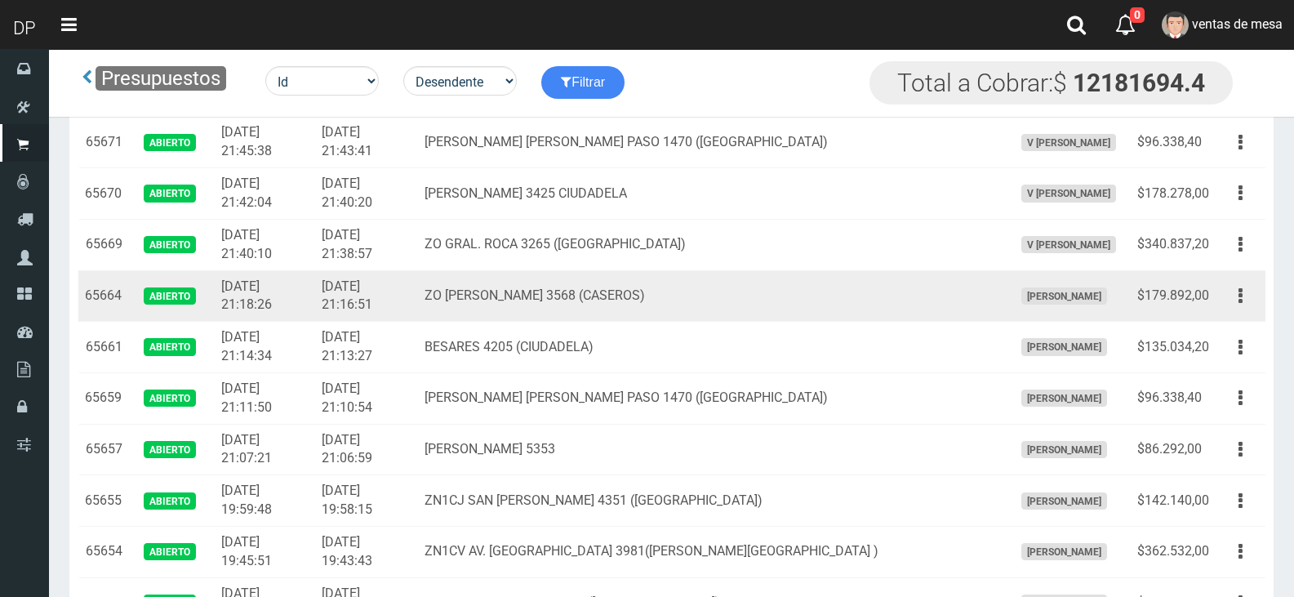
scroll to position [1061, 0]
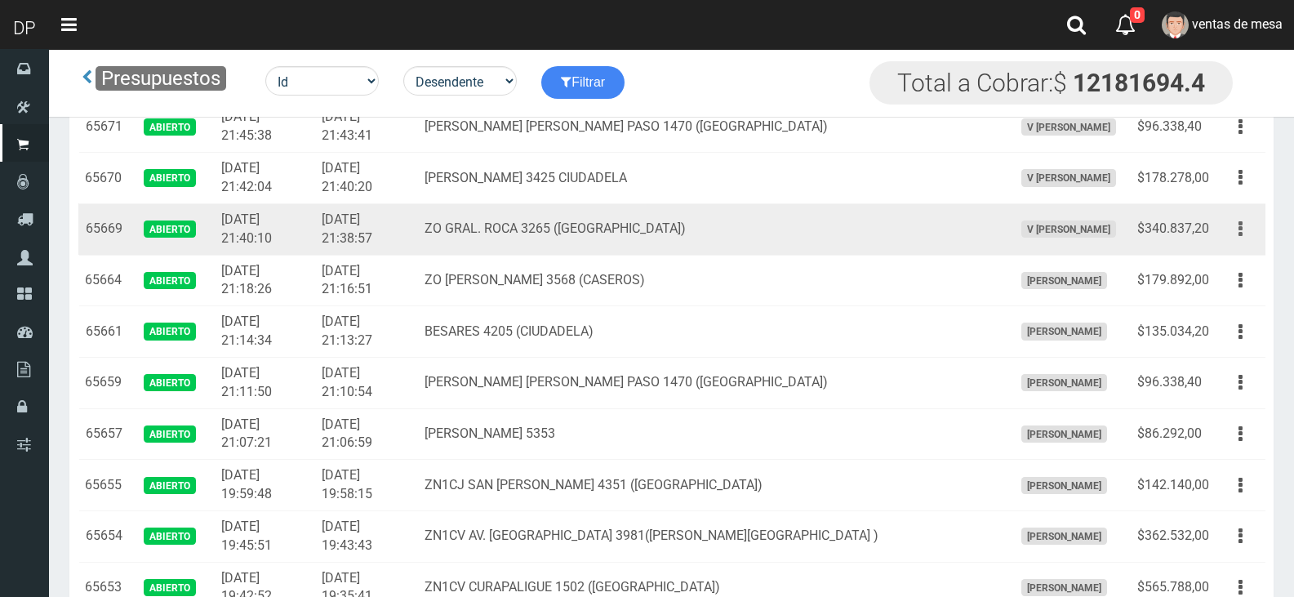
click at [1249, 235] on button "button" at bounding box center [1240, 229] width 37 height 29
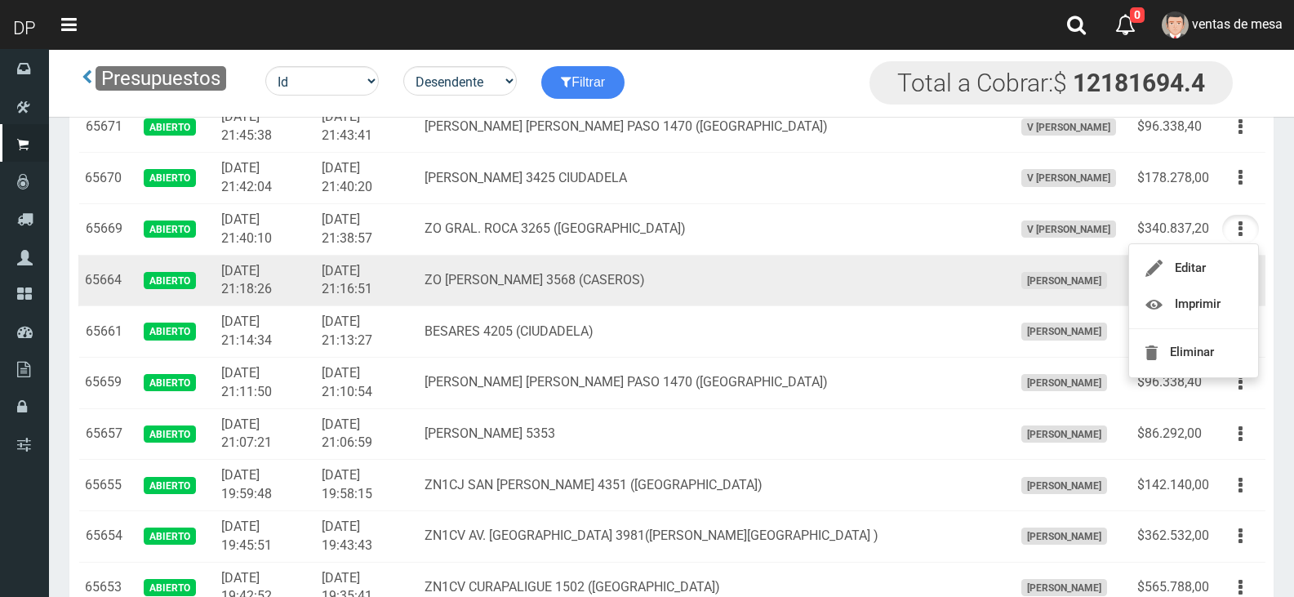
click at [933, 271] on td "ZO [PERSON_NAME] 3568 (CASEROS)" at bounding box center [712, 280] width 588 height 51
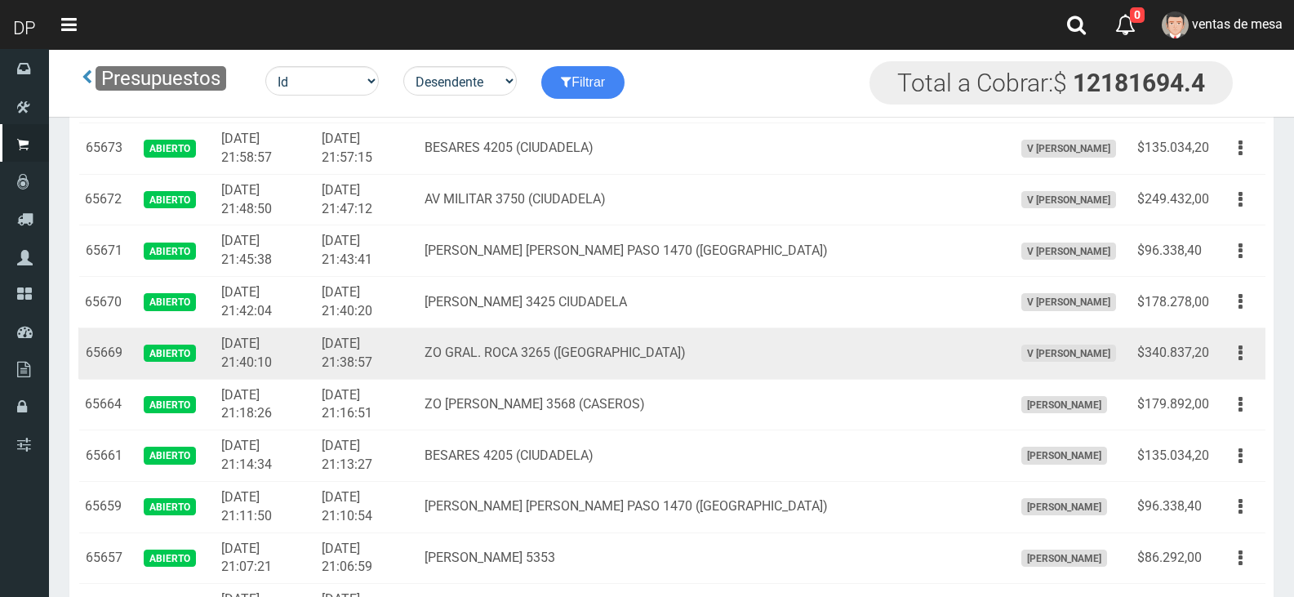
scroll to position [898, 0]
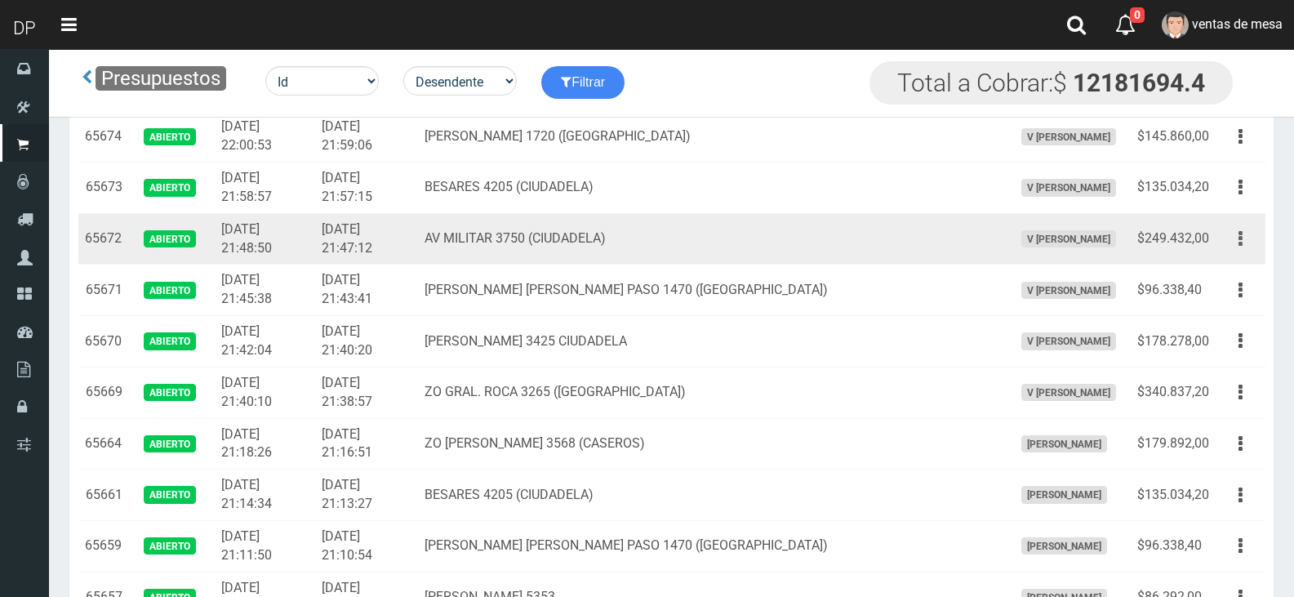
click at [1226, 242] on button "button" at bounding box center [1240, 238] width 37 height 29
click at [1254, 236] on button "button" at bounding box center [1240, 238] width 37 height 29
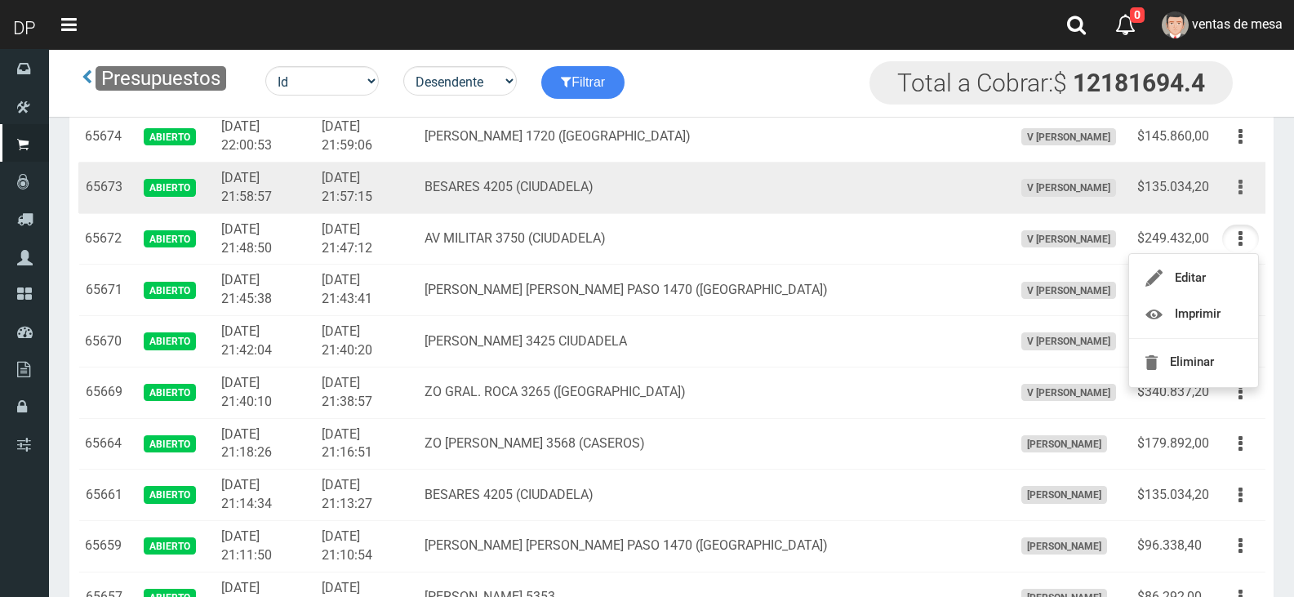
click at [1243, 192] on button "button" at bounding box center [1240, 187] width 37 height 29
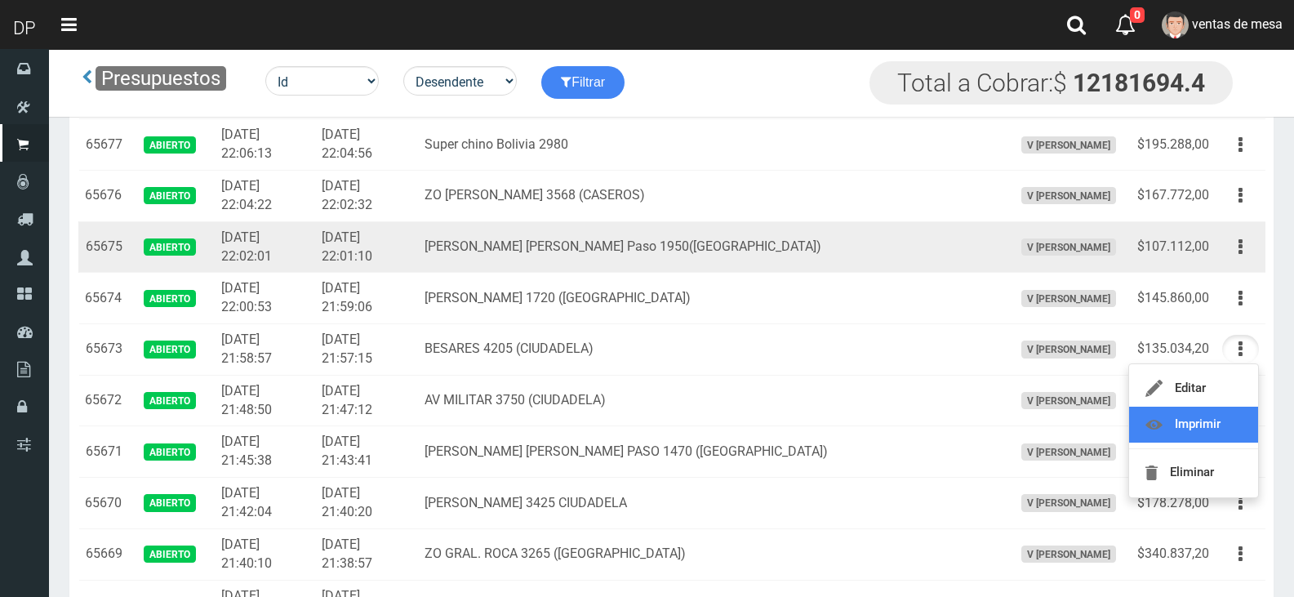
scroll to position [735, 0]
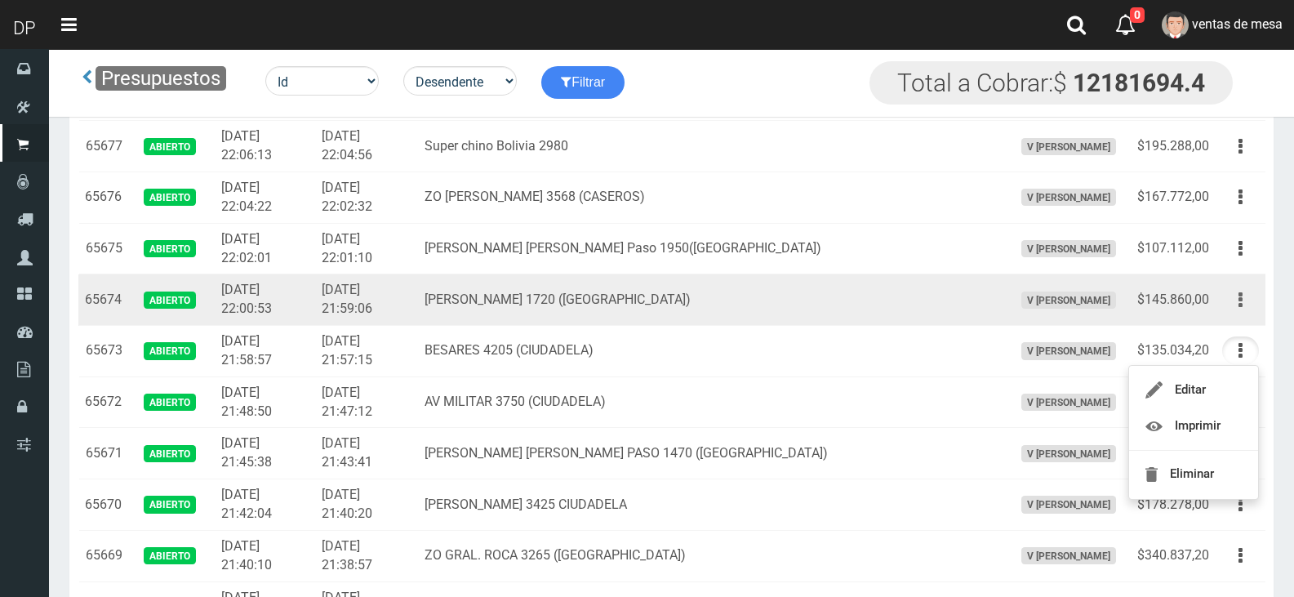
click at [1241, 291] on icon "button" at bounding box center [1240, 300] width 4 height 29
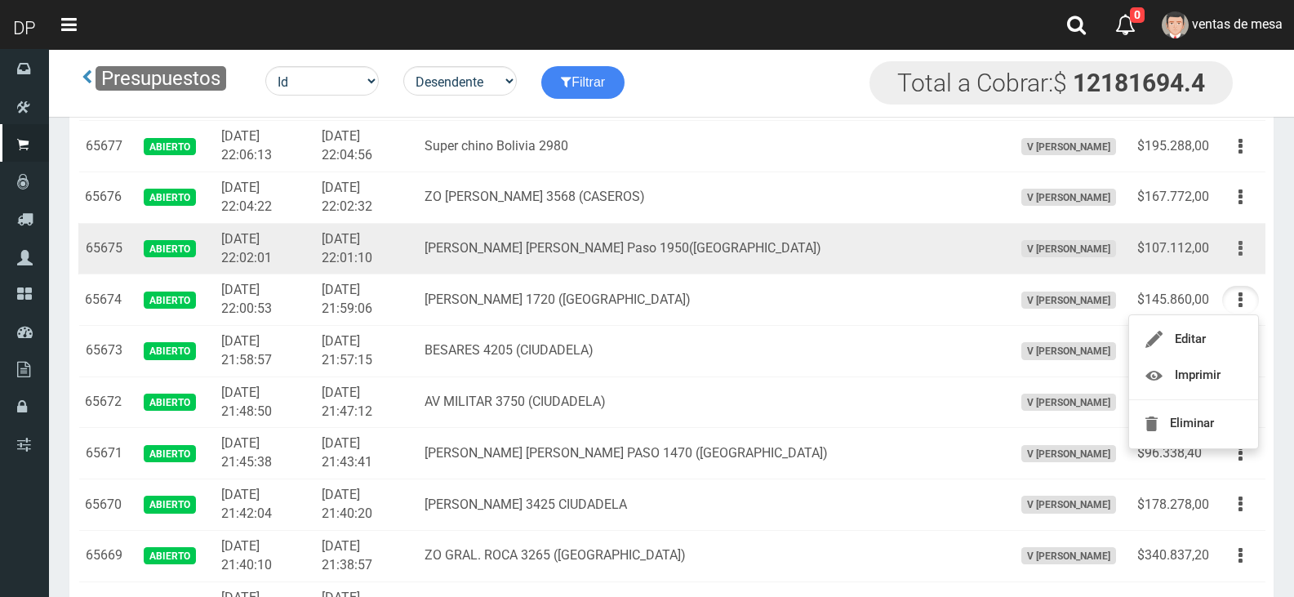
drag, startPoint x: 1242, startPoint y: 249, endPoint x: 1213, endPoint y: 325, distance: 81.4
click at [1242, 250] on button "button" at bounding box center [1240, 248] width 37 height 29
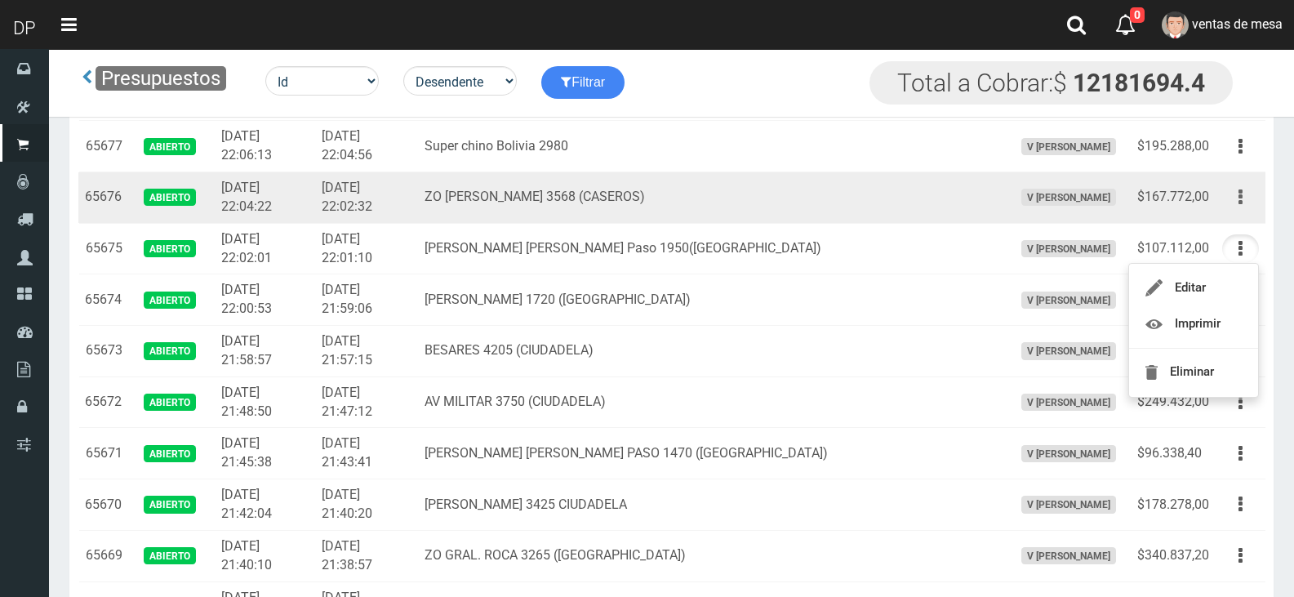
click at [1237, 198] on button "button" at bounding box center [1240, 197] width 37 height 29
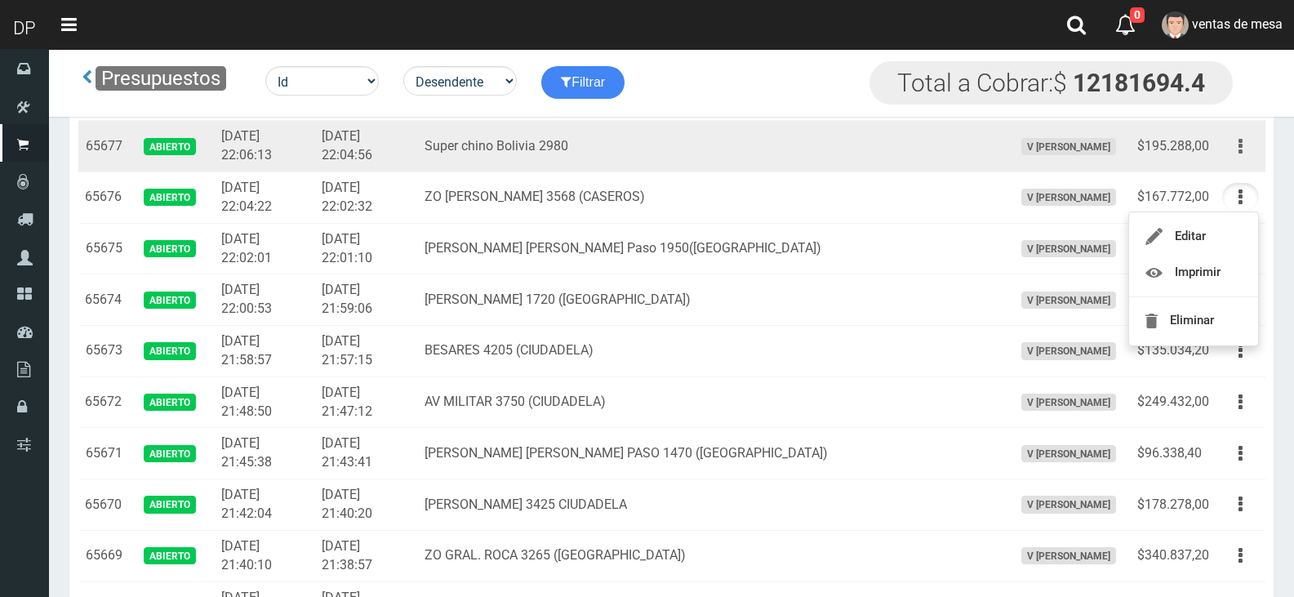
click at [1251, 157] on button "button" at bounding box center [1240, 146] width 37 height 29
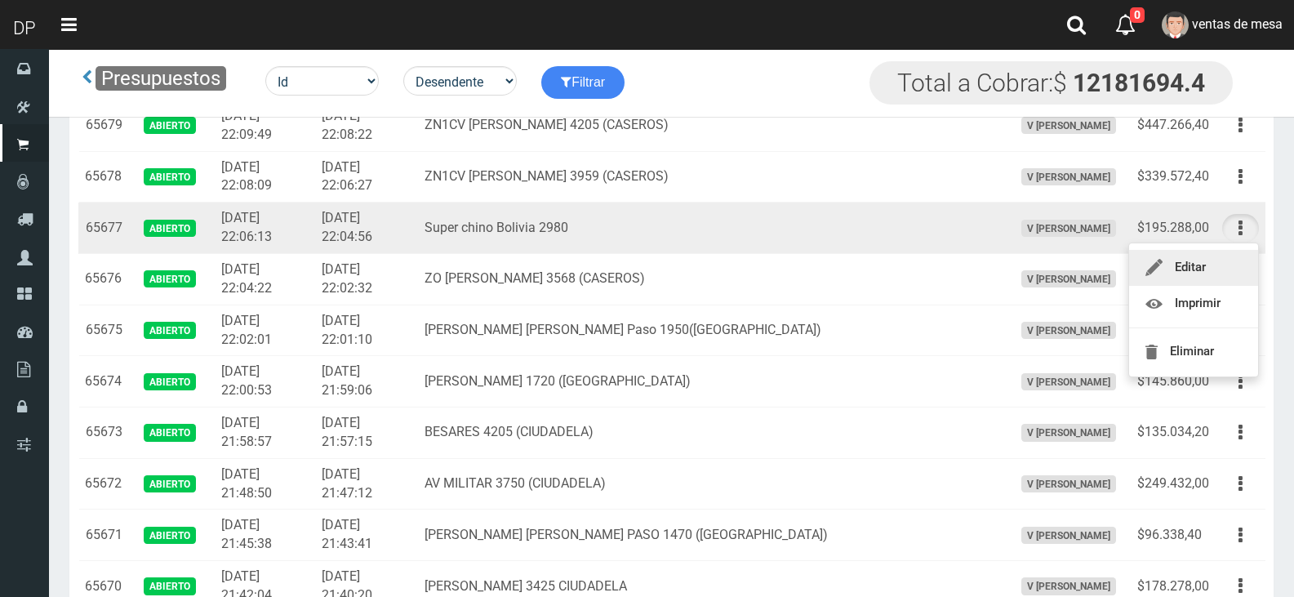
click at [1245, 180] on button "button" at bounding box center [1240, 176] width 37 height 29
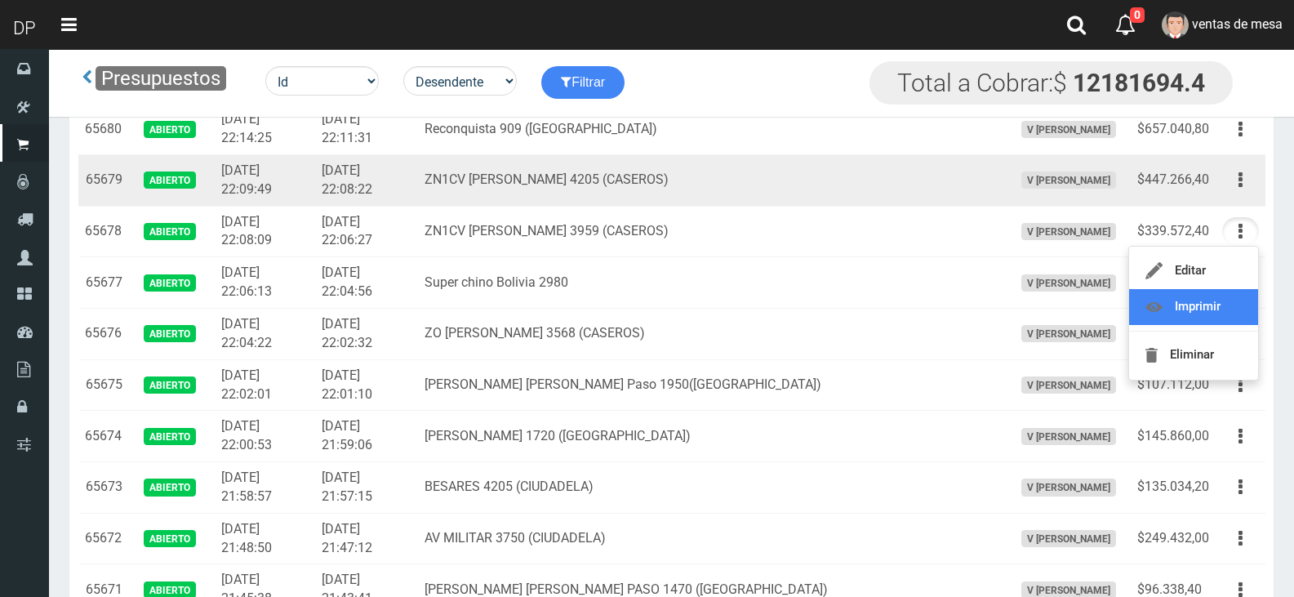
scroll to position [571, 0]
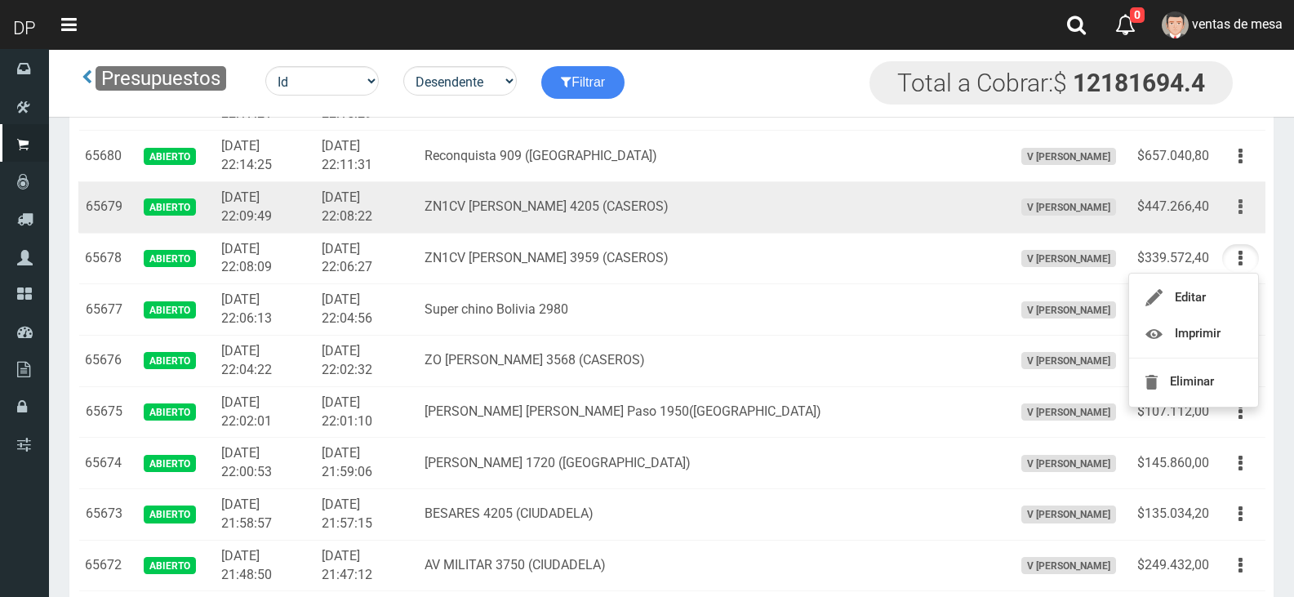
click at [1250, 207] on button "button" at bounding box center [1240, 207] width 37 height 29
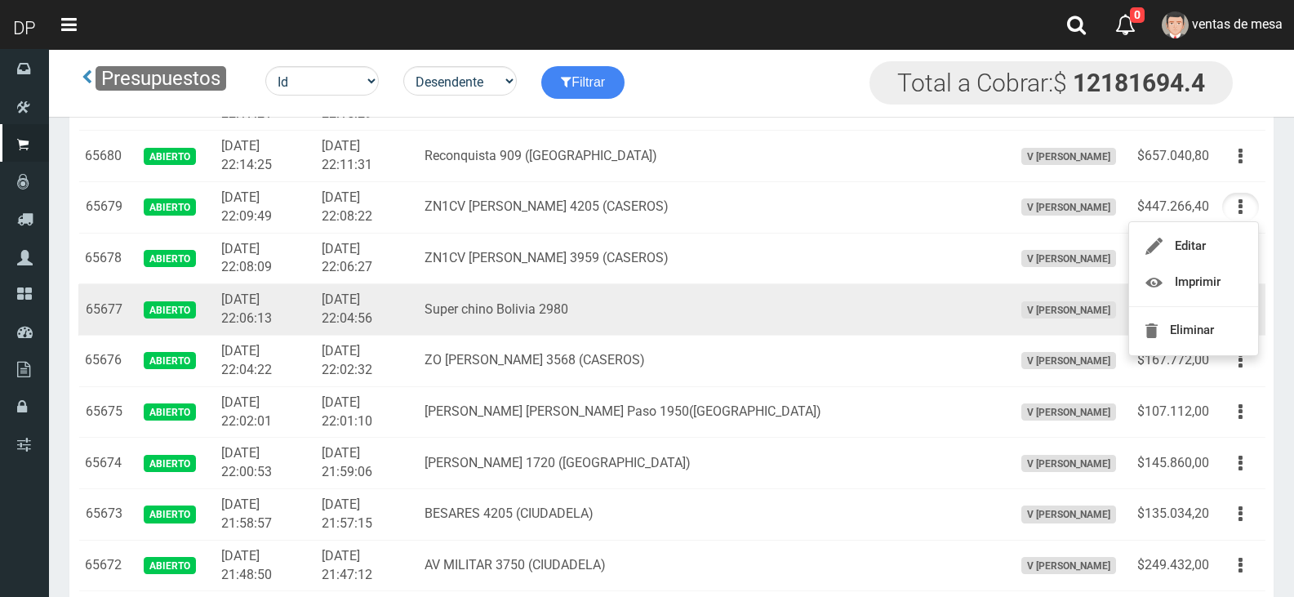
click at [695, 288] on td "Super chino Bolivia 2980" at bounding box center [712, 309] width 588 height 51
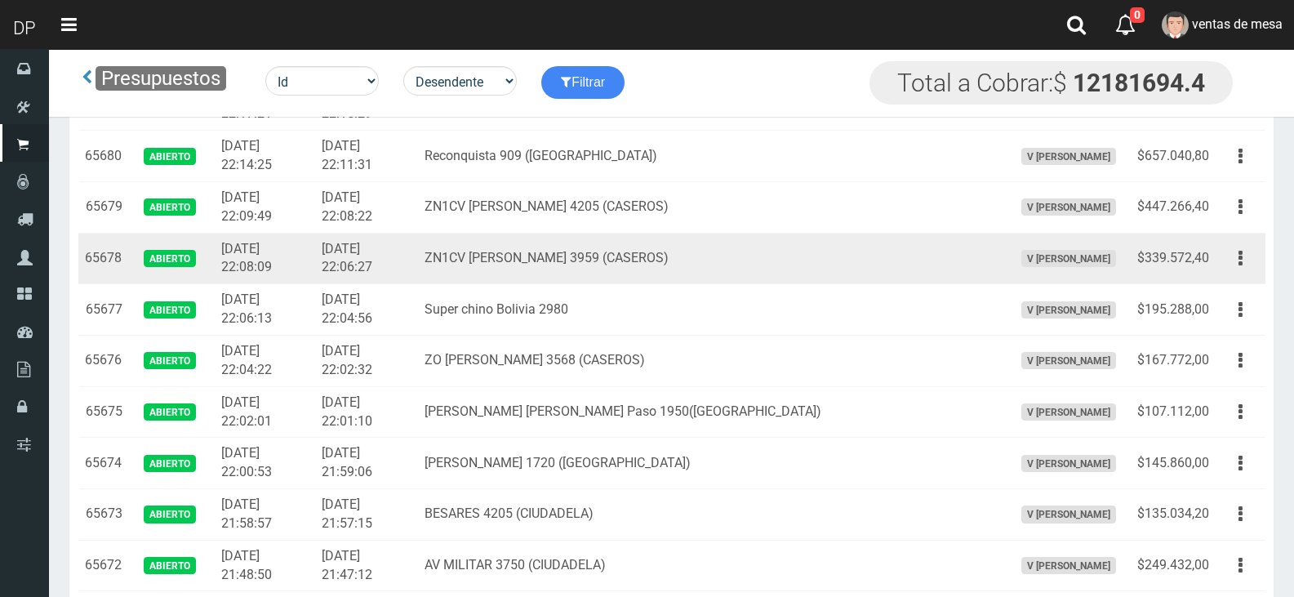
scroll to position [490, 0]
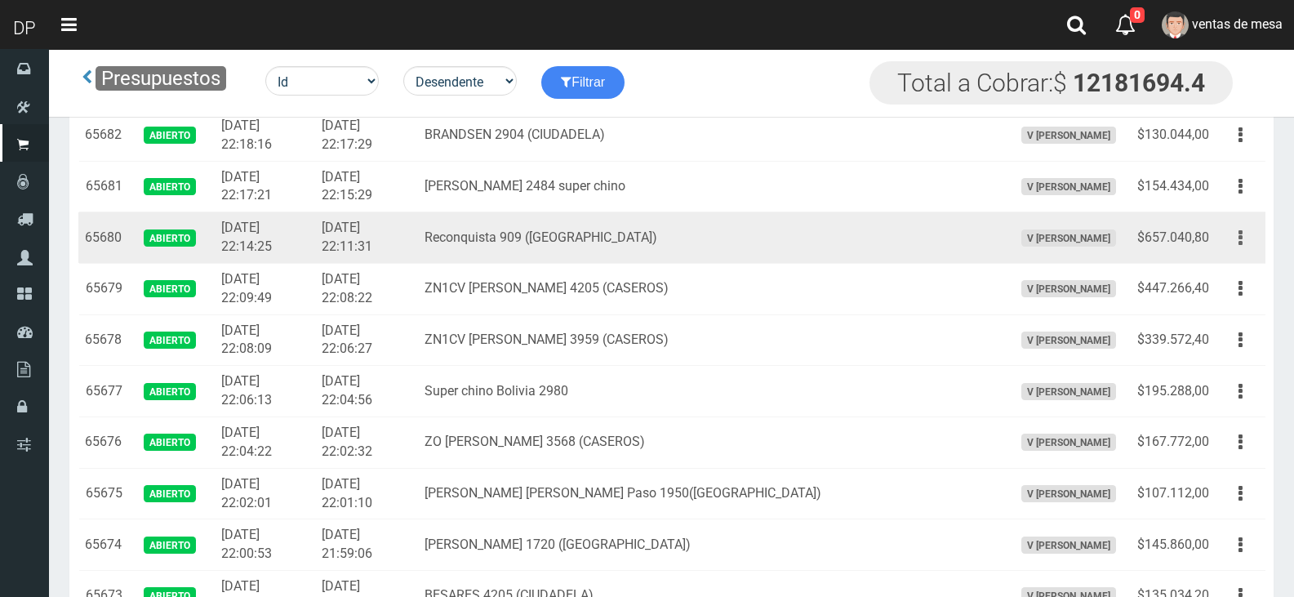
click at [1222, 245] on td "Editar Imprimir Eliminar" at bounding box center [1240, 237] width 50 height 51
click at [1237, 237] on button "button" at bounding box center [1240, 238] width 37 height 29
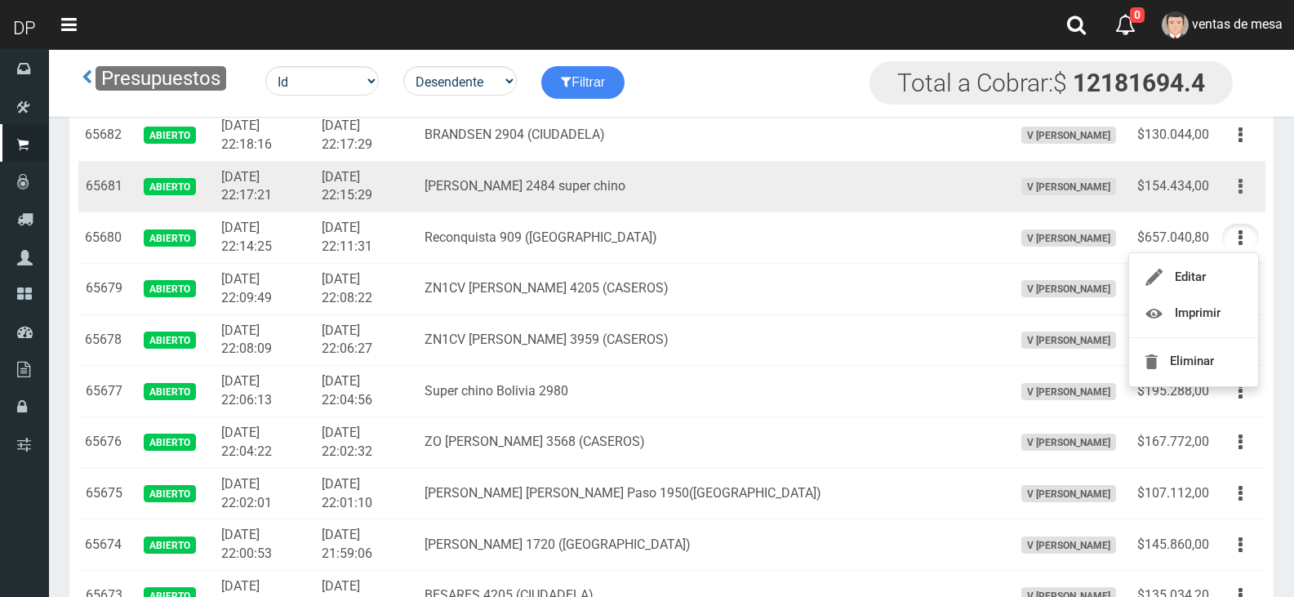
click at [1250, 190] on button "button" at bounding box center [1240, 186] width 37 height 29
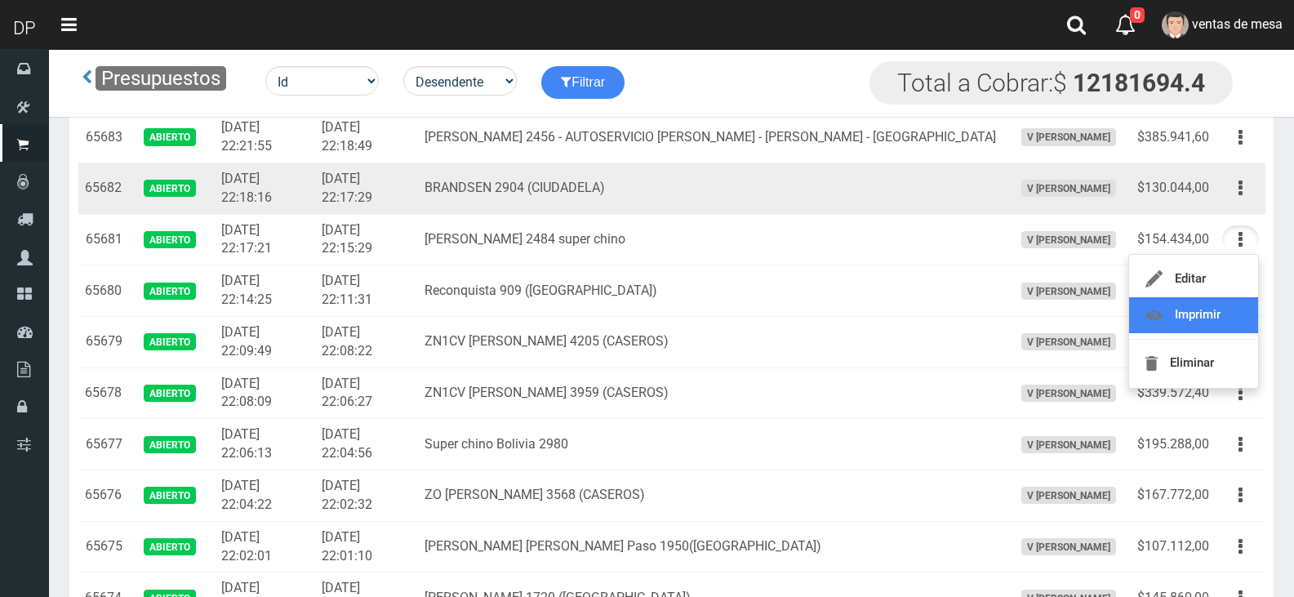
scroll to position [408, 0]
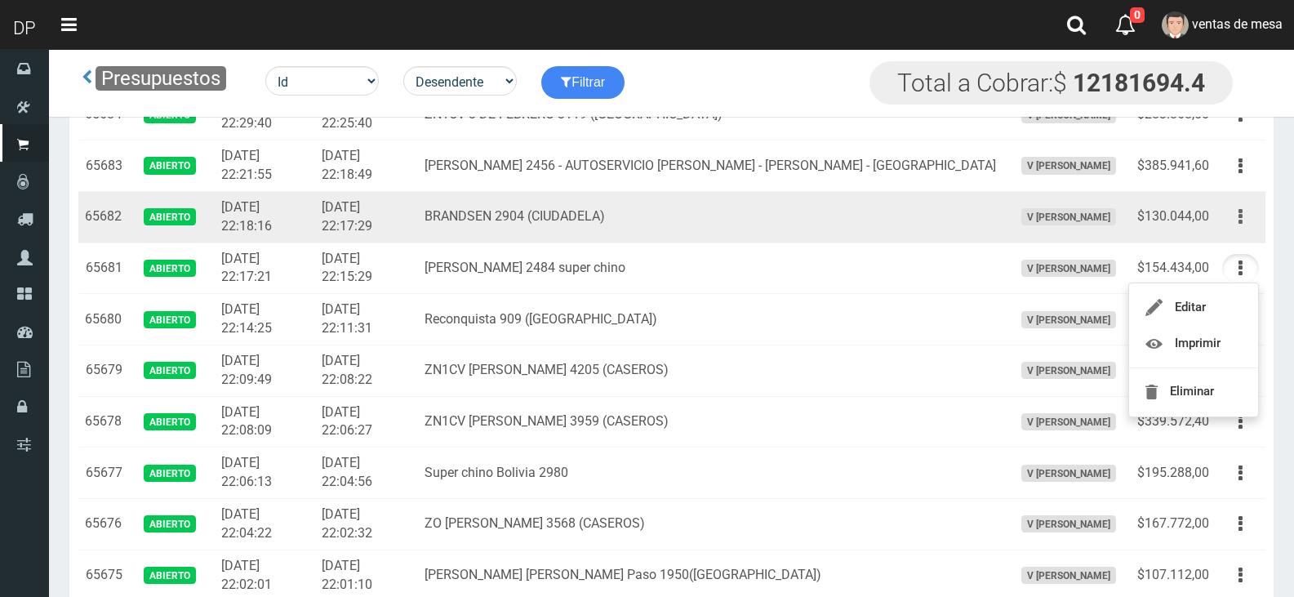
click at [1238, 220] on icon "button" at bounding box center [1240, 216] width 4 height 29
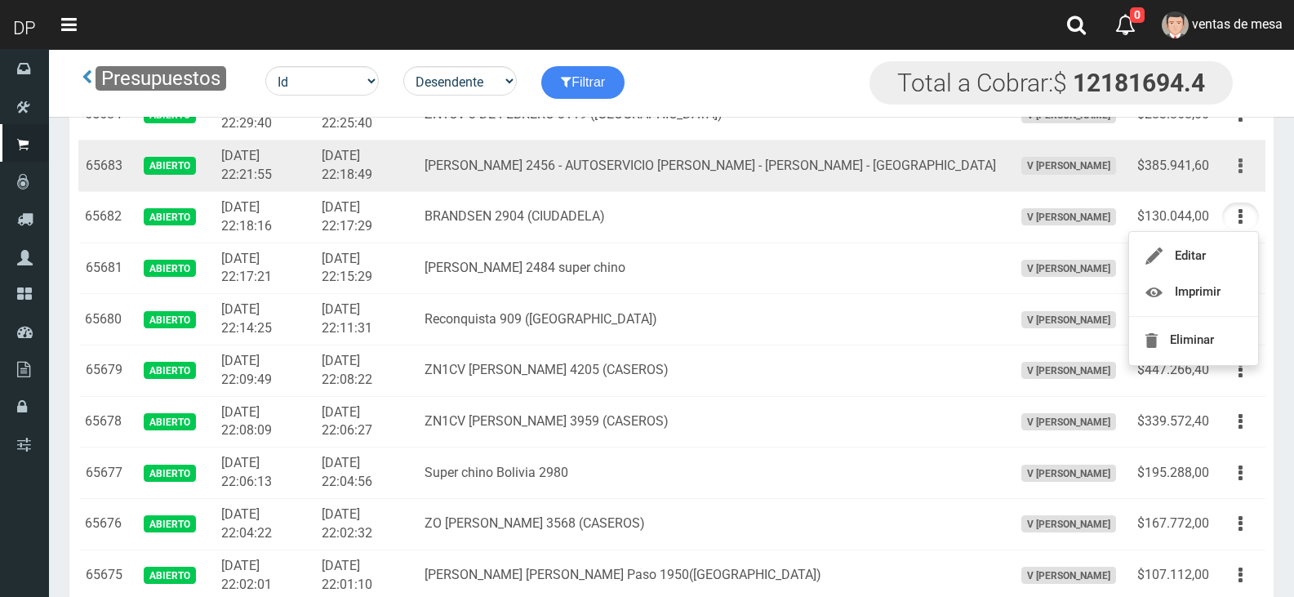
click at [1245, 162] on button "button" at bounding box center [1240, 166] width 37 height 29
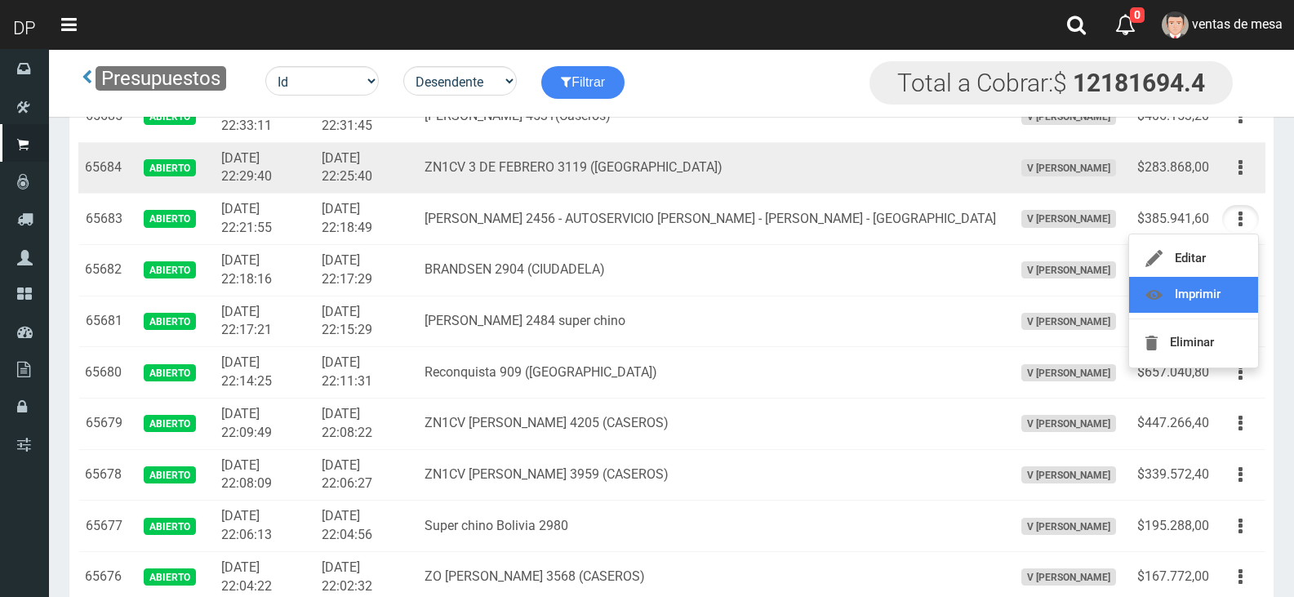
scroll to position [326, 0]
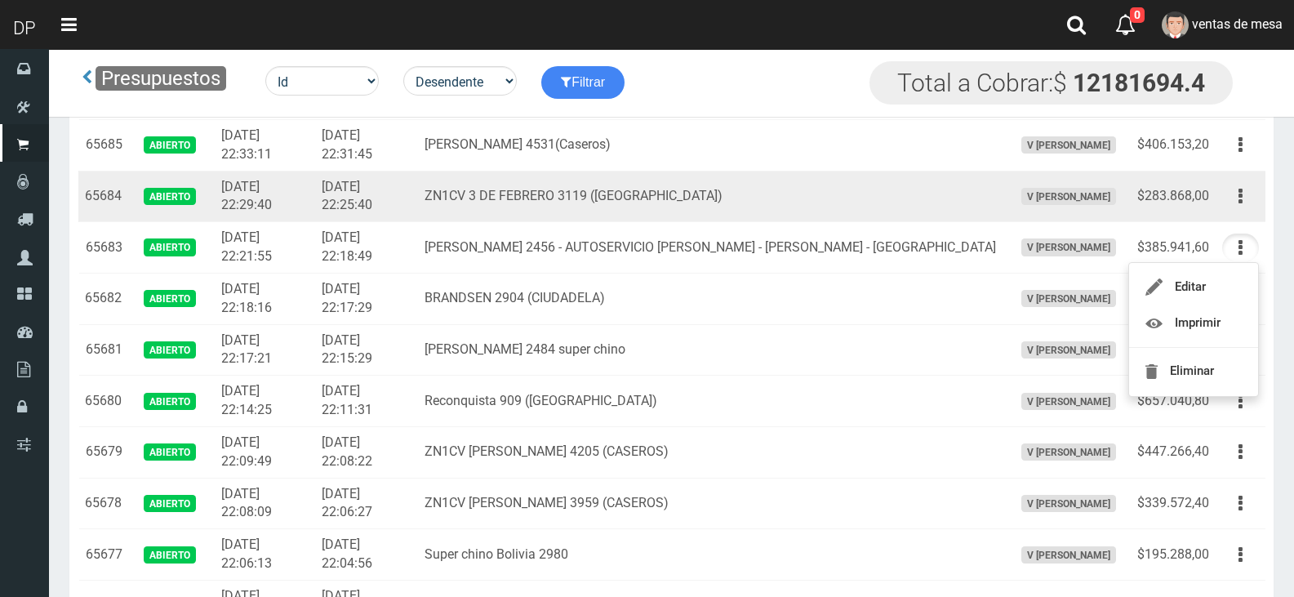
click at [1235, 215] on td "Editar Imprimir Eliminar" at bounding box center [1240, 196] width 50 height 51
click at [1235, 203] on button "button" at bounding box center [1240, 196] width 37 height 29
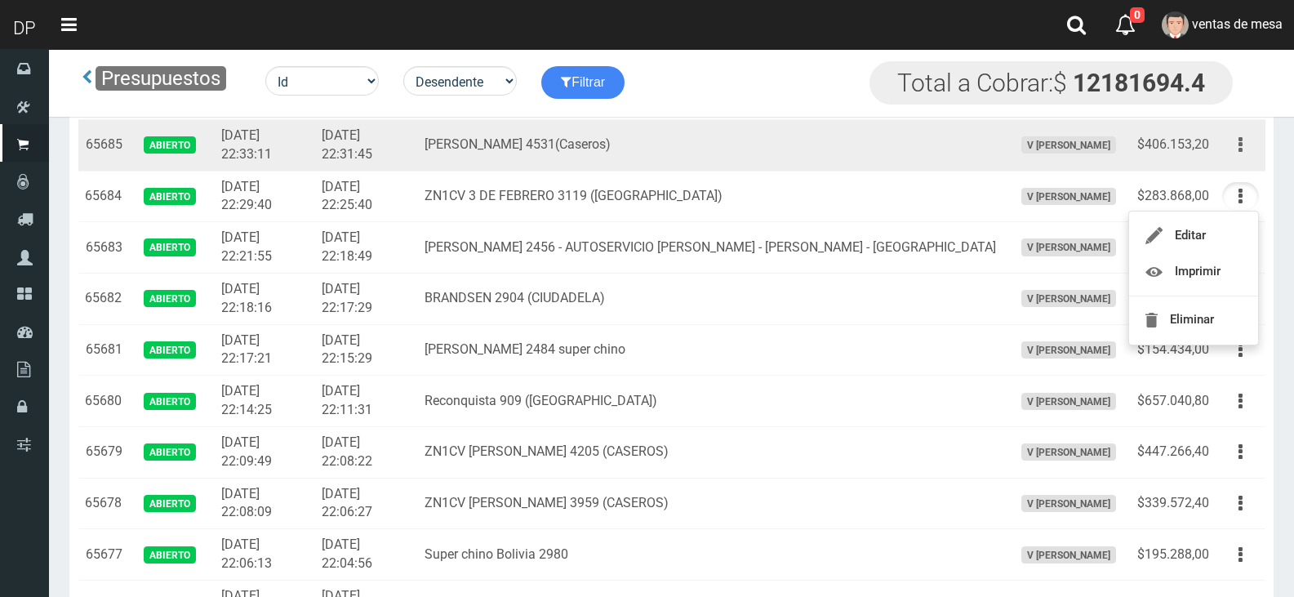
click at [1235, 151] on button "button" at bounding box center [1240, 145] width 37 height 29
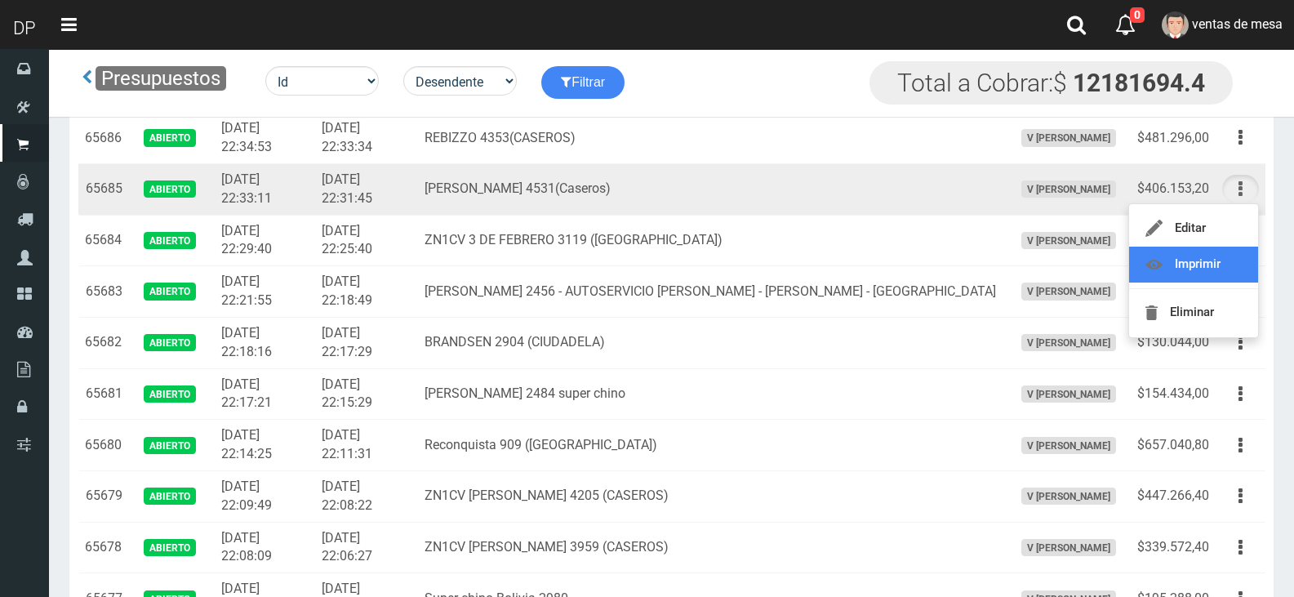
scroll to position [245, 0]
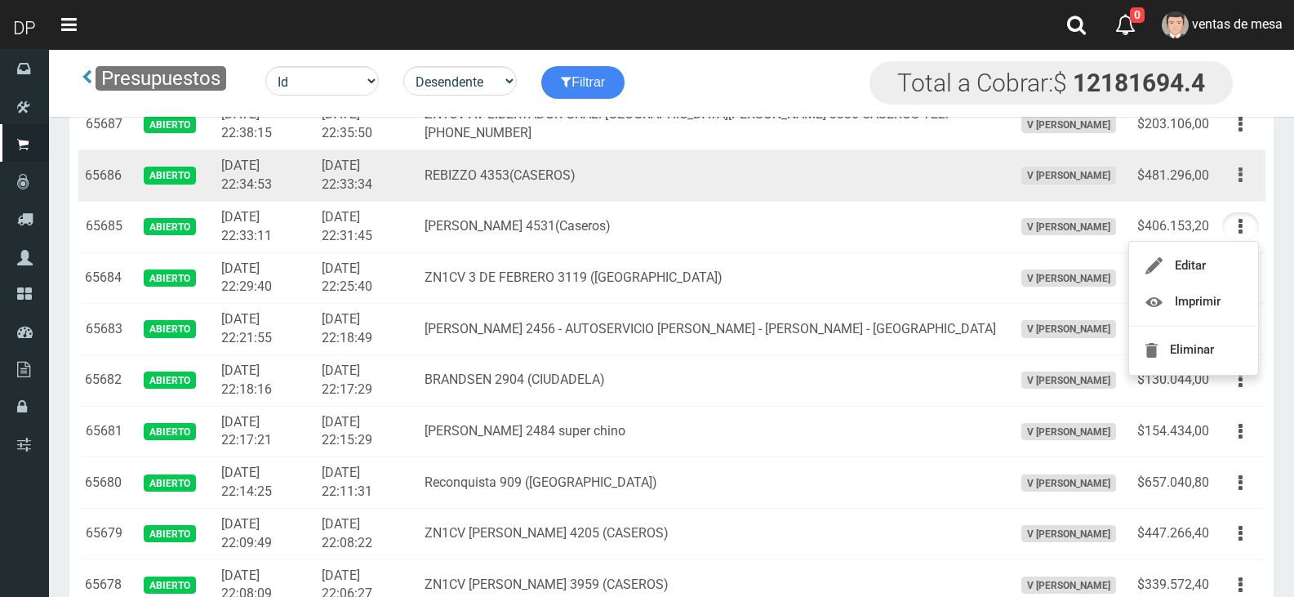
click at [1243, 178] on button "button" at bounding box center [1240, 175] width 37 height 29
click at [836, 180] on td "REBIZZO 4353(CASEROS)" at bounding box center [712, 175] width 588 height 51
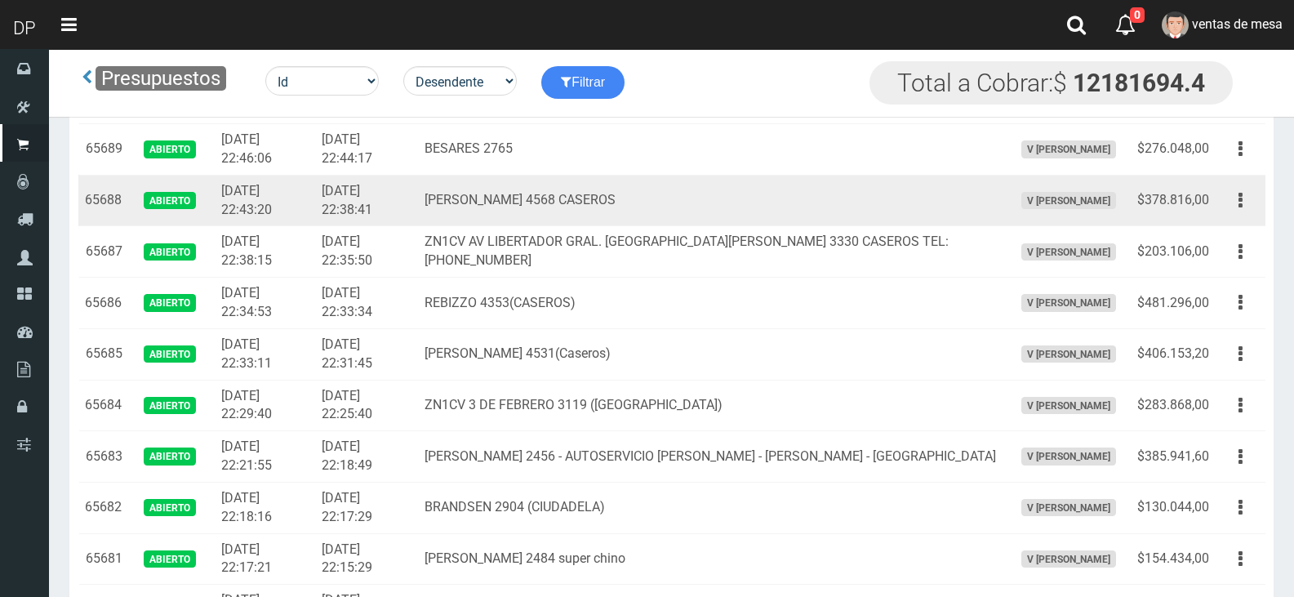
scroll to position [82, 0]
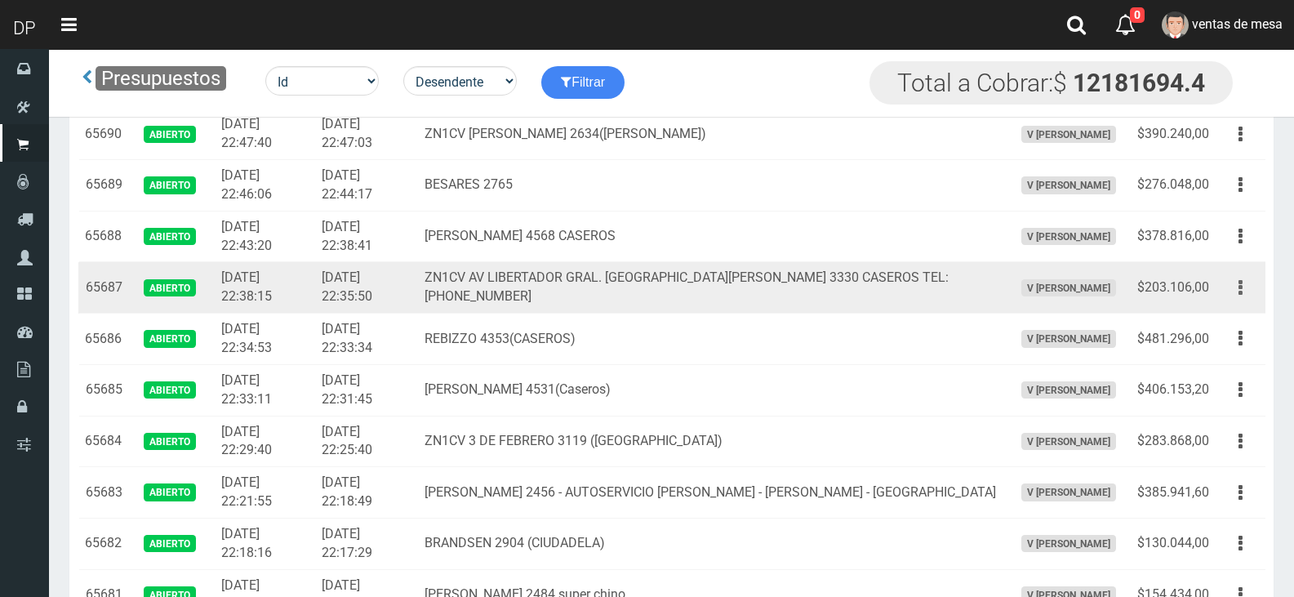
click at [1227, 290] on button "button" at bounding box center [1240, 287] width 37 height 29
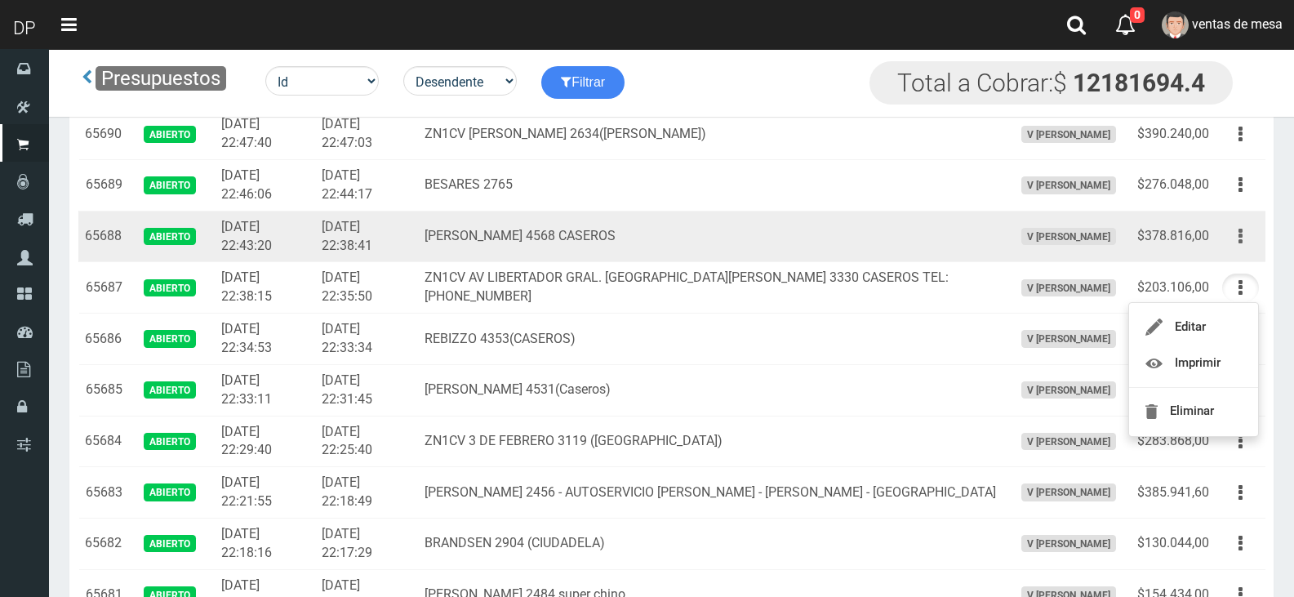
click at [1243, 249] on button "button" at bounding box center [1240, 236] width 37 height 29
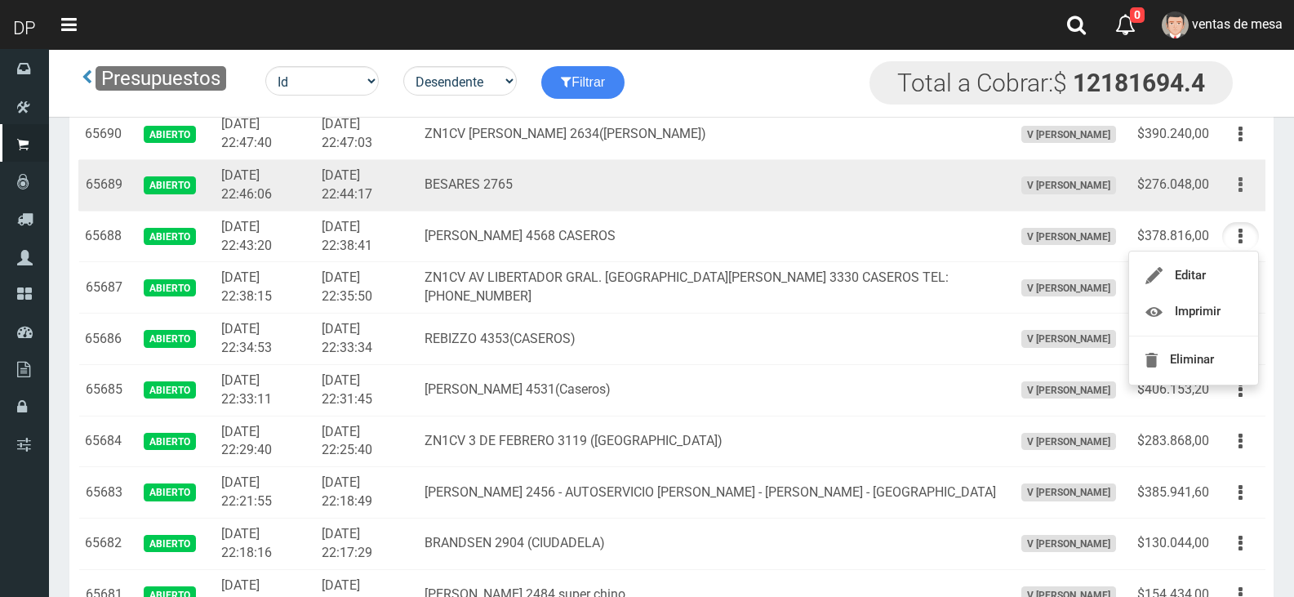
click at [1245, 189] on button "button" at bounding box center [1240, 185] width 37 height 29
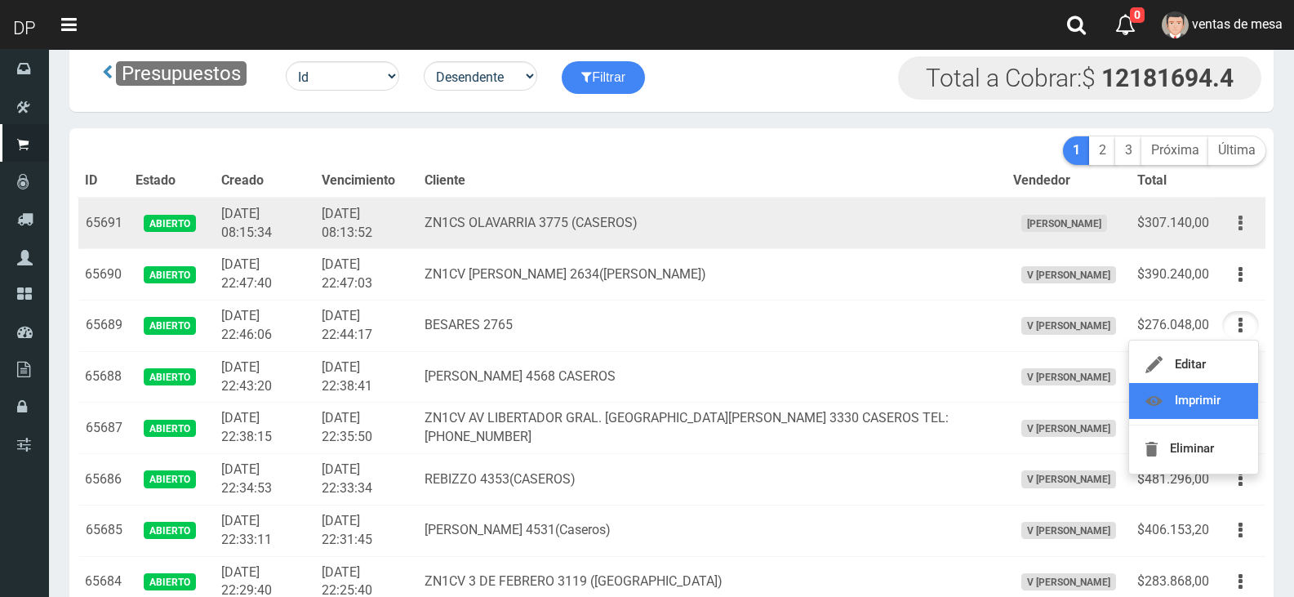
scroll to position [0, 0]
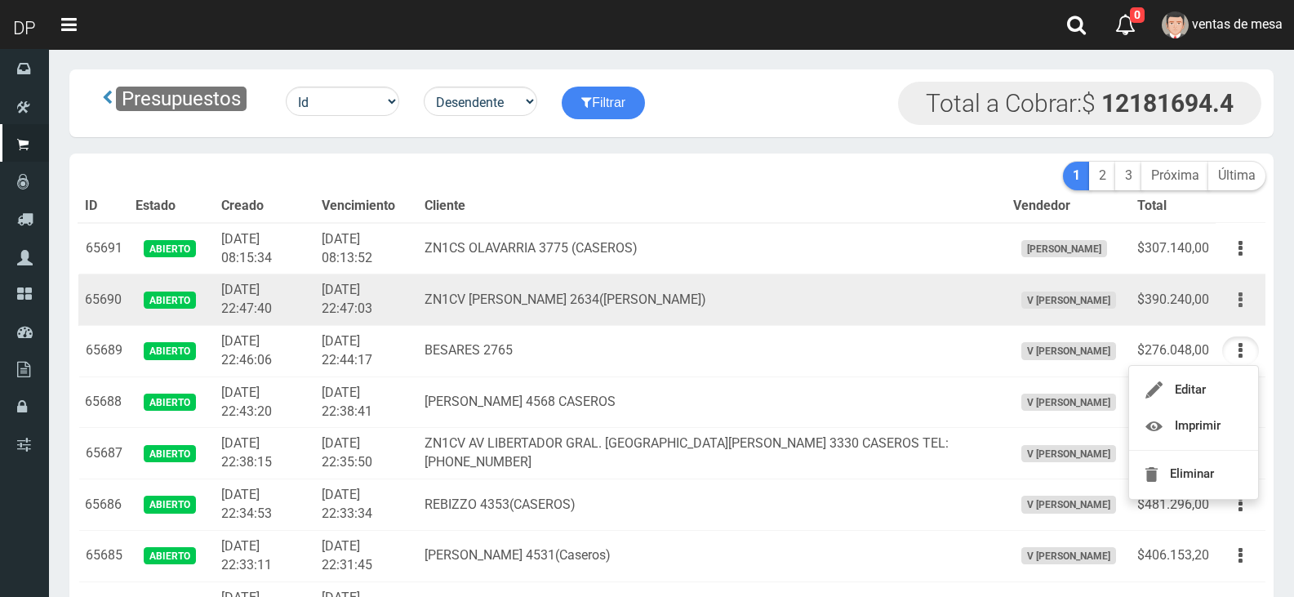
click at [1250, 300] on button "button" at bounding box center [1240, 300] width 37 height 29
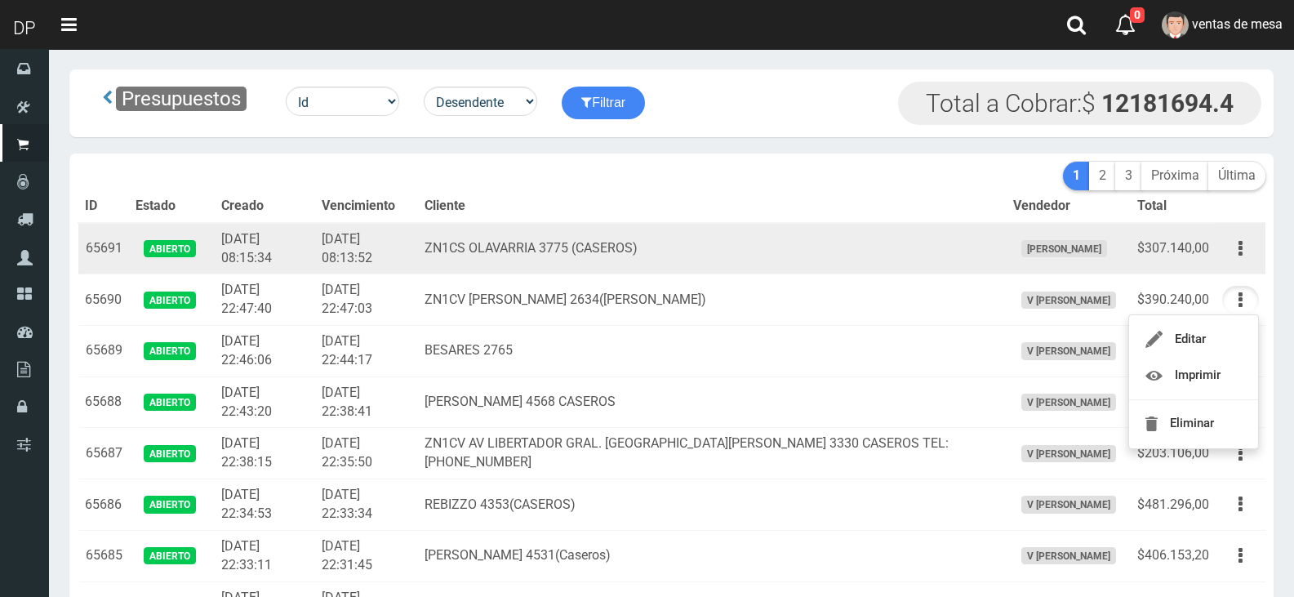
click at [1241, 263] on td "Editar Imprimir Eliminar" at bounding box center [1240, 248] width 50 height 51
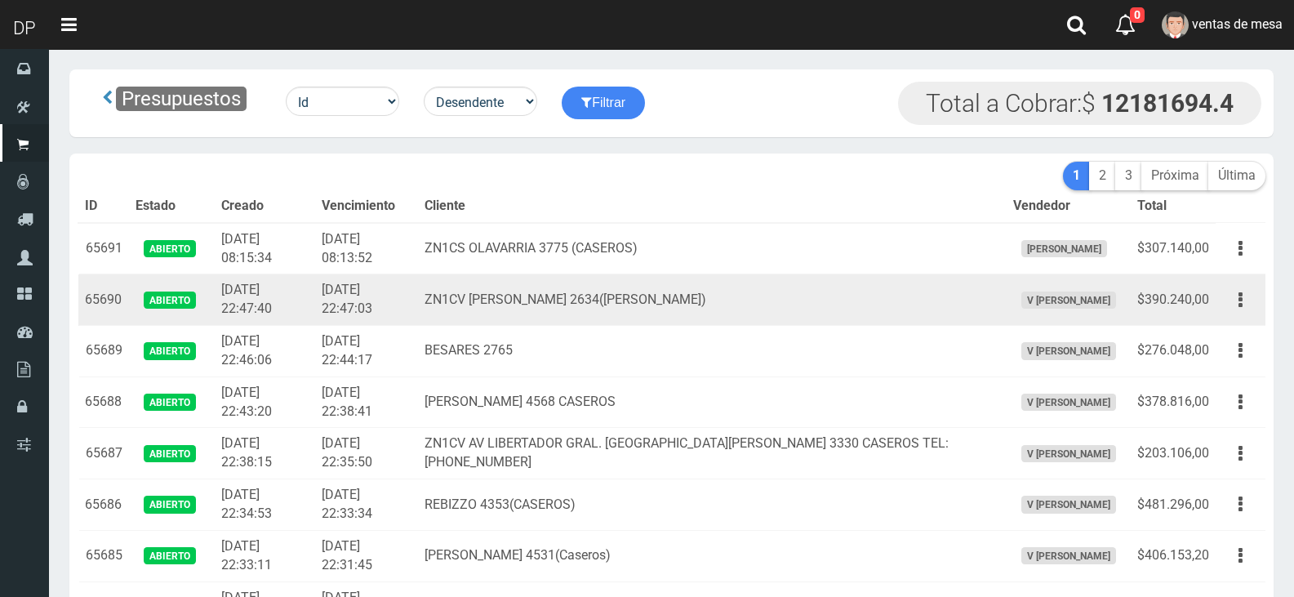
click at [1223, 277] on td "Editar Imprimir Eliminar" at bounding box center [1240, 299] width 50 height 51
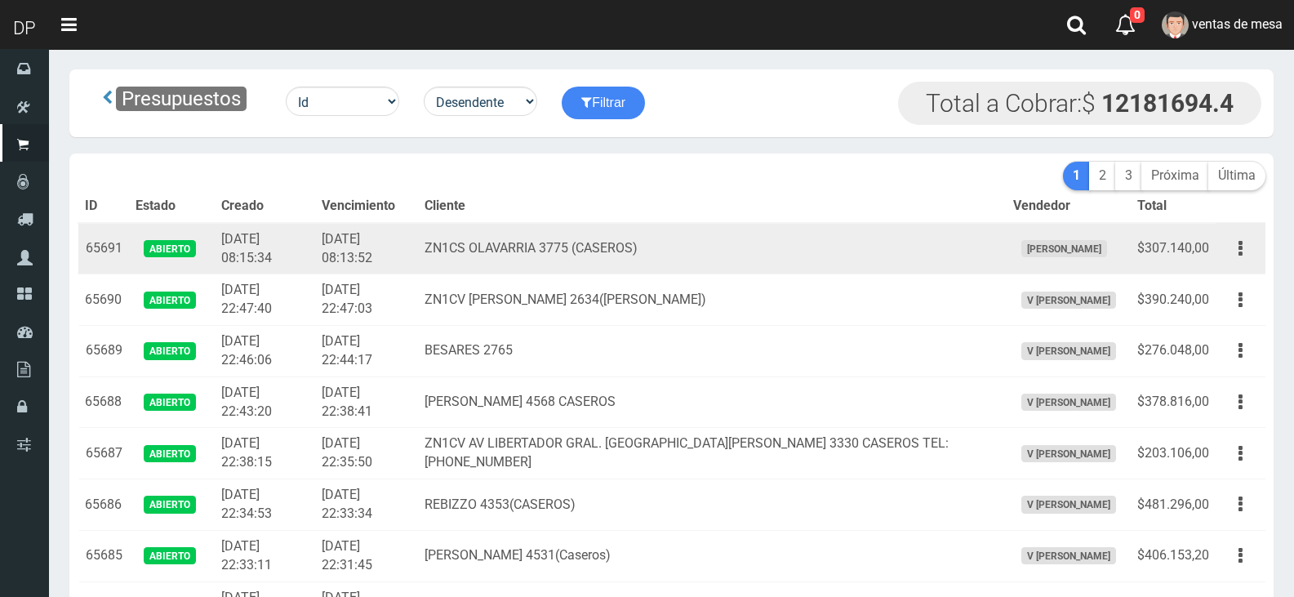
click at [1228, 265] on td "Editar Imprimir Eliminar" at bounding box center [1240, 248] width 50 height 51
click at [1236, 261] on button "button" at bounding box center [1240, 248] width 37 height 29
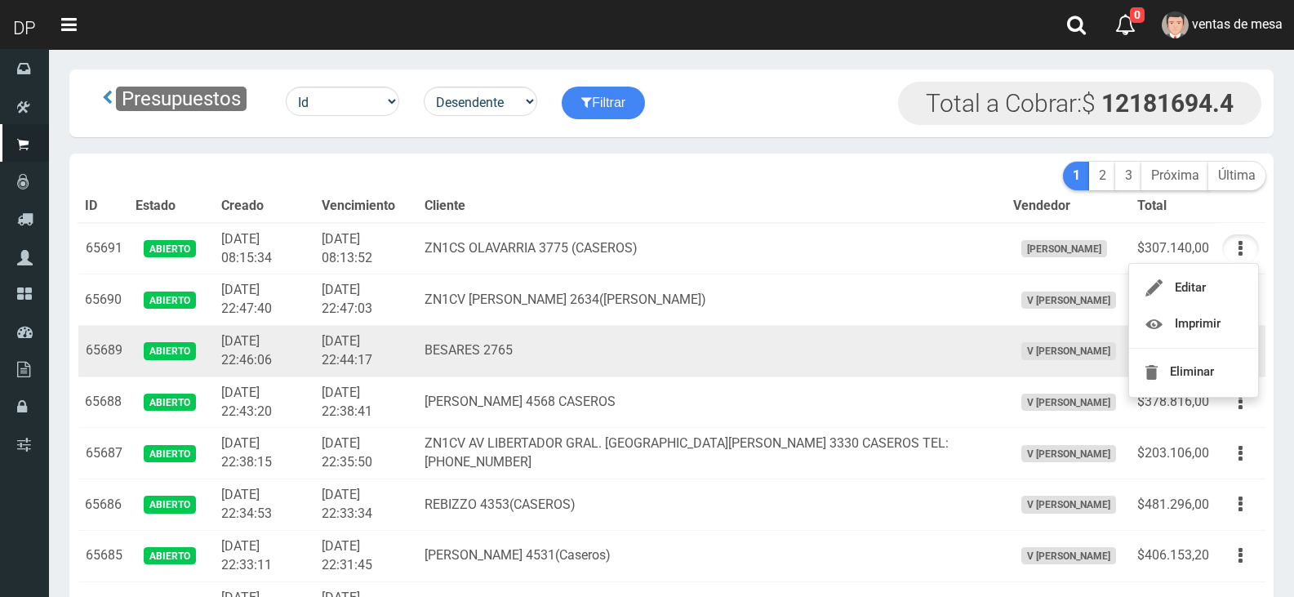
click at [549, 326] on td "BESARES 2765" at bounding box center [712, 351] width 588 height 51
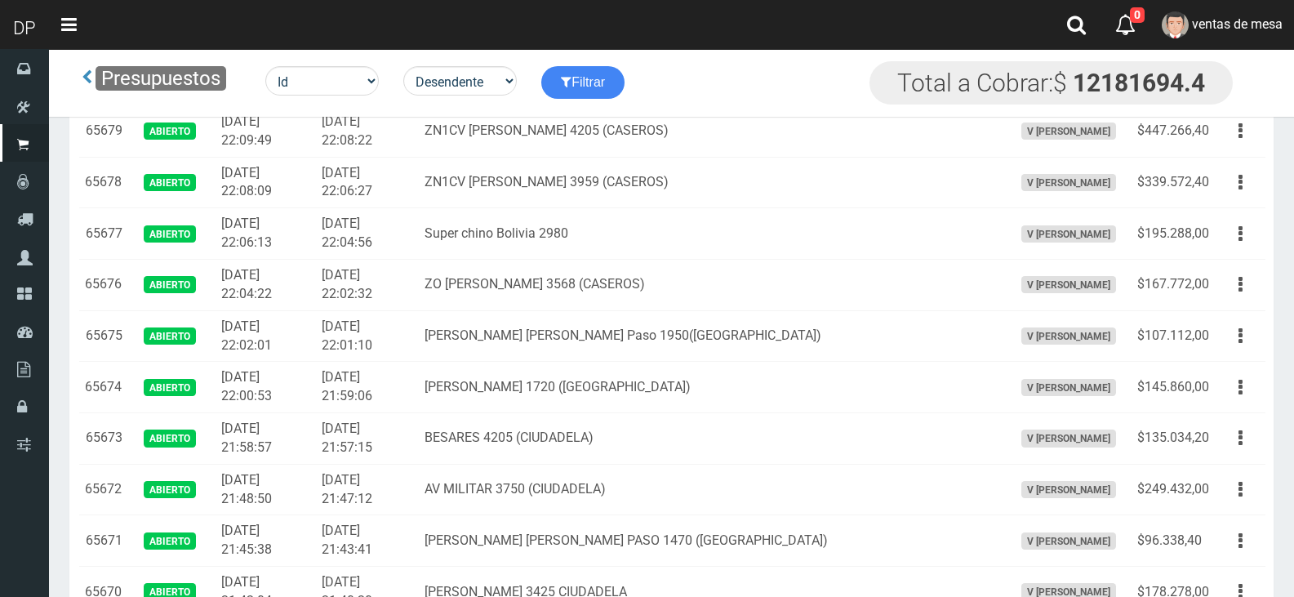
scroll to position [490, 0]
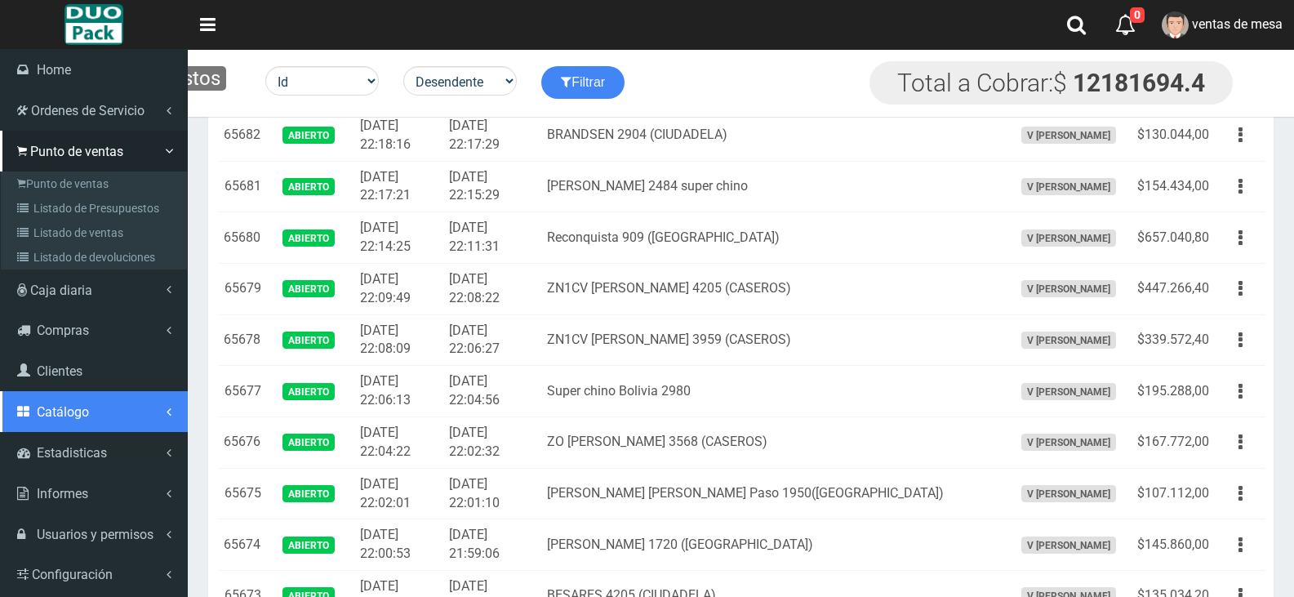
click at [94, 423] on link "Catálogo" at bounding box center [94, 411] width 188 height 41
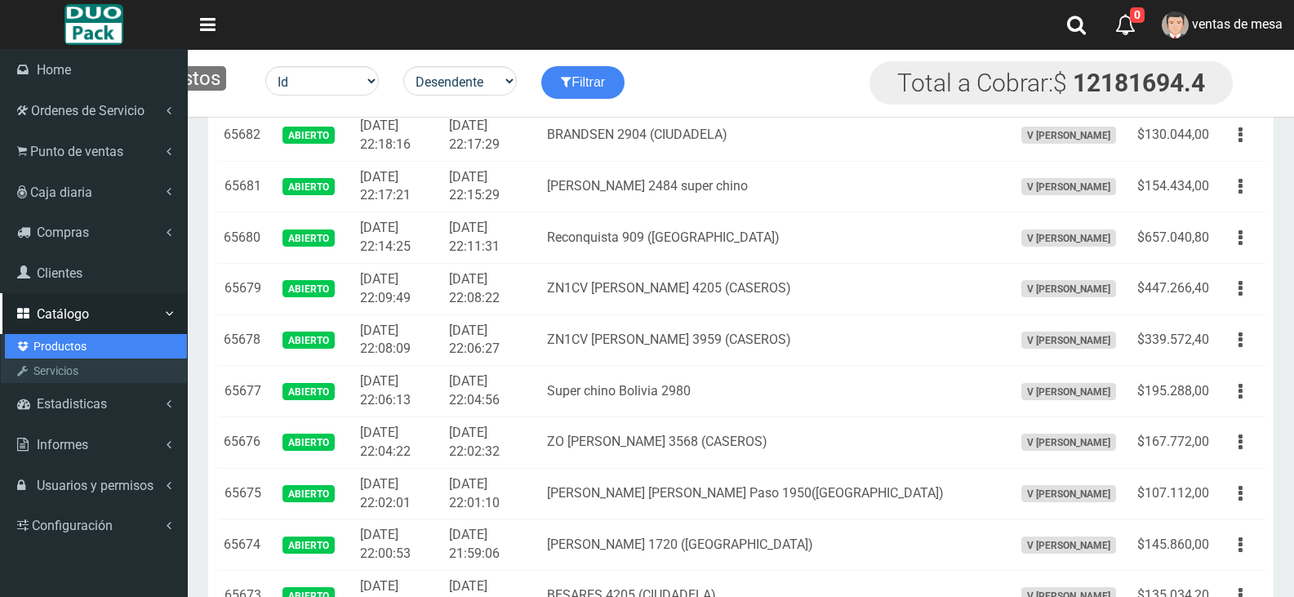
click at [82, 353] on link "Productos" at bounding box center [96, 346] width 182 height 24
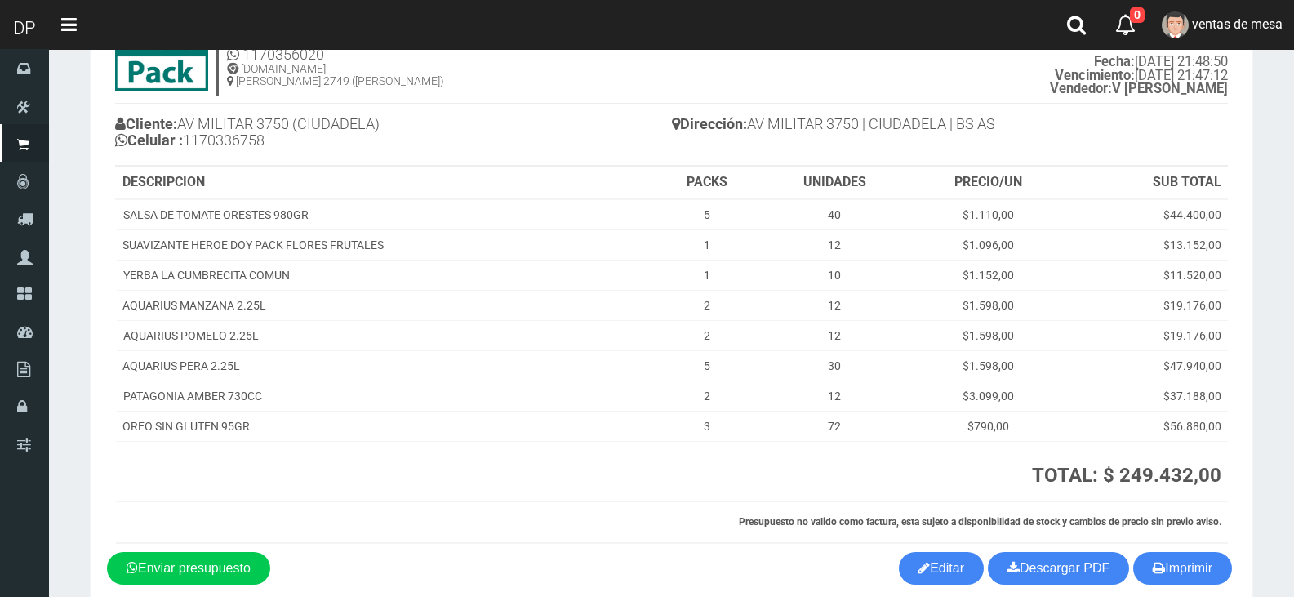
scroll to position [158, 0]
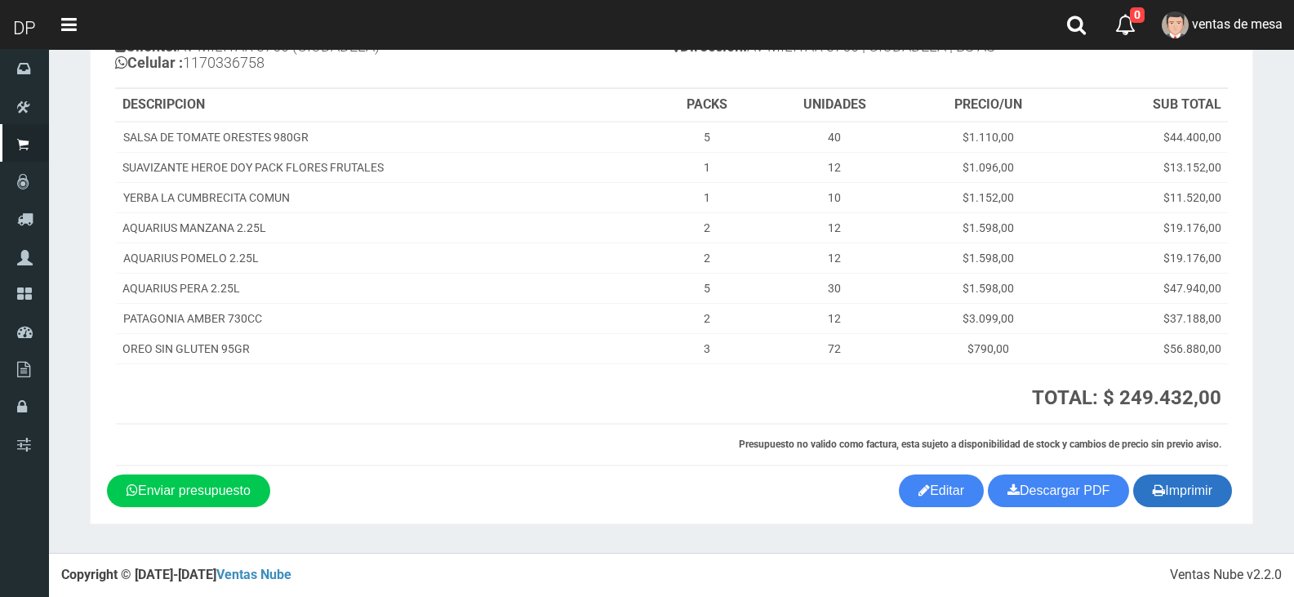
click at [1179, 495] on button "Imprimir" at bounding box center [1182, 490] width 99 height 33
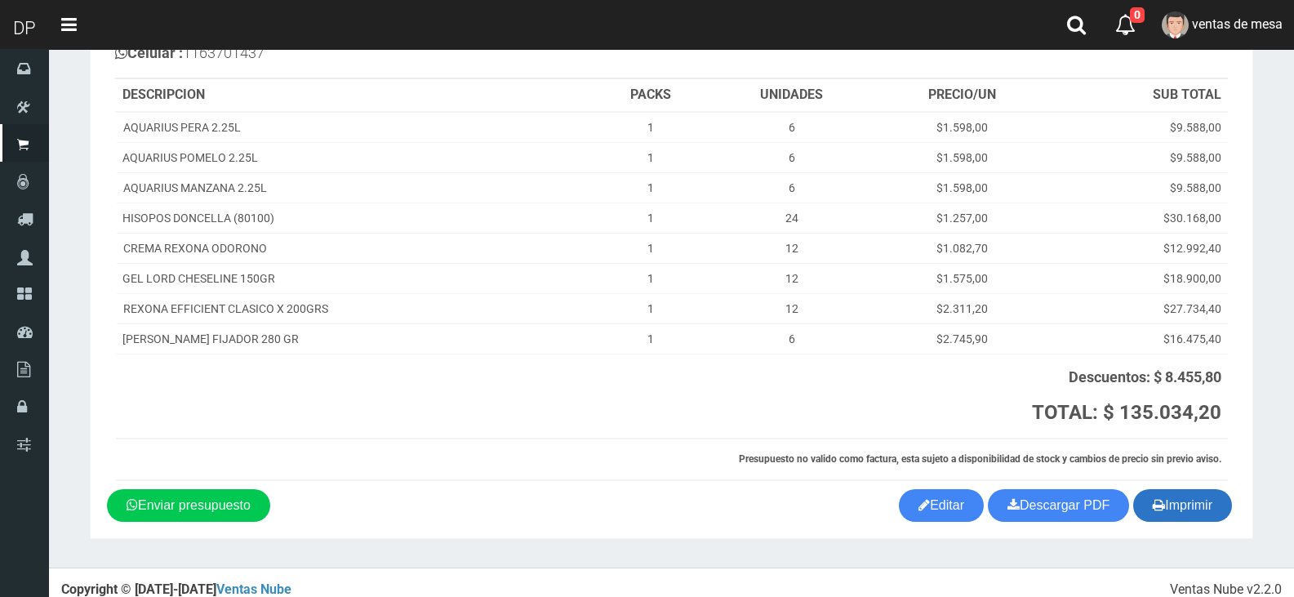
scroll to position [183, 0]
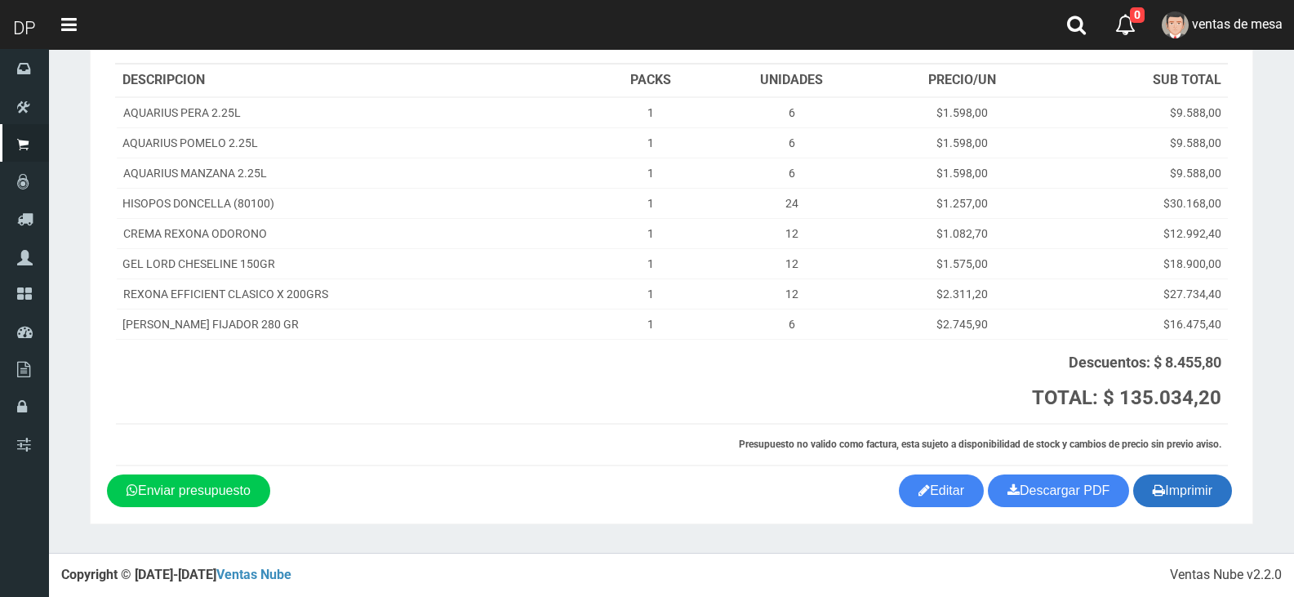
click at [1191, 492] on button "Imprimir" at bounding box center [1182, 490] width 99 height 33
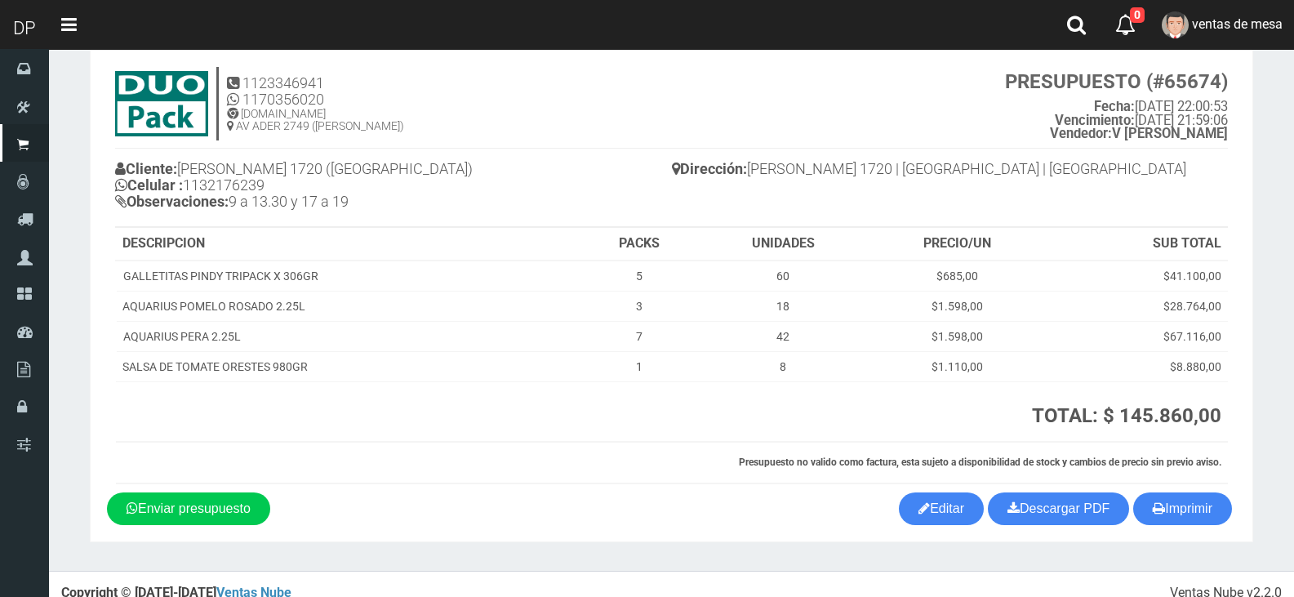
scroll to position [54, 0]
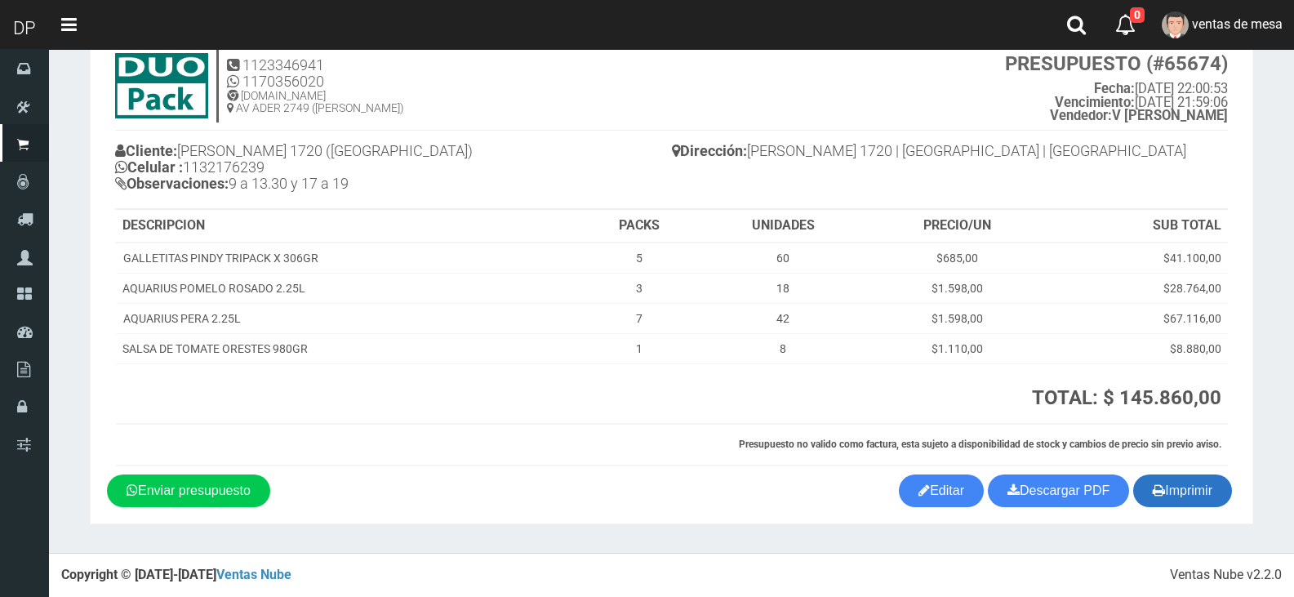
click at [1184, 486] on button "Imprimir" at bounding box center [1182, 490] width 99 height 33
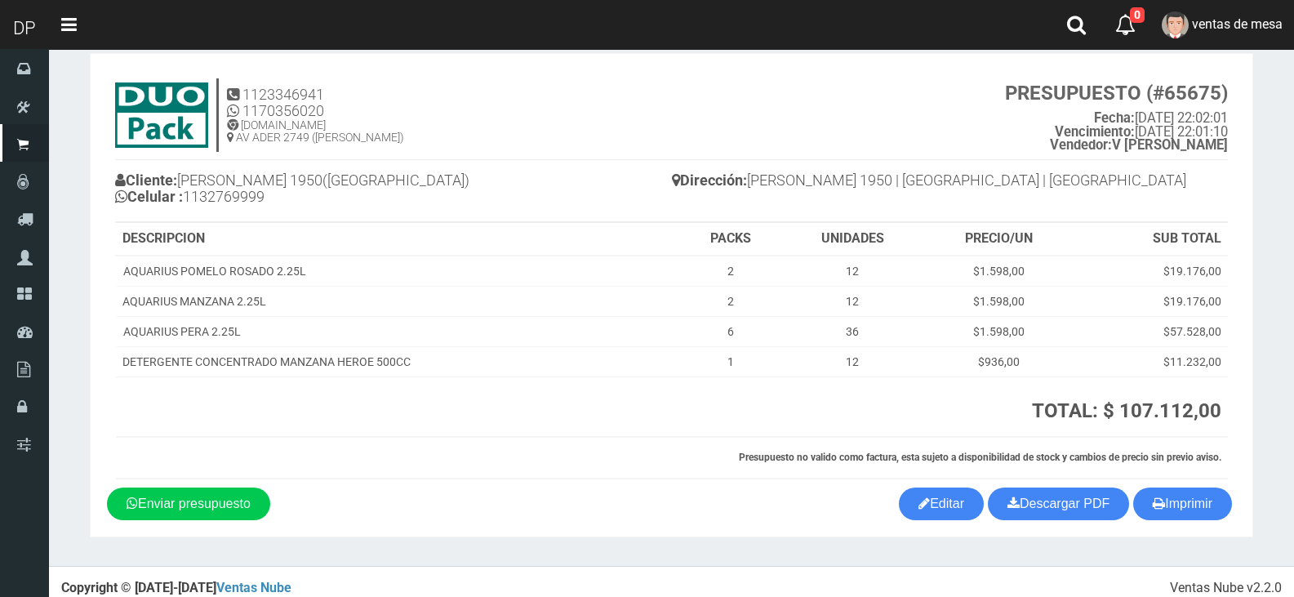
scroll to position [38, 0]
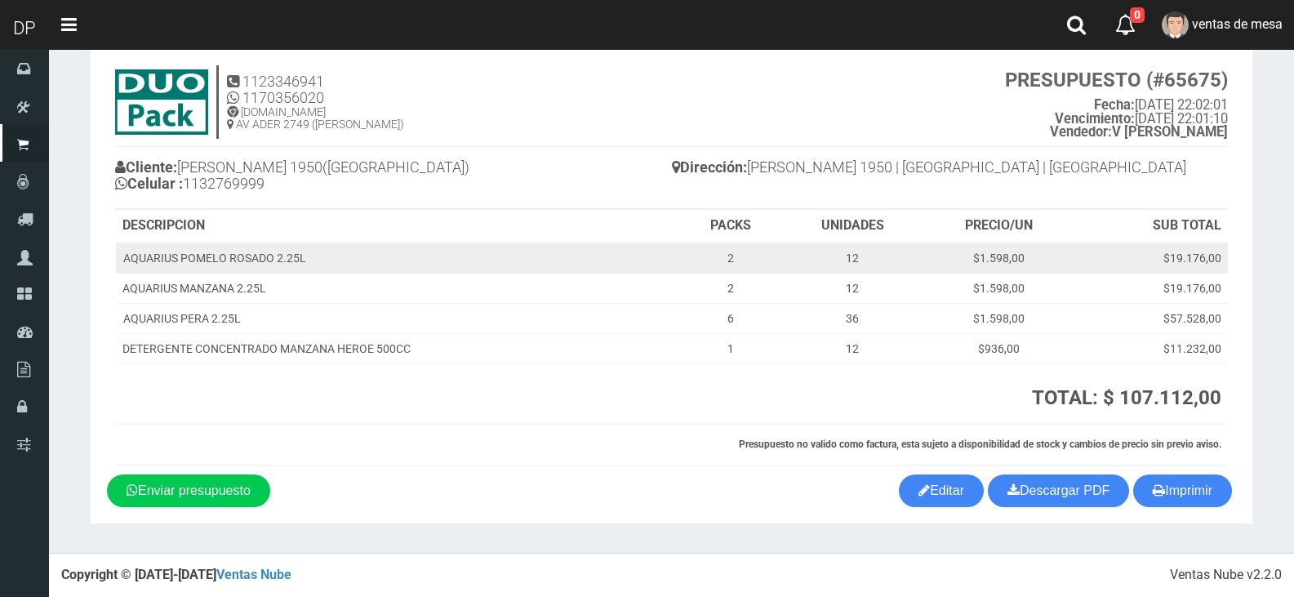
click at [1174, 269] on td "$19.176,00" at bounding box center [1151, 257] width 153 height 31
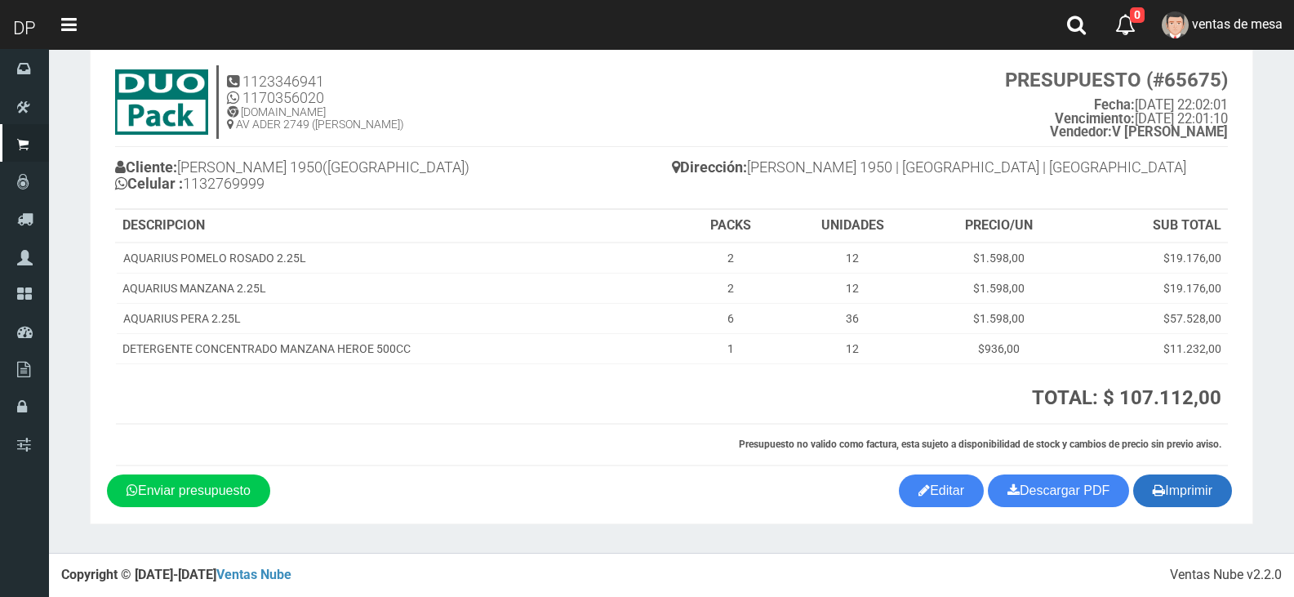
click at [1205, 504] on button "Imprimir" at bounding box center [1182, 490] width 99 height 33
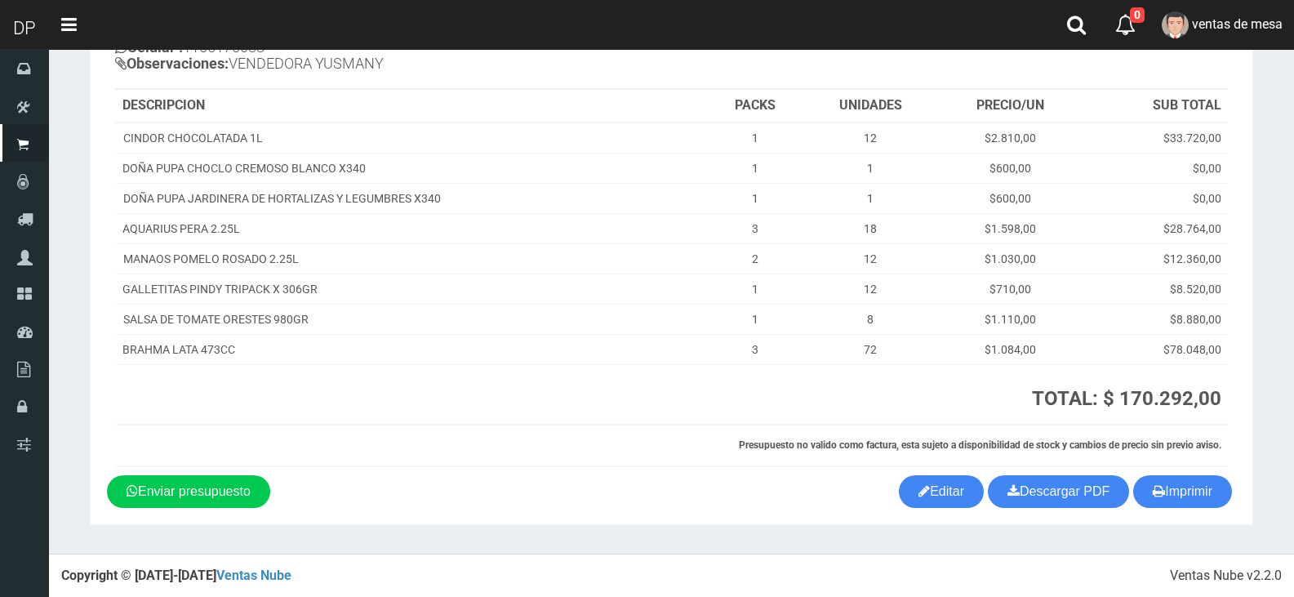
scroll to position [175, 0]
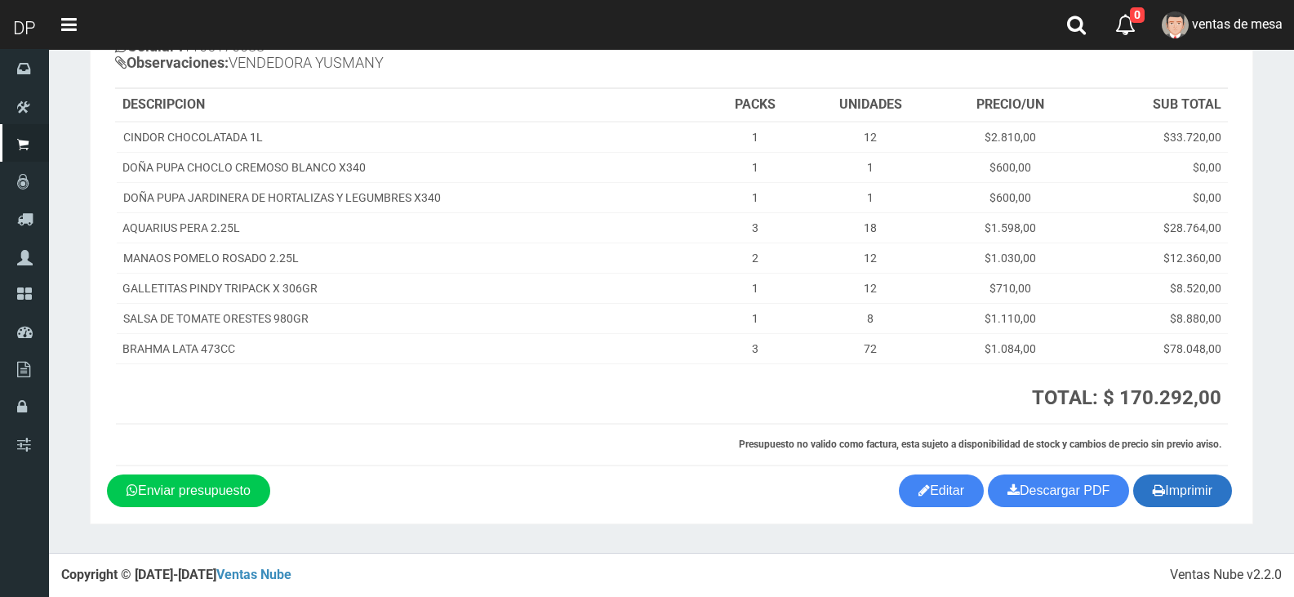
click at [1203, 500] on button "Imprimir" at bounding box center [1182, 490] width 99 height 33
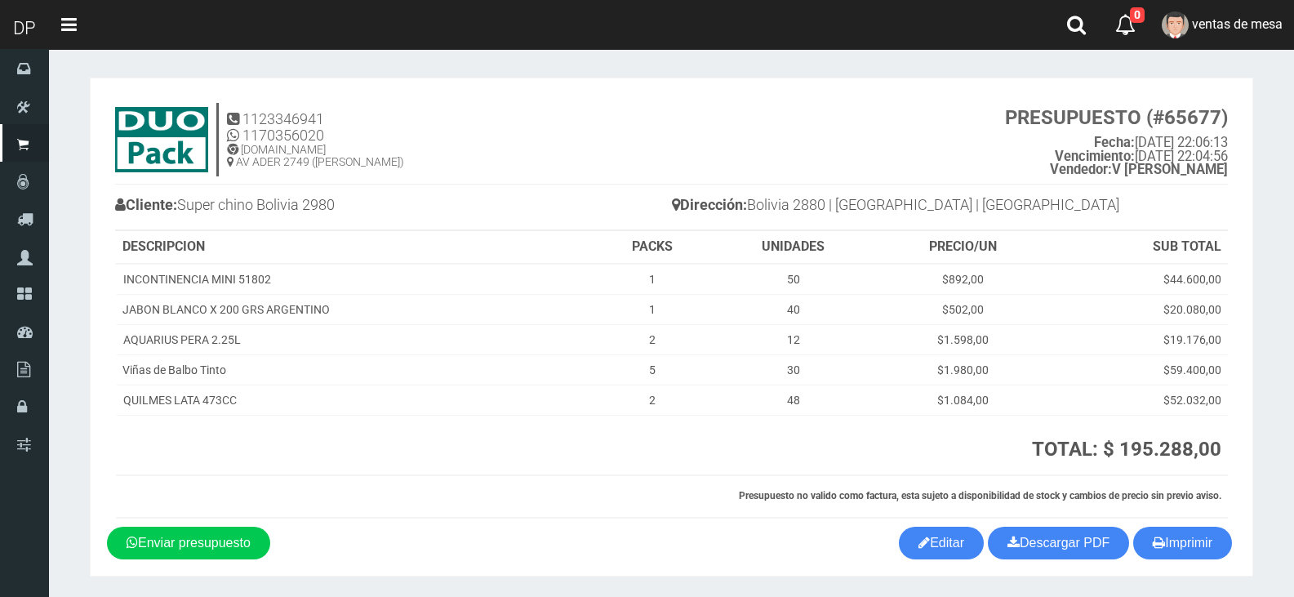
scroll to position [51, 0]
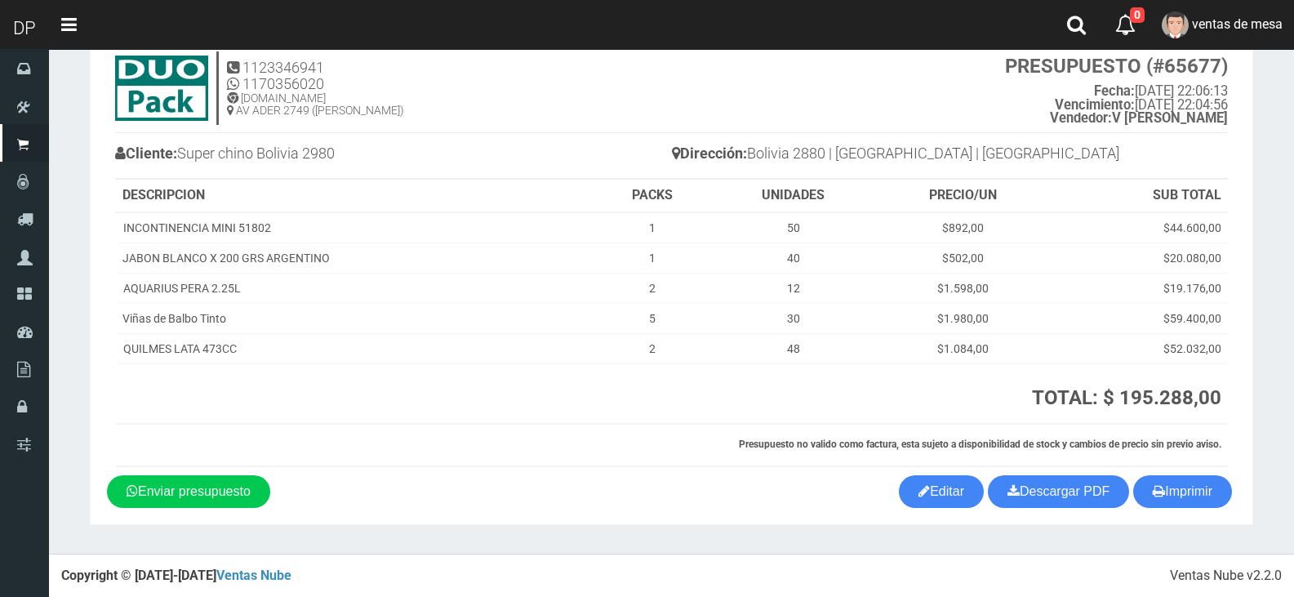
click at [1178, 513] on section "1123346941 1170356020 [DOMAIN_NAME] AV ADER 2749 ([PERSON_NAME]) PRESUPUESTO (#…" at bounding box center [671, 275] width 1163 height 499
click at [1172, 500] on button "Imprimir" at bounding box center [1182, 491] width 99 height 33
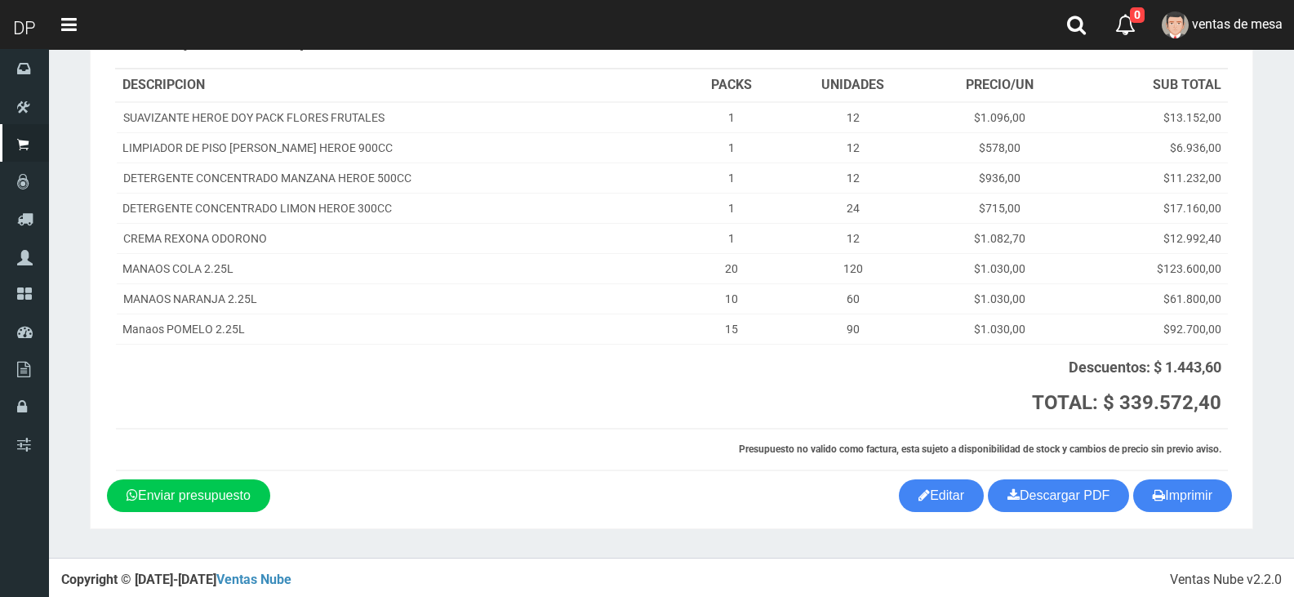
scroll to position [183, 0]
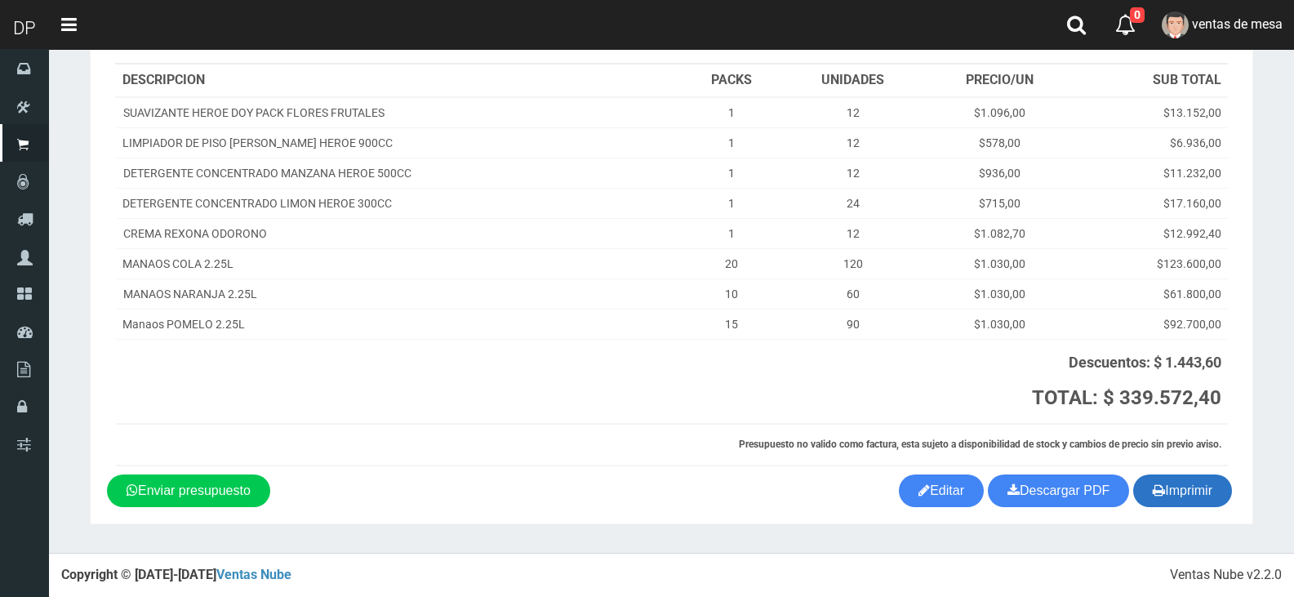
click at [1155, 494] on icon "button" at bounding box center [1158, 489] width 12 height 23
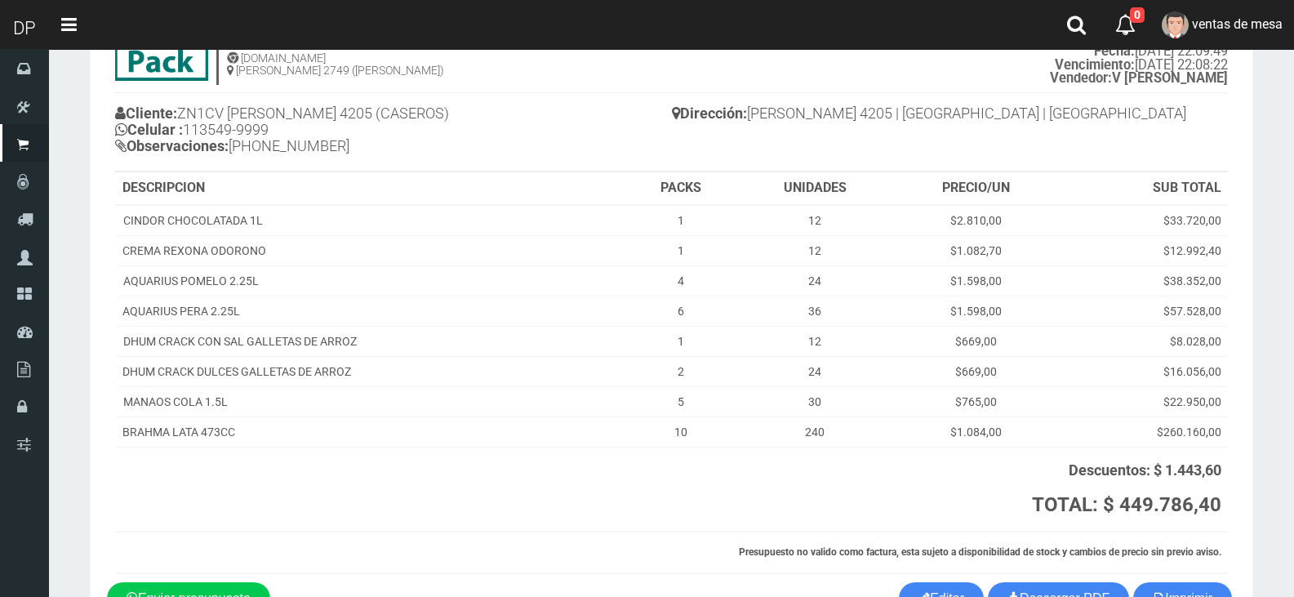
scroll to position [199, 0]
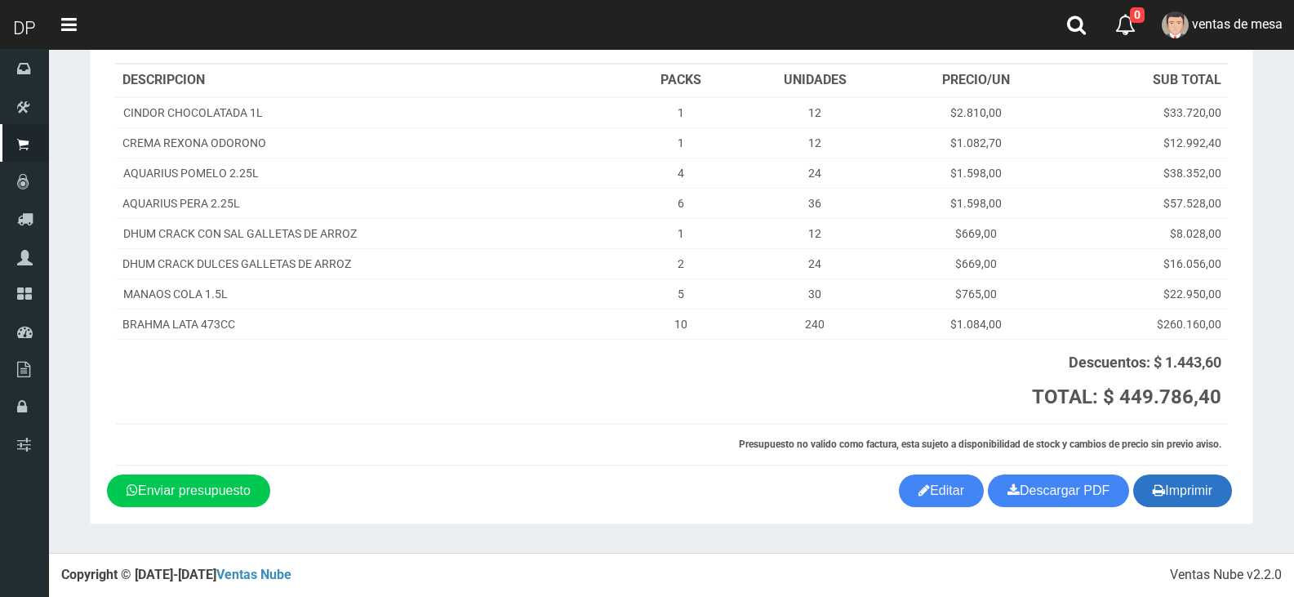
click at [1174, 502] on button "Imprimir" at bounding box center [1182, 490] width 99 height 33
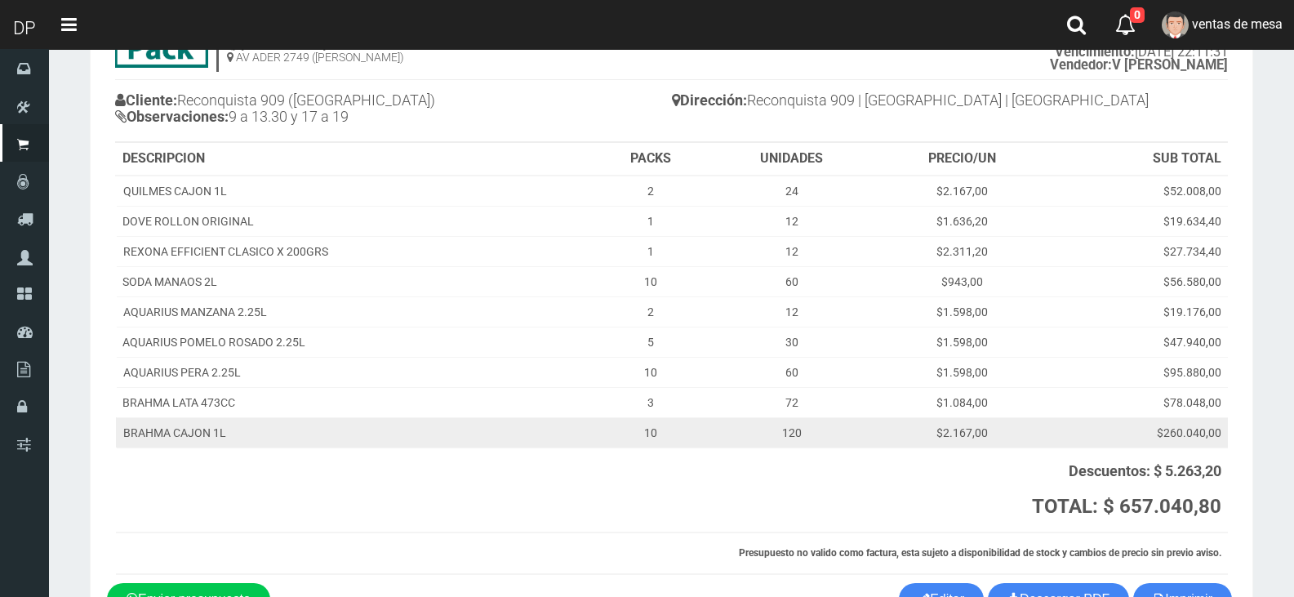
scroll to position [163, 0]
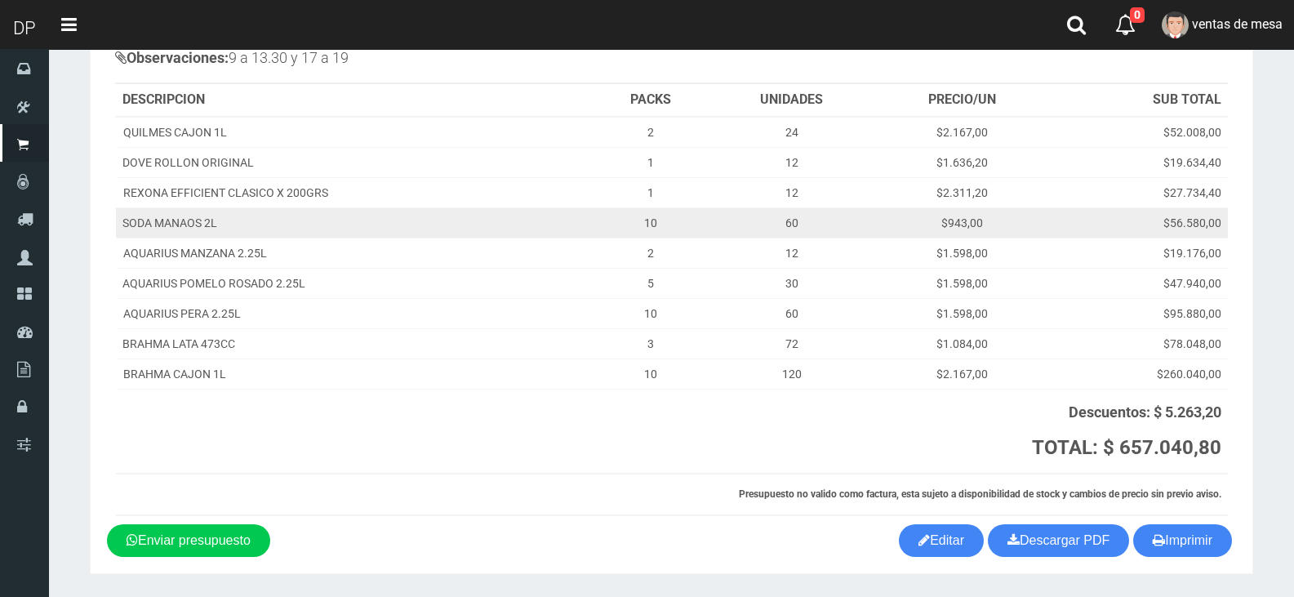
click at [1147, 221] on td "$56.580,00" at bounding box center [1139, 222] width 178 height 30
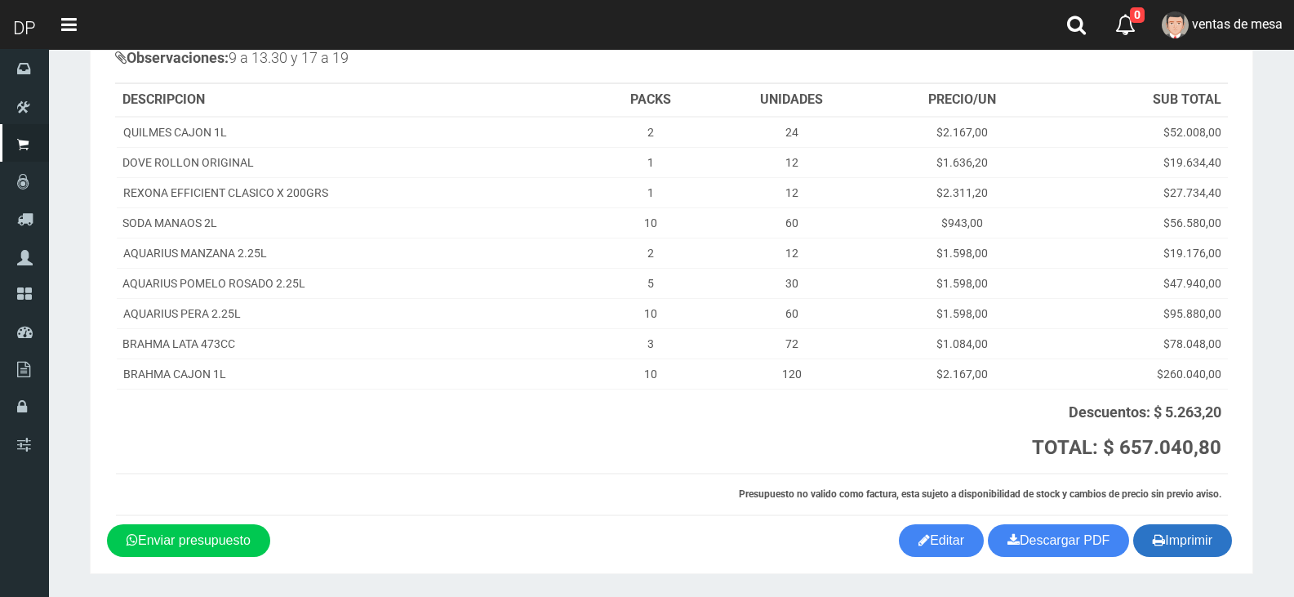
click at [1166, 537] on button "Imprimir" at bounding box center [1182, 540] width 99 height 33
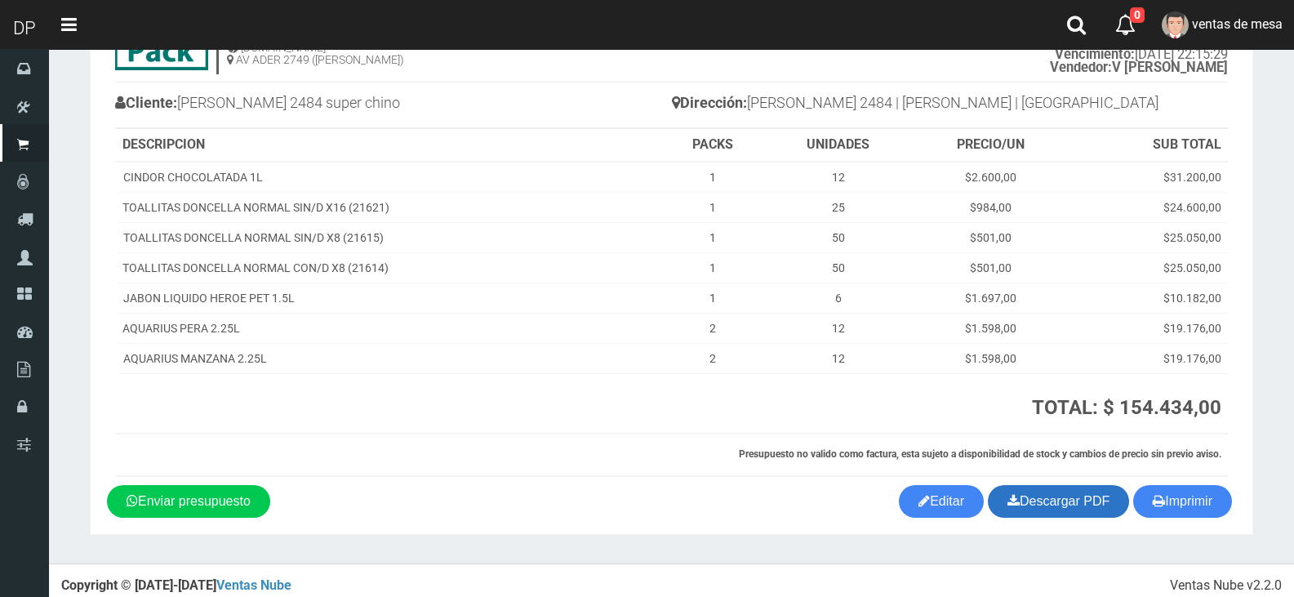
scroll to position [112, 0]
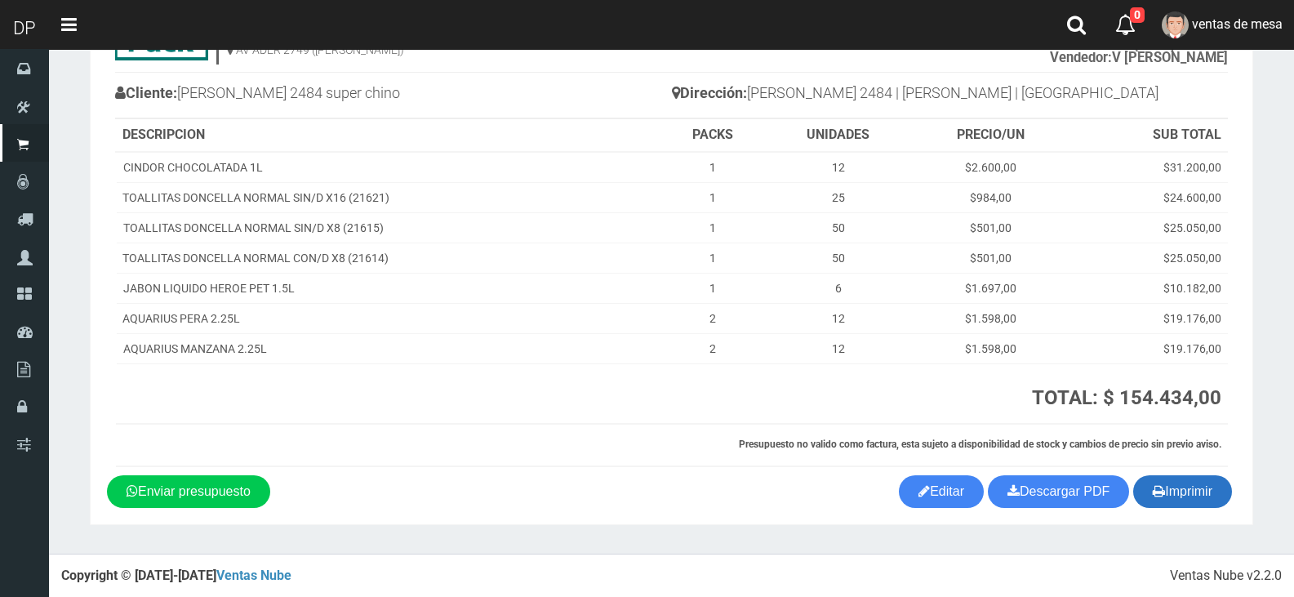
click at [1143, 499] on button "Imprimir" at bounding box center [1182, 491] width 99 height 33
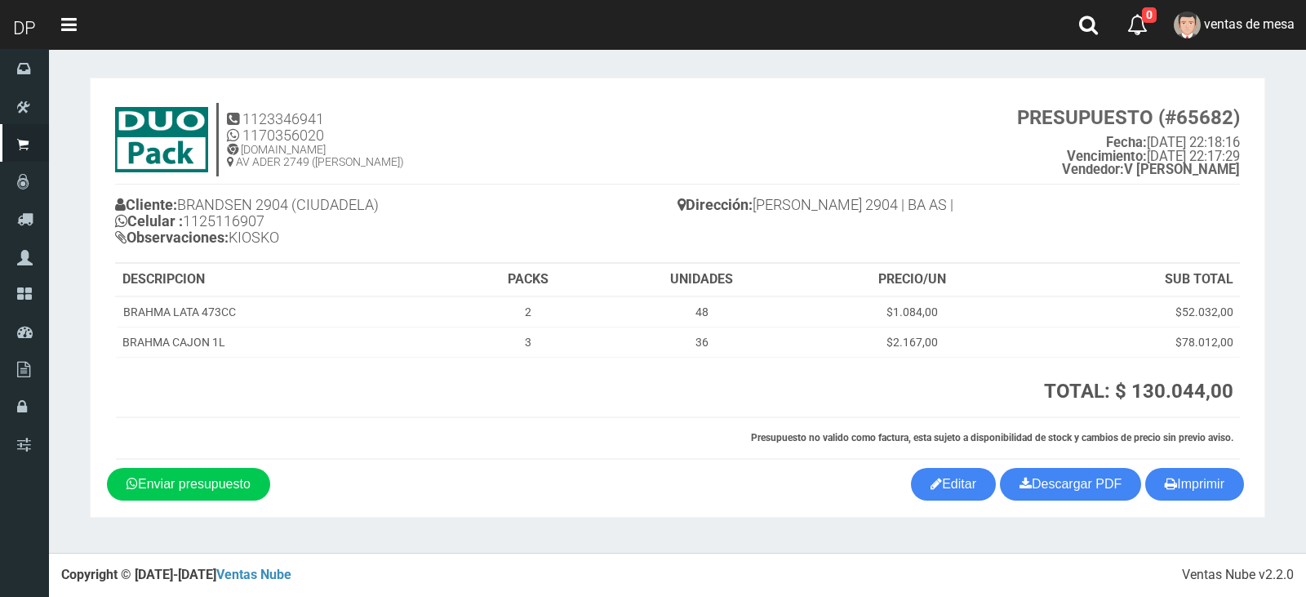
click at [1116, 229] on div "Dirección: [PERSON_NAME] 2904 | BA AS |" at bounding box center [958, 206] width 562 height 45
click at [1192, 503] on section "1123346941 1170356020 [DOMAIN_NAME] AV ADER 2749 ([PERSON_NAME]) PRESUPUESTO (#…" at bounding box center [677, 298] width 1175 height 440
click at [1190, 486] on button "Imprimir" at bounding box center [1194, 484] width 99 height 33
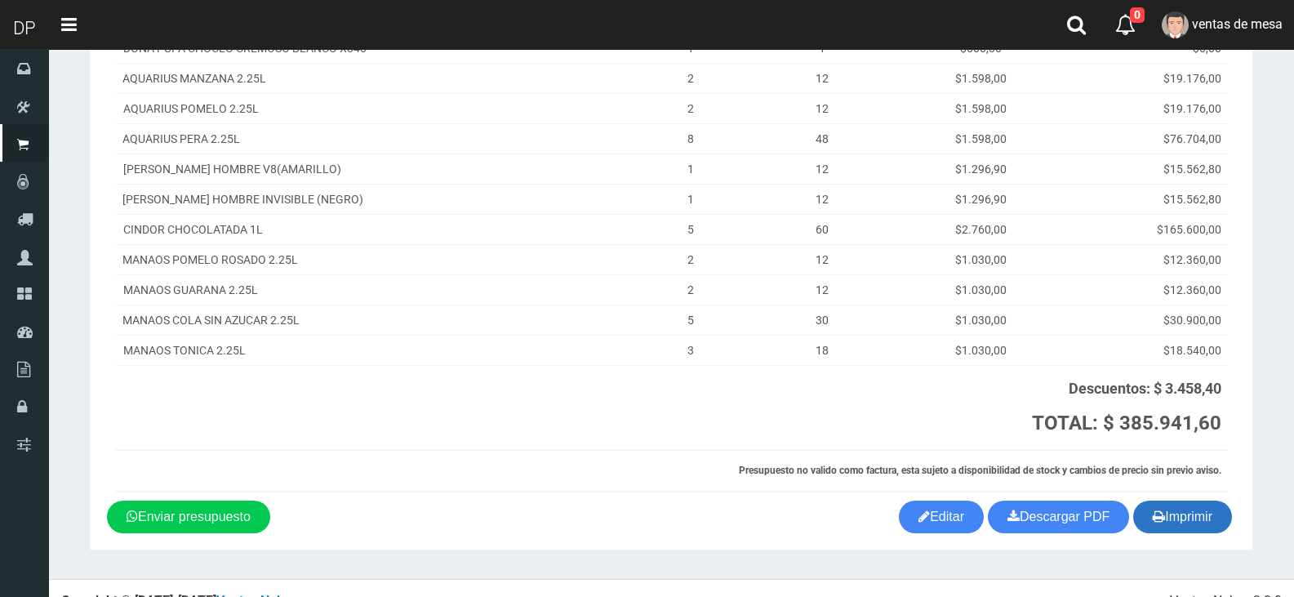
scroll to position [290, 0]
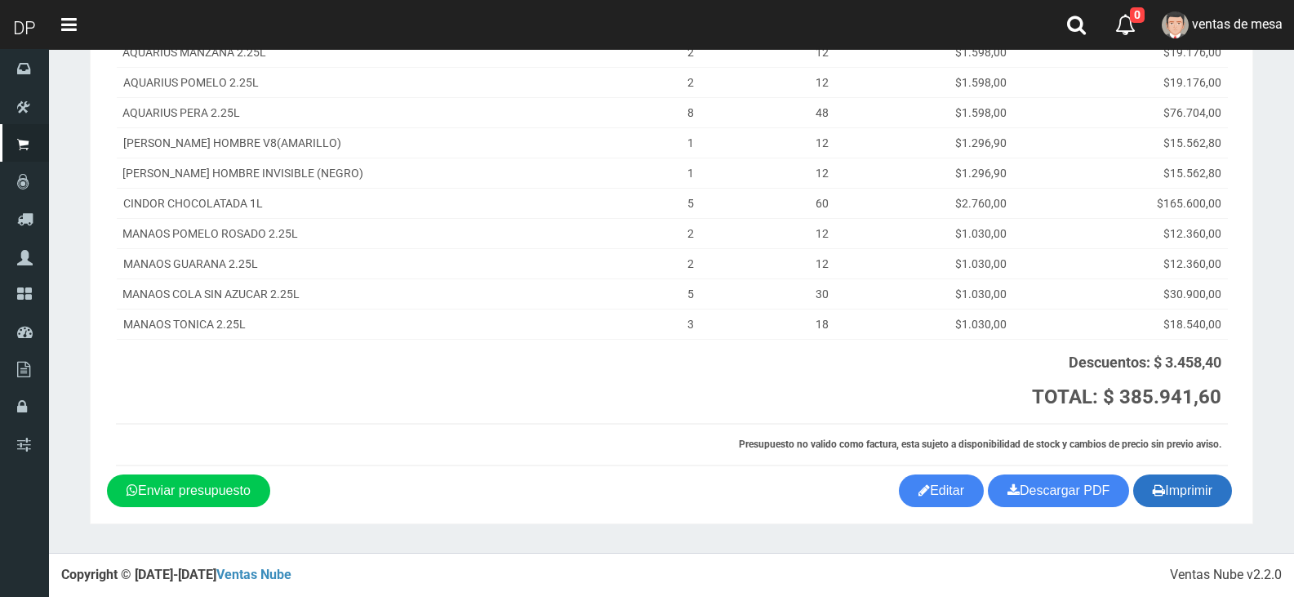
click at [1221, 495] on button "Imprimir" at bounding box center [1182, 490] width 99 height 33
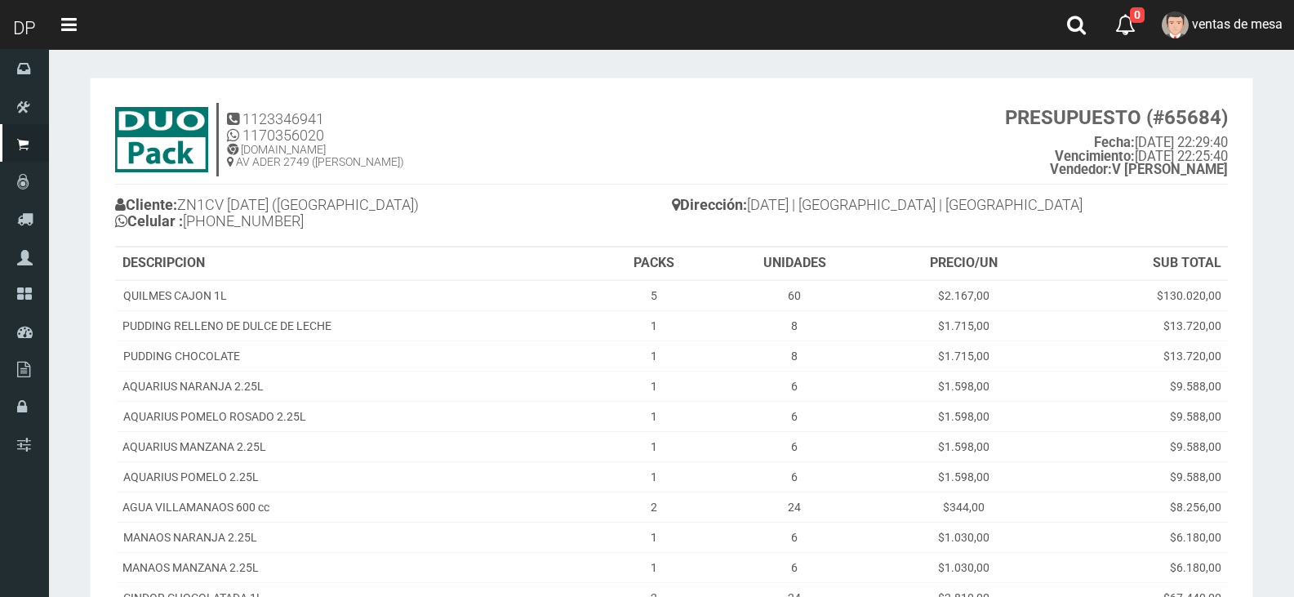
click at [1160, 189] on div "Dirección: 3 De Febrero 3119 | Caseros | Buenos Aires" at bounding box center [950, 206] width 557 height 45
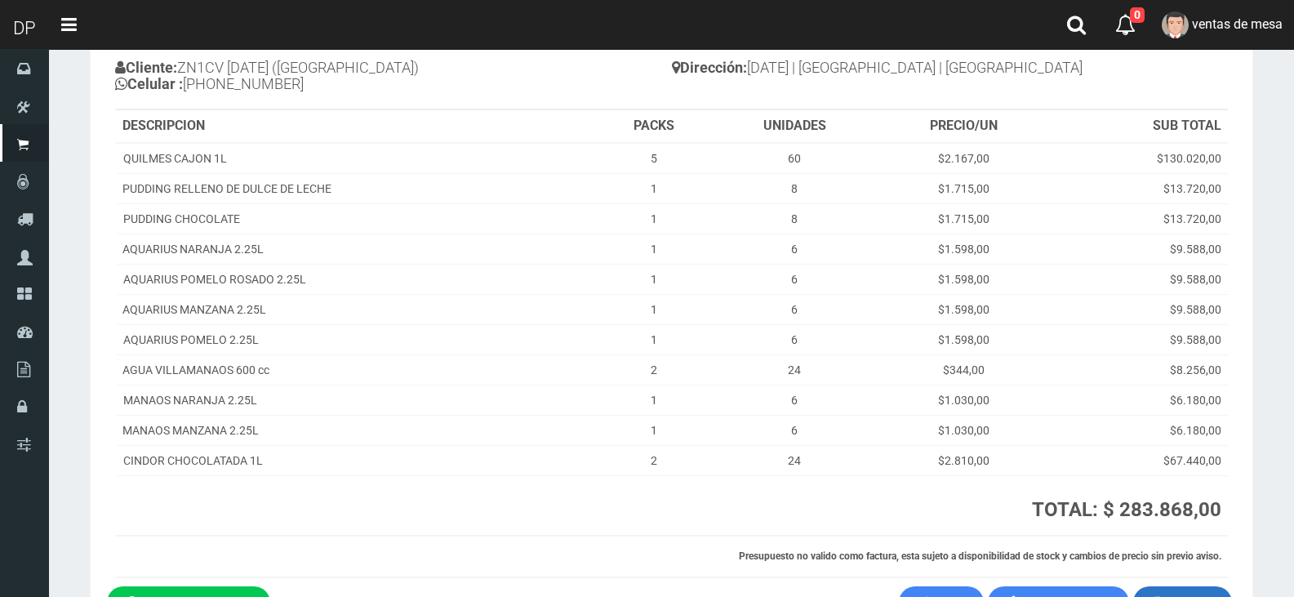
scroll to position [249, 0]
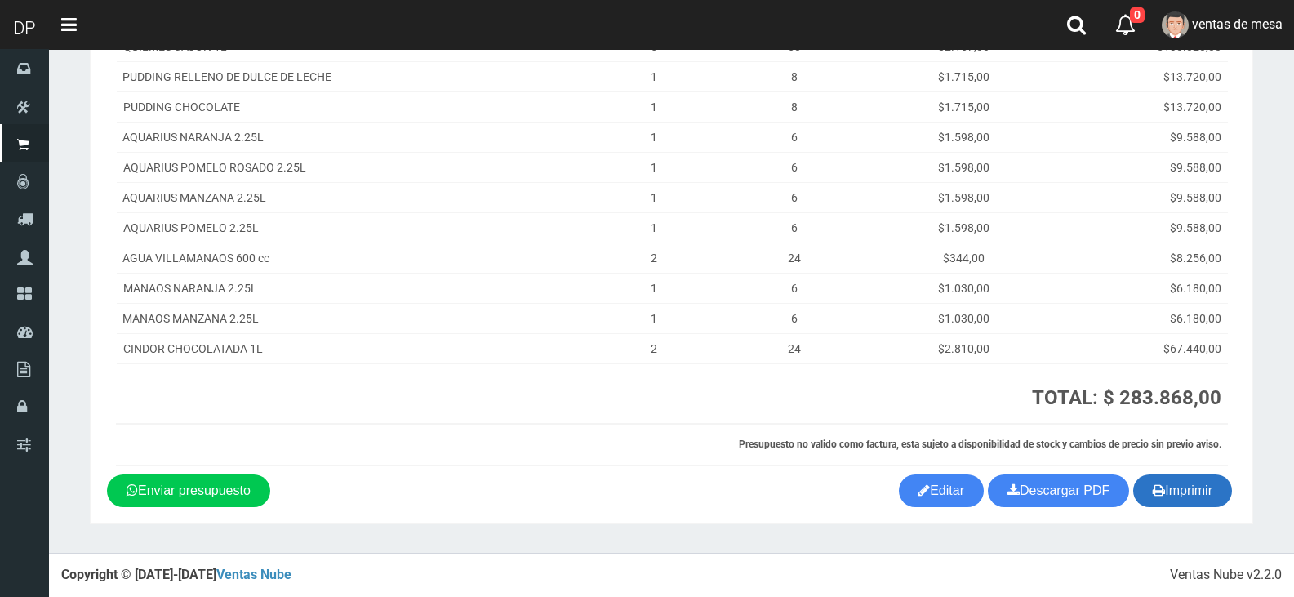
click at [1167, 493] on button "Imprimir" at bounding box center [1182, 490] width 99 height 33
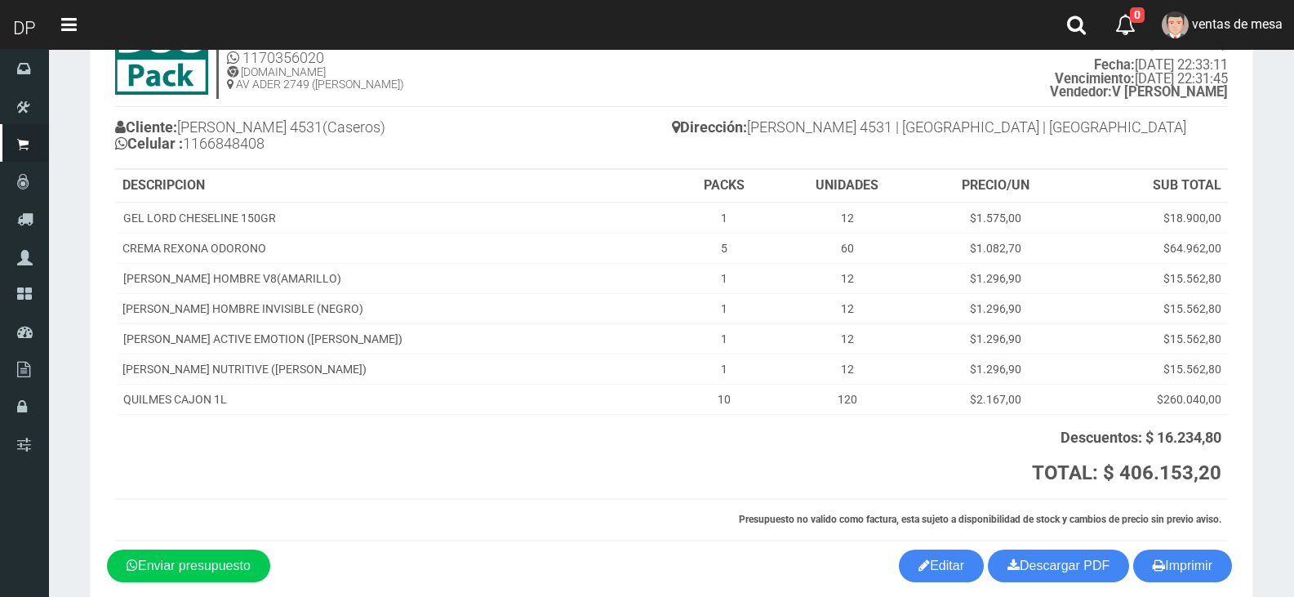
scroll to position [153, 0]
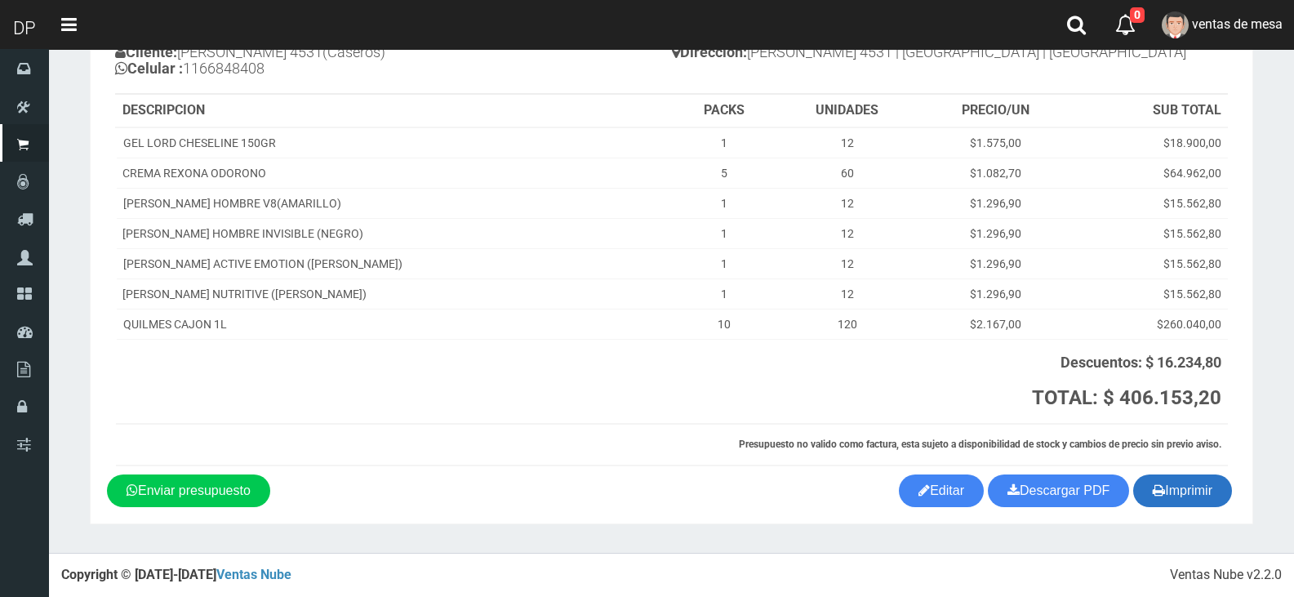
click at [1159, 501] on icon "button" at bounding box center [1158, 489] width 12 height 23
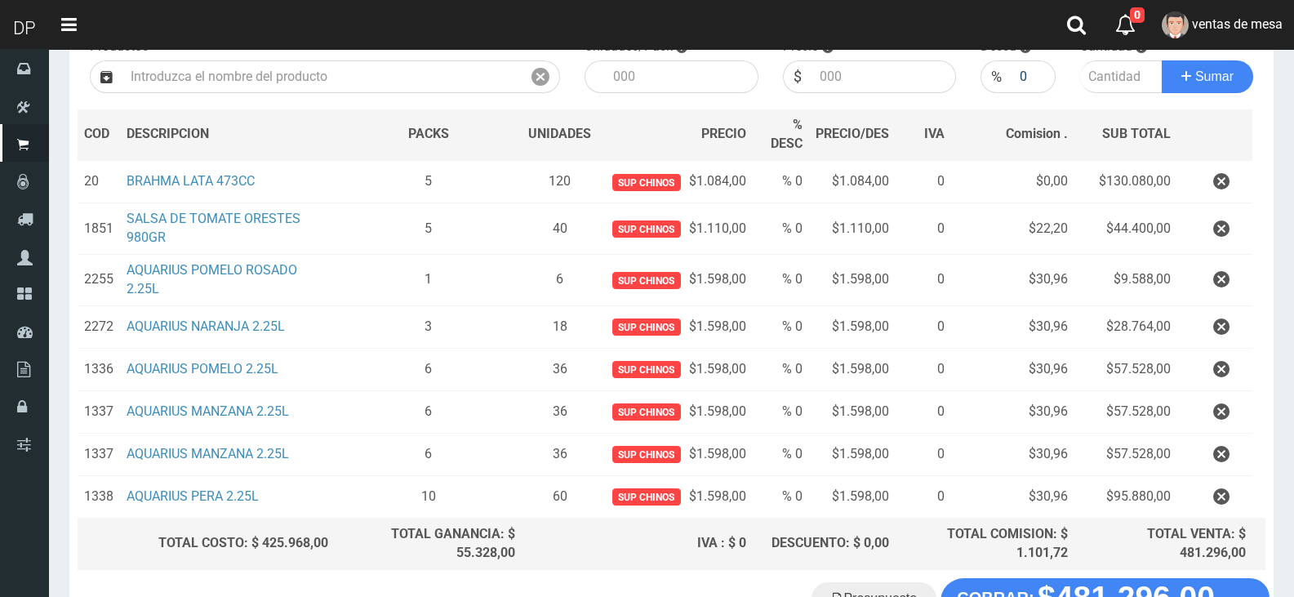
scroll to position [308, 0]
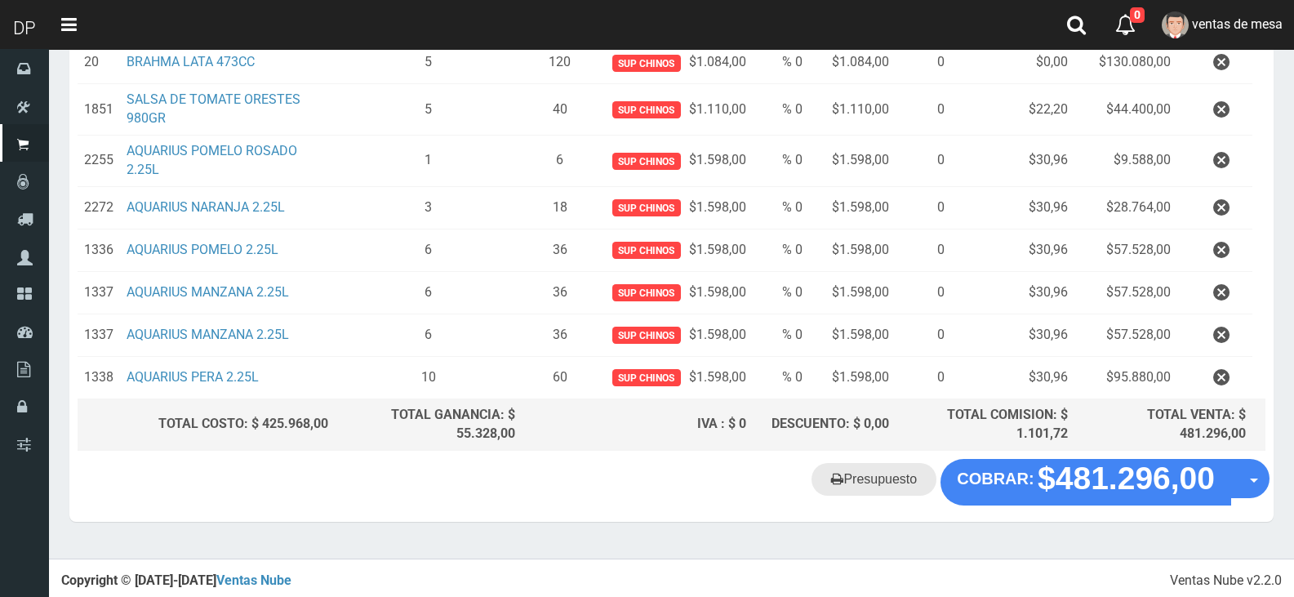
click at [835, 482] on icon at bounding box center [837, 478] width 12 height 23
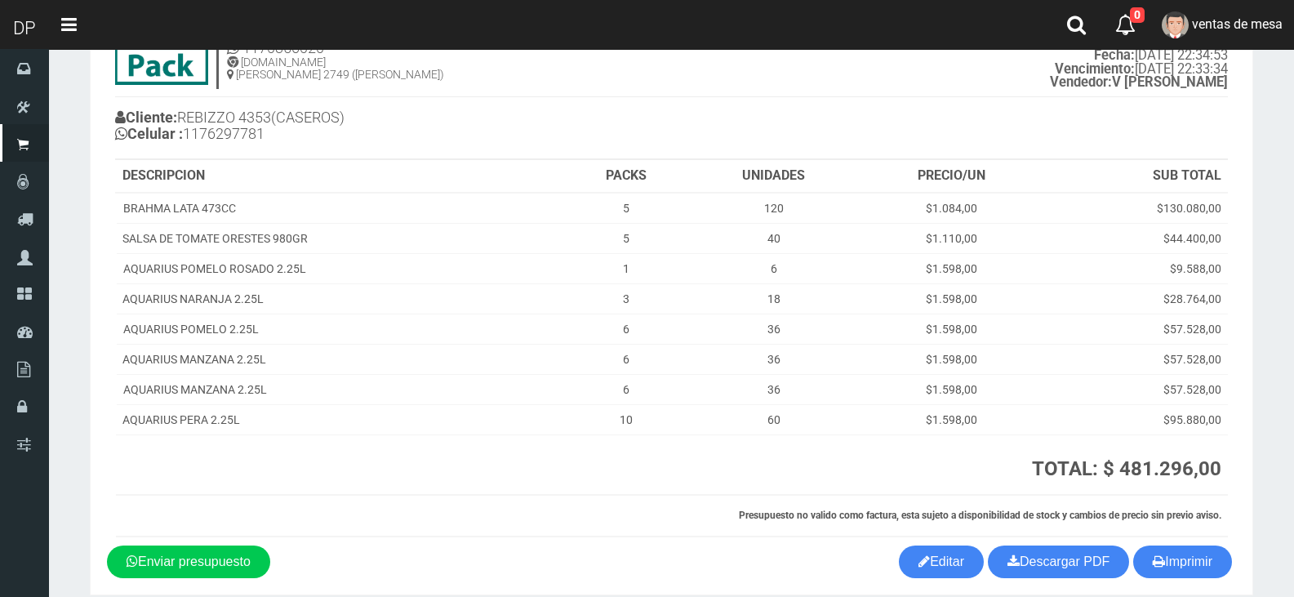
scroll to position [158, 0]
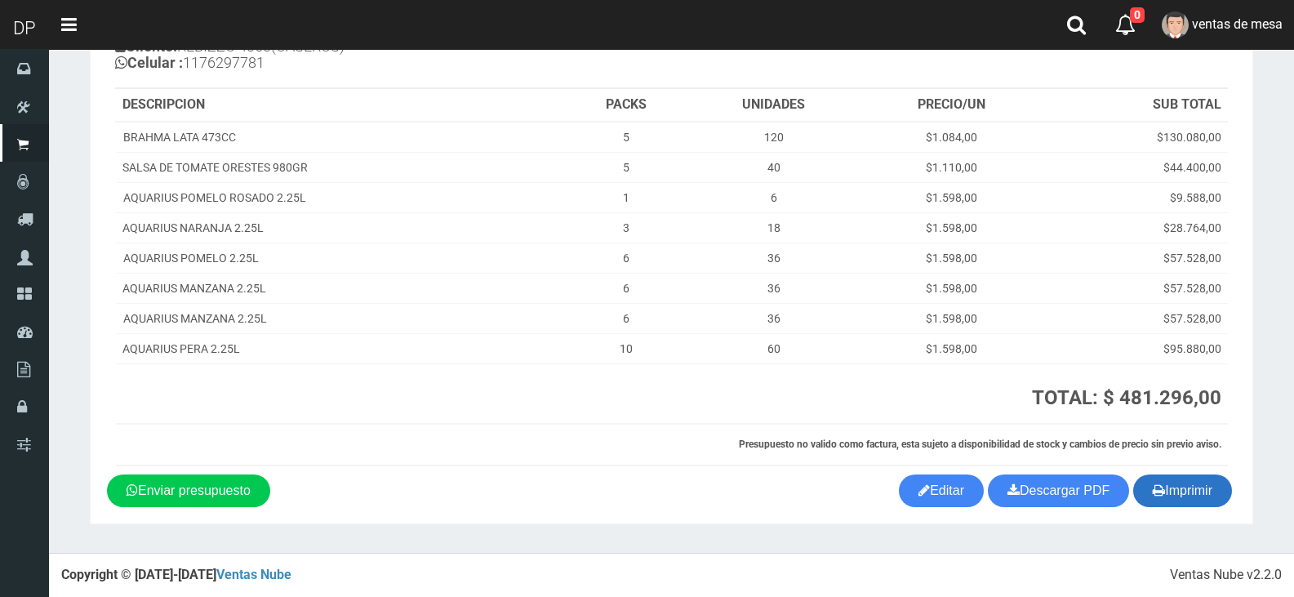
click at [1154, 494] on icon "button" at bounding box center [1158, 489] width 12 height 23
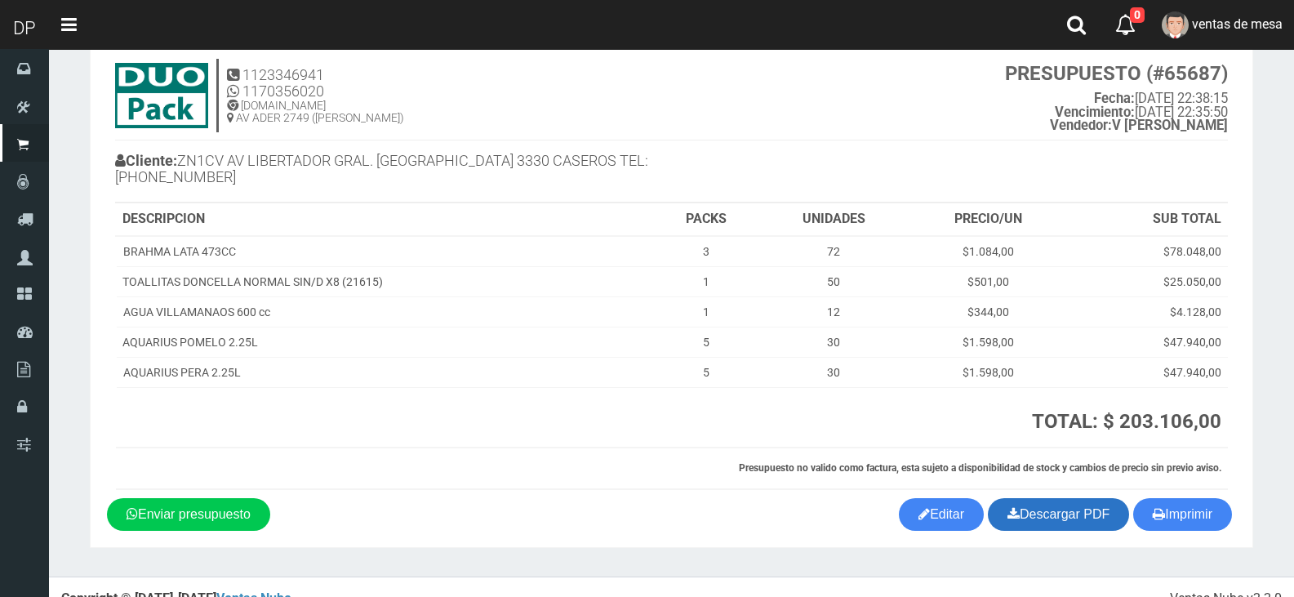
scroll to position [68, 0]
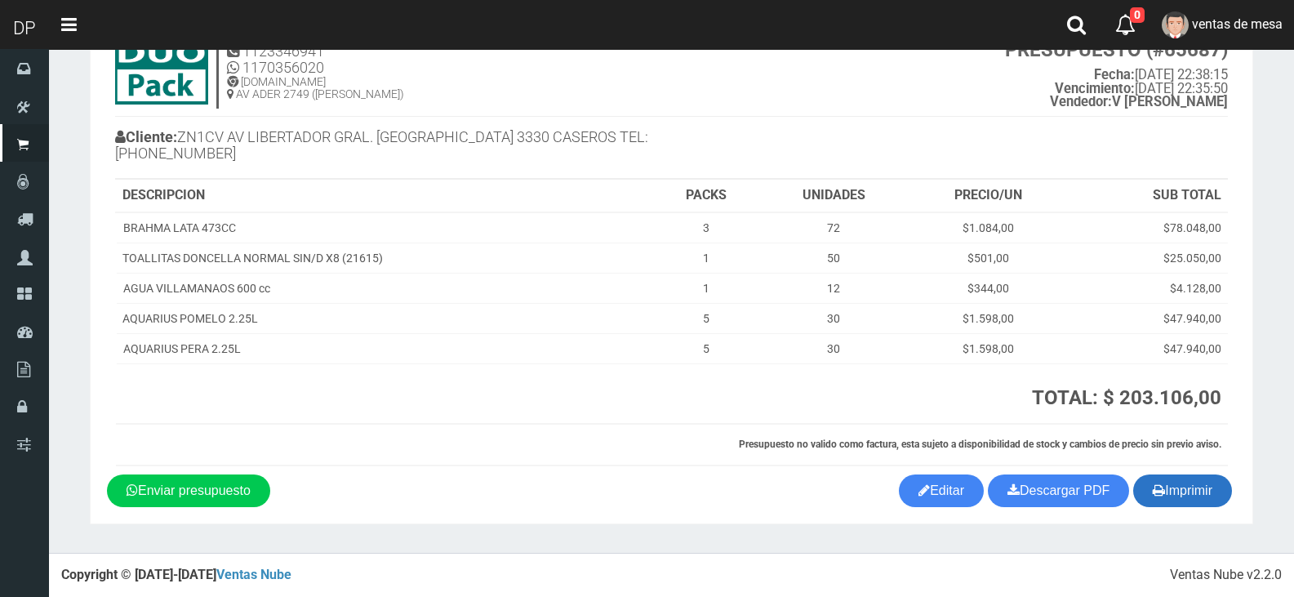
click at [1139, 481] on button "Imprimir" at bounding box center [1182, 490] width 99 height 33
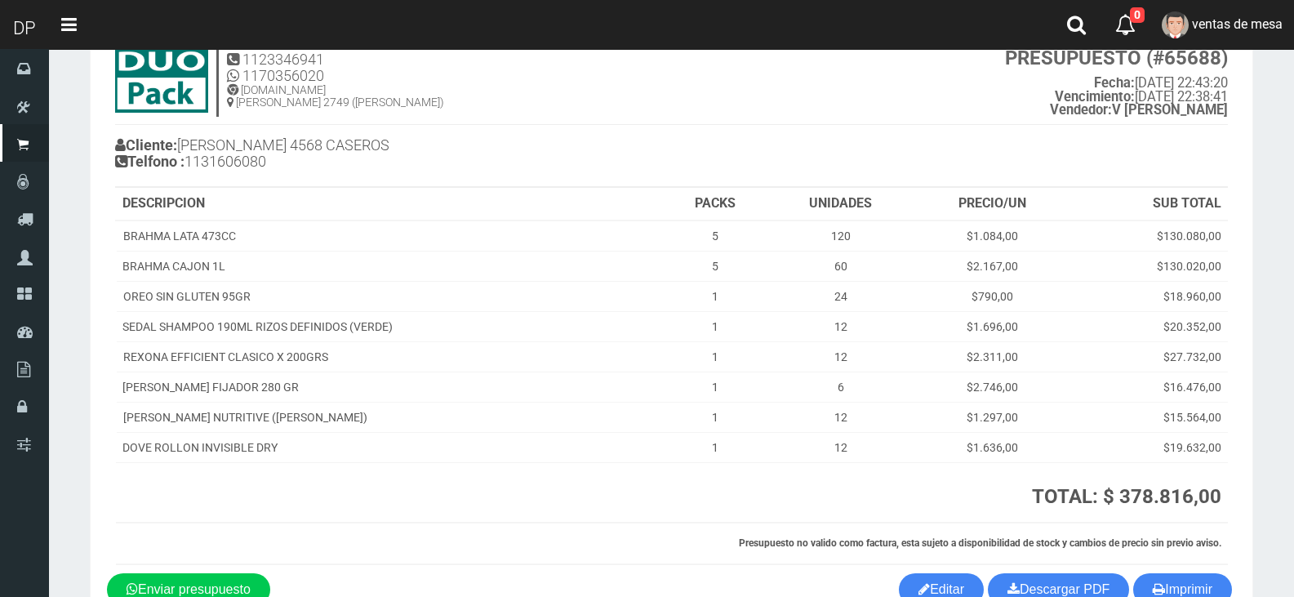
scroll to position [158, 0]
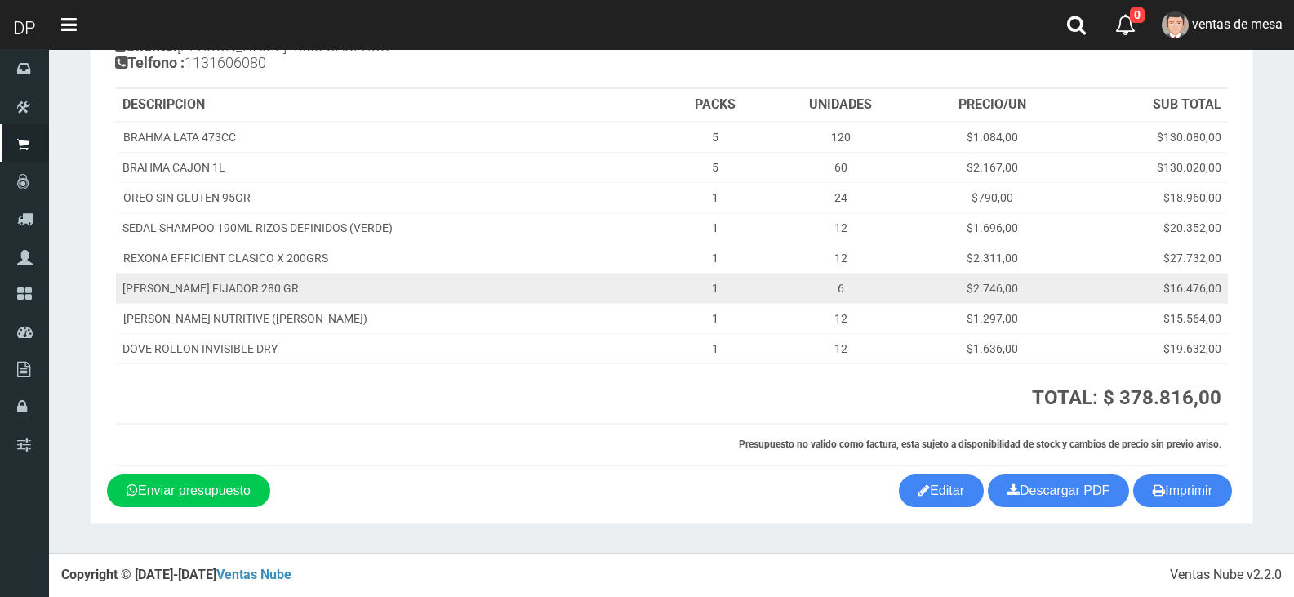
click at [1157, 297] on td "$16.476,00" at bounding box center [1149, 288] width 158 height 30
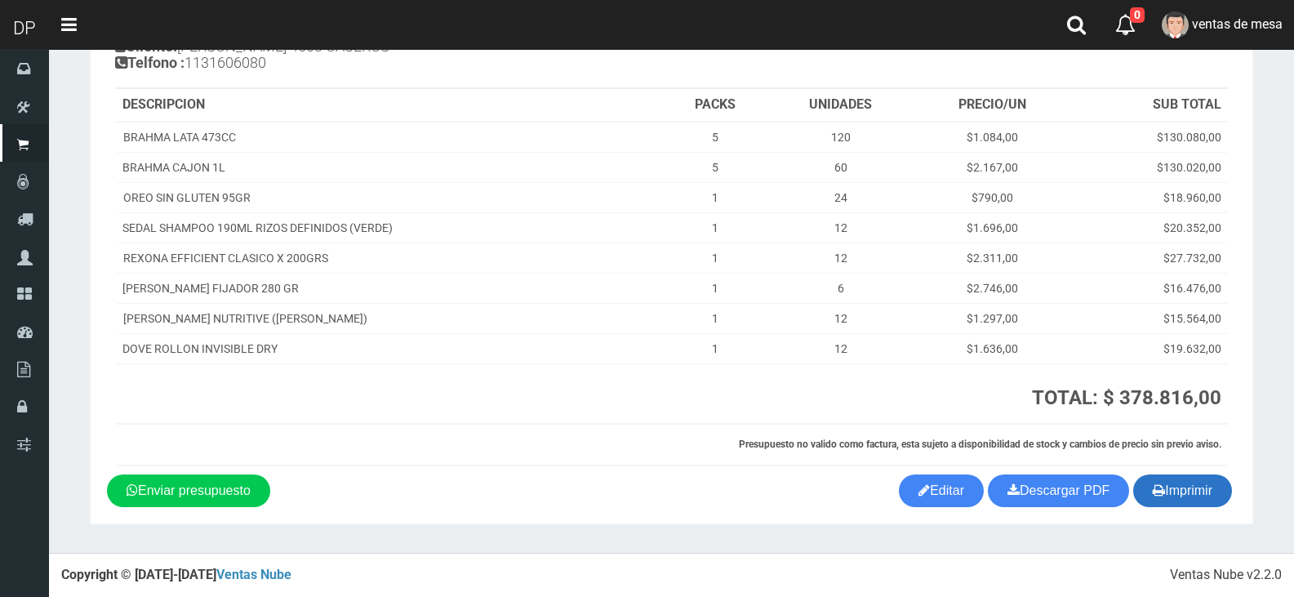
click at [1183, 505] on button "Imprimir" at bounding box center [1182, 490] width 99 height 33
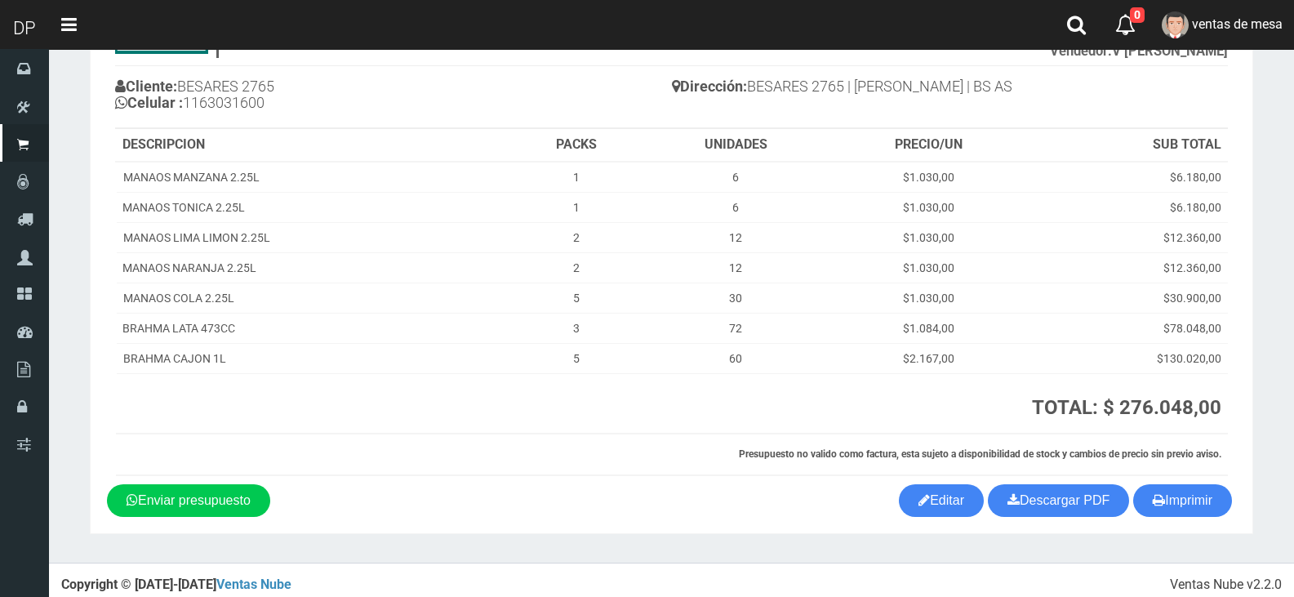
scroll to position [128, 0]
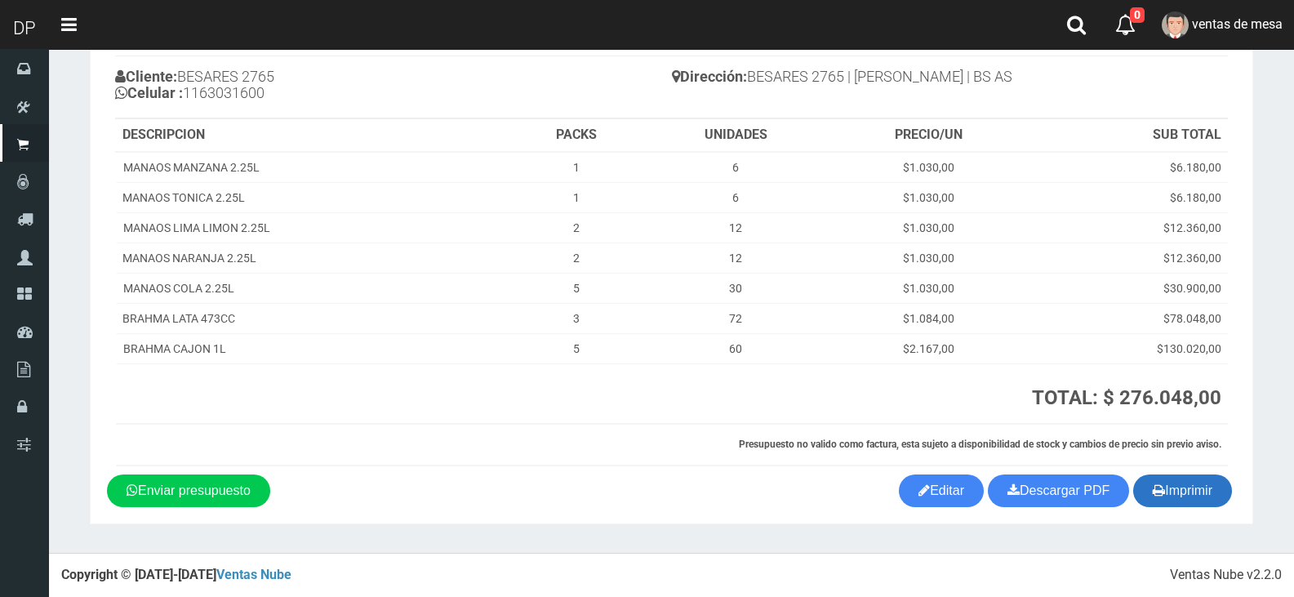
click at [1156, 490] on icon "button" at bounding box center [1158, 489] width 12 height 23
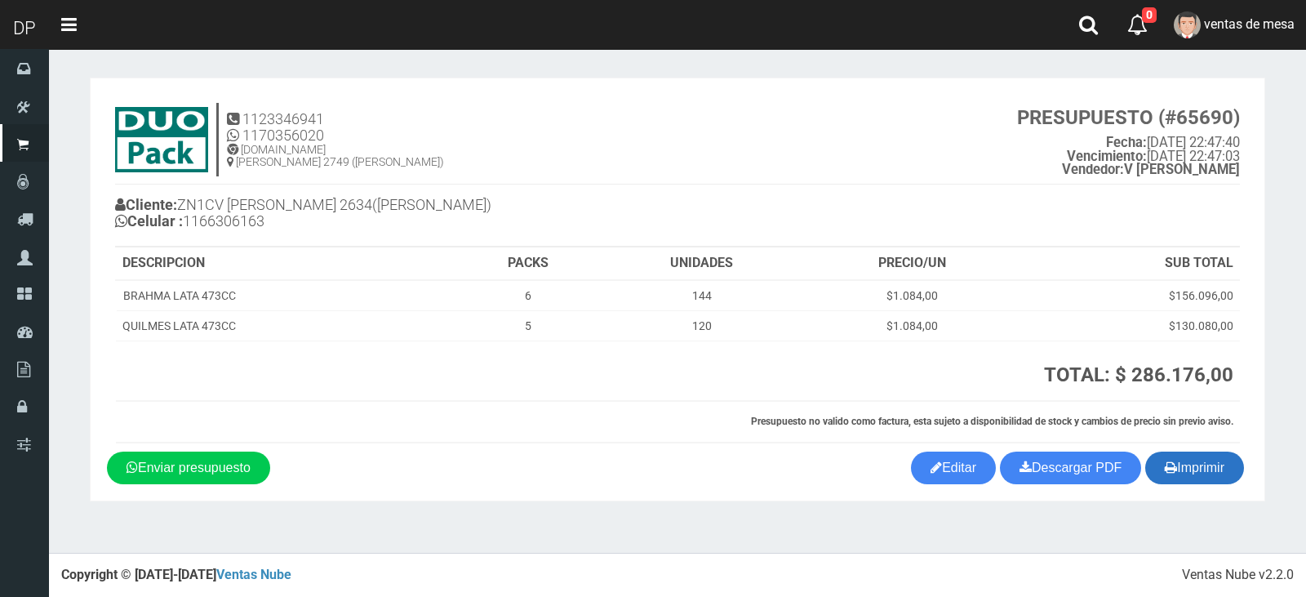
click at [1174, 467] on button "Imprimir" at bounding box center [1194, 467] width 99 height 33
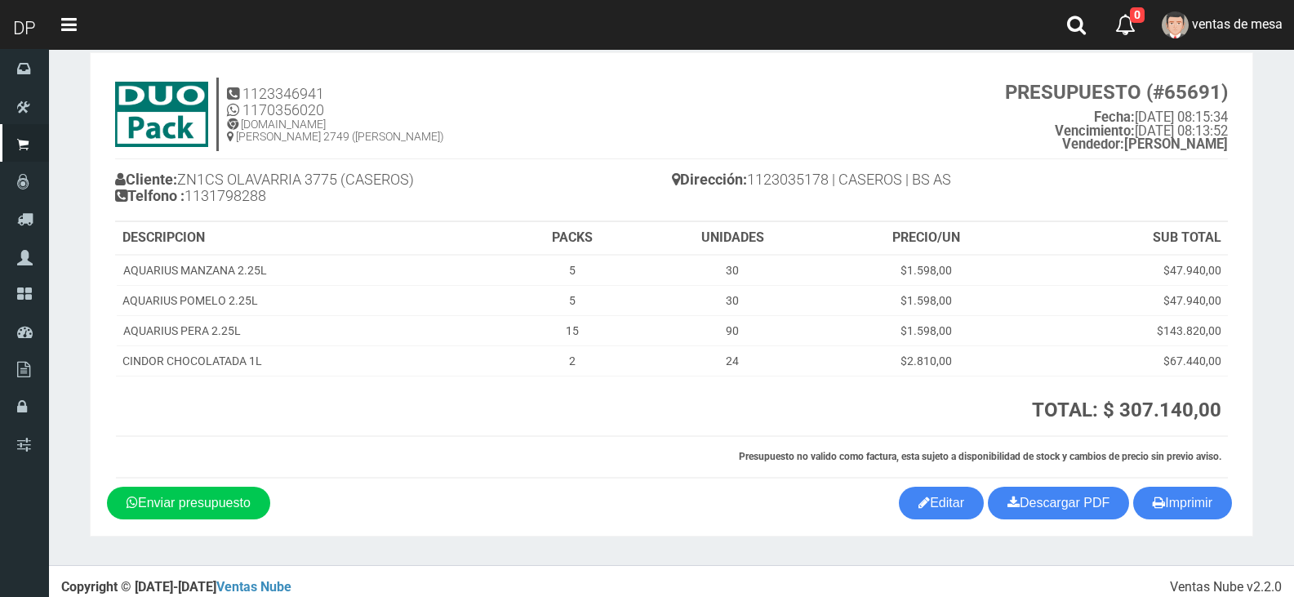
scroll to position [38, 0]
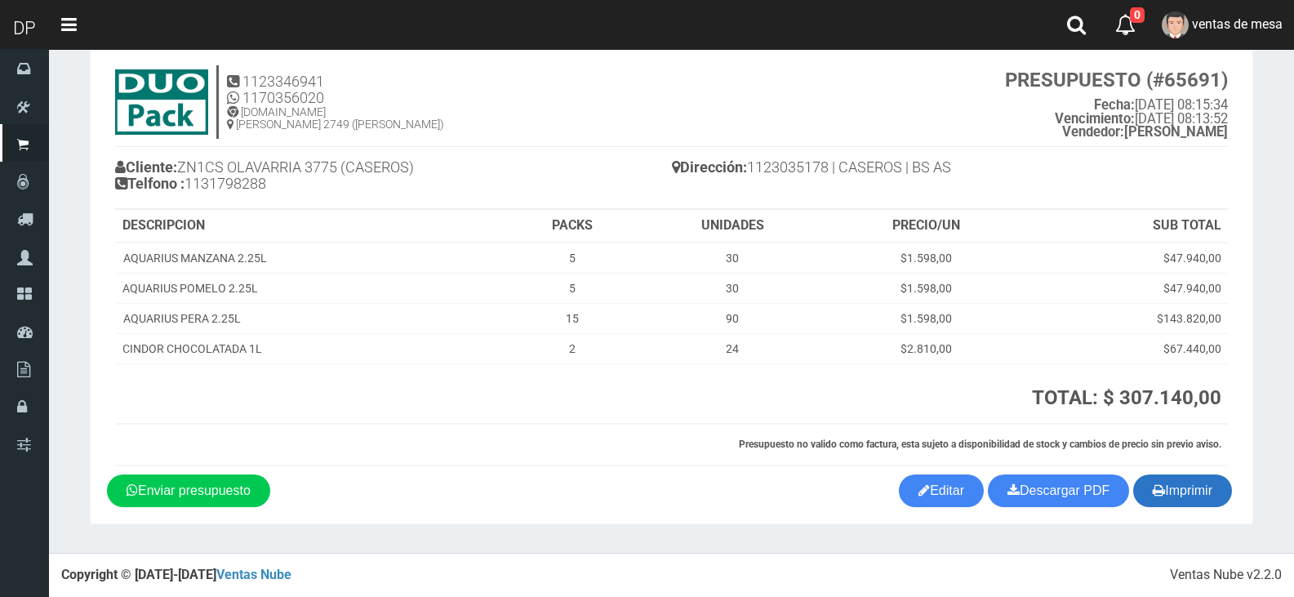
click at [1183, 505] on button "Imprimir" at bounding box center [1182, 490] width 99 height 33
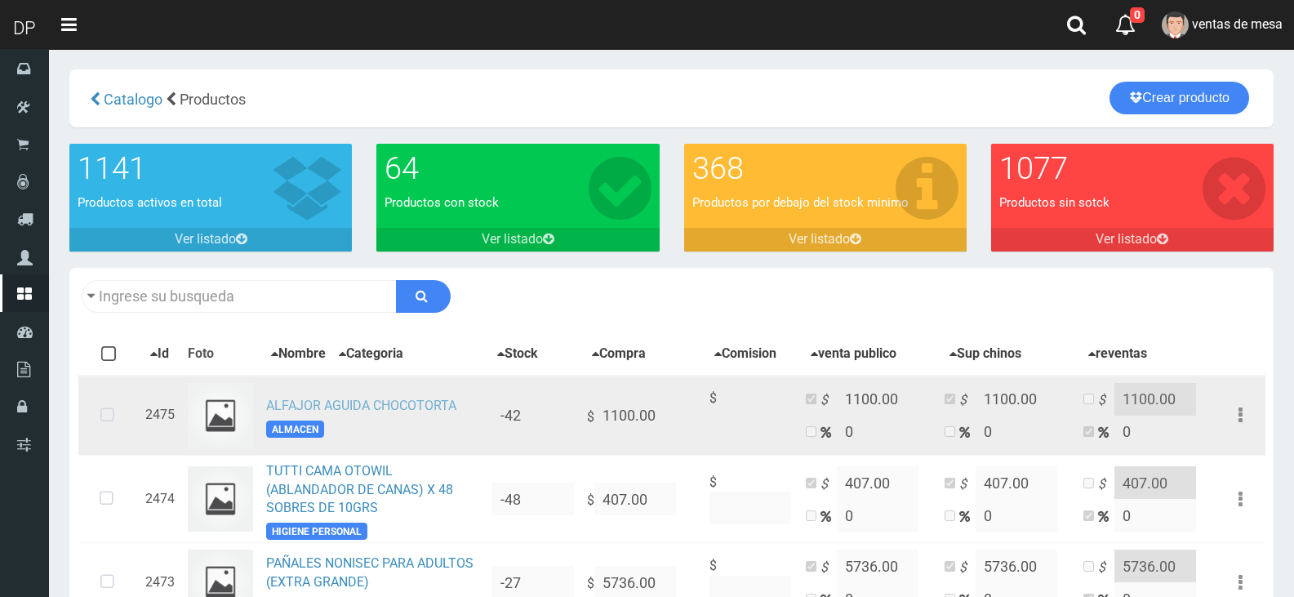
click at [372, 411] on link "ALFAJOR AGUIDA CHOCOTORTA" at bounding box center [361, 405] width 190 height 16
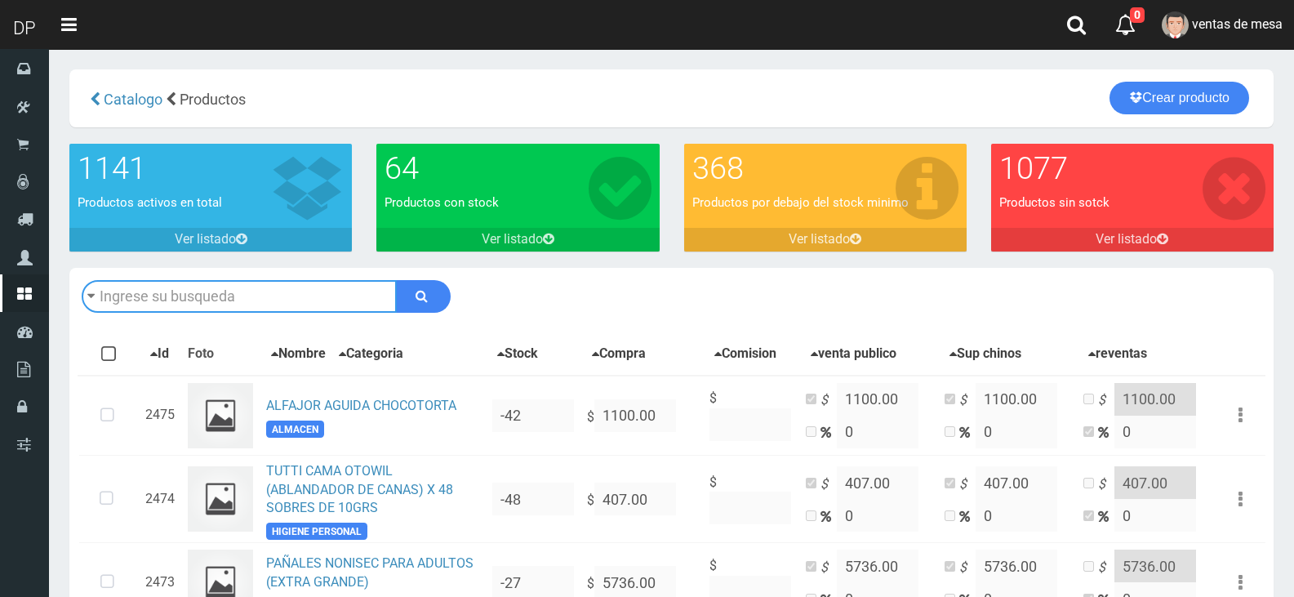
click at [229, 285] on input "text" at bounding box center [239, 296] width 315 height 33
type input "CINDOR"
click at [396, 280] on button "submit" at bounding box center [423, 296] width 55 height 33
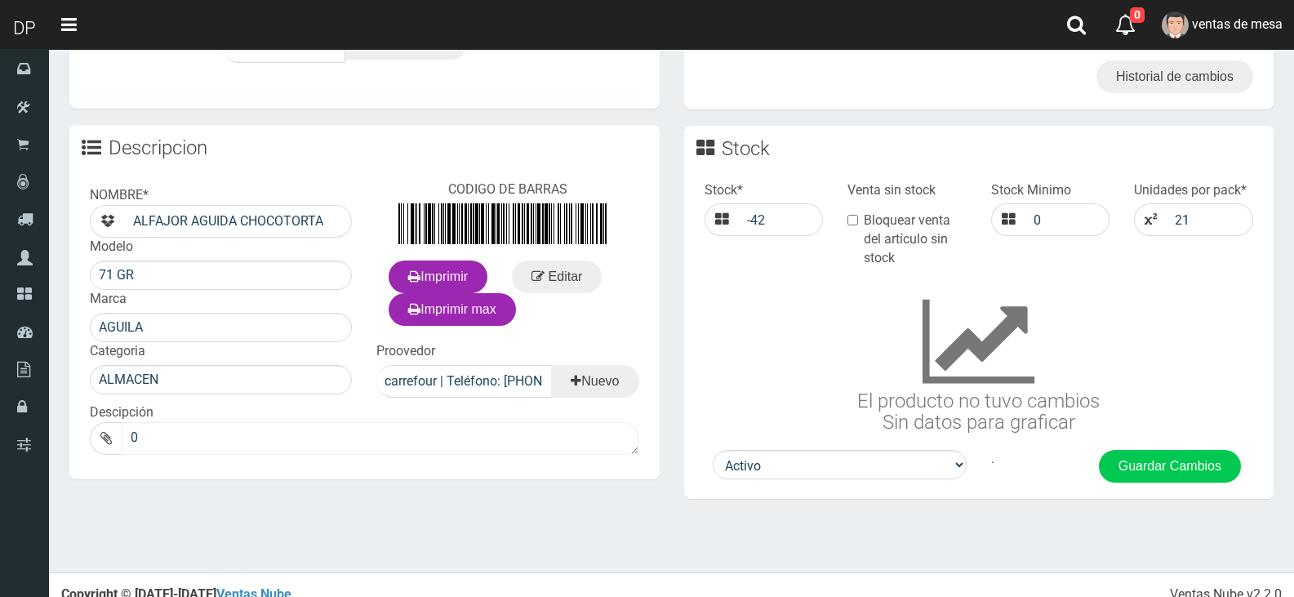
scroll to position [592, 0]
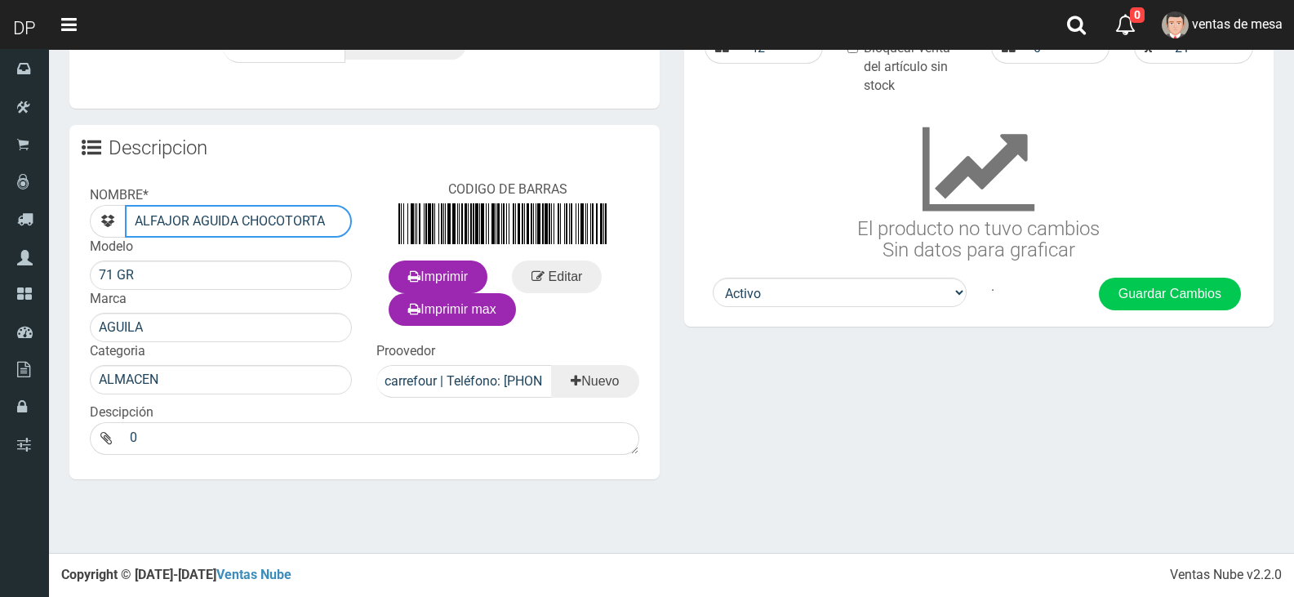
click at [220, 222] on input "ALFAJOR AGUIDA CHOCOTORTA" at bounding box center [238, 221] width 227 height 33
type input "ALFAJOR AGUILA CHOCOTORTA"
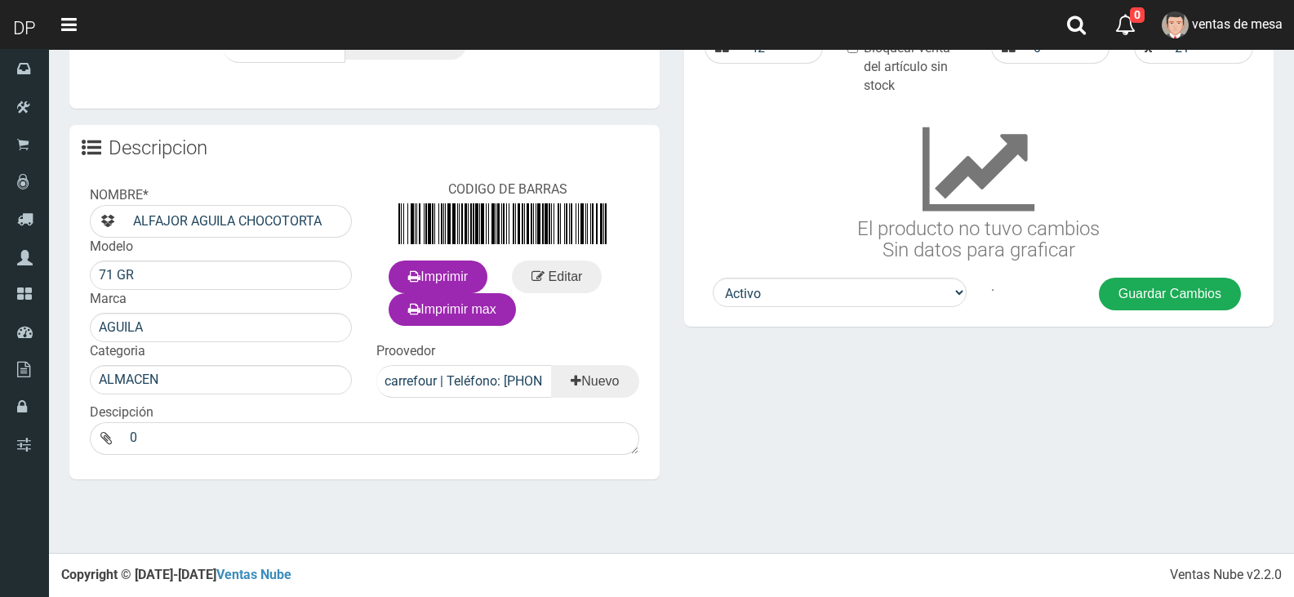
click at [1181, 303] on button "Guardar Cambios" at bounding box center [1170, 293] width 142 height 33
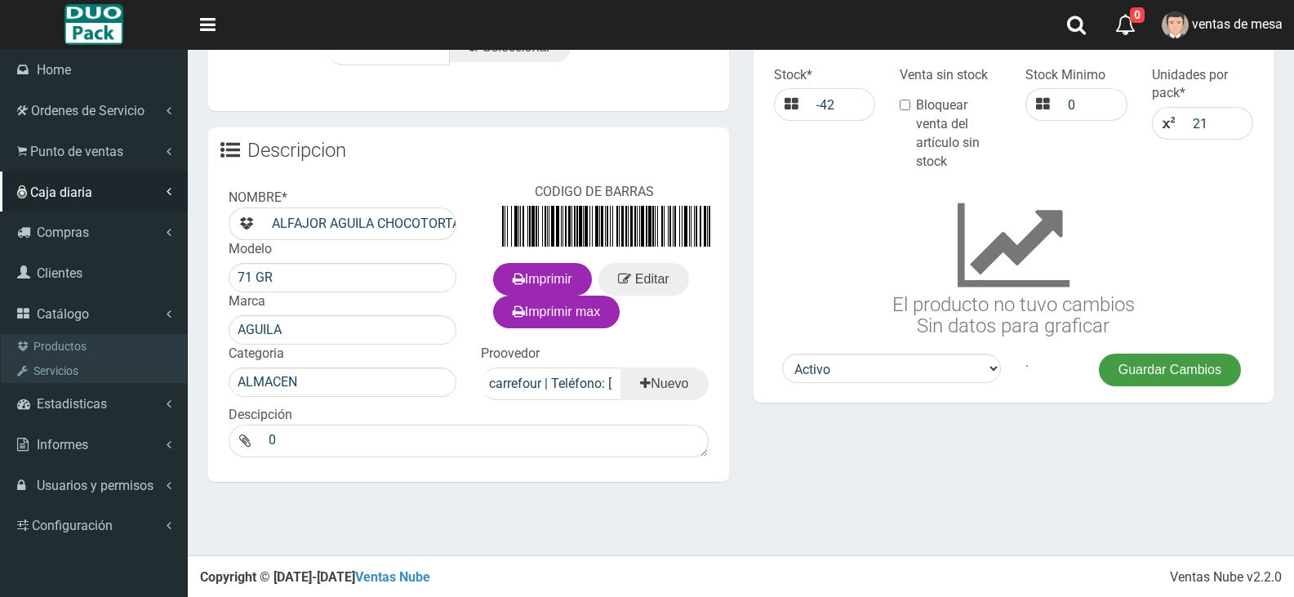
scroll to position [557, 0]
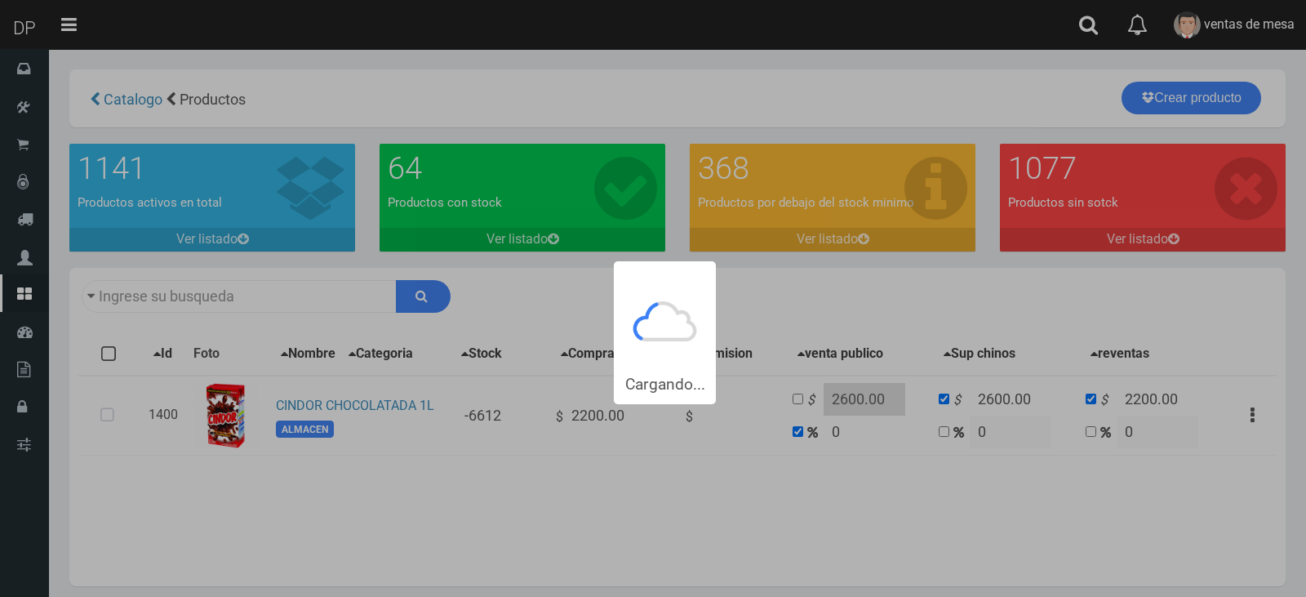
type input "CINDOR"
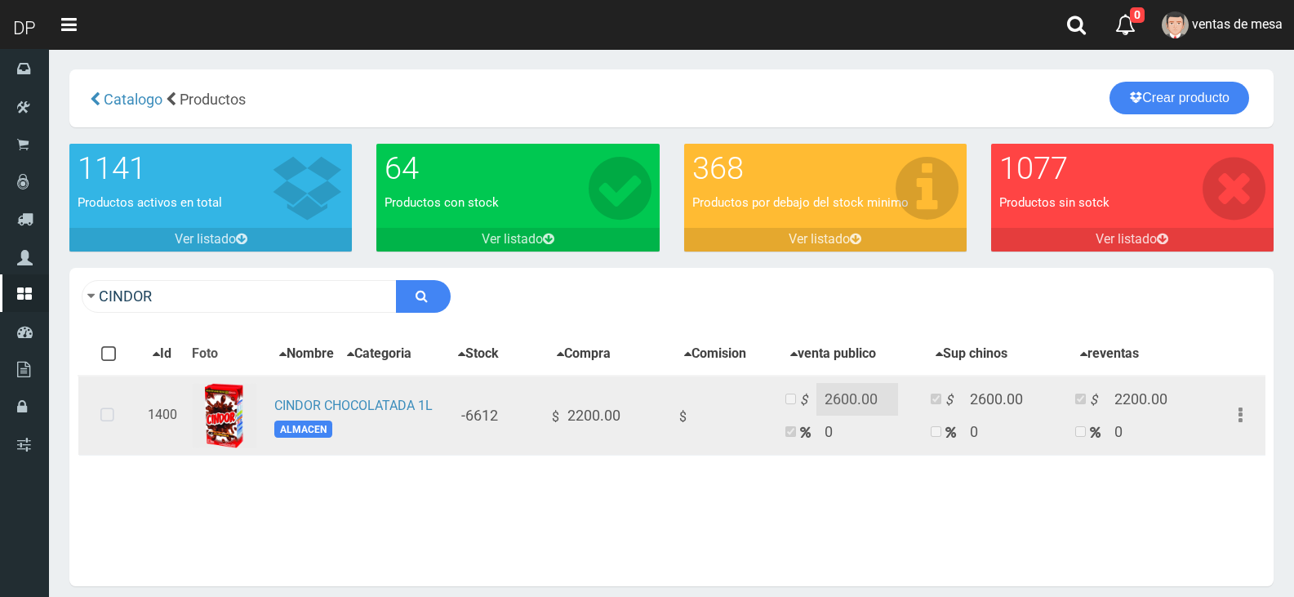
click at [130, 415] on td at bounding box center [109, 415] width 63 height 80
click at [113, 422] on icon at bounding box center [107, 415] width 43 height 54
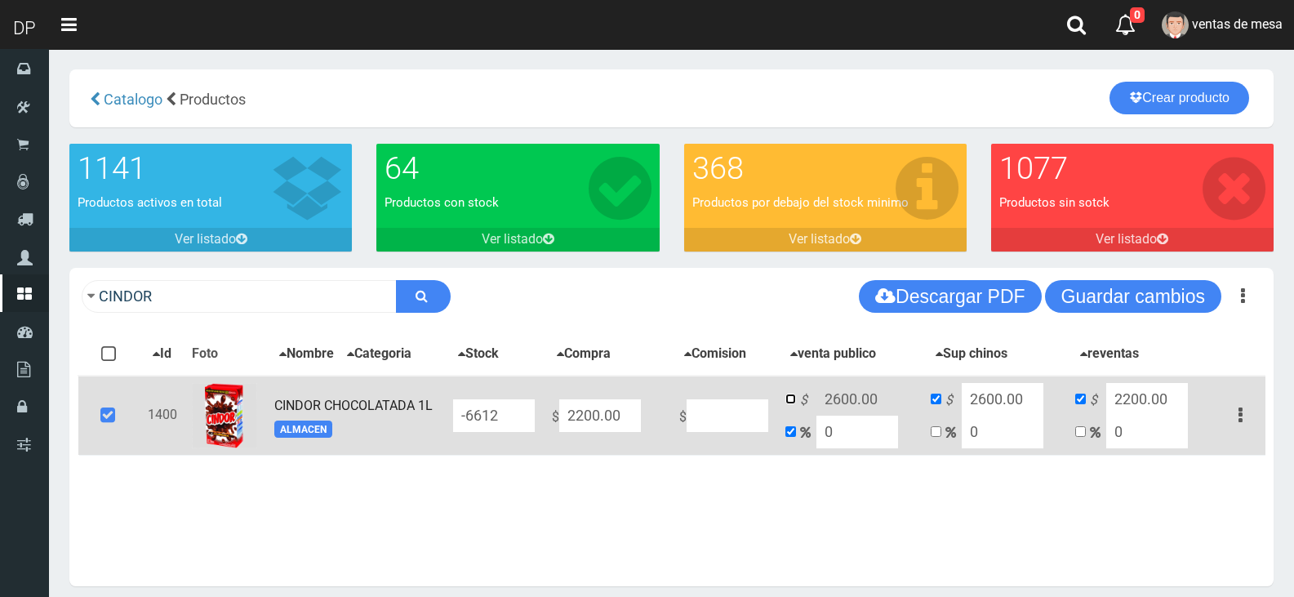
click at [792, 400] on input "checkbox" at bounding box center [790, 398] width 11 height 11
checkbox input "true"
checkbox input "false"
click at [610, 417] on input "2200.00" at bounding box center [600, 415] width 82 height 33
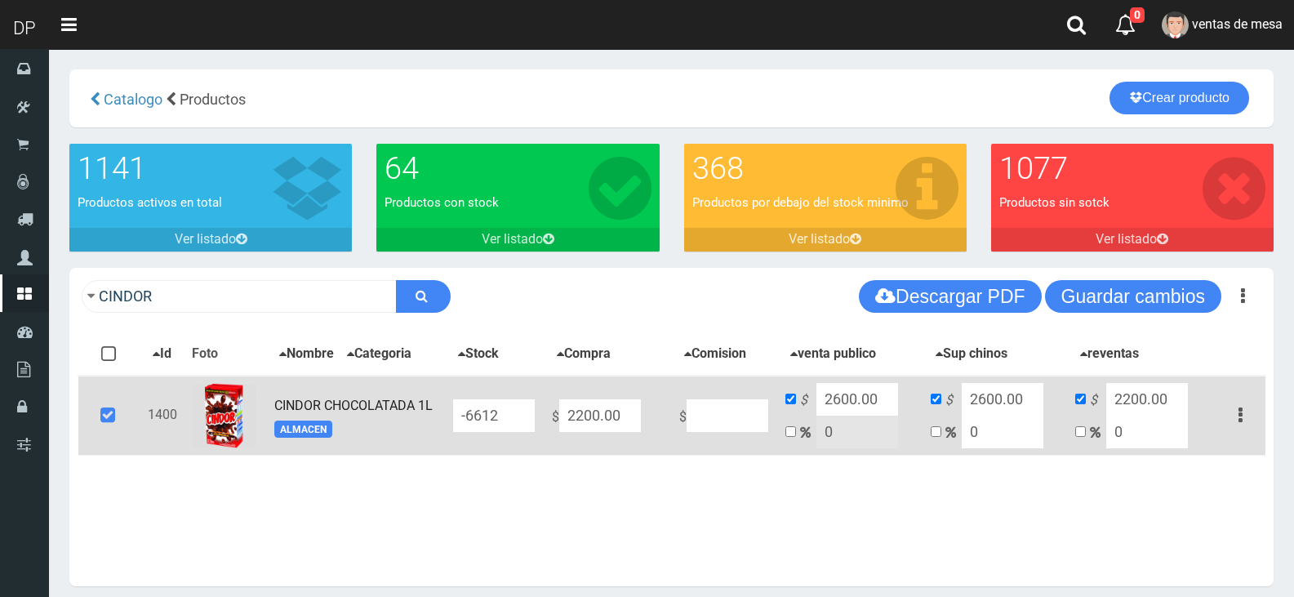
type input "2"
type input "23"
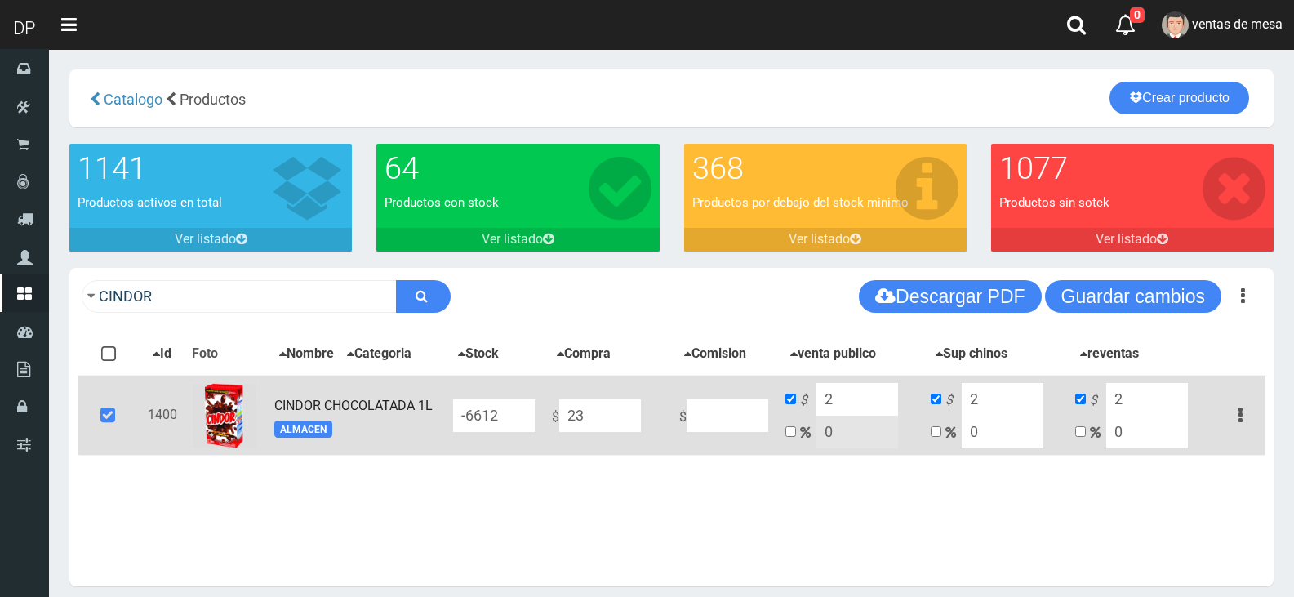
type input "23"
type input "239"
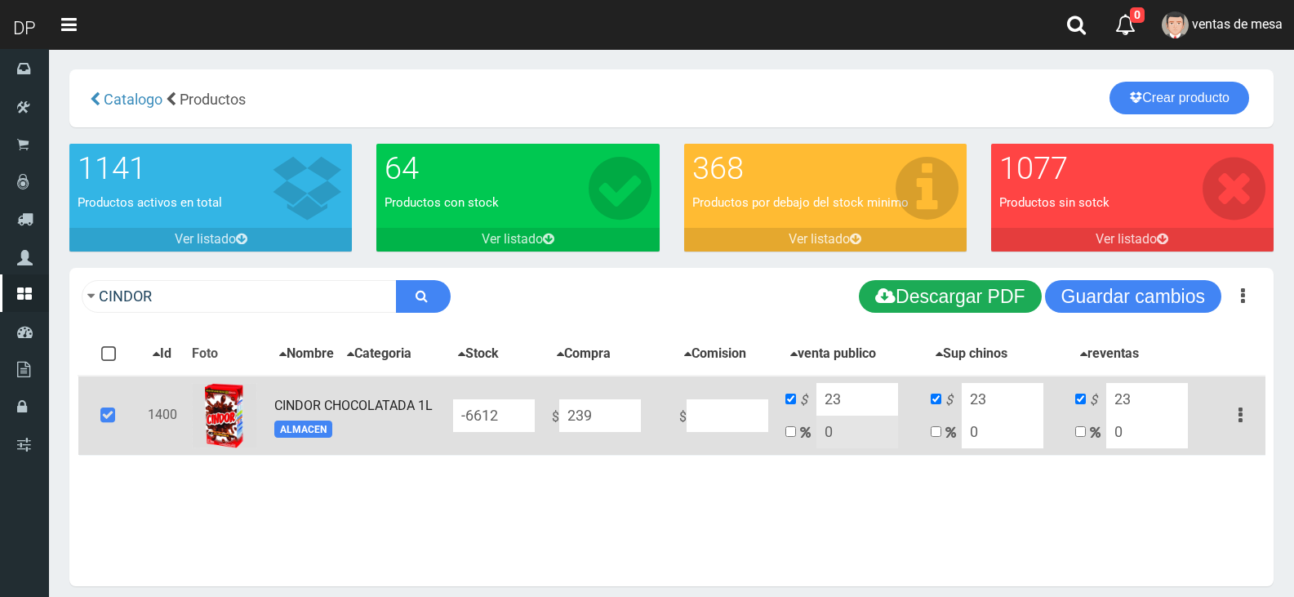
type input "239"
type input "2399"
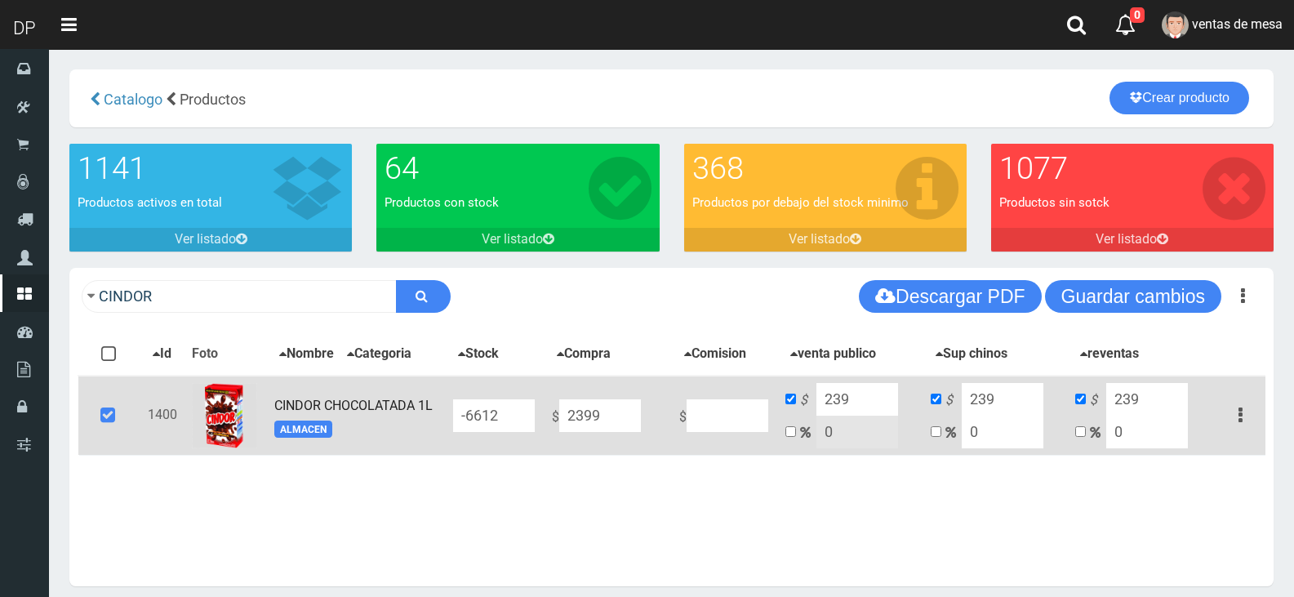
type input "2399"
click at [597, 415] on input "2399" at bounding box center [600, 415] width 82 height 33
click at [597, 416] on input "2399" at bounding box center [600, 415] width 82 height 33
type input "2"
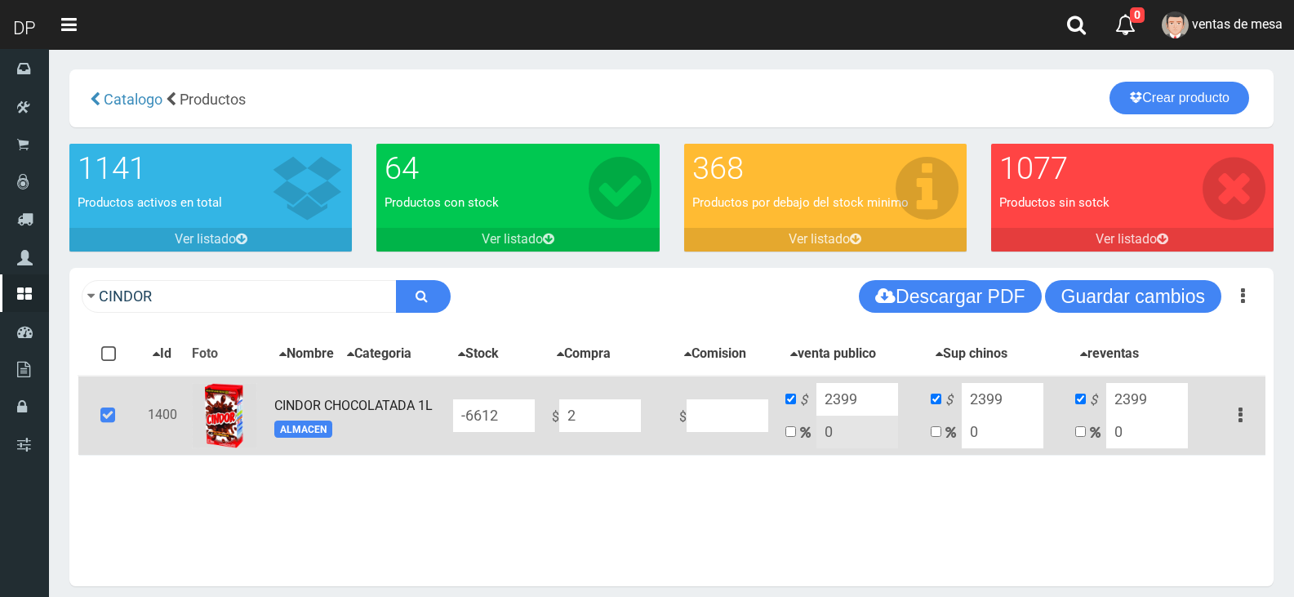
type input "2"
type input "22"
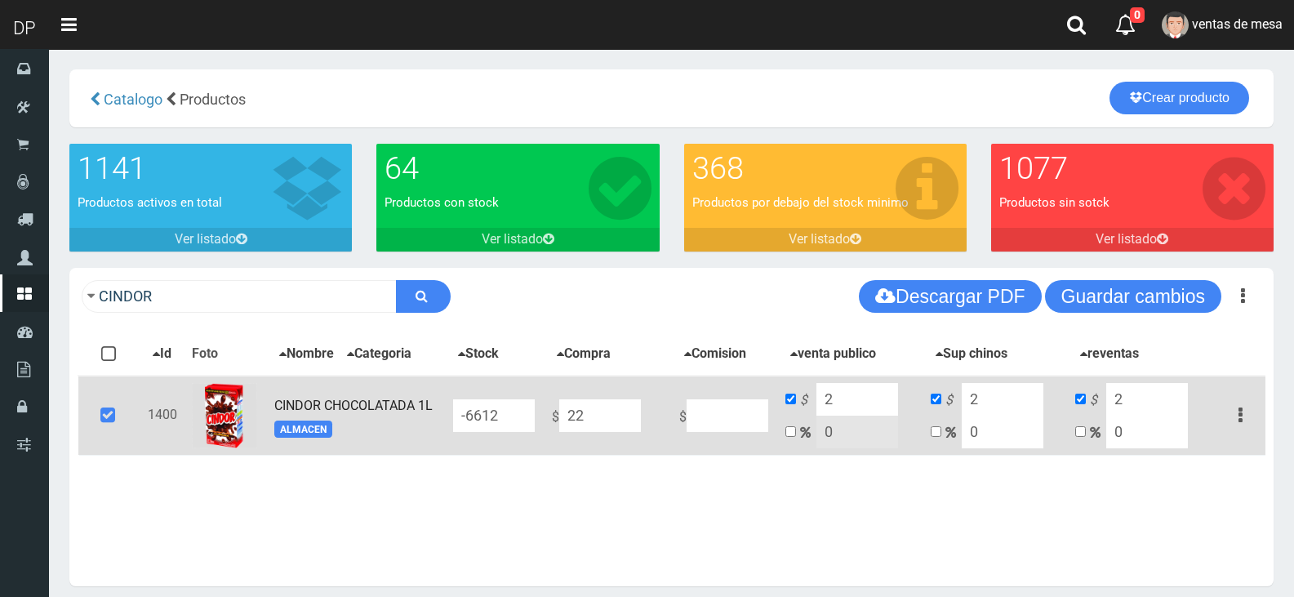
type input "22"
type input "229"
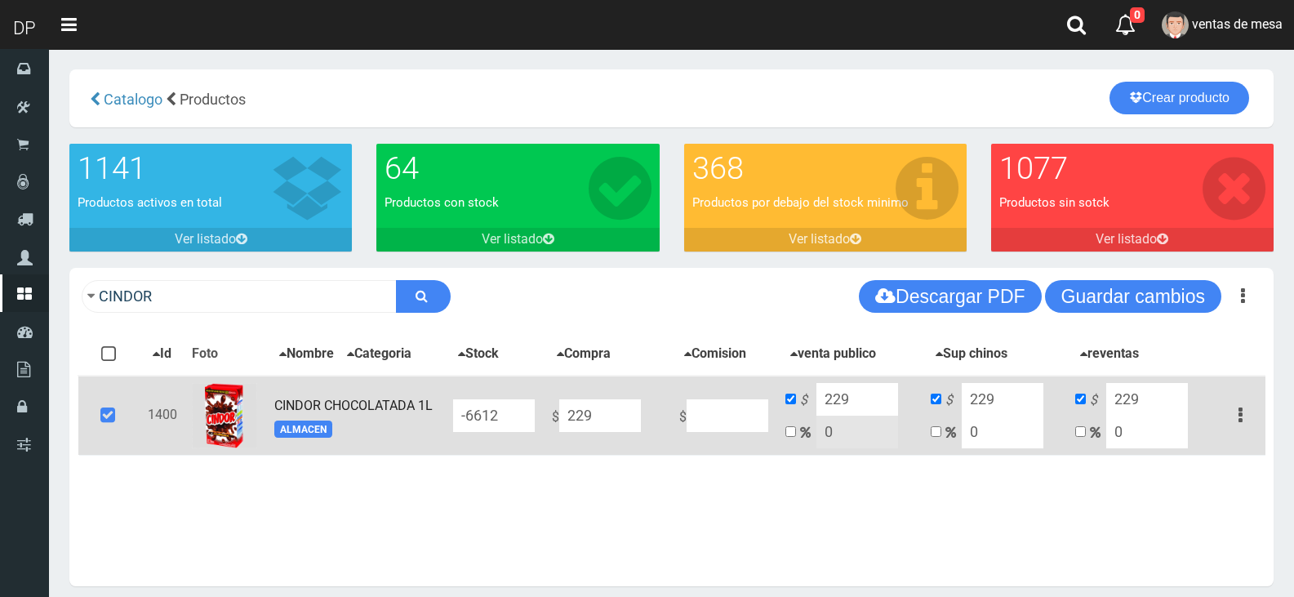
type input "2299"
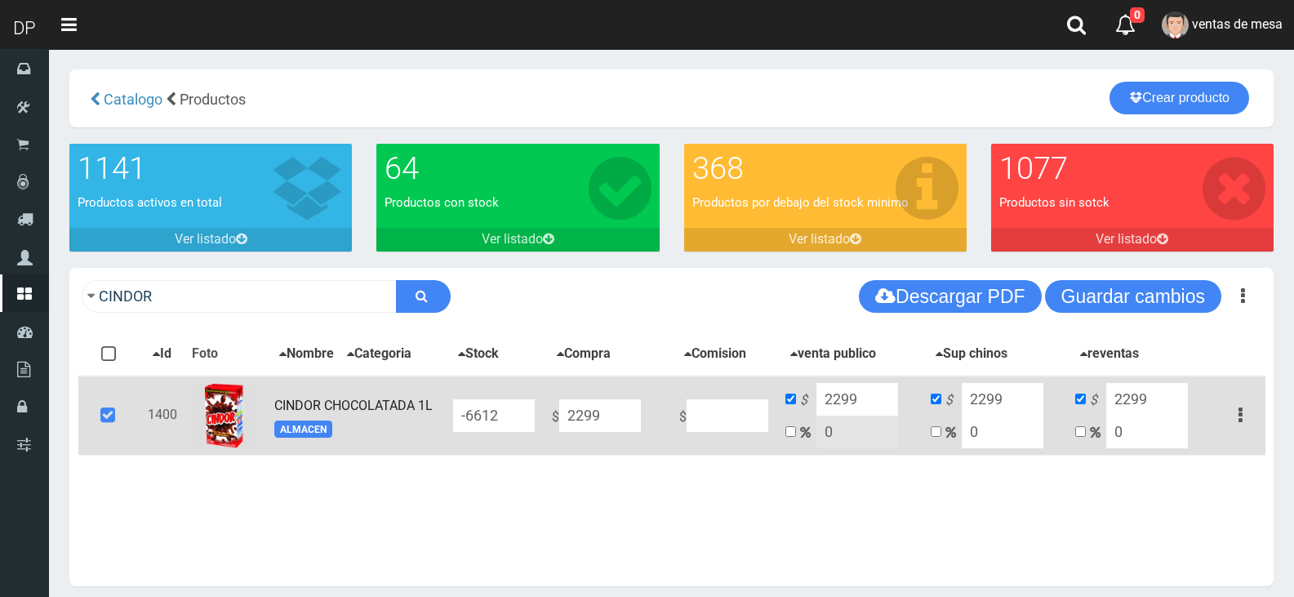
click at [853, 397] on input "2299" at bounding box center [857, 399] width 82 height 33
type input "2810"
click at [964, 385] on input "2299" at bounding box center [1002, 399] width 82 height 33
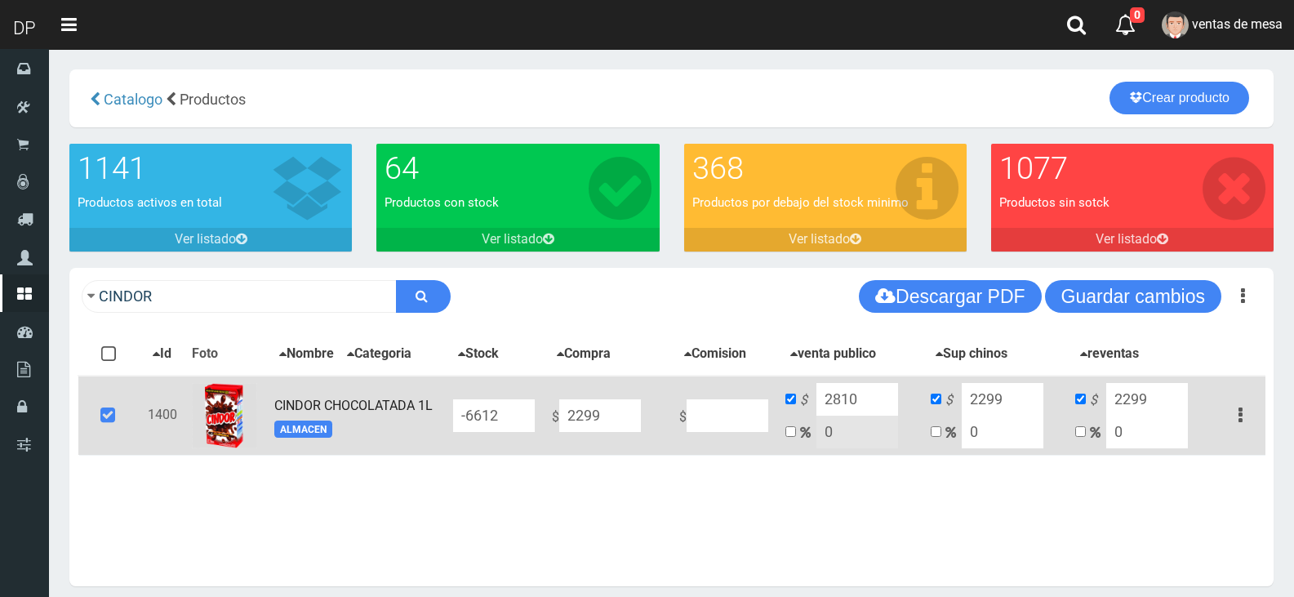
click at [964, 385] on input "2299" at bounding box center [1002, 399] width 82 height 33
type input "2810"
click at [1145, 296] on button "Guardar cambios" at bounding box center [1133, 296] width 176 height 33
click at [109, 404] on icon at bounding box center [108, 415] width 44 height 54
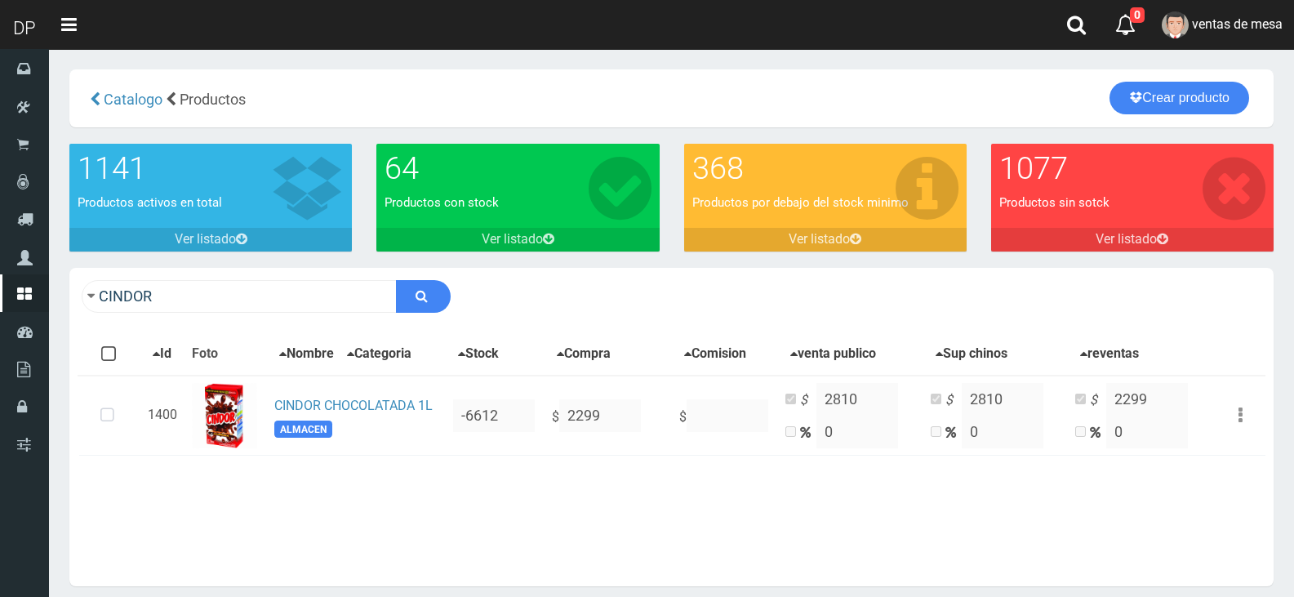
drag, startPoint x: 380, startPoint y: 445, endPoint x: 408, endPoint y: 463, distance: 33.1
click at [380, 445] on td "CINDOR CHOCOLATADA 1L ALMACEN" at bounding box center [357, 415] width 179 height 80
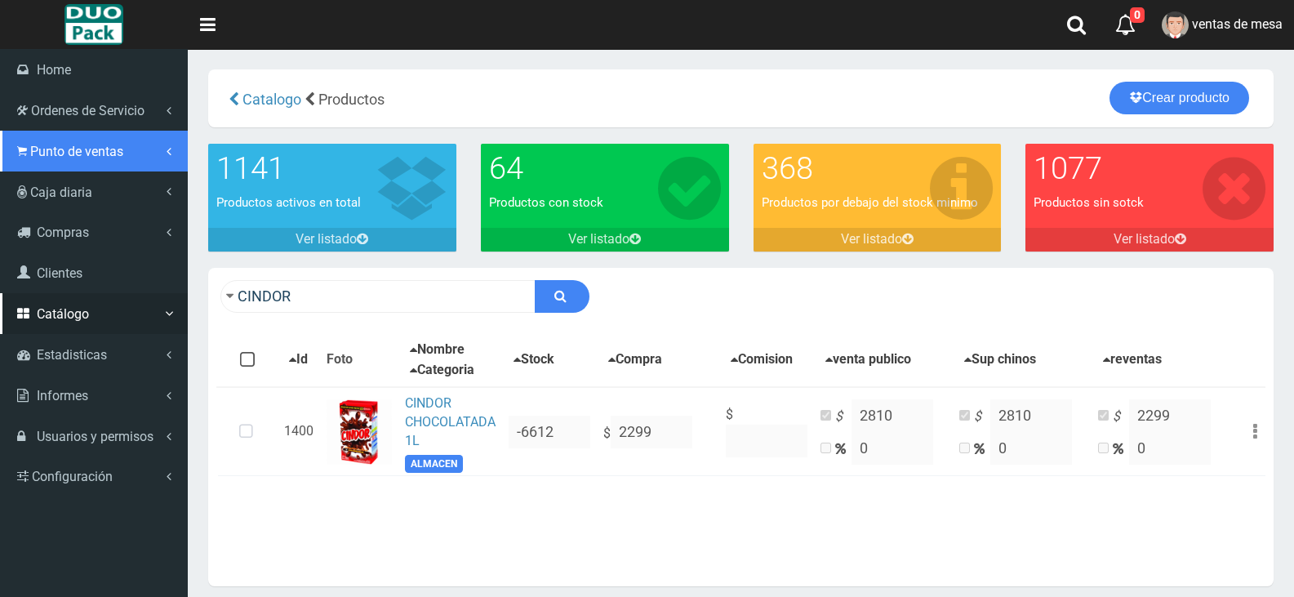
drag, startPoint x: 68, startPoint y: 144, endPoint x: 71, endPoint y: 171, distance: 27.1
click at [68, 144] on span "Punto de ventas" at bounding box center [76, 152] width 93 height 16
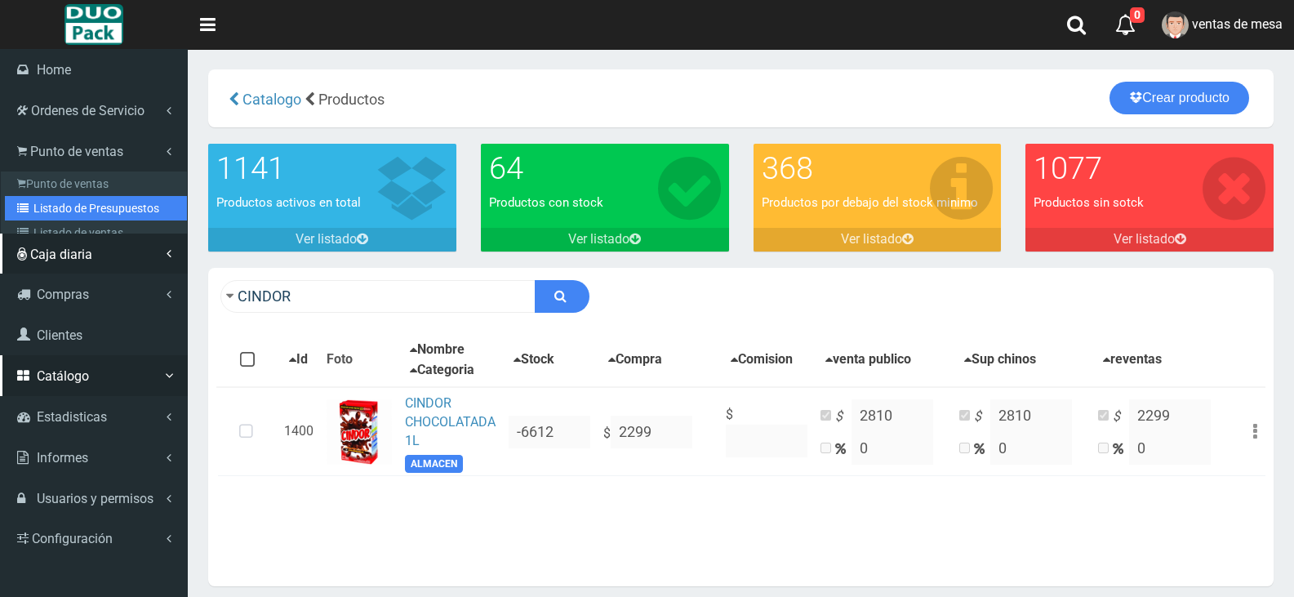
click at [82, 208] on link "Listado de Presupuestos" at bounding box center [96, 208] width 182 height 24
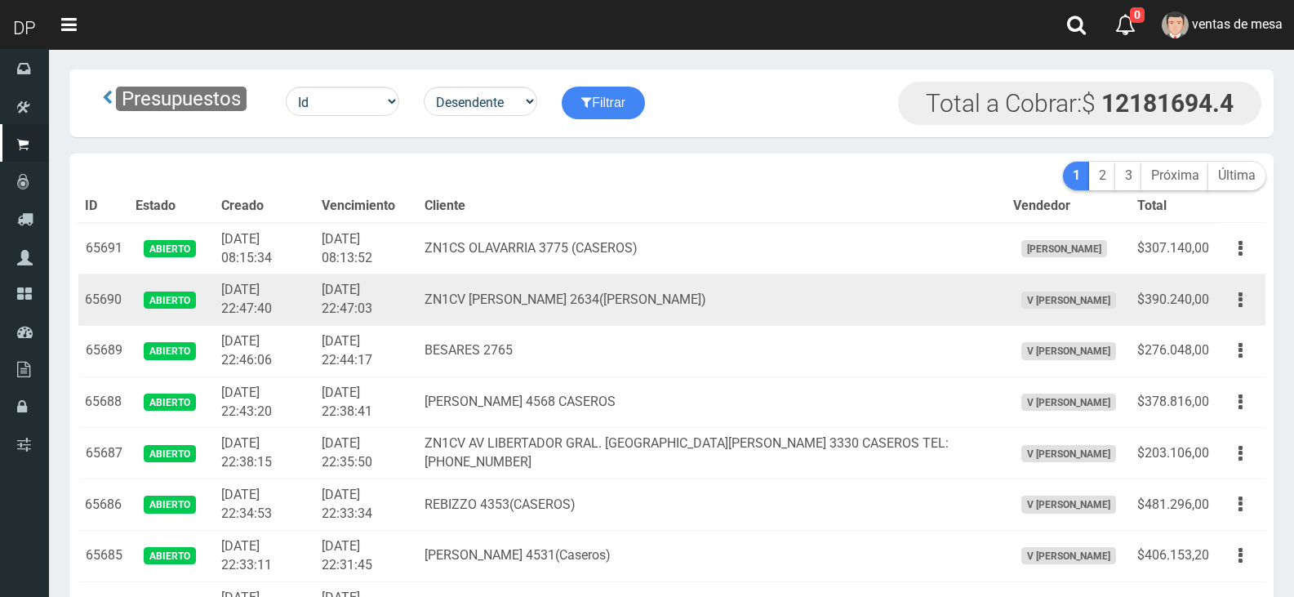
click at [301, 317] on td "[DATE] 22:47:40" at bounding box center [265, 299] width 100 height 51
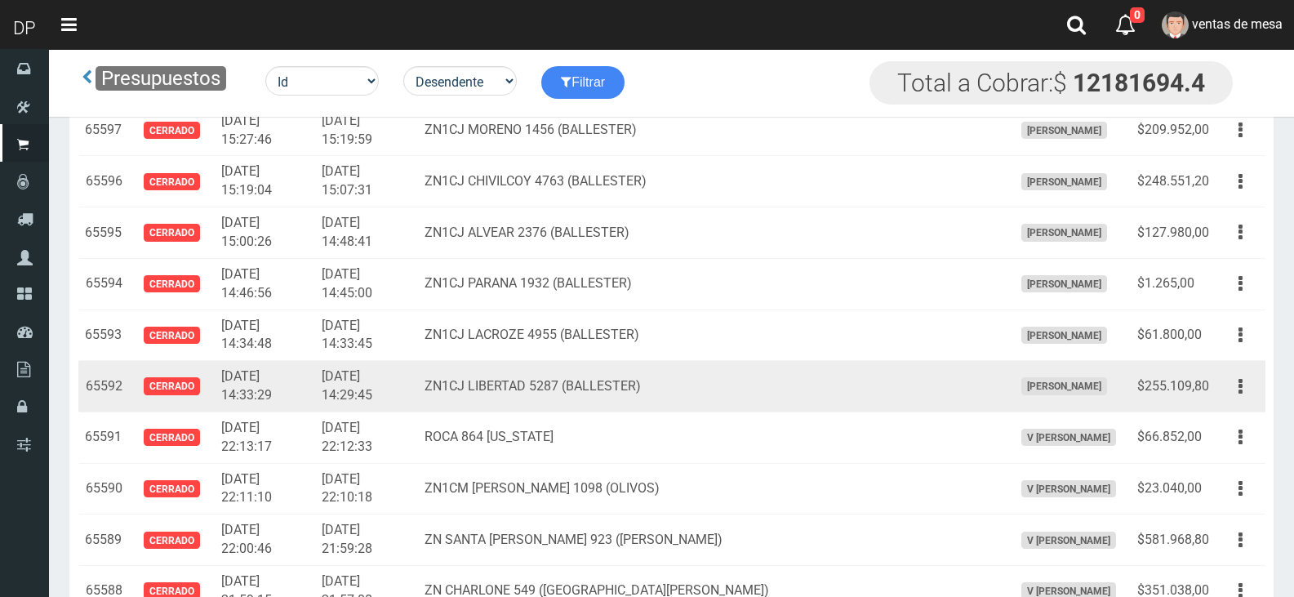
scroll to position [4279, 0]
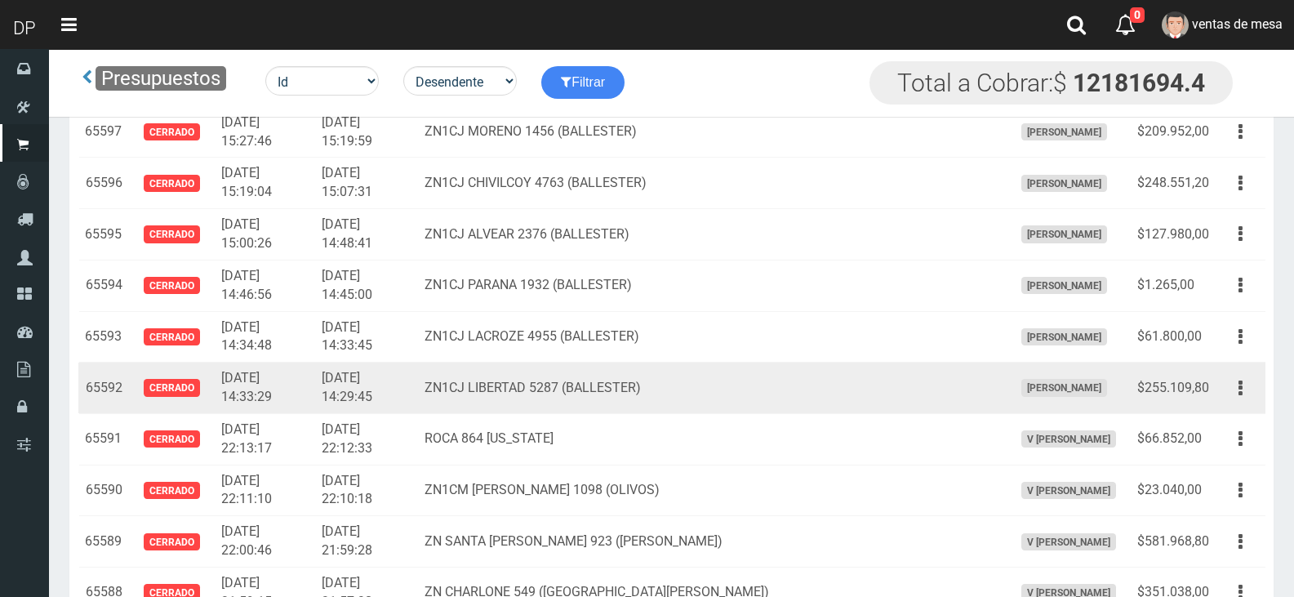
click at [284, 406] on td "[DATE] 14:33:29" at bounding box center [265, 387] width 100 height 51
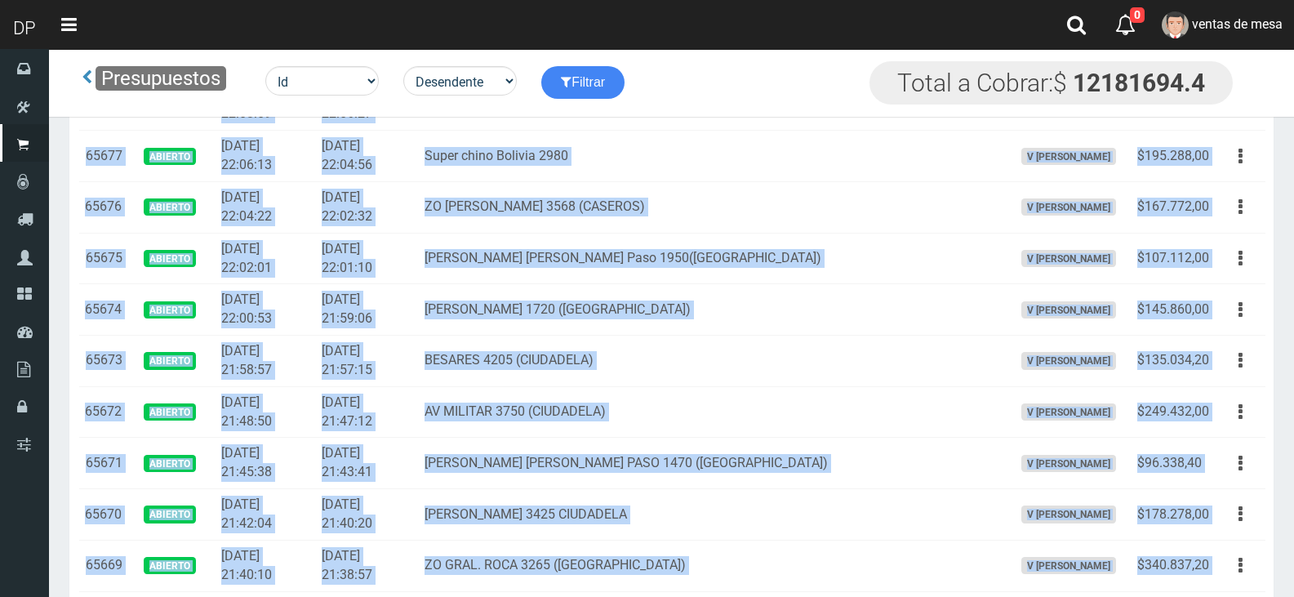
scroll to position [0, 0]
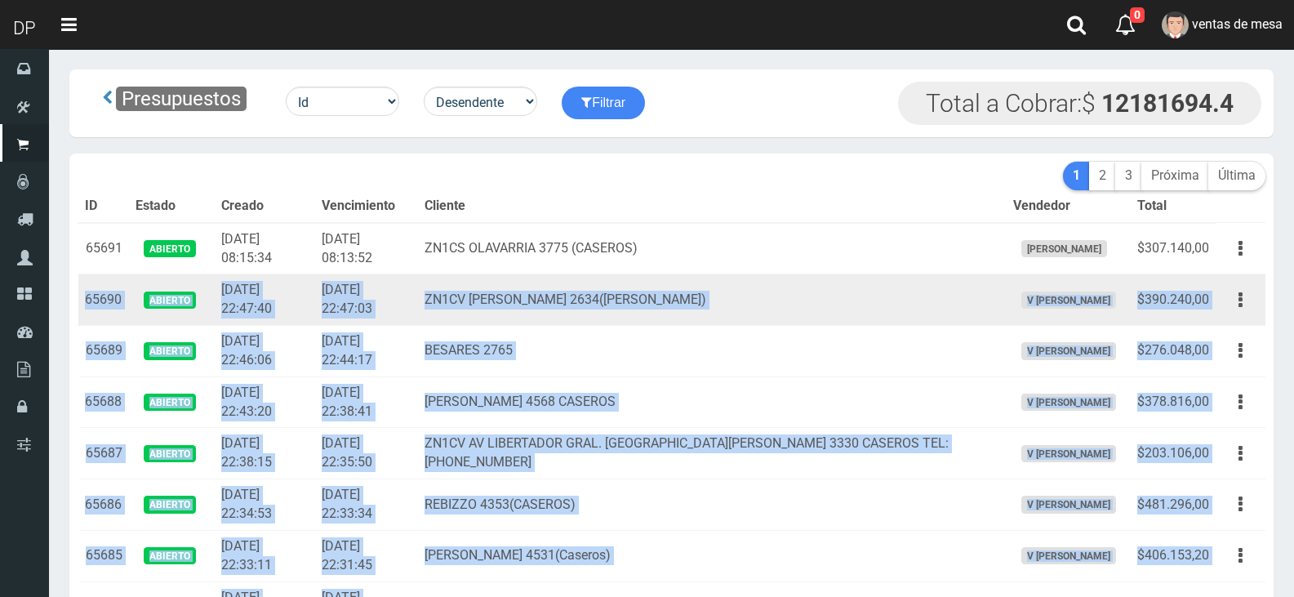
drag, startPoint x: 1205, startPoint y: 424, endPoint x: 88, endPoint y: 286, distance: 1125.7
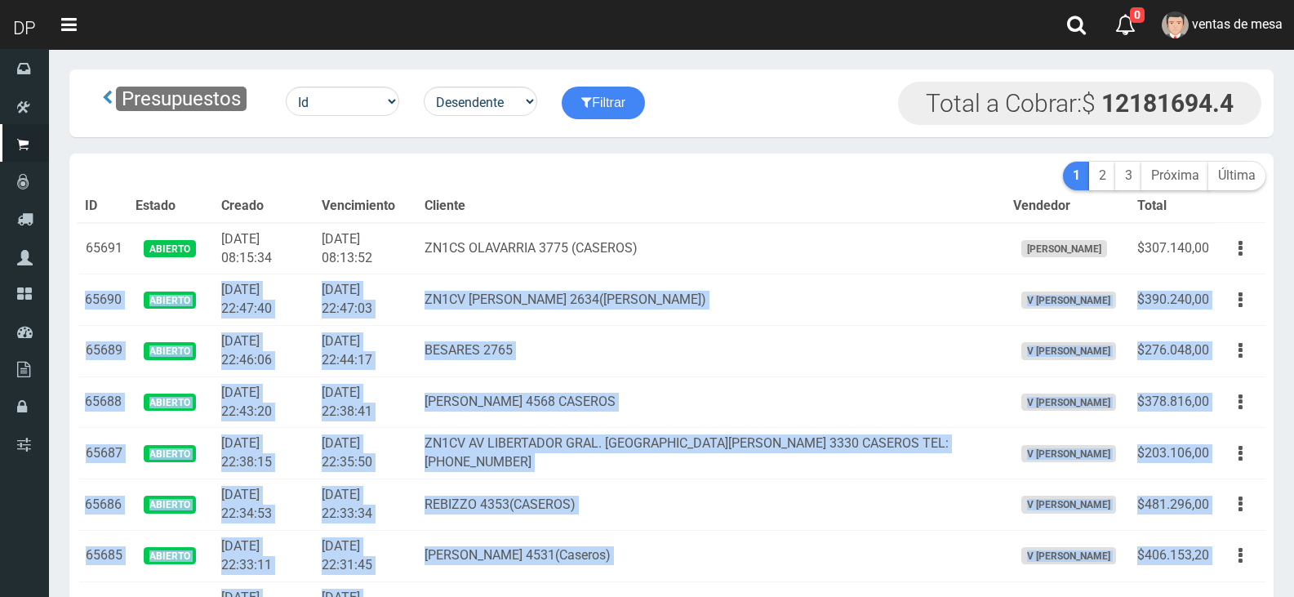
copy tbody "65690 Abierto [DATE] 22:47:40 [DATE] 22:47:03 ZN1CV [PERSON_NAME] 2634([PERSON_…"
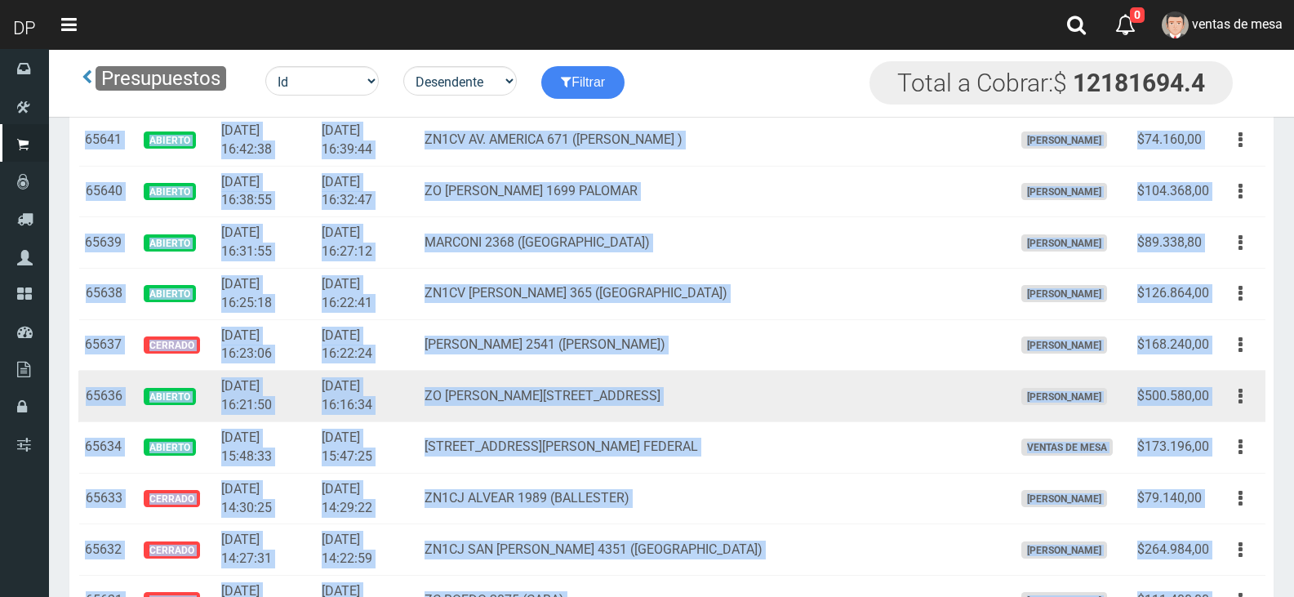
click at [822, 382] on td "ZO [PERSON_NAME][STREET_ADDRESS]" at bounding box center [712, 396] width 588 height 51
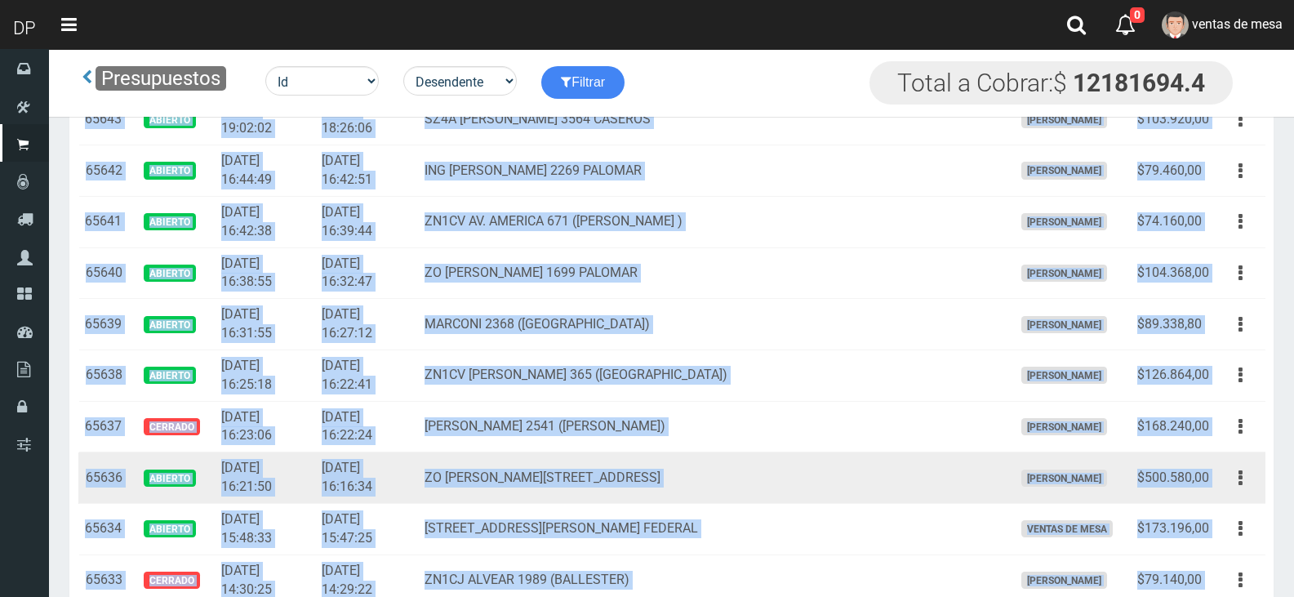
click at [822, 382] on td "ZN1CV [PERSON_NAME] 365 ([GEOGRAPHIC_DATA])" at bounding box center [712, 374] width 588 height 51
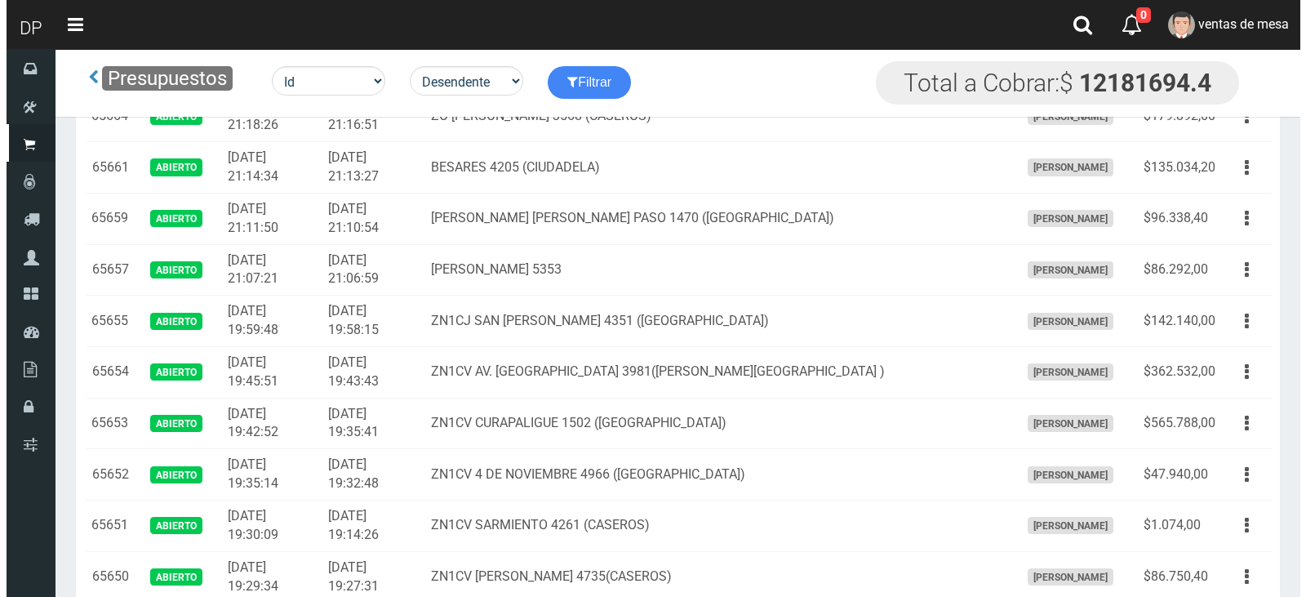
scroll to position [1224, 0]
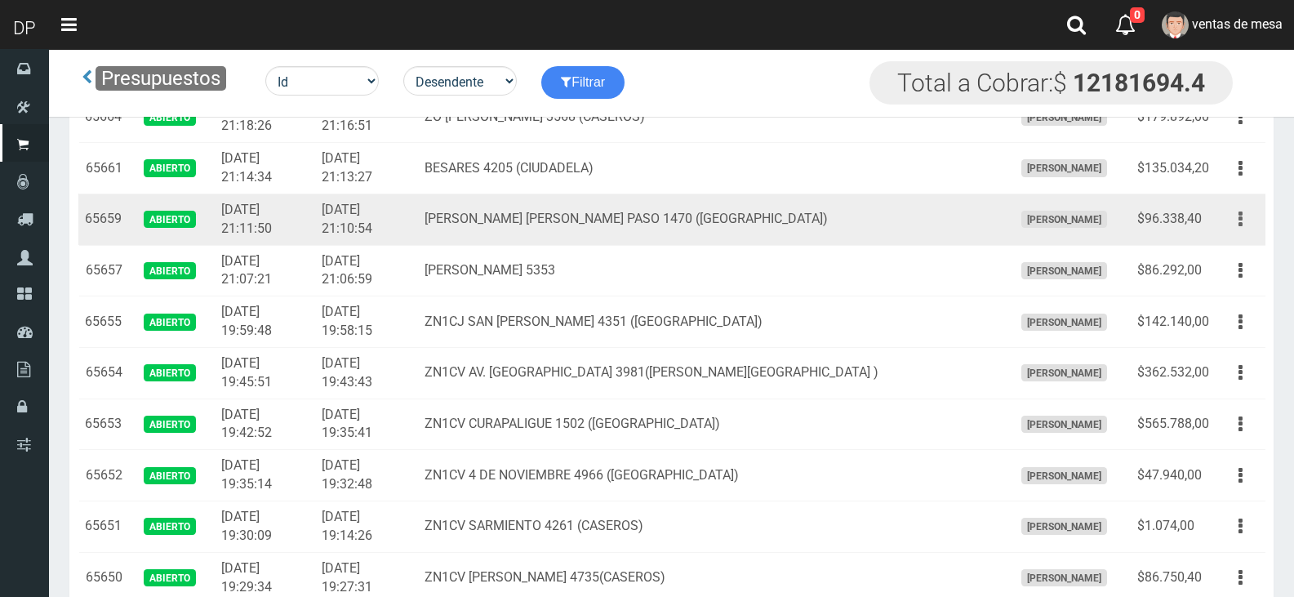
click at [1249, 215] on button "button" at bounding box center [1240, 219] width 37 height 29
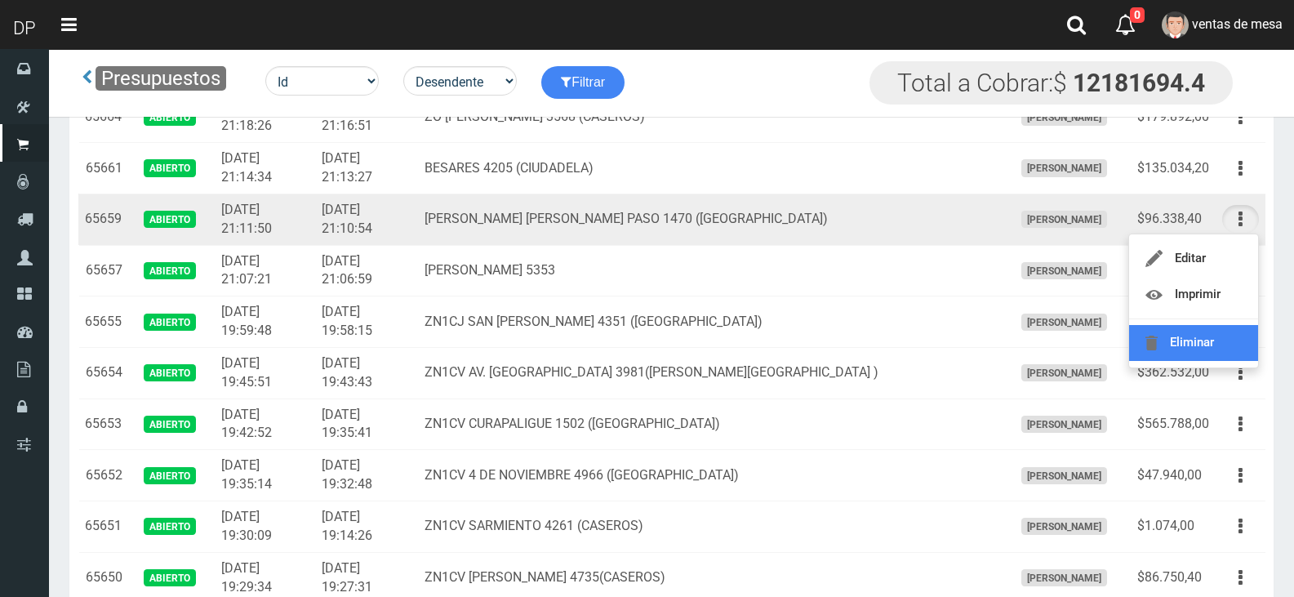
click at [1201, 344] on link "Eliminar" at bounding box center [1193, 343] width 129 height 36
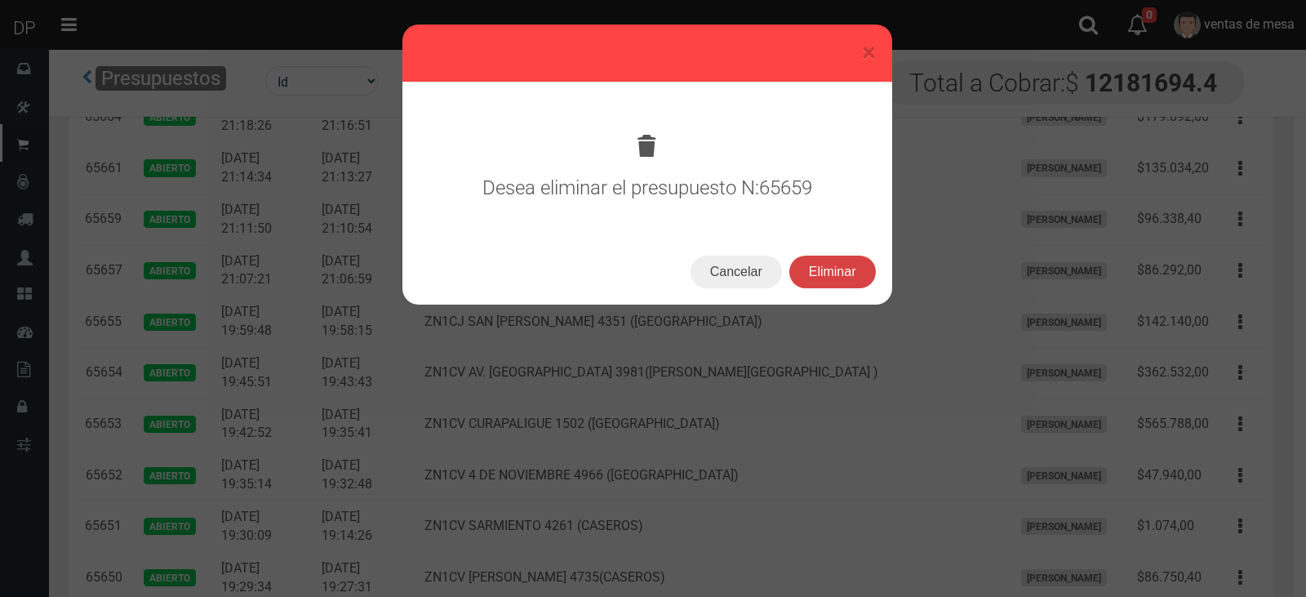
click at [854, 277] on button "Eliminar" at bounding box center [832, 271] width 87 height 33
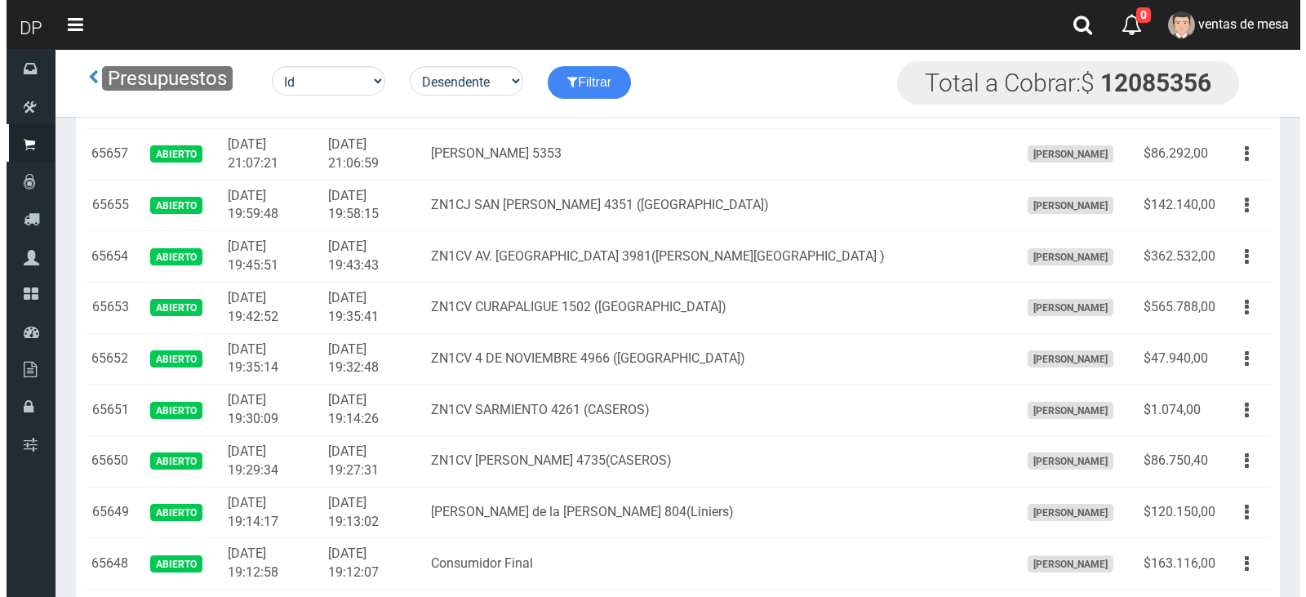
scroll to position [1224, 0]
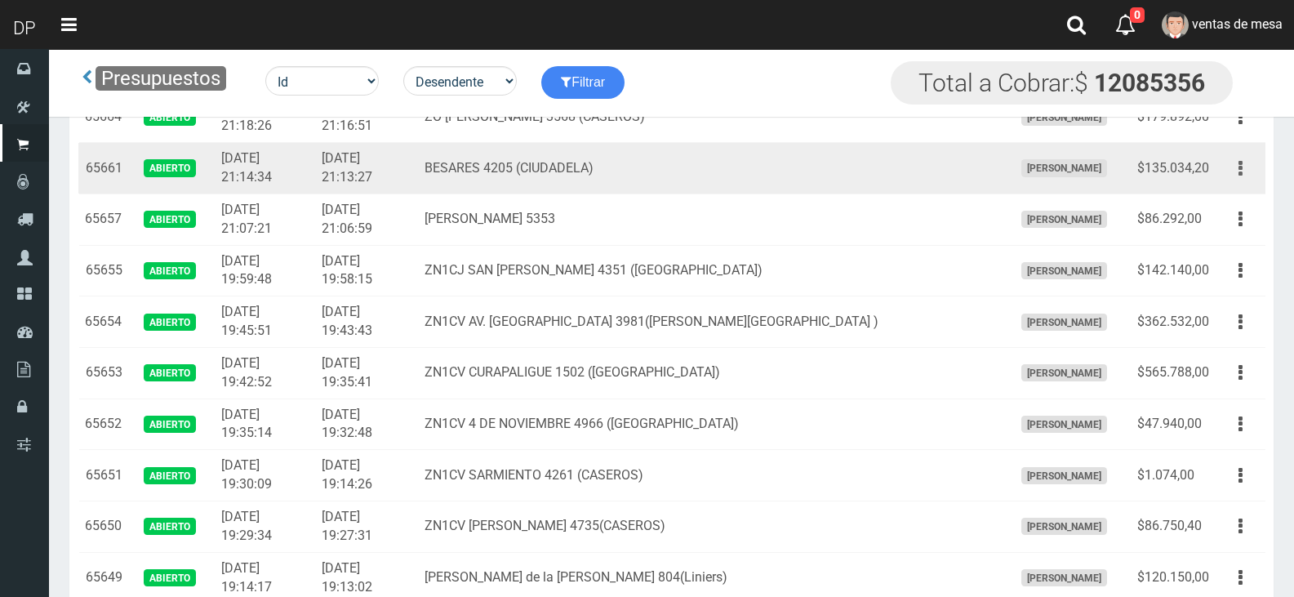
click at [1236, 166] on button "button" at bounding box center [1240, 168] width 37 height 29
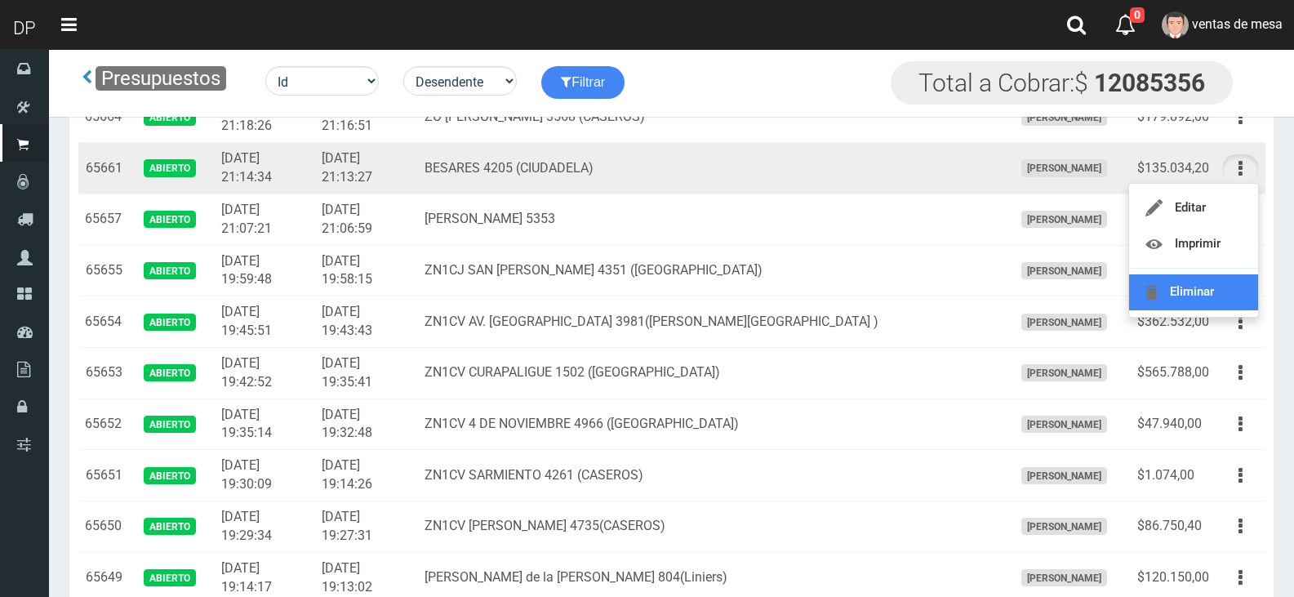
click at [1207, 276] on link "Eliminar" at bounding box center [1193, 292] width 129 height 36
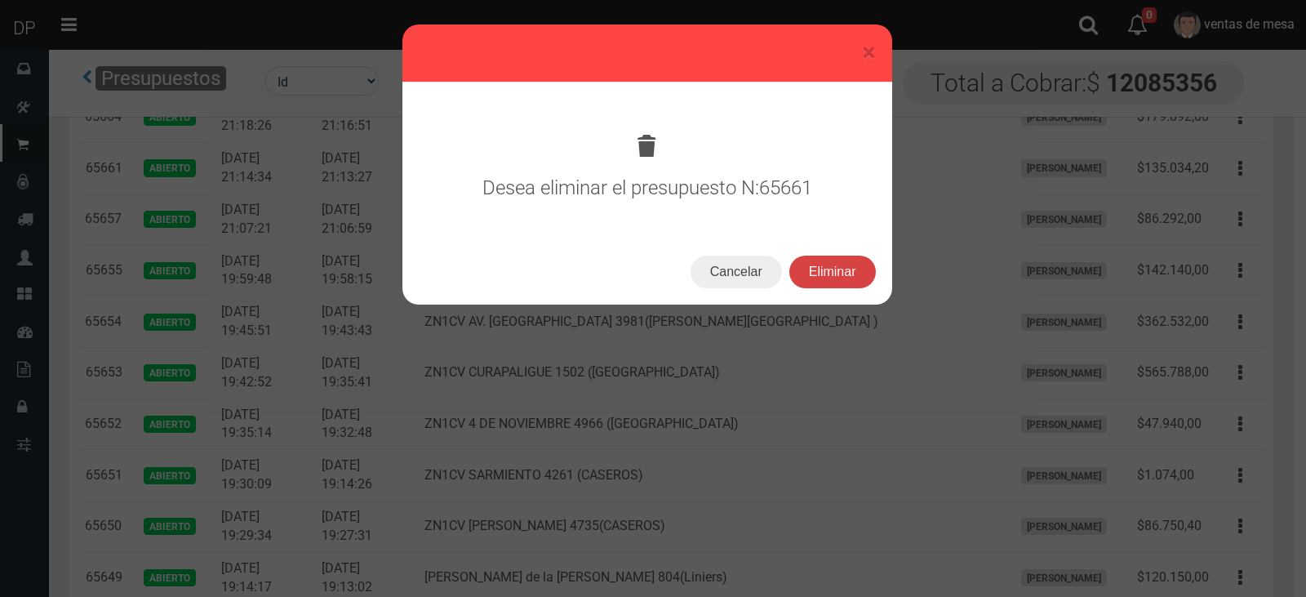
click at [836, 282] on button "Eliminar" at bounding box center [832, 271] width 87 height 33
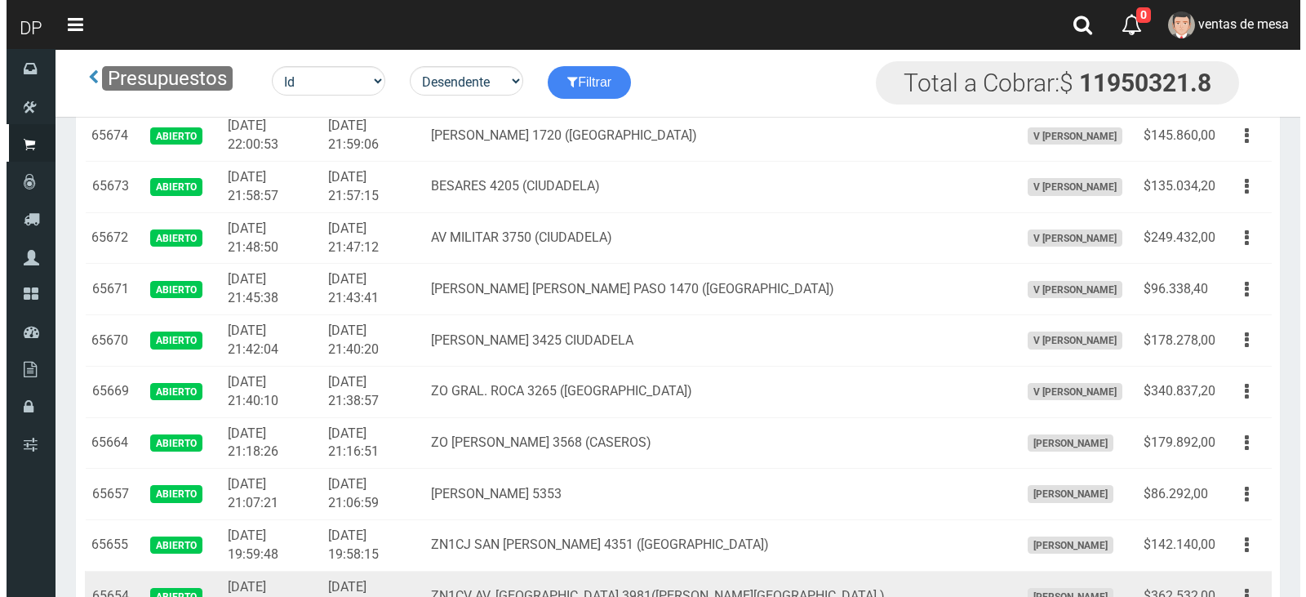
scroll to position [898, 0]
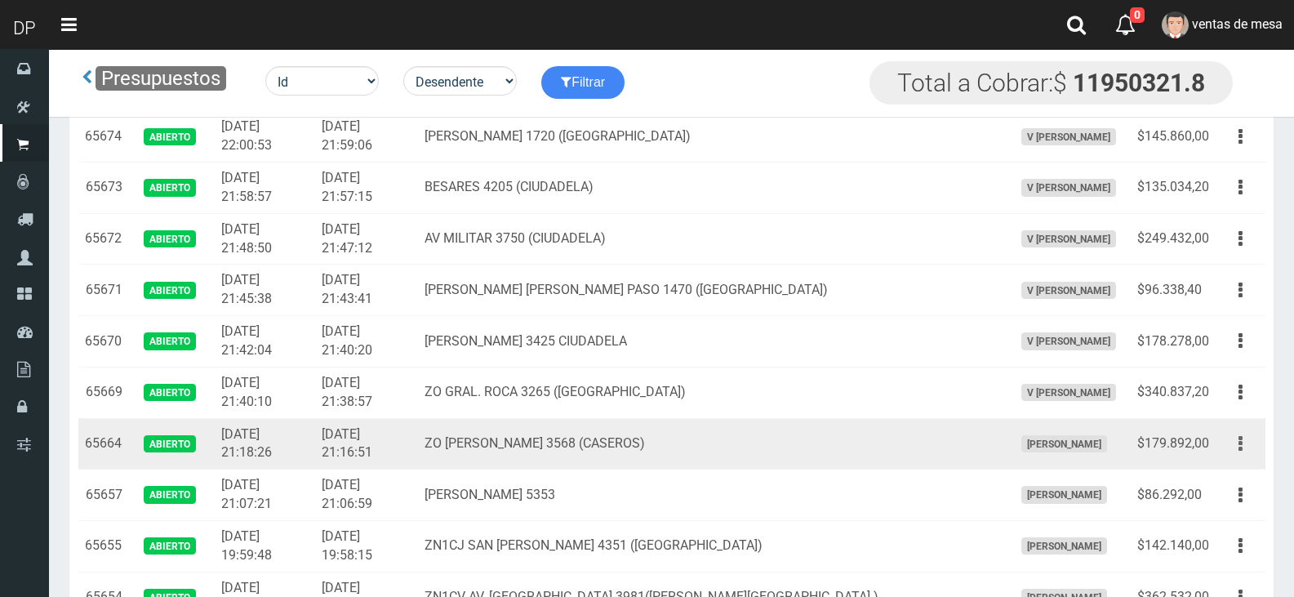
click at [1243, 454] on button "button" at bounding box center [1240, 443] width 37 height 29
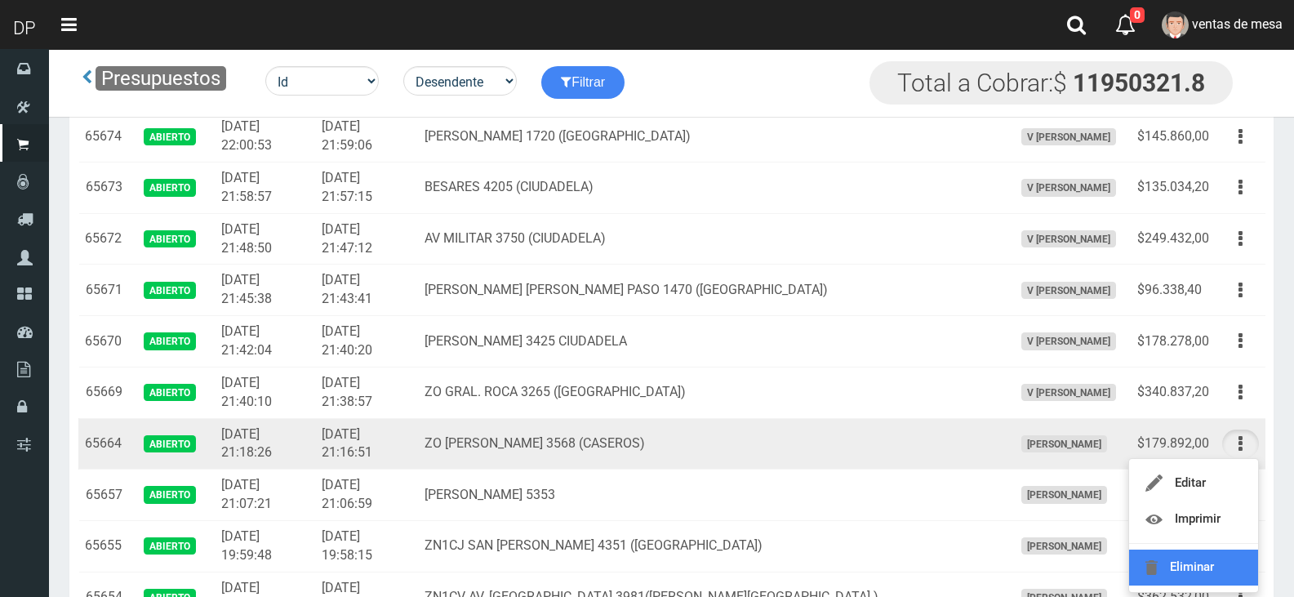
click at [1192, 566] on link "Eliminar" at bounding box center [1193, 567] width 129 height 36
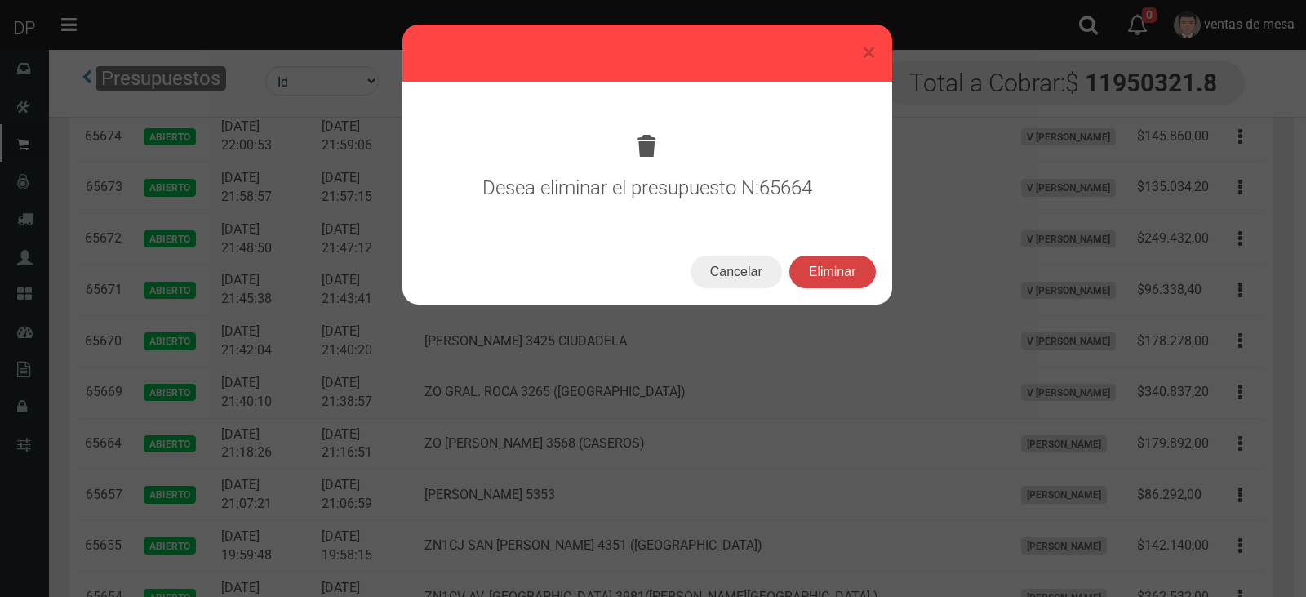
click at [852, 273] on button "Eliminar" at bounding box center [832, 271] width 87 height 33
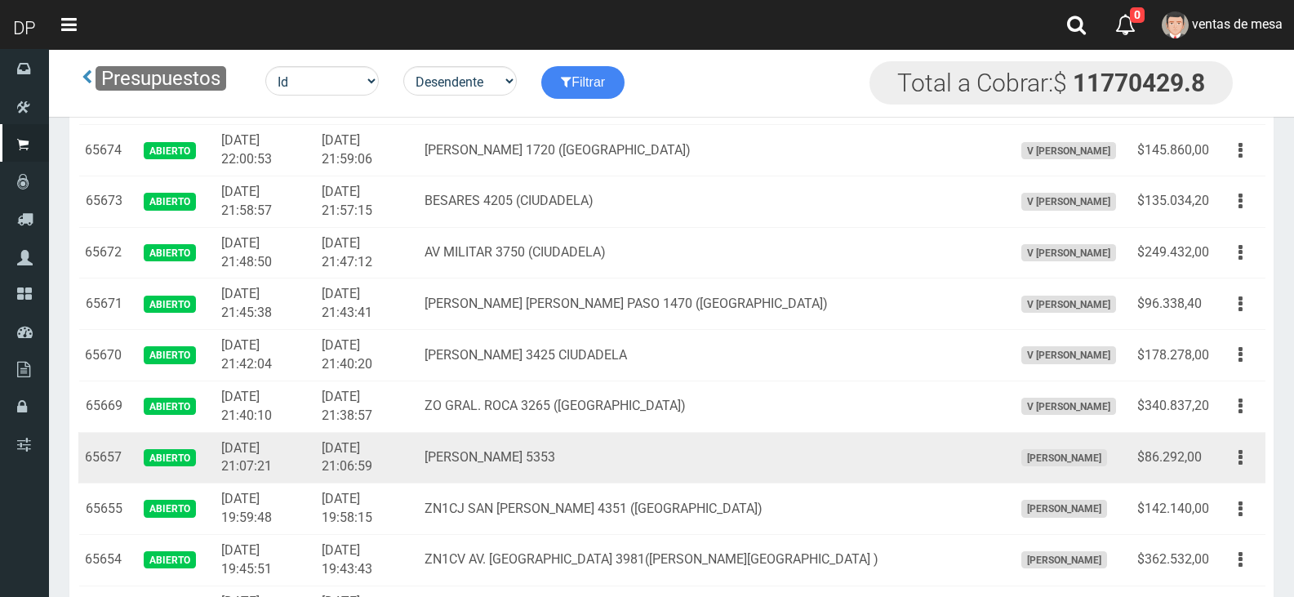
scroll to position [898, 0]
